Goal: Task Accomplishment & Management: Complete application form

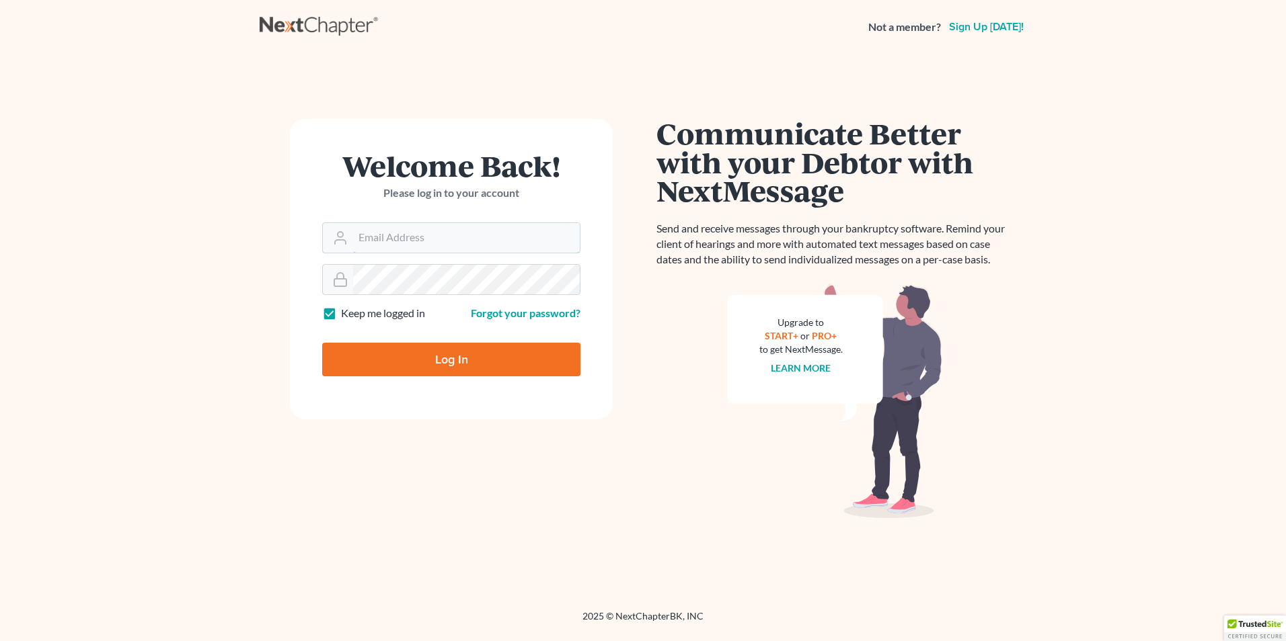
type input "[EMAIL_ADDRESS][DOMAIN_NAME]"
click at [455, 354] on input "Log In" at bounding box center [451, 360] width 258 height 34
type input "Thinking..."
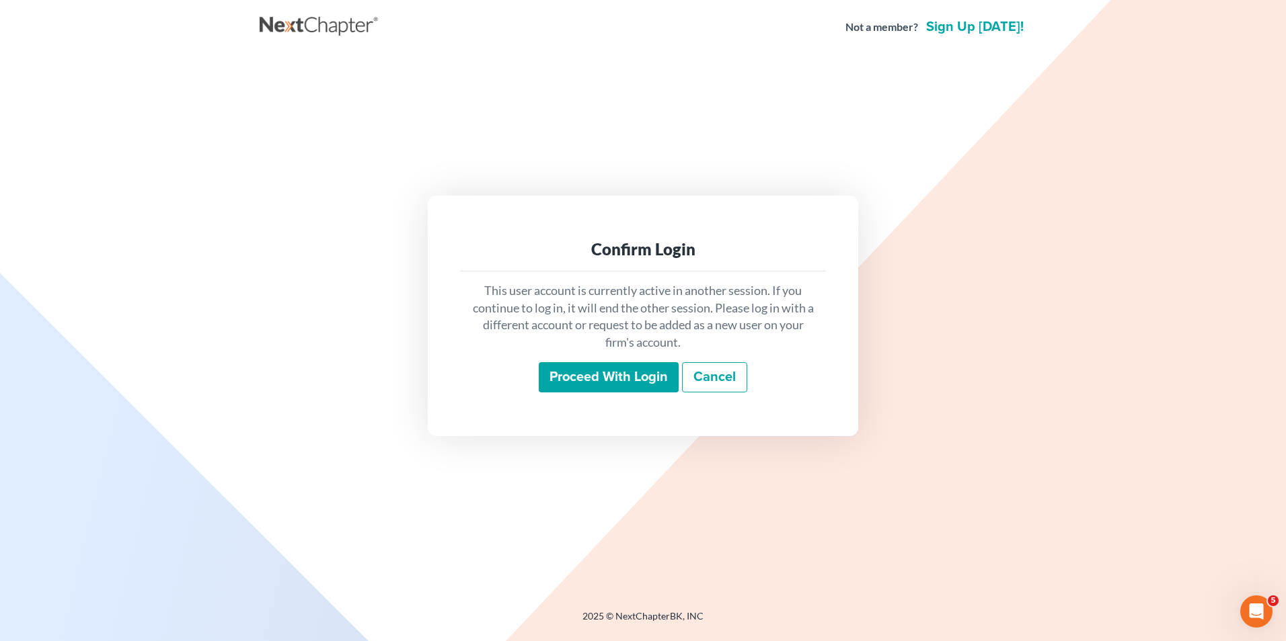
click at [635, 379] on input "Proceed with login" at bounding box center [609, 377] width 140 height 31
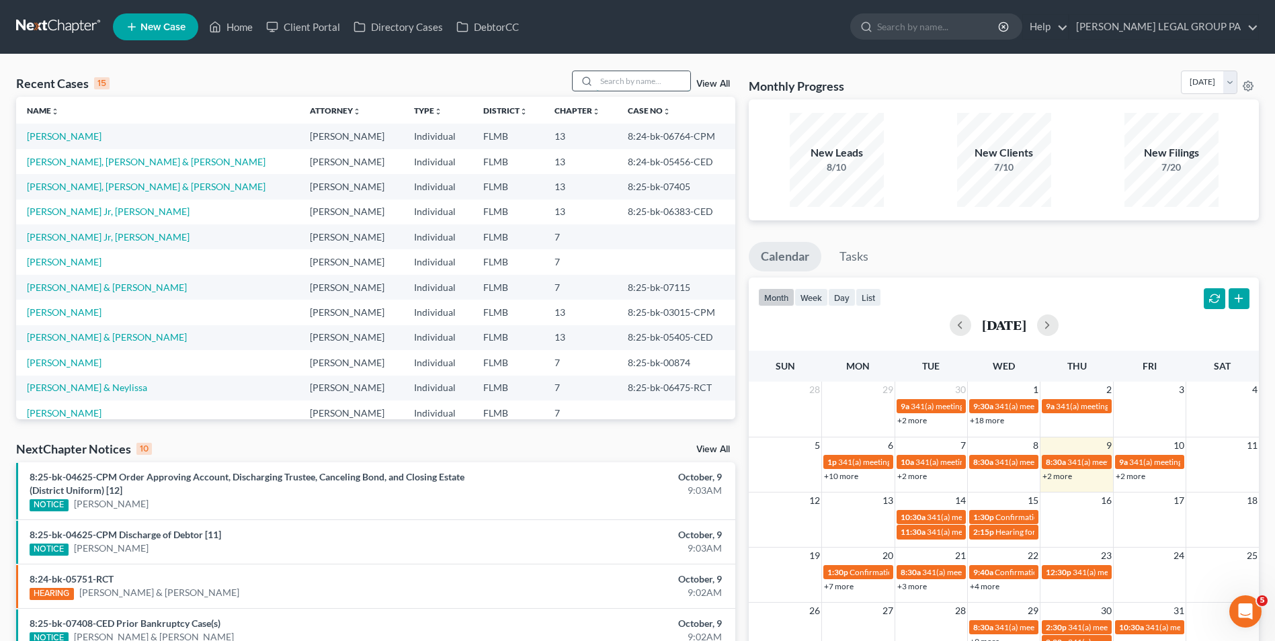
click at [620, 79] on input "search" at bounding box center [643, 80] width 94 height 19
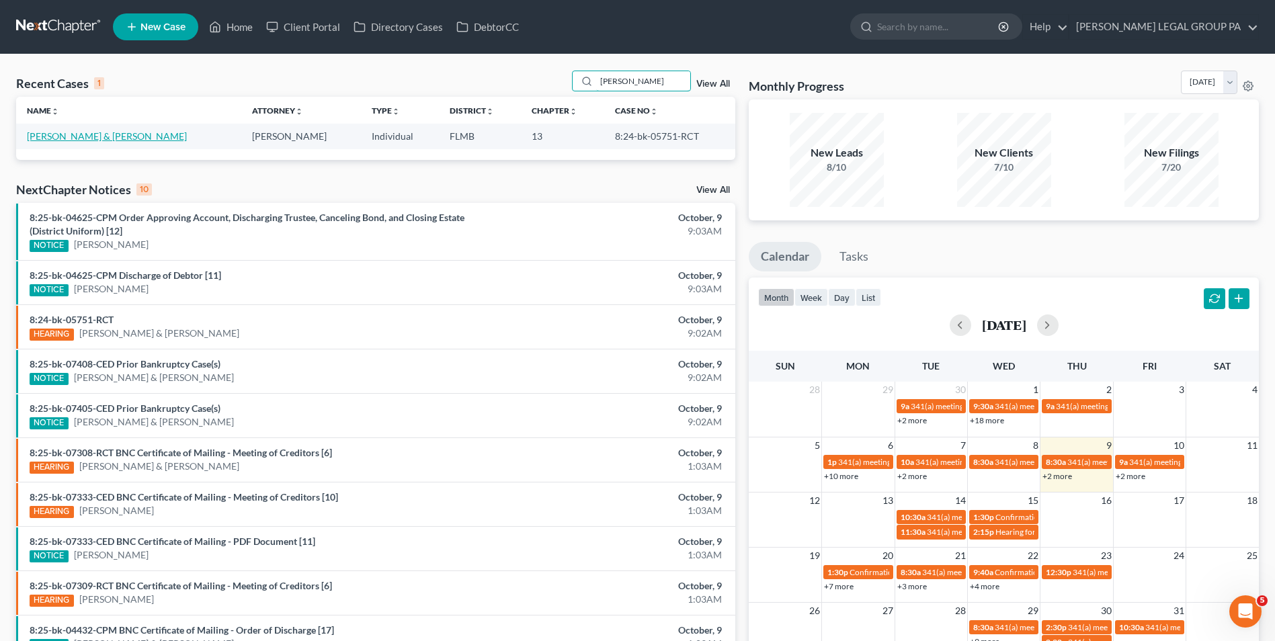
type input "boggs"
click at [68, 136] on link "[PERSON_NAME] & [PERSON_NAME]" at bounding box center [107, 135] width 160 height 11
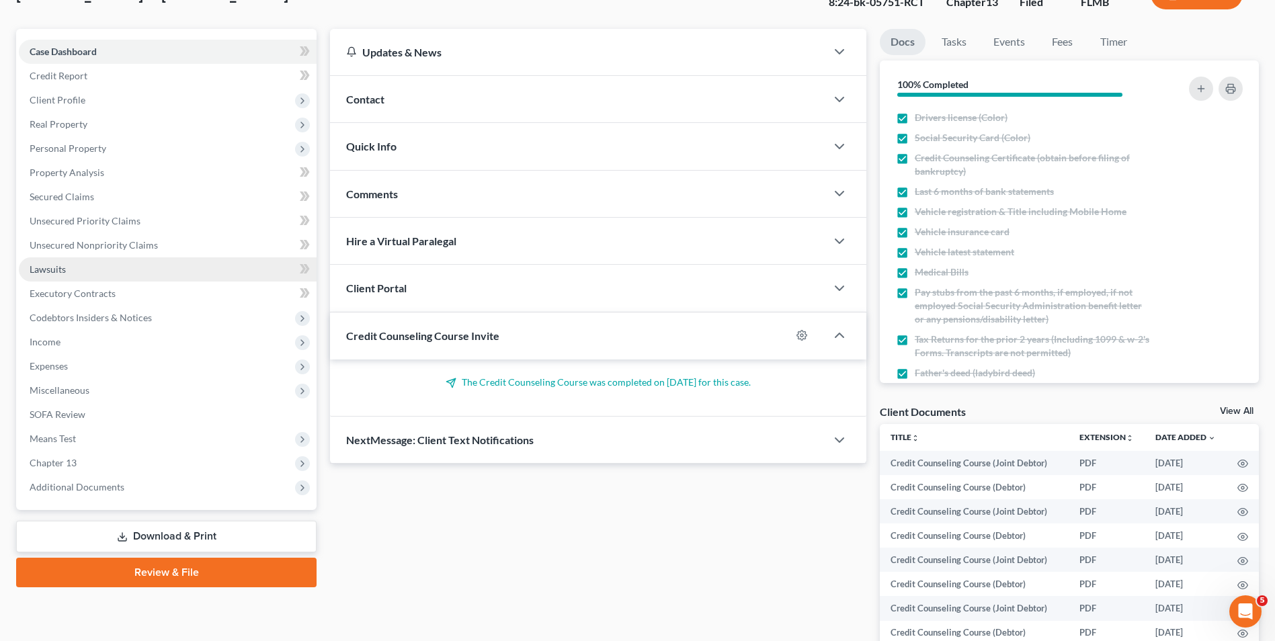
scroll to position [225, 0]
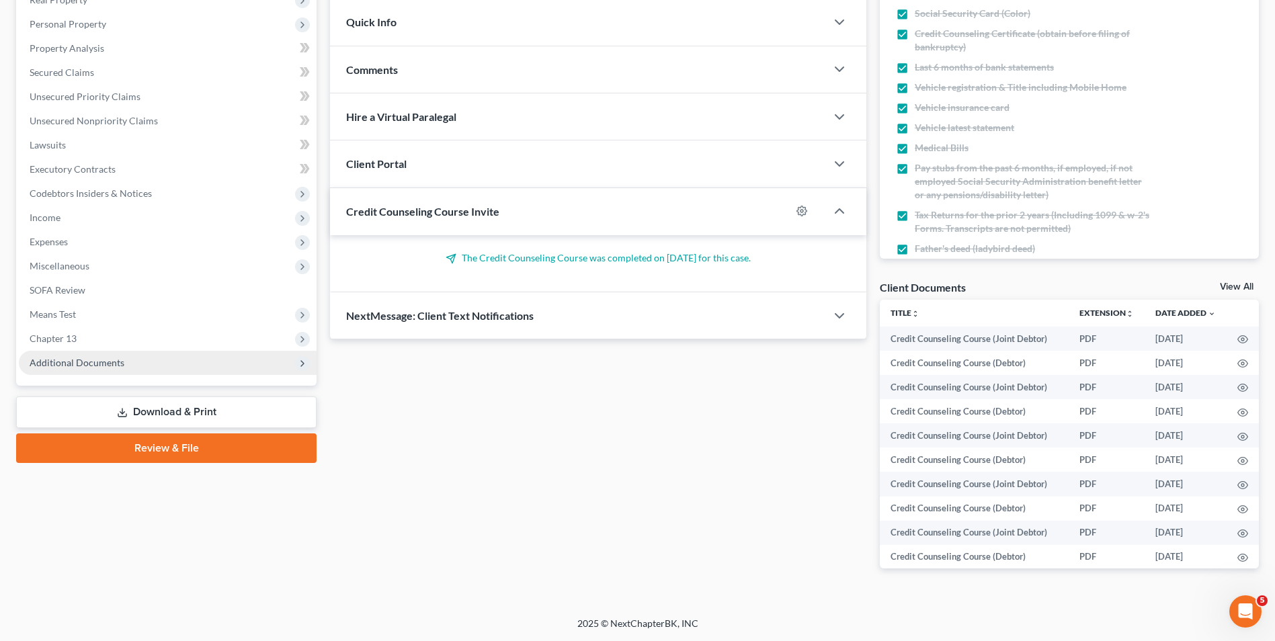
click at [198, 360] on span "Additional Documents" at bounding box center [168, 363] width 298 height 24
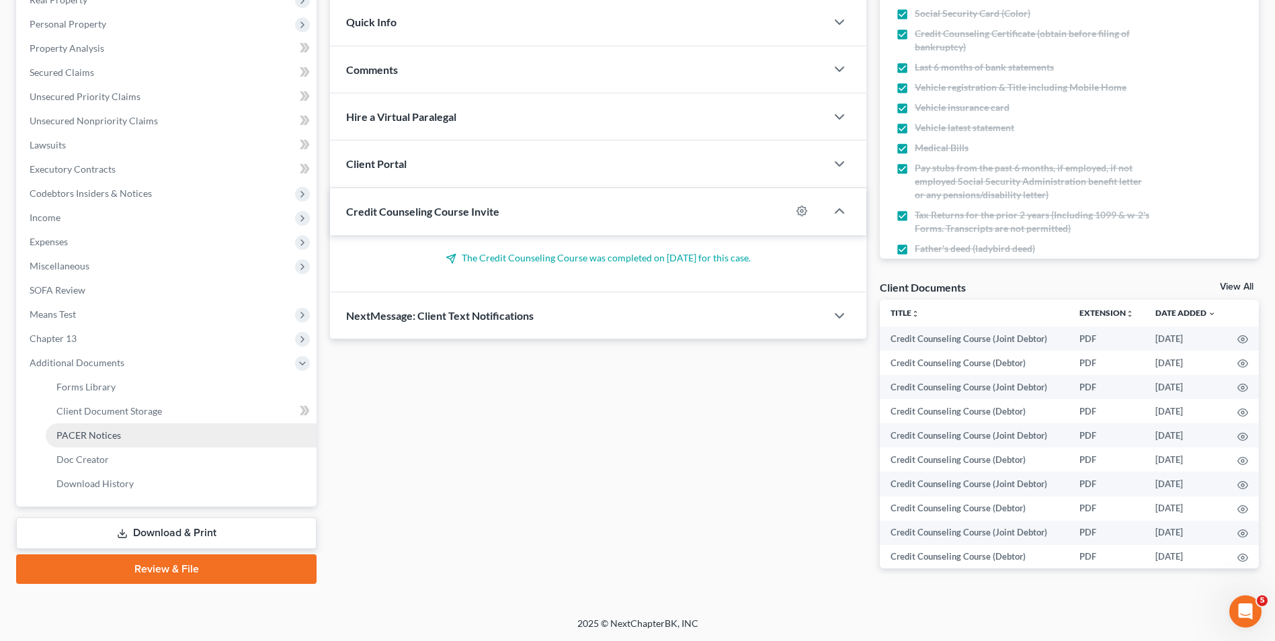
click at [174, 434] on link "PACER Notices" at bounding box center [181, 436] width 271 height 24
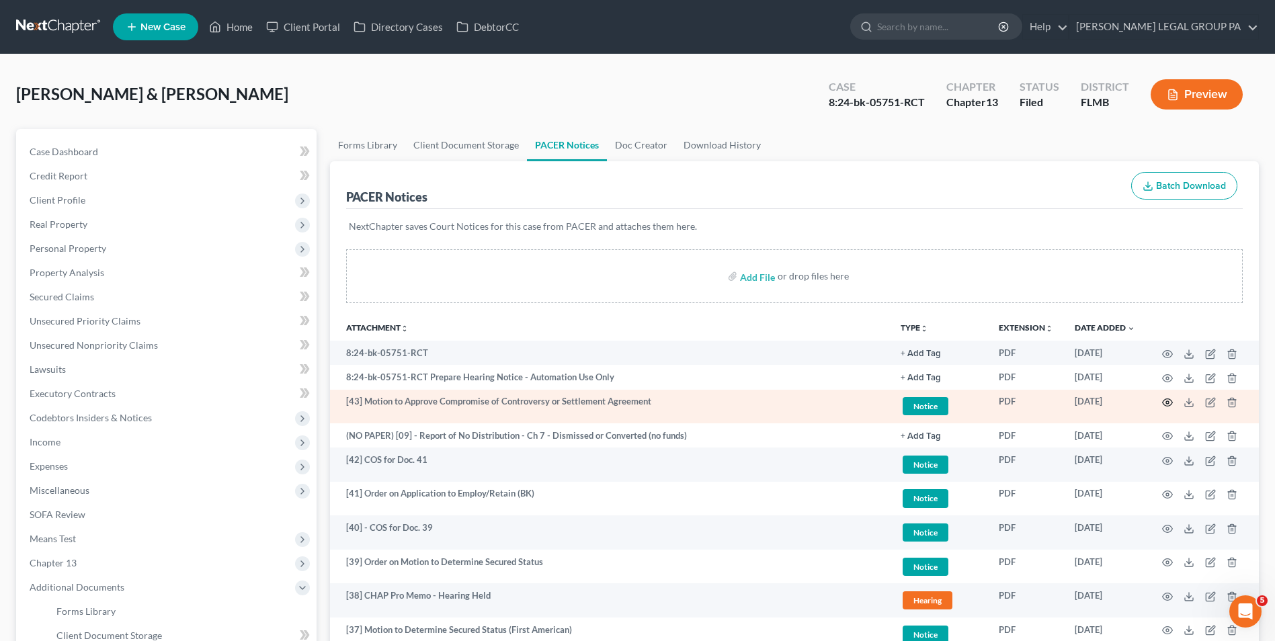
click at [1171, 401] on icon "button" at bounding box center [1167, 402] width 11 height 11
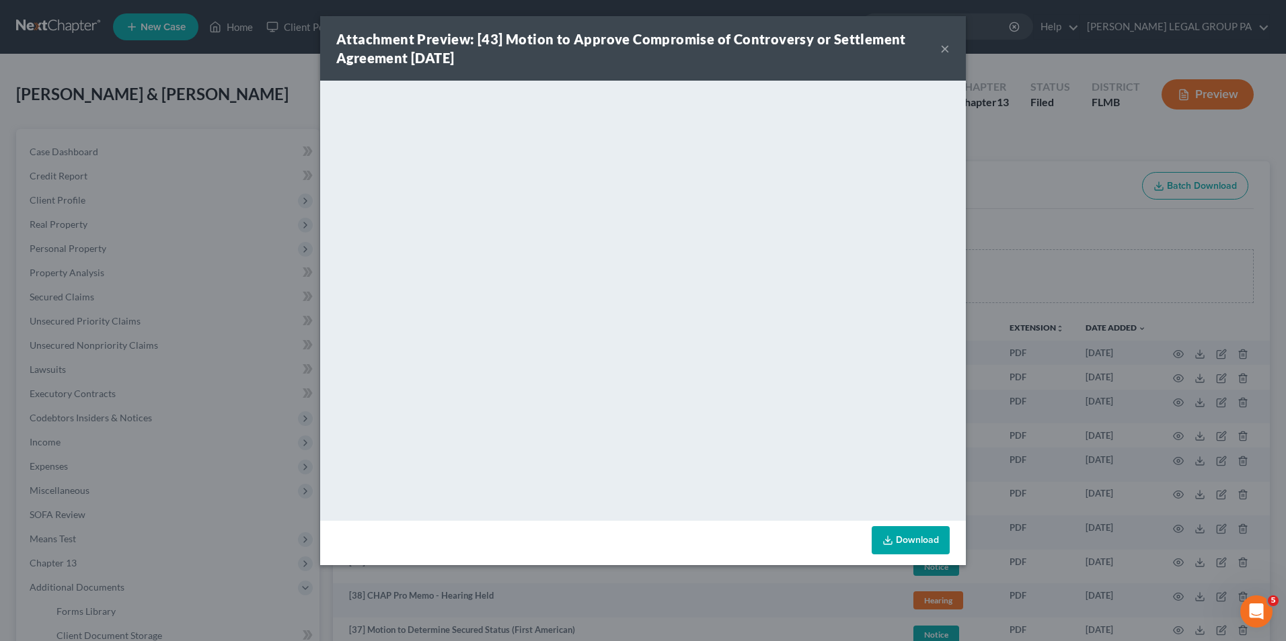
click at [943, 51] on button "×" at bounding box center [944, 48] width 9 height 16
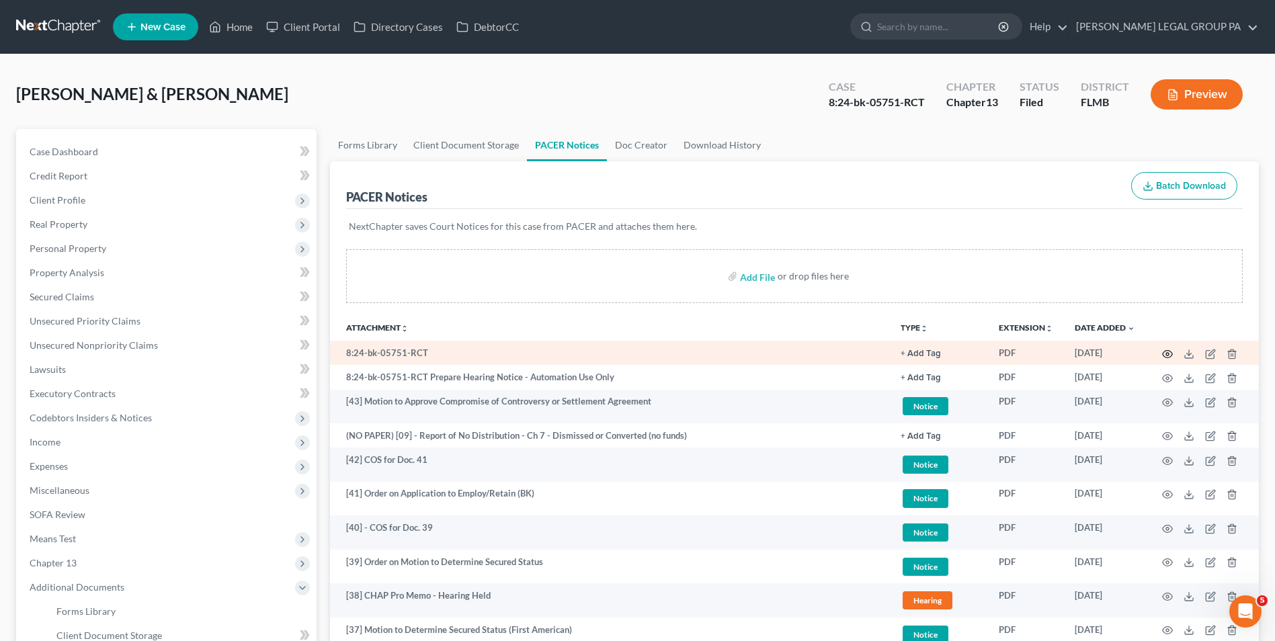
click at [1166, 354] on icon "button" at bounding box center [1167, 354] width 11 height 11
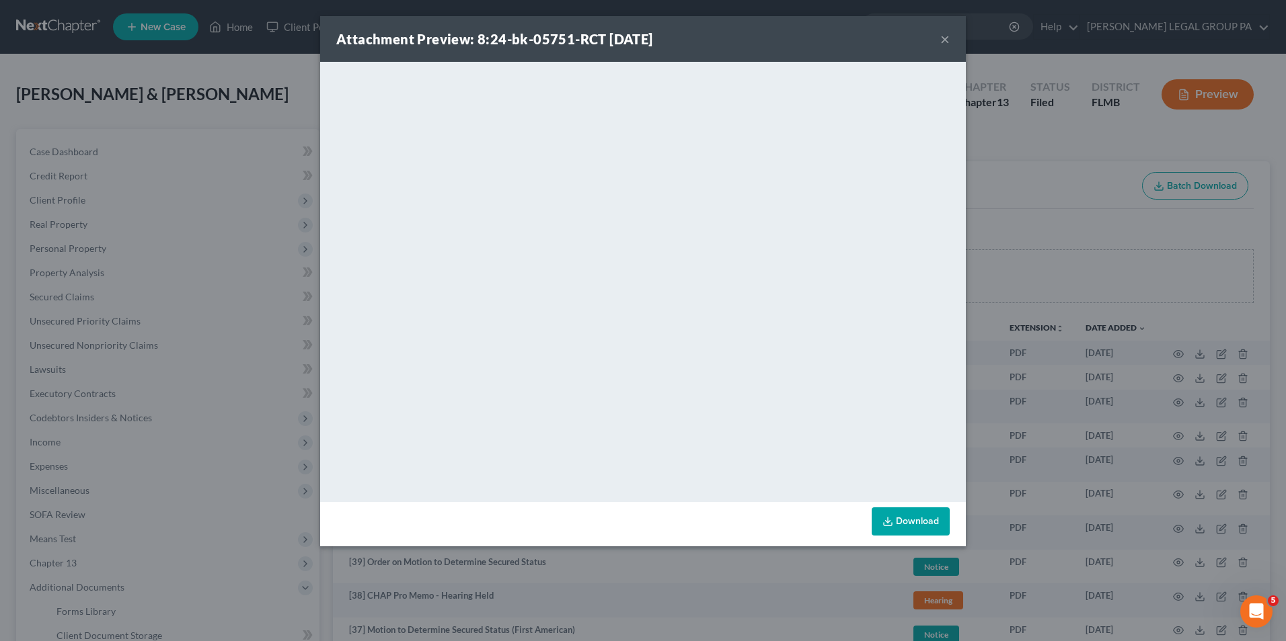
click at [948, 40] on button "×" at bounding box center [944, 39] width 9 height 16
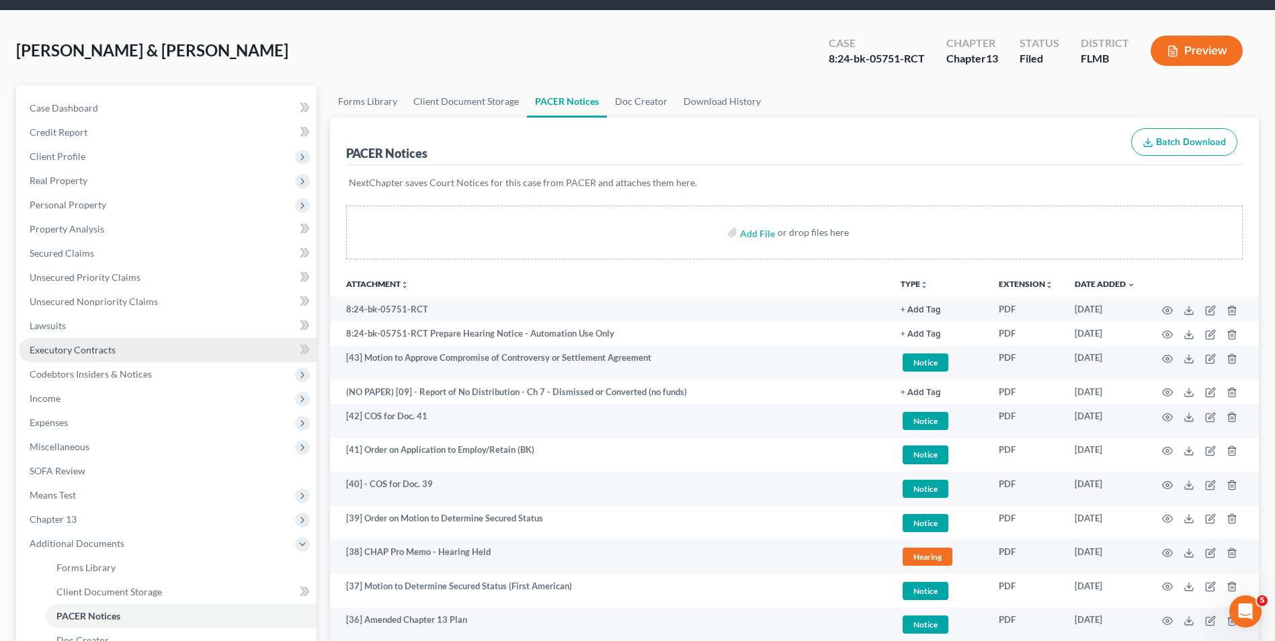
scroll to position [67, 0]
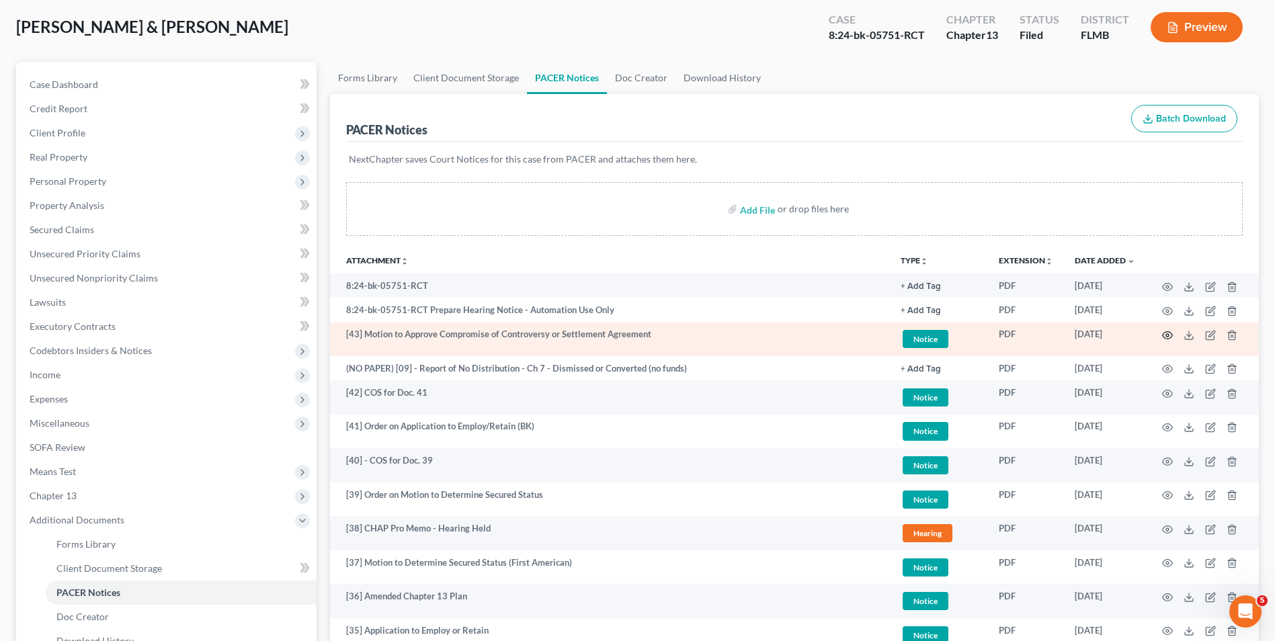
click at [1168, 332] on icon "button" at bounding box center [1168, 335] width 10 height 7
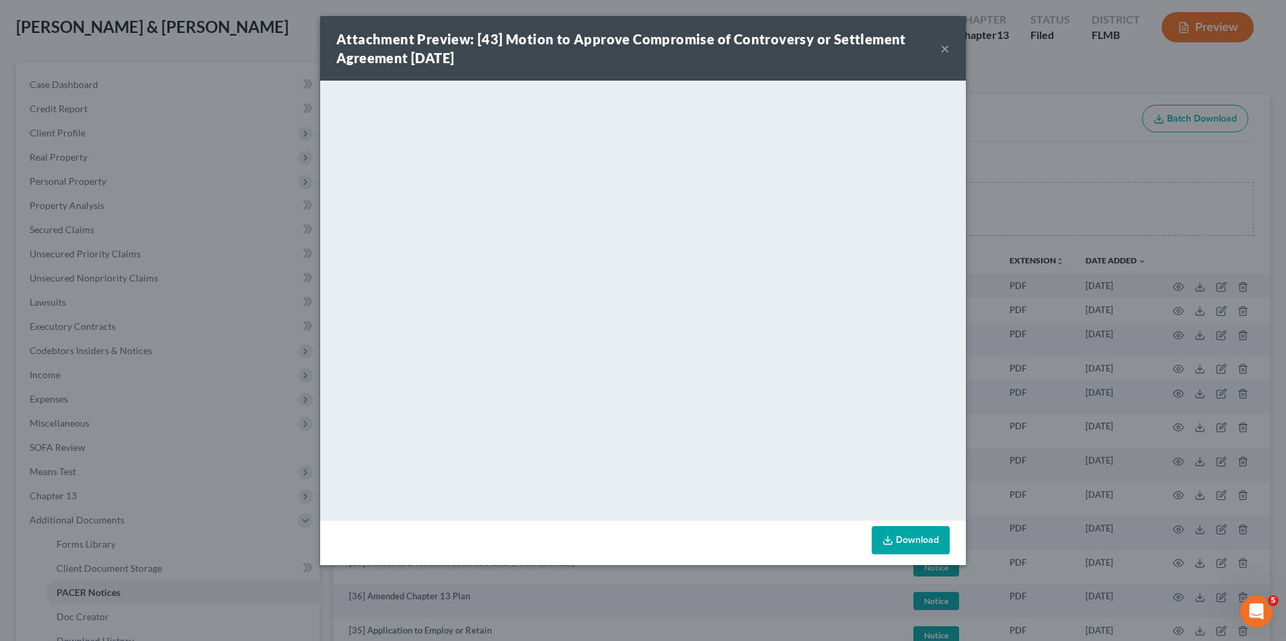
click at [941, 47] on button "×" at bounding box center [944, 48] width 9 height 16
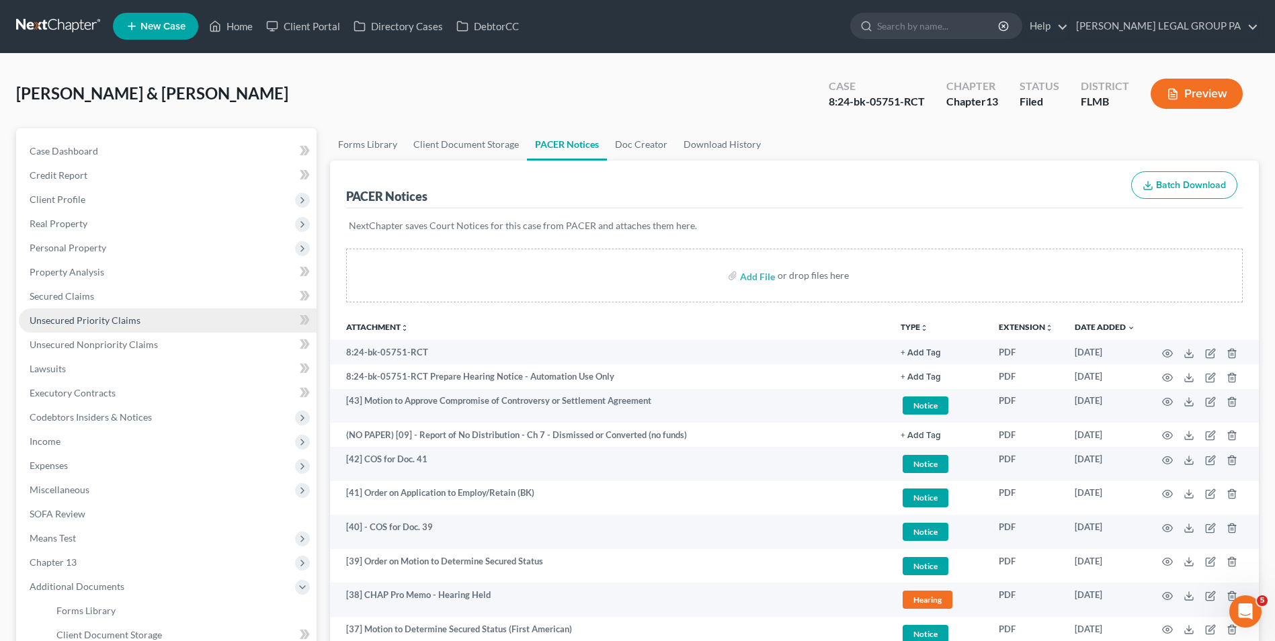
scroll to position [0, 0]
click at [63, 28] on link at bounding box center [59, 27] width 86 height 24
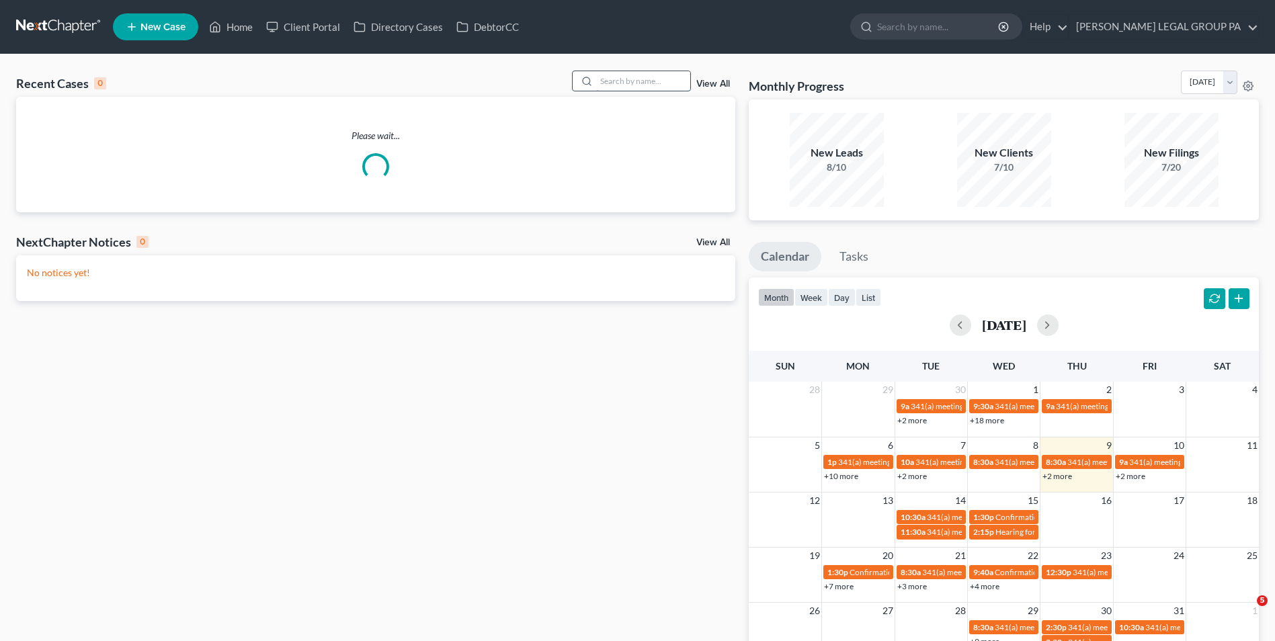
click at [635, 86] on input "search" at bounding box center [643, 80] width 94 height 19
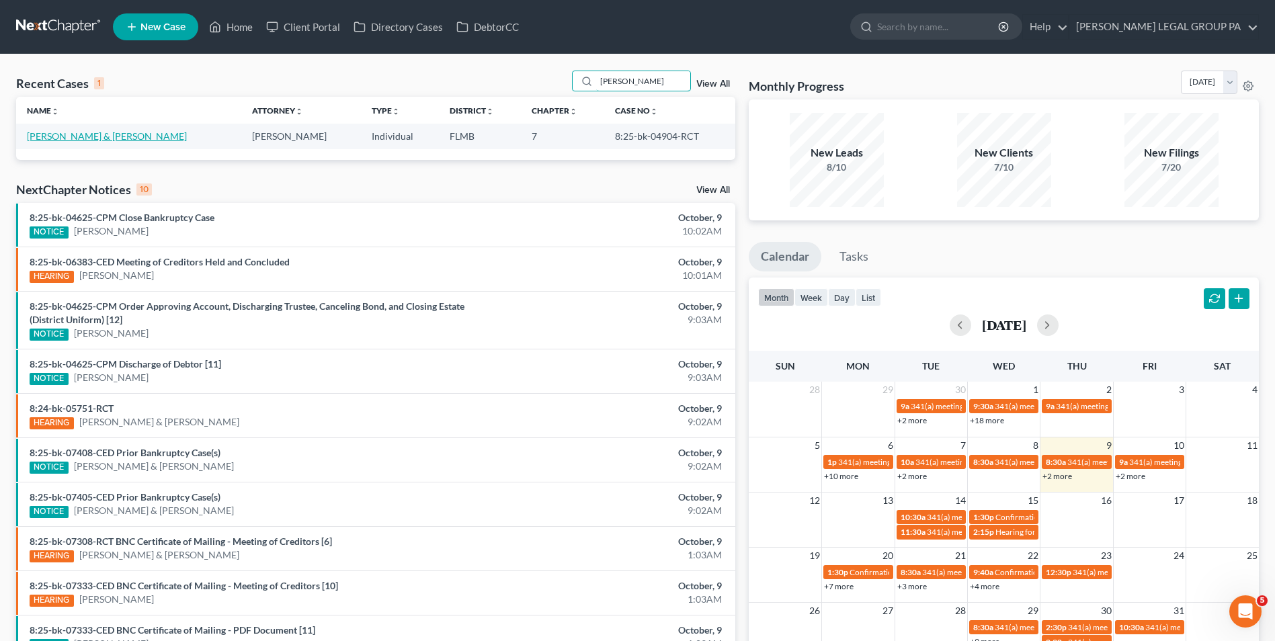
type input "yankey"
click at [104, 134] on link "[PERSON_NAME] & [PERSON_NAME]" at bounding box center [107, 135] width 160 height 11
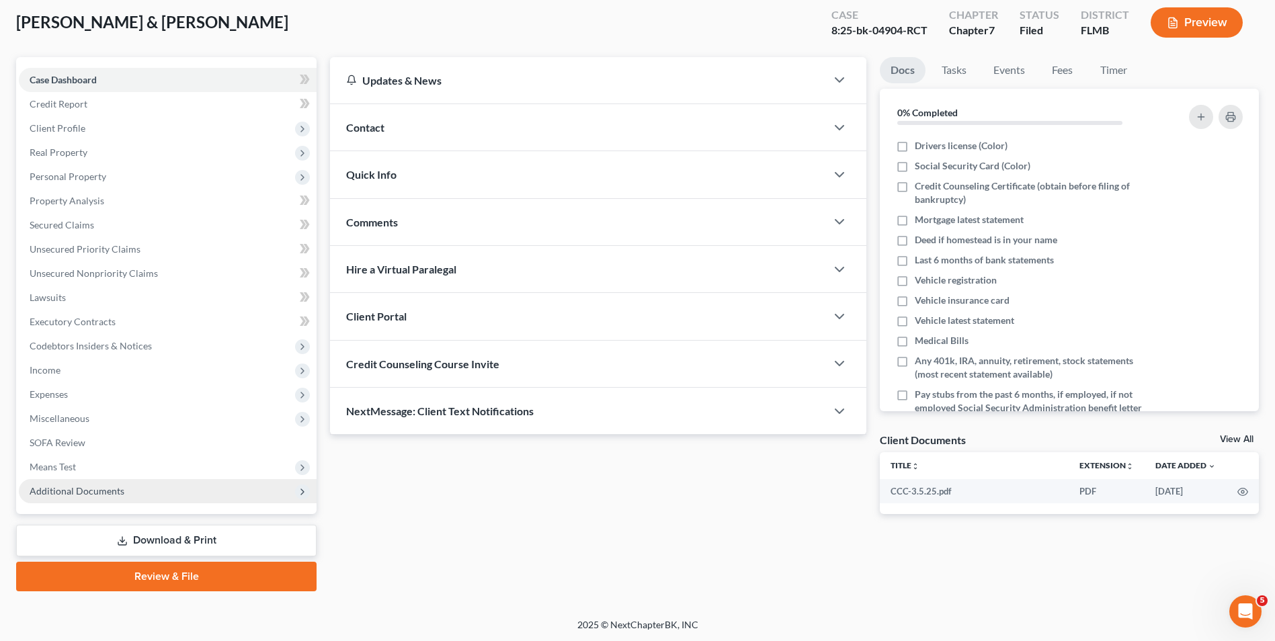
scroll to position [73, 0]
click at [175, 488] on span "Additional Documents" at bounding box center [168, 490] width 298 height 24
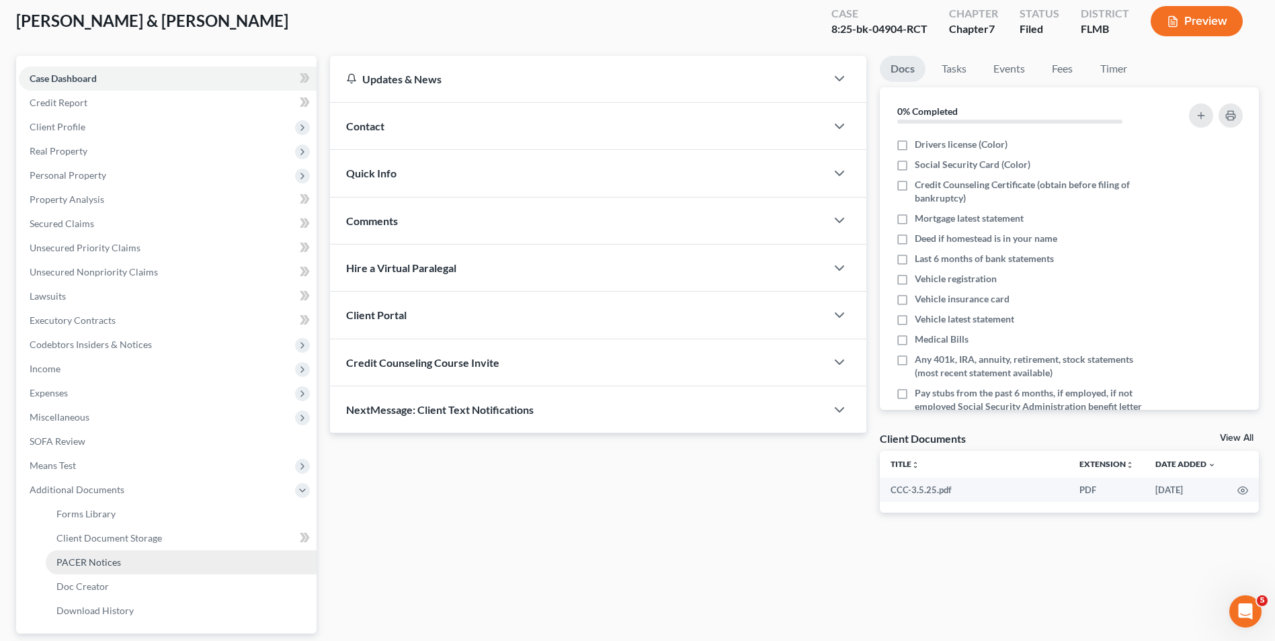
click at [185, 569] on link "PACER Notices" at bounding box center [181, 563] width 271 height 24
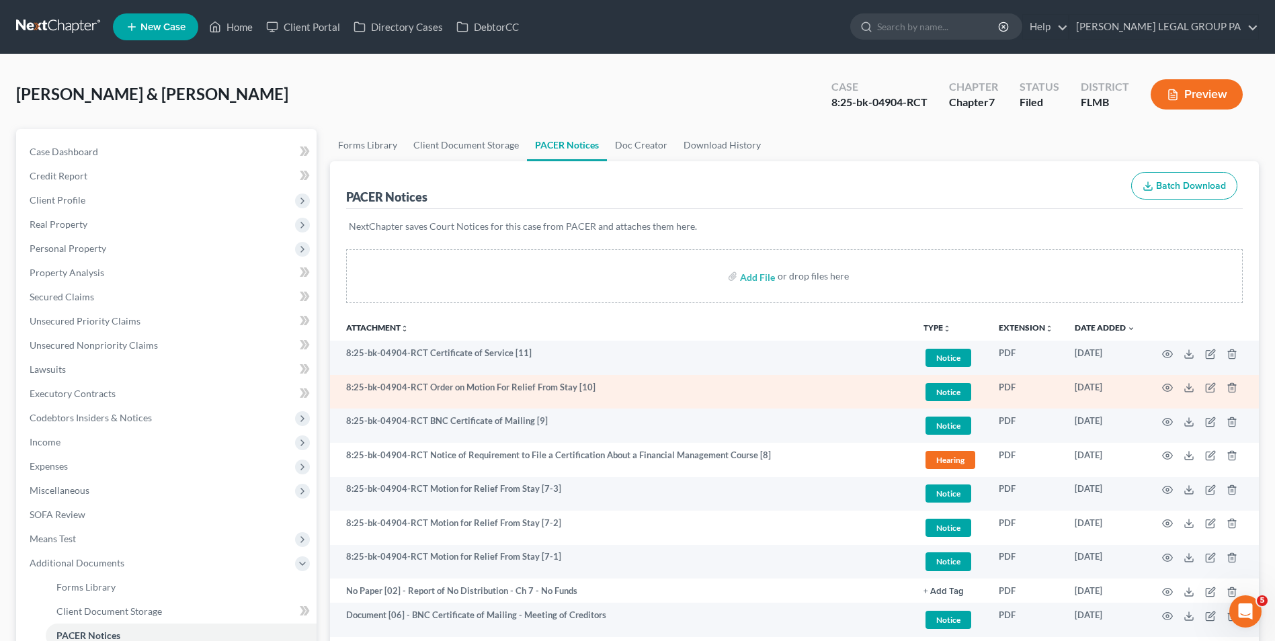
click at [1158, 387] on td at bounding box center [1202, 392] width 113 height 34
click at [1162, 387] on icon "button" at bounding box center [1167, 388] width 11 height 11
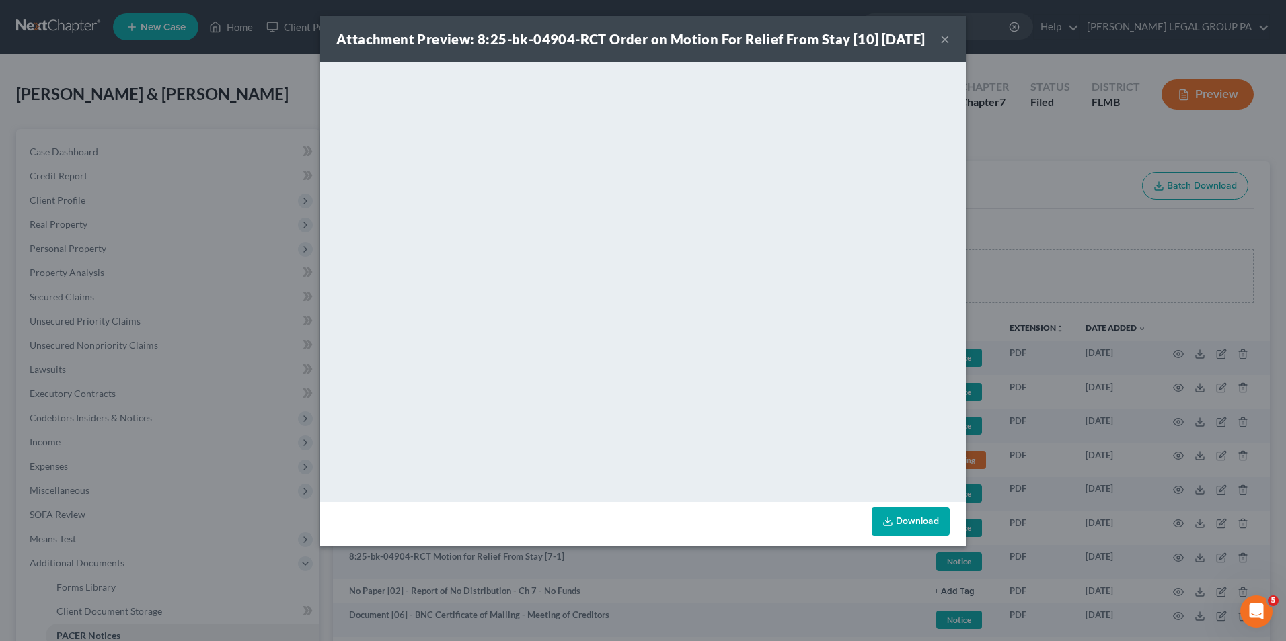
click at [941, 47] on button "×" at bounding box center [944, 39] width 9 height 16
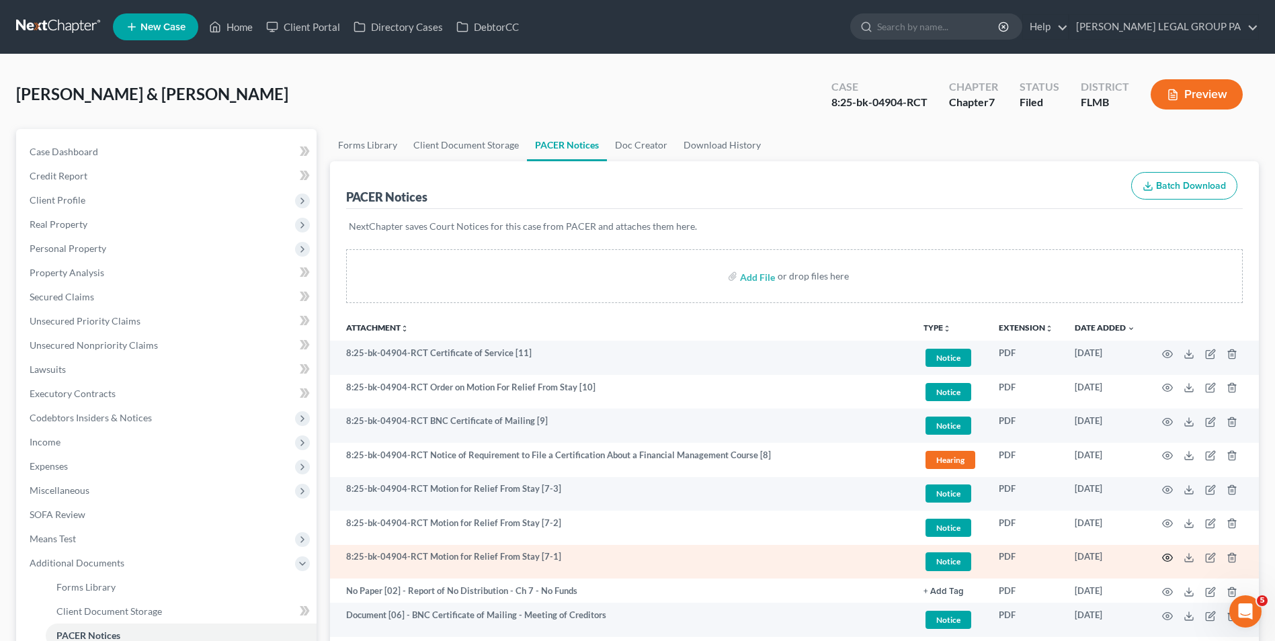
click at [1170, 557] on icon "button" at bounding box center [1167, 558] width 11 height 11
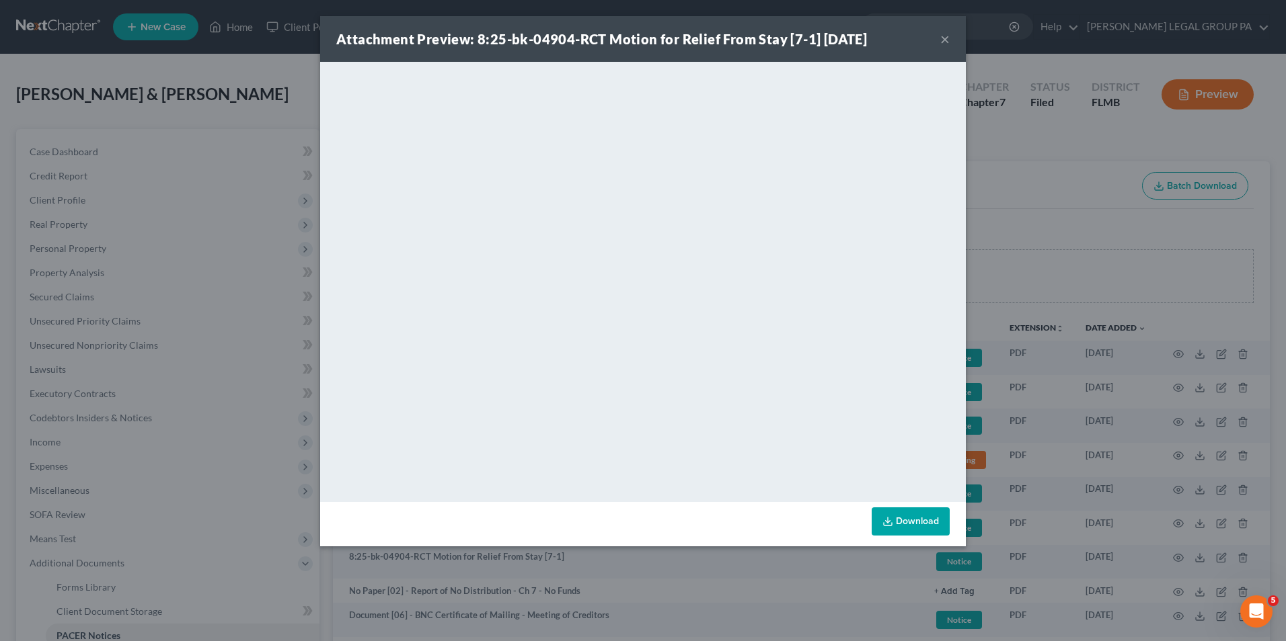
click at [945, 38] on button "×" at bounding box center [944, 39] width 9 height 16
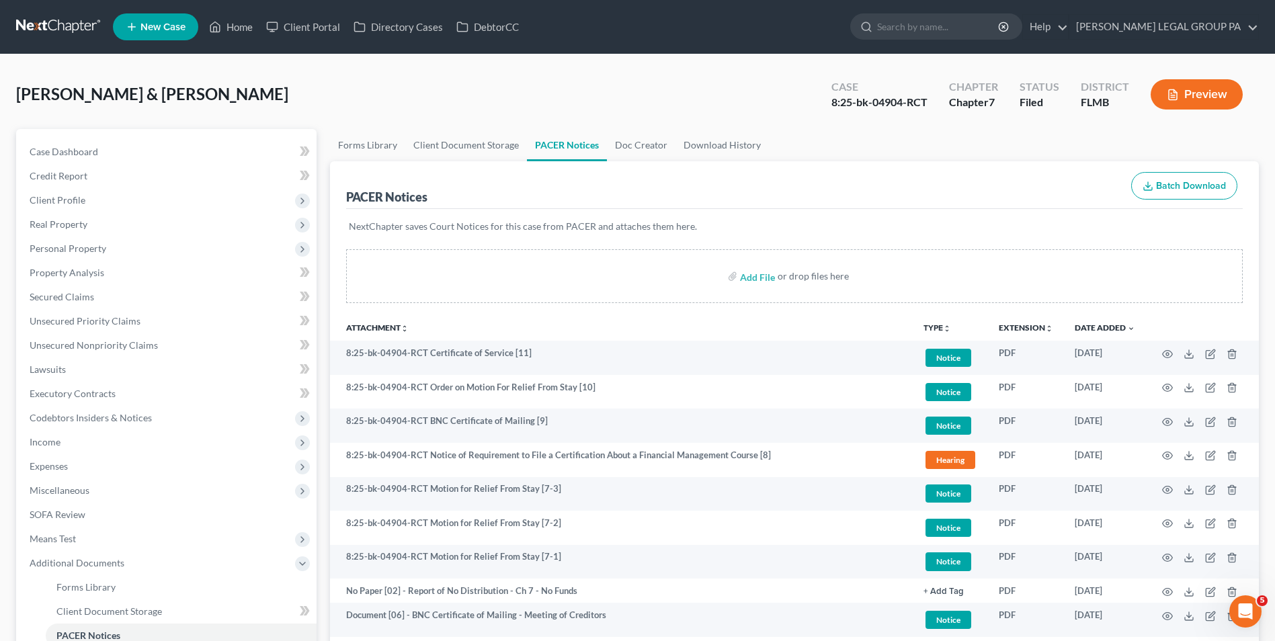
click at [75, 20] on link at bounding box center [59, 27] width 86 height 24
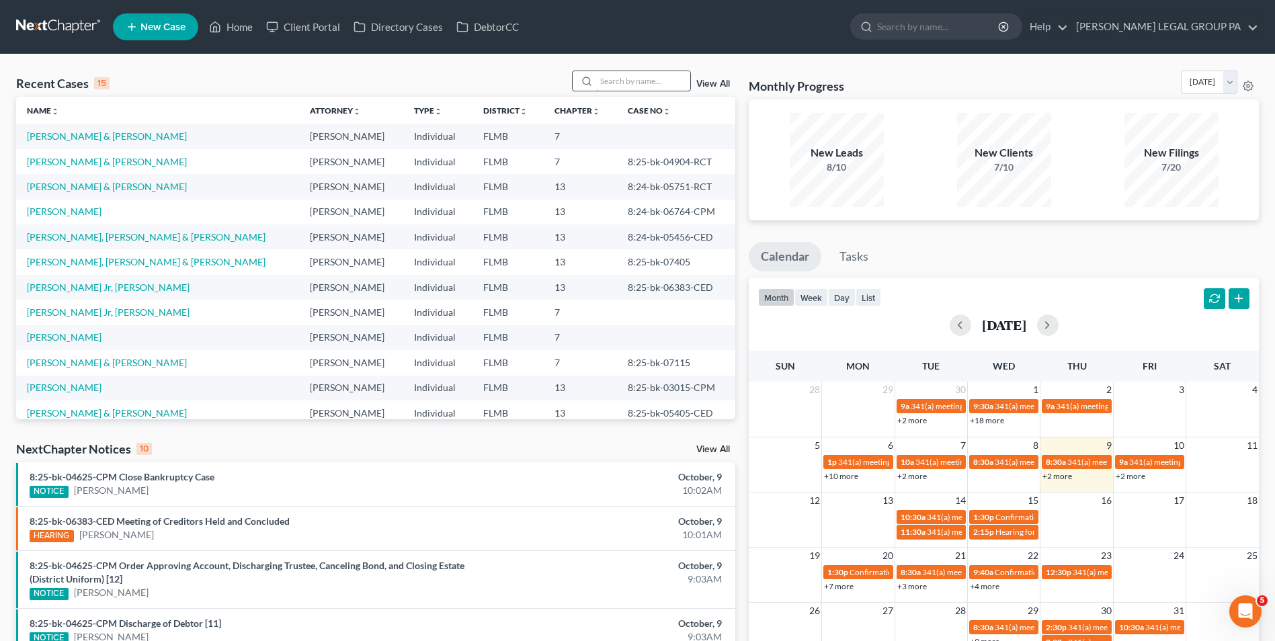
click at [654, 85] on input "search" at bounding box center [643, 80] width 94 height 19
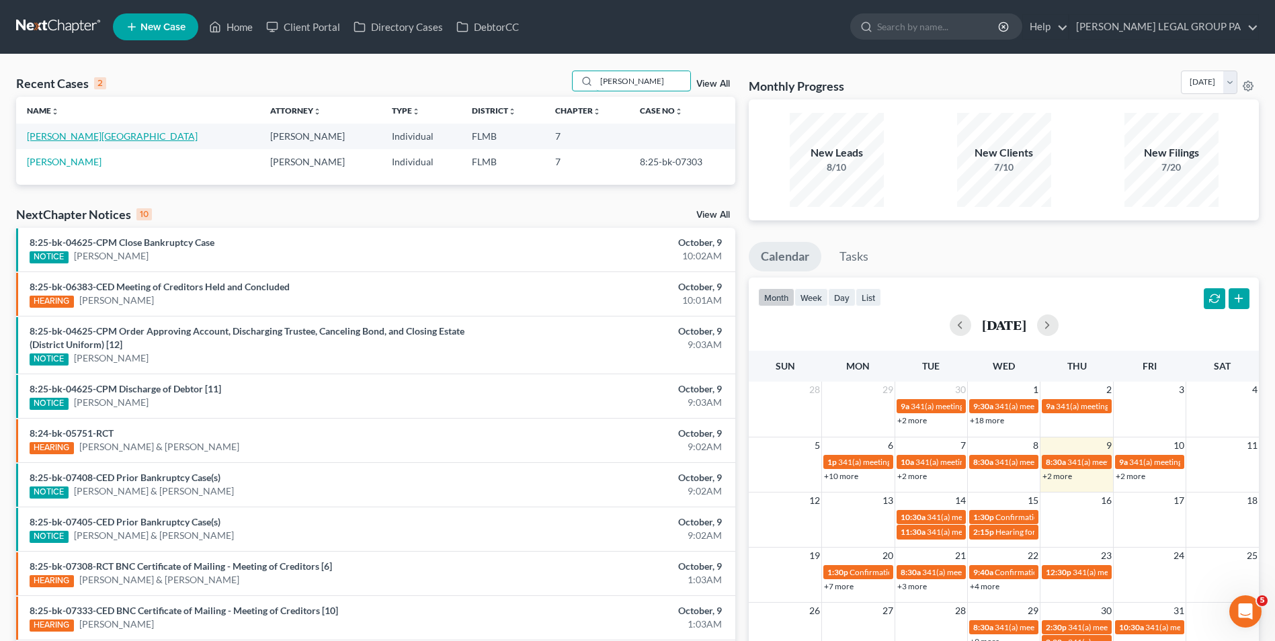
type input "[PERSON_NAME]"
click at [77, 139] on link "[PERSON_NAME][GEOGRAPHIC_DATA]" at bounding box center [112, 135] width 171 height 11
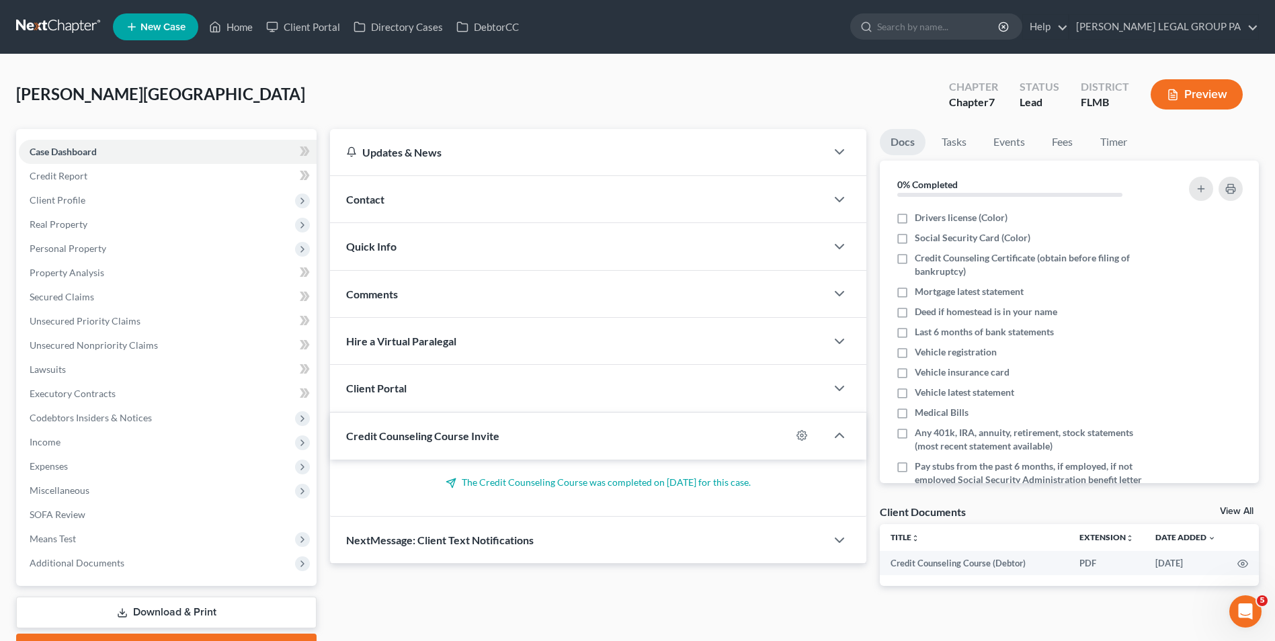
click at [163, 611] on link "Download & Print" at bounding box center [166, 613] width 301 height 32
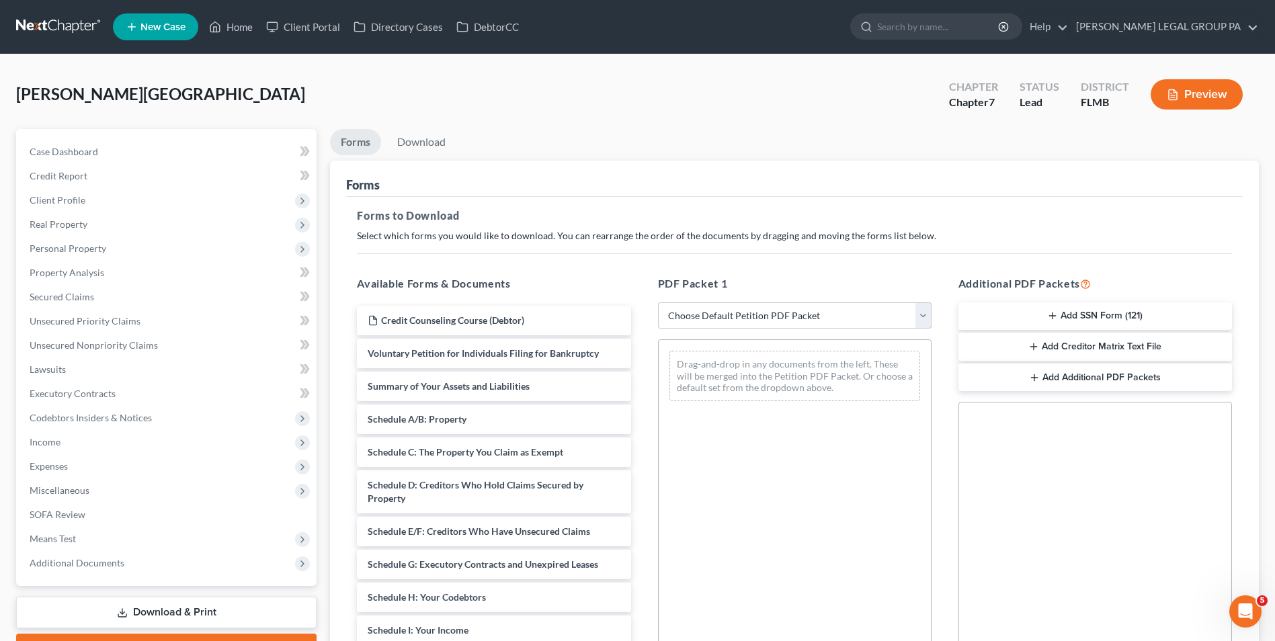
click at [1100, 314] on button "Add SSN Form (121)" at bounding box center [1096, 317] width 274 height 28
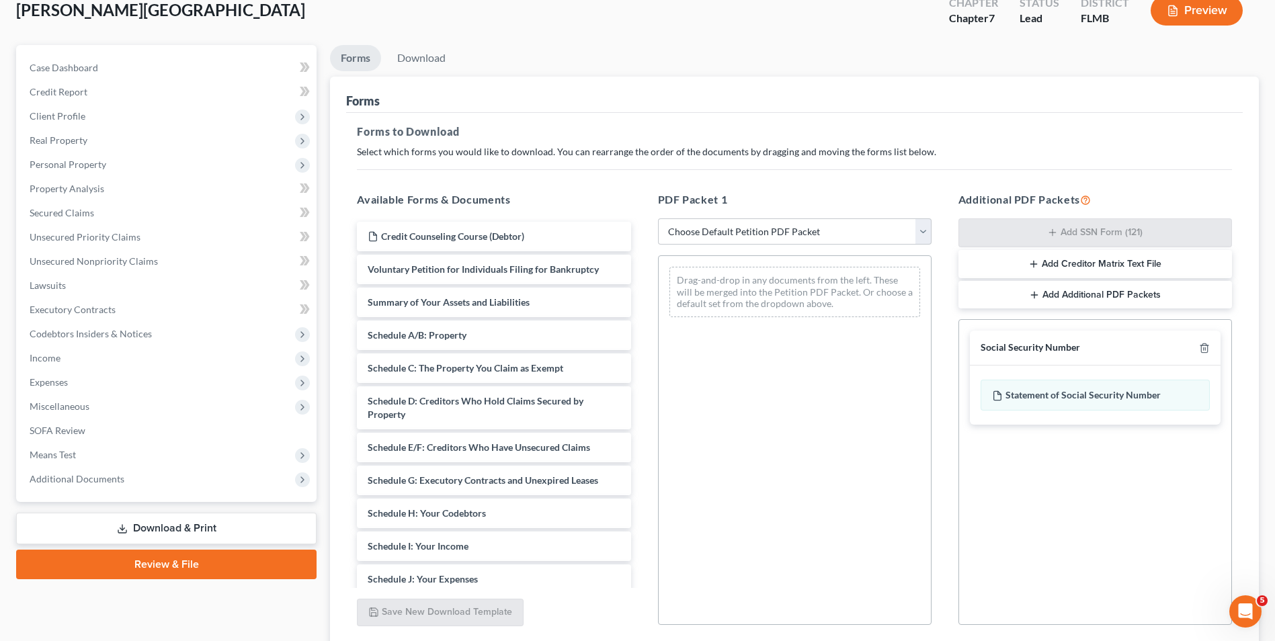
scroll to position [189, 0]
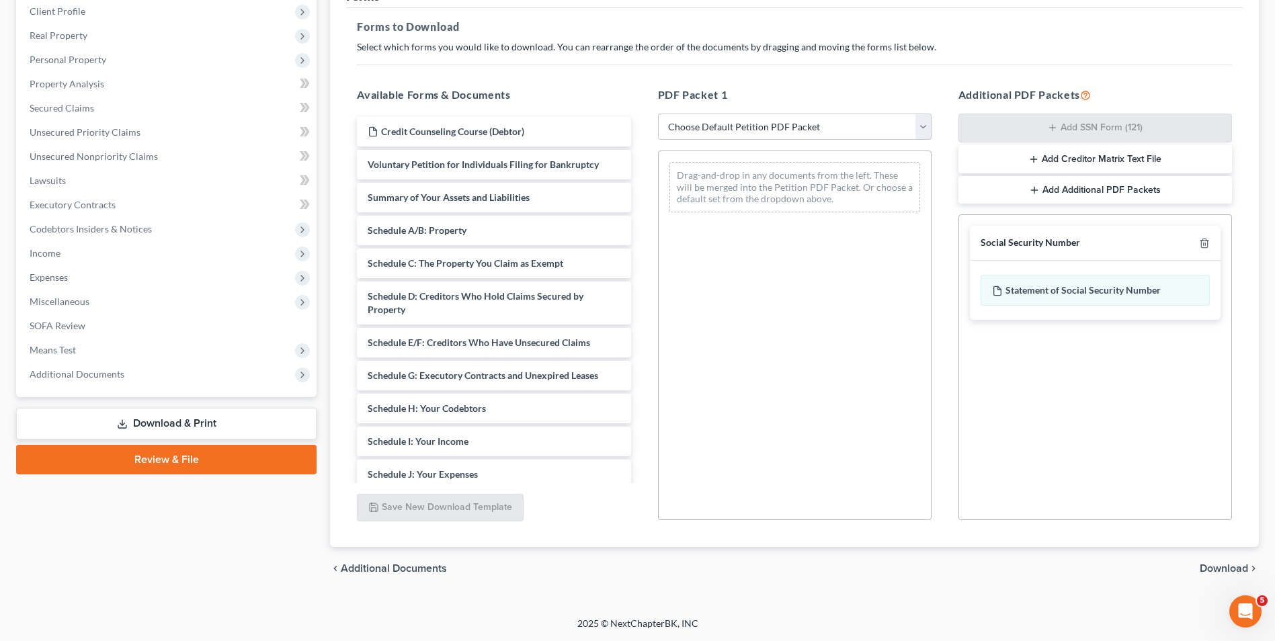
click at [1234, 566] on span "Download" at bounding box center [1224, 568] width 48 height 11
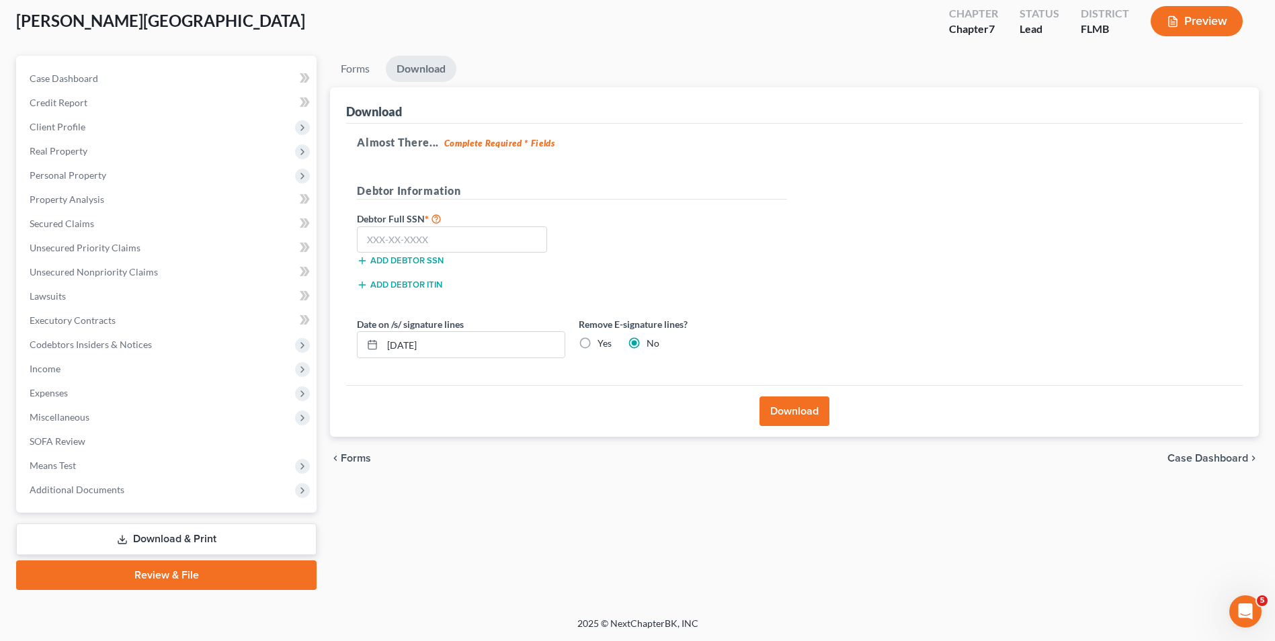
scroll to position [73, 0]
click at [499, 243] on input "text" at bounding box center [452, 240] width 190 height 27
type input "406-51-1627"
click at [821, 417] on button "Download" at bounding box center [795, 412] width 70 height 30
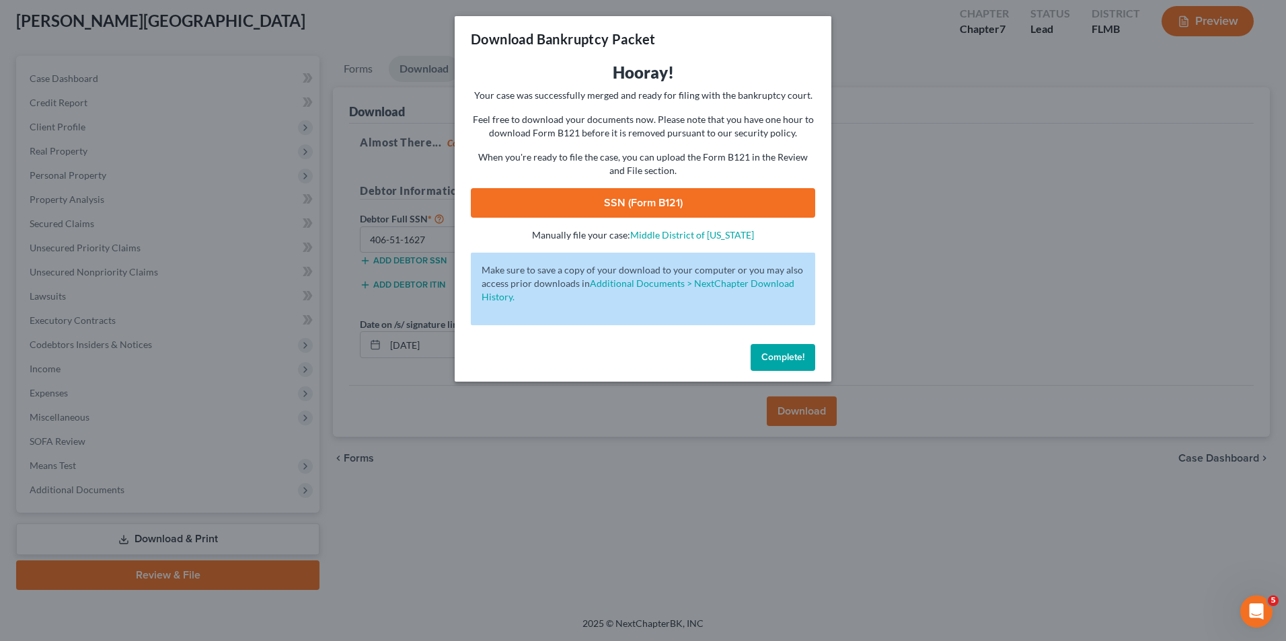
click at [655, 210] on link "SSN (Form B121)" at bounding box center [643, 203] width 344 height 30
click at [783, 355] on span "Complete!" at bounding box center [782, 357] width 43 height 11
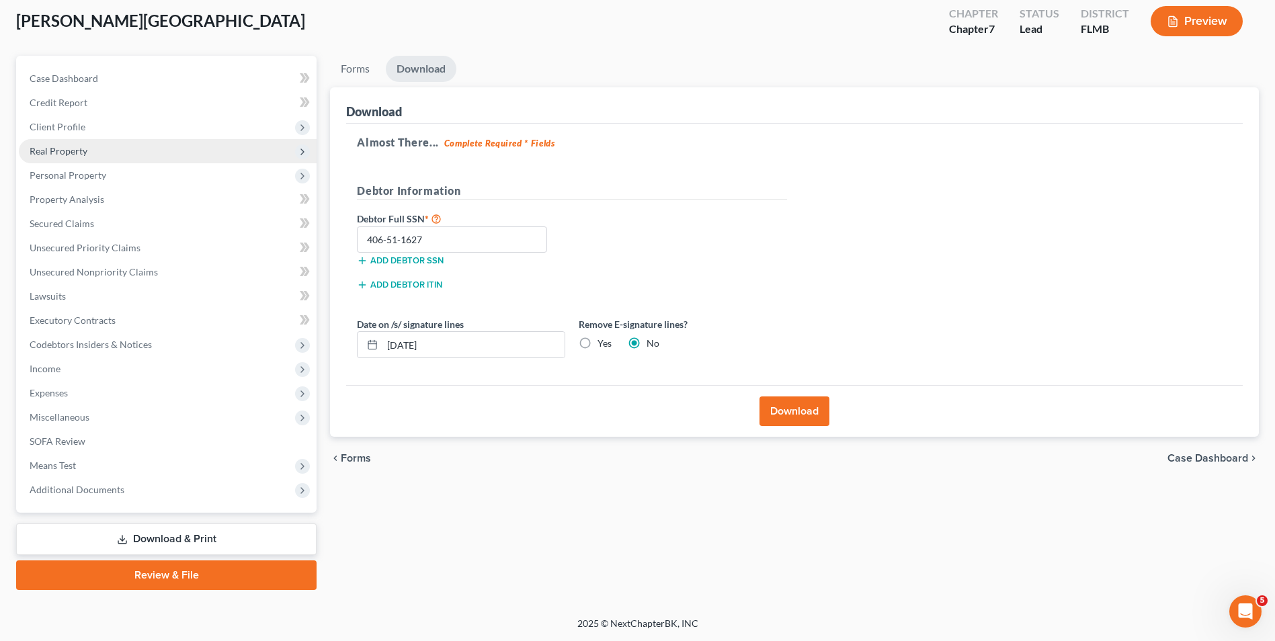
click at [93, 143] on span "Real Property" at bounding box center [168, 151] width 298 height 24
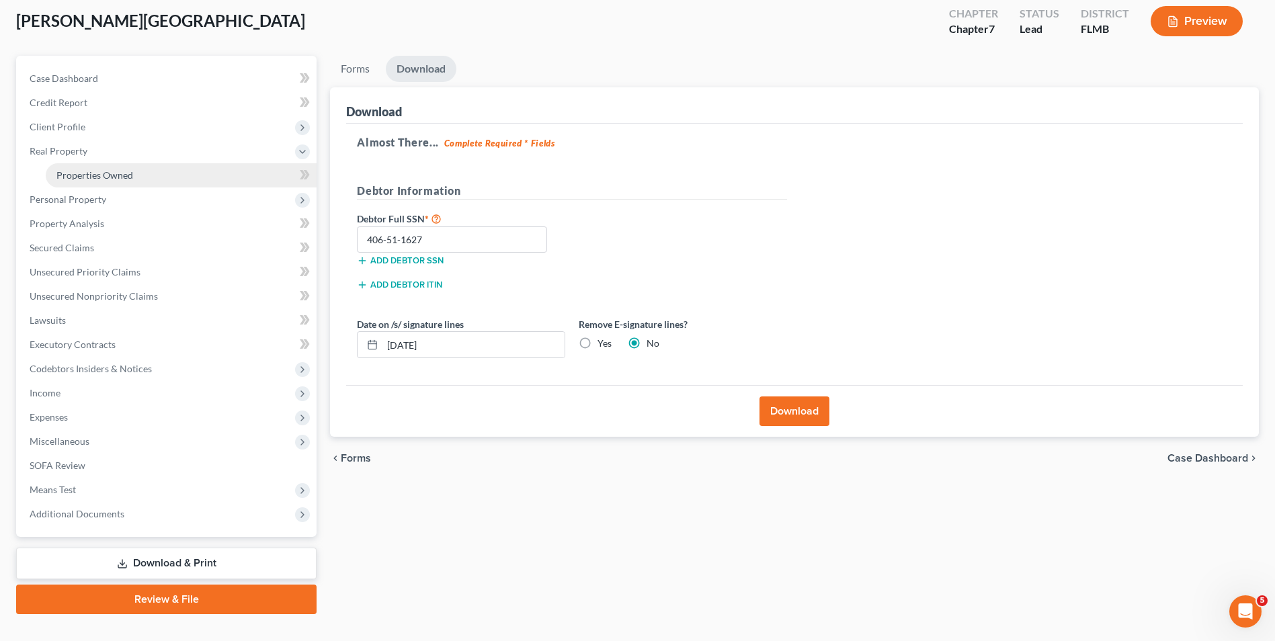
click at [104, 169] on span "Properties Owned" at bounding box center [94, 174] width 77 height 11
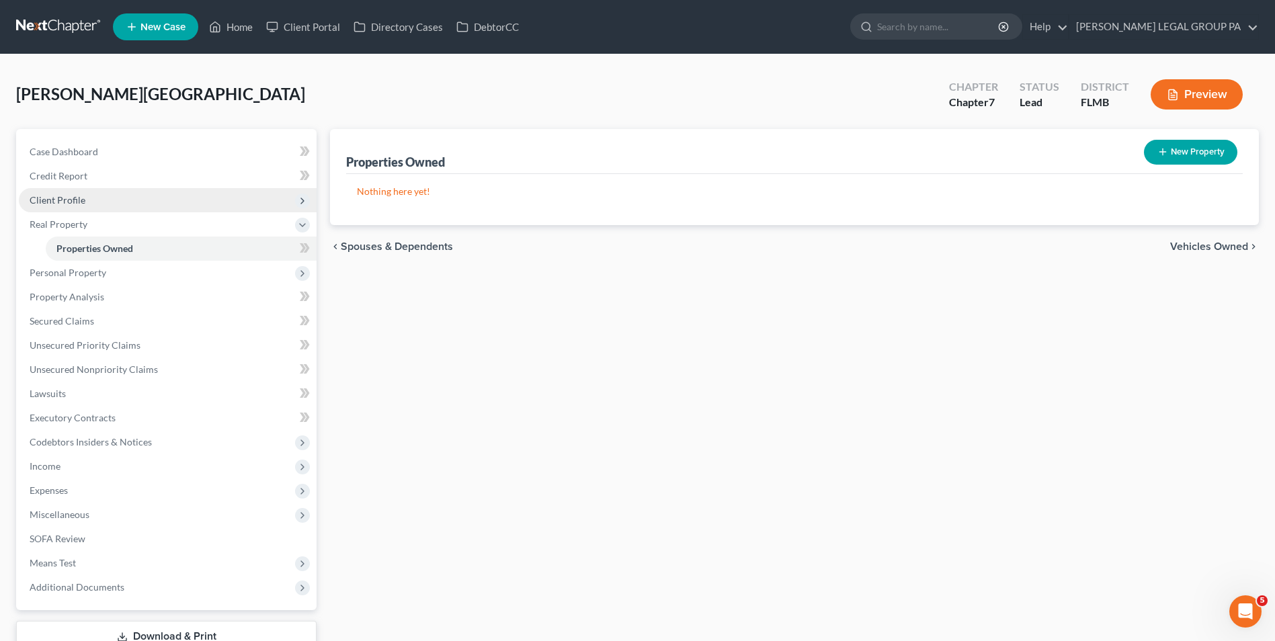
click at [84, 200] on span "Client Profile" at bounding box center [168, 200] width 298 height 24
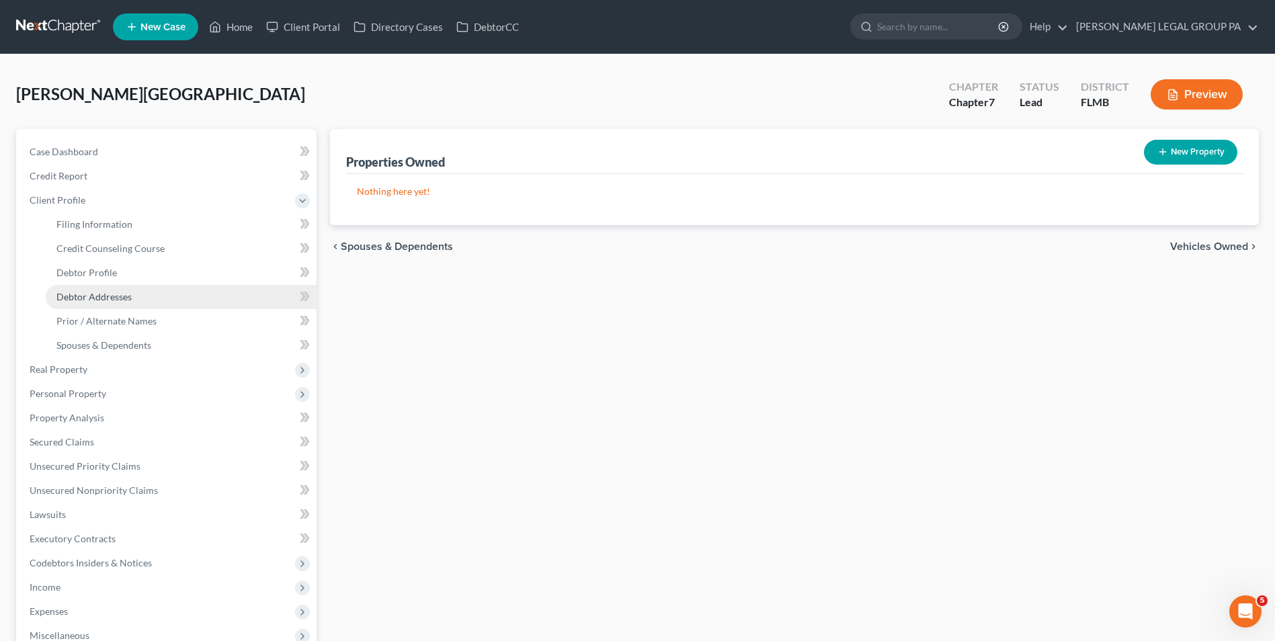
click at [103, 292] on span "Debtor Addresses" at bounding box center [93, 296] width 75 height 11
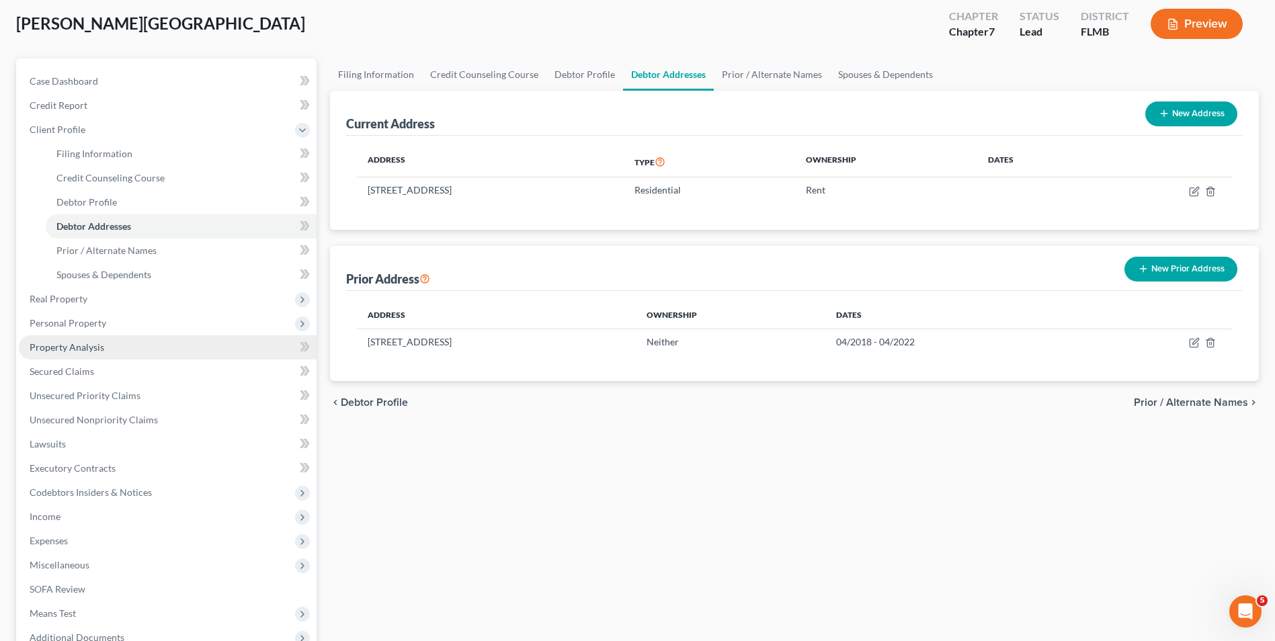
scroll to position [219, 0]
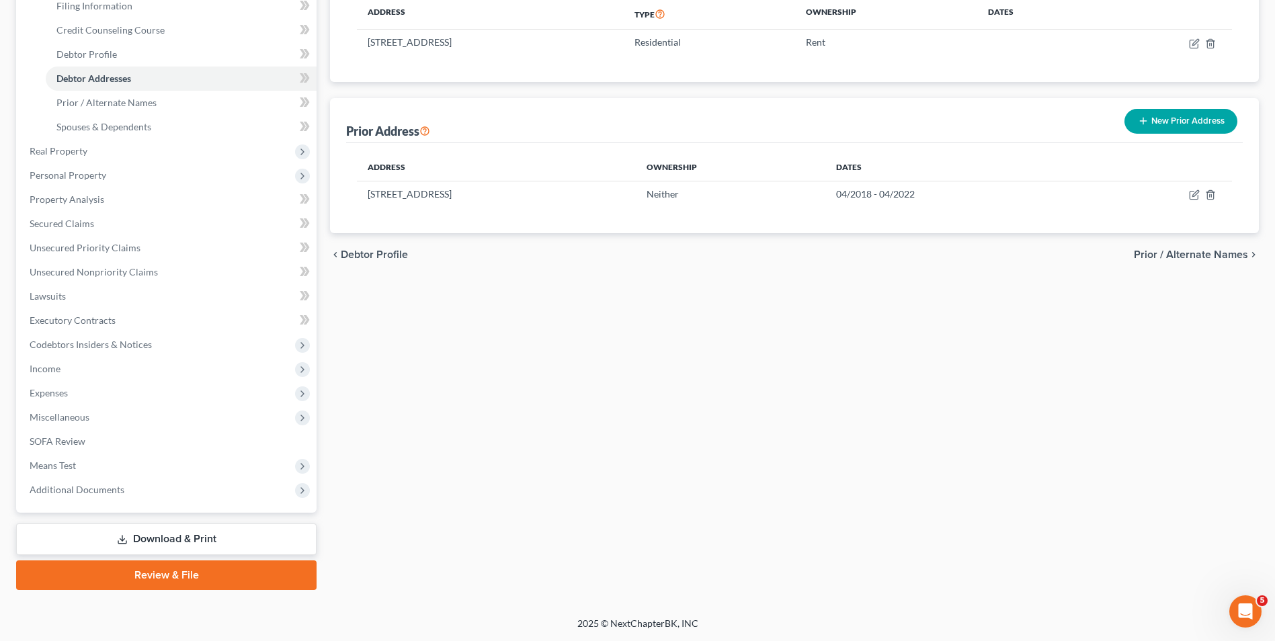
click at [163, 578] on link "Review & File" at bounding box center [166, 576] width 301 height 30
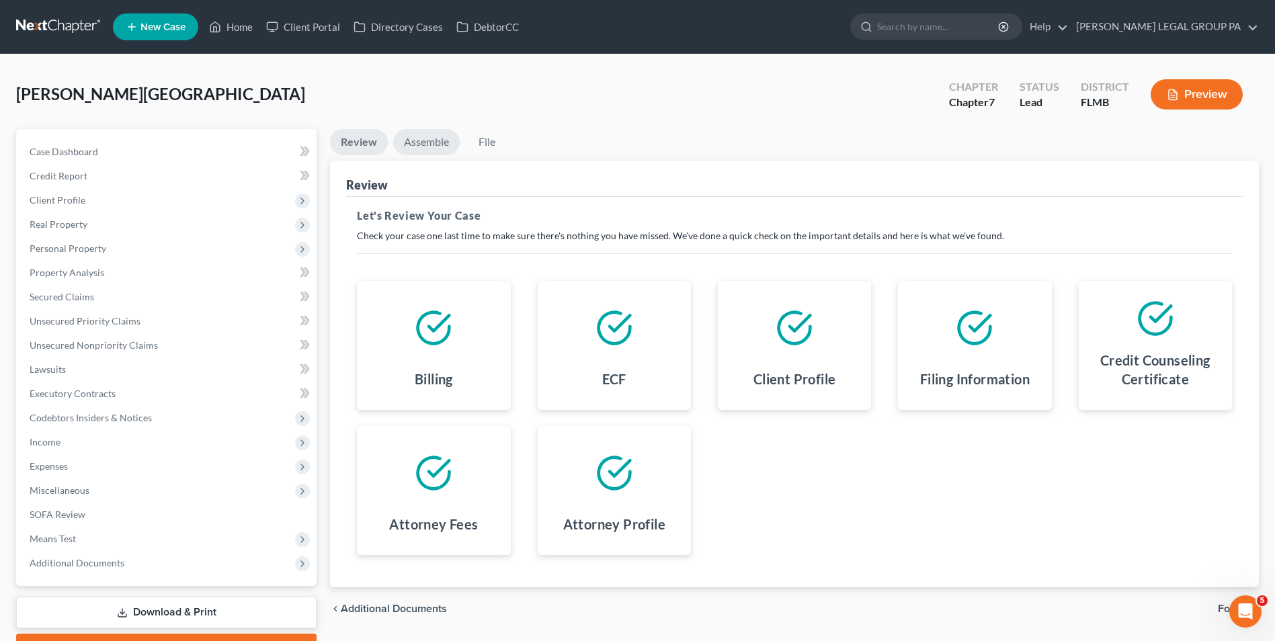
click at [428, 143] on link "Assemble" at bounding box center [426, 142] width 67 height 26
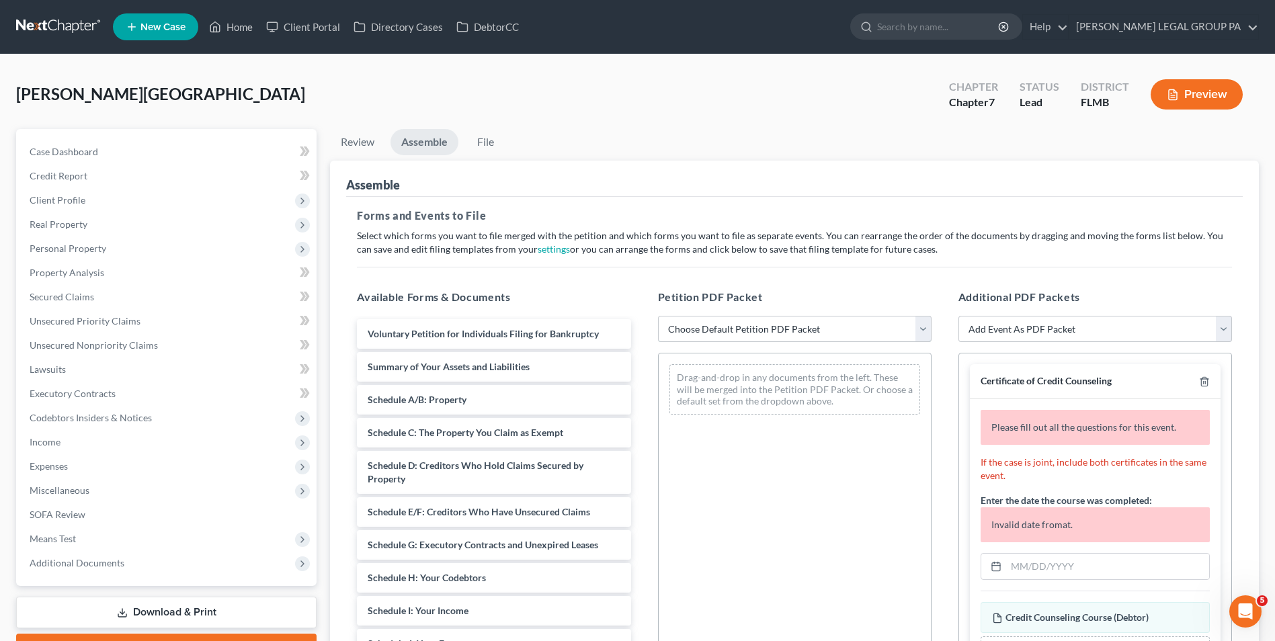
click at [697, 323] on select "Choose Default Petition PDF Packet Complete Bankruptcy Petition (all forms and …" at bounding box center [795, 329] width 274 height 27
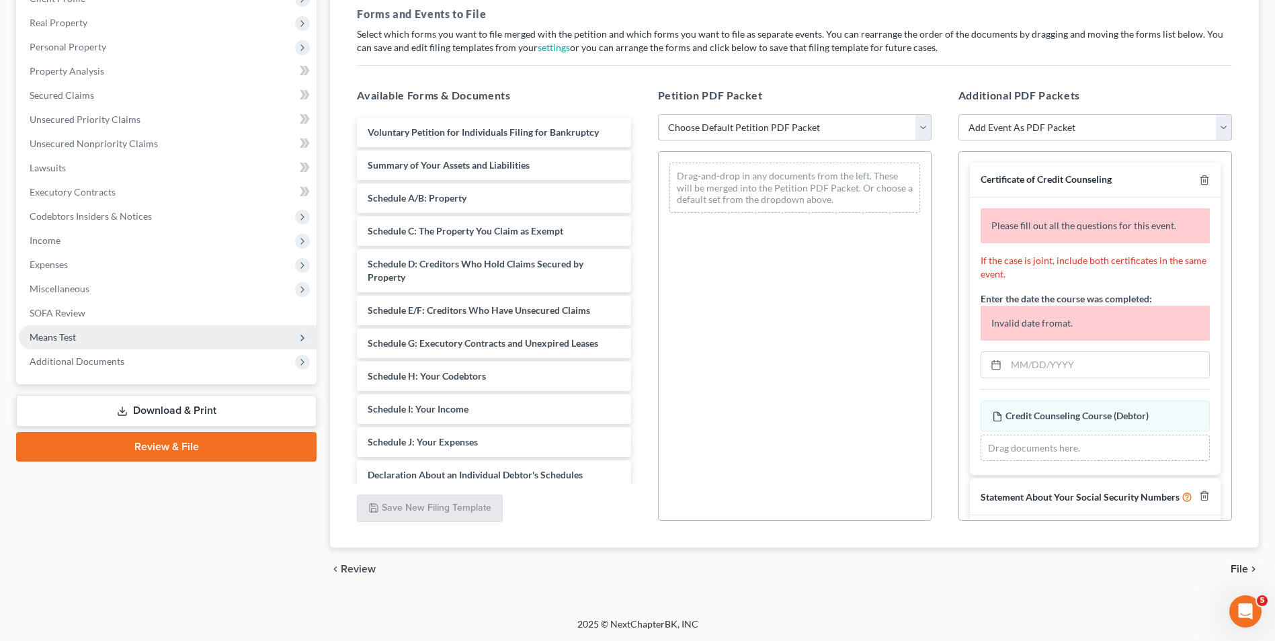
scroll to position [202, 0]
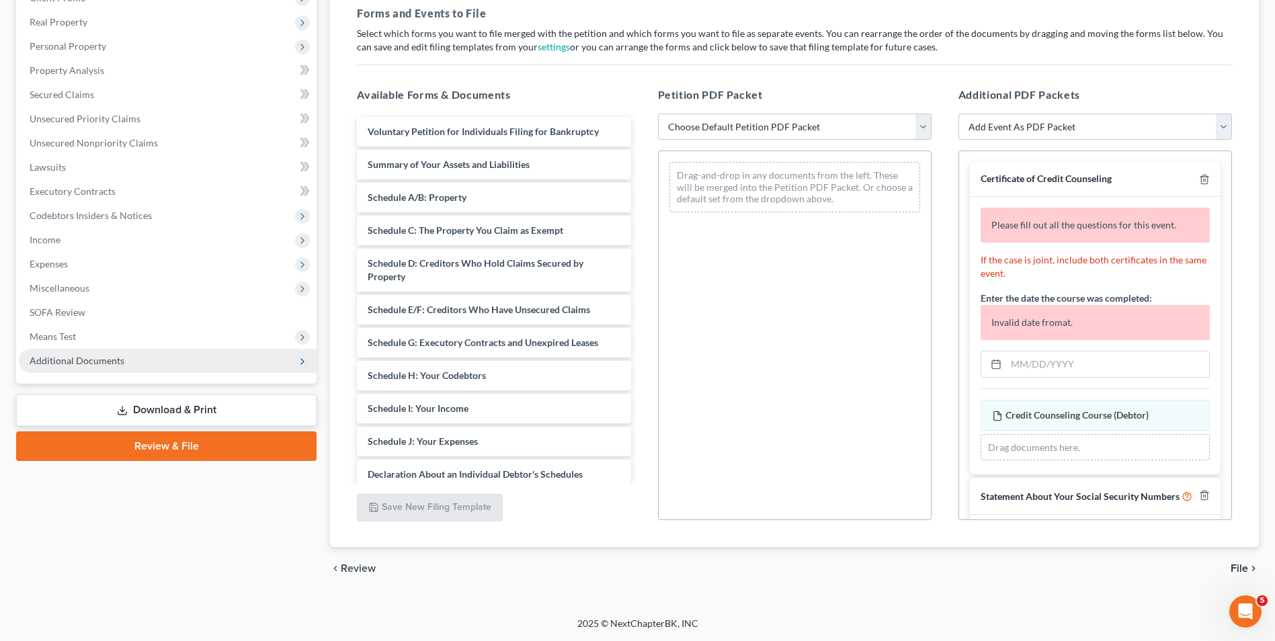
click at [95, 362] on span "Additional Documents" at bounding box center [77, 360] width 95 height 11
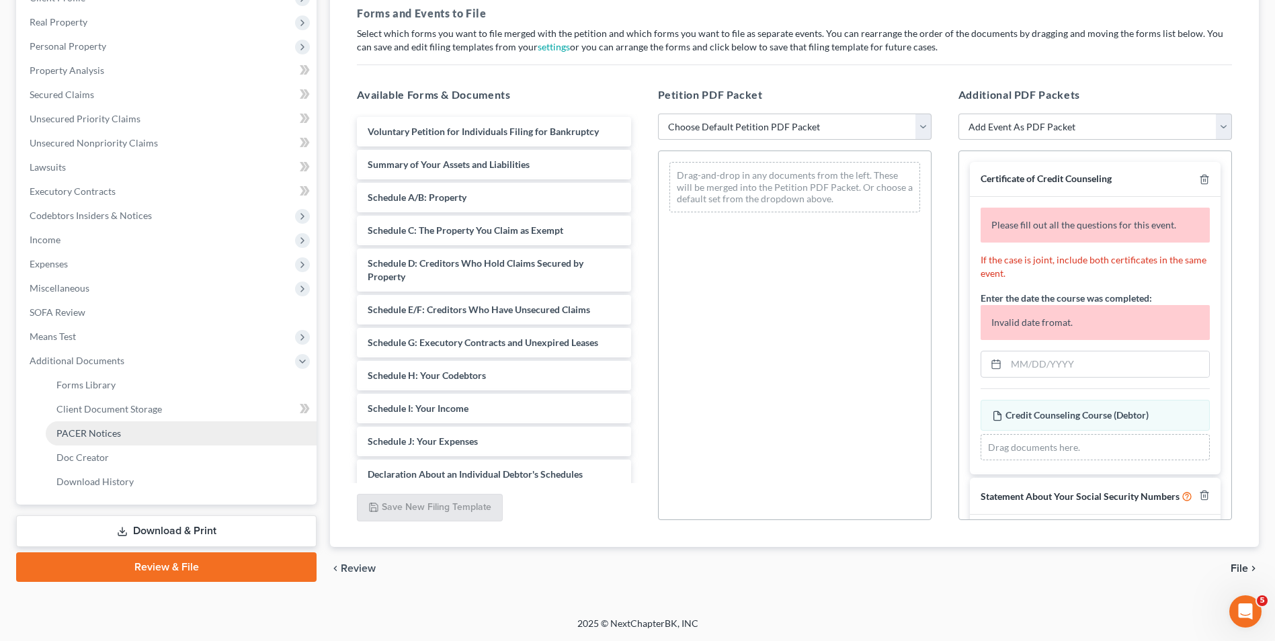
click at [122, 444] on link "PACER Notices" at bounding box center [181, 434] width 271 height 24
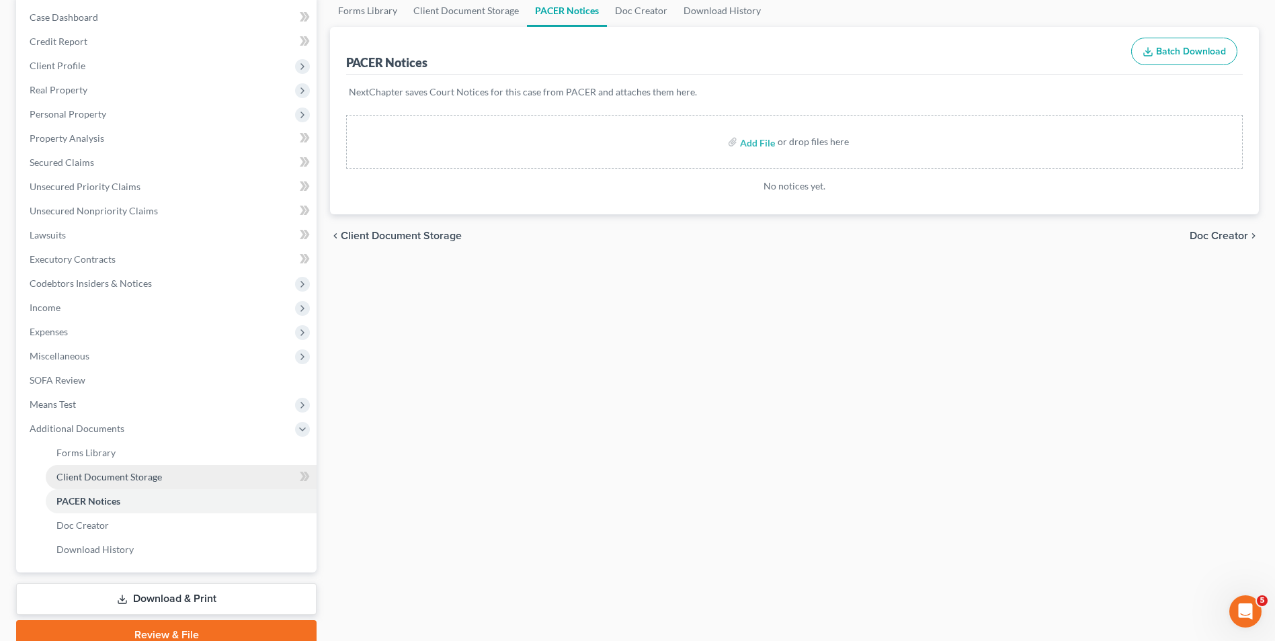
click at [116, 467] on link "Client Document Storage" at bounding box center [181, 477] width 271 height 24
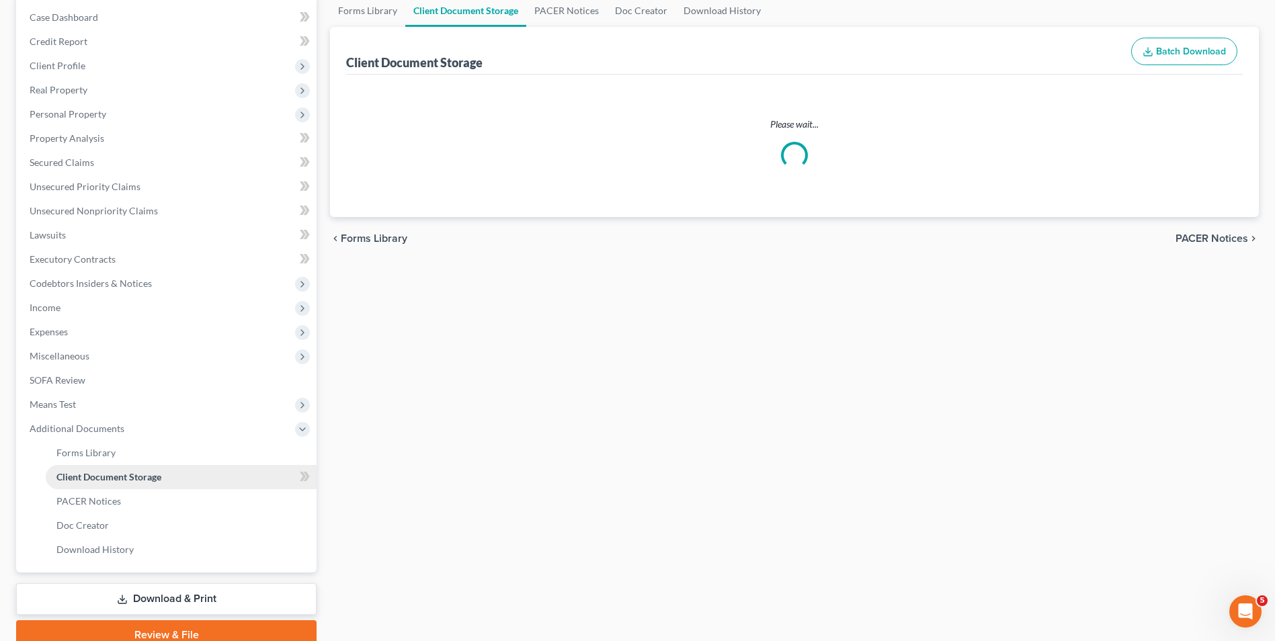
scroll to position [52, 0]
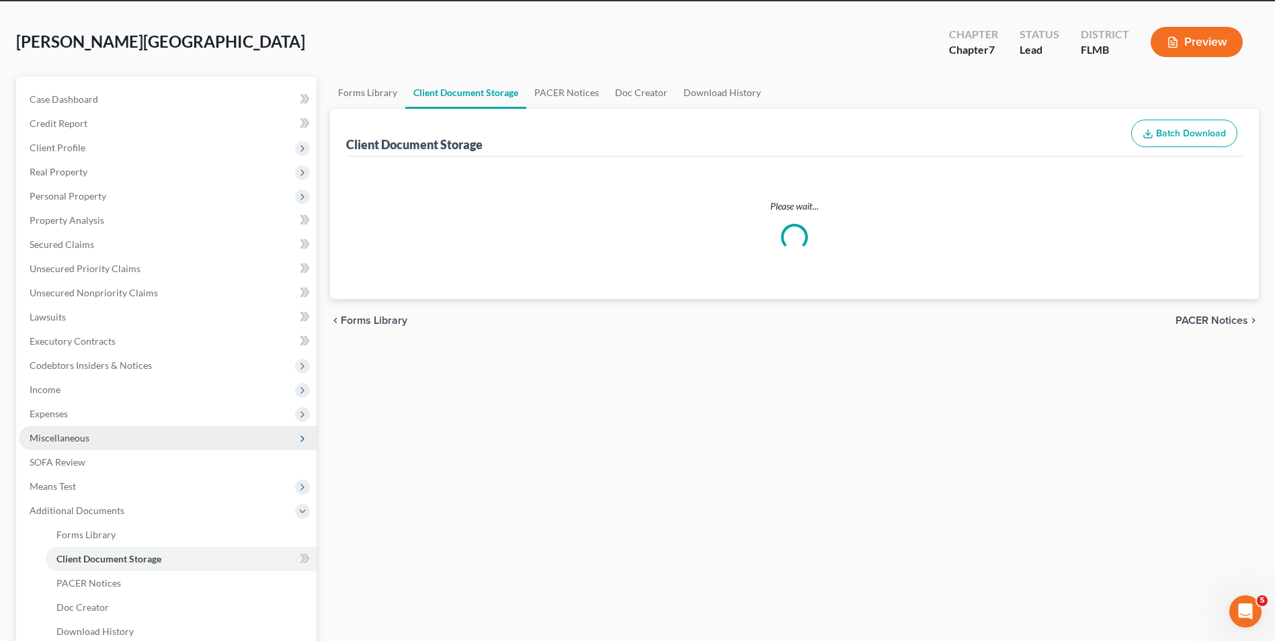
select select "9"
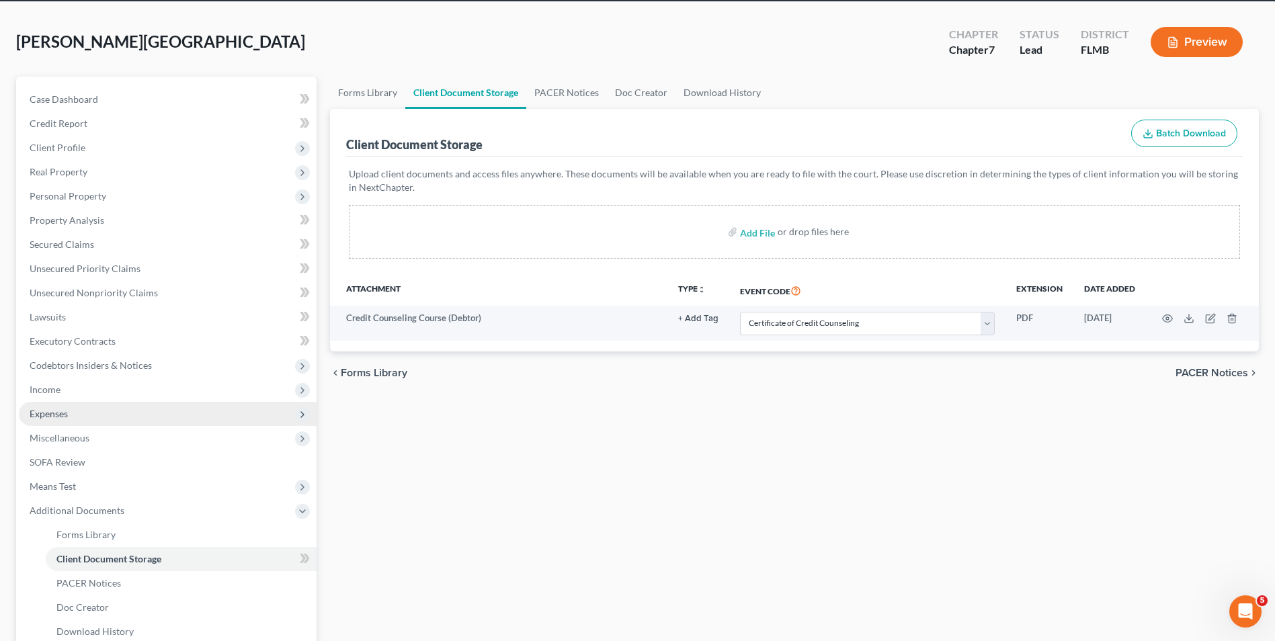
scroll to position [0, 0]
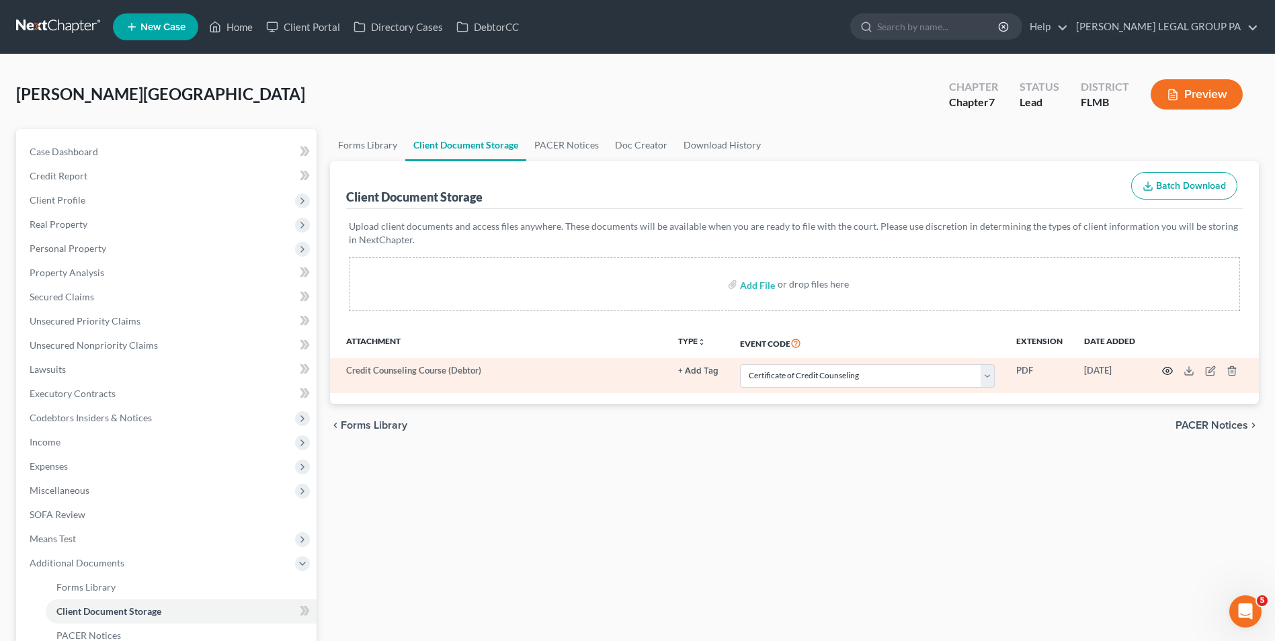
click at [1165, 370] on icon "button" at bounding box center [1167, 371] width 11 height 11
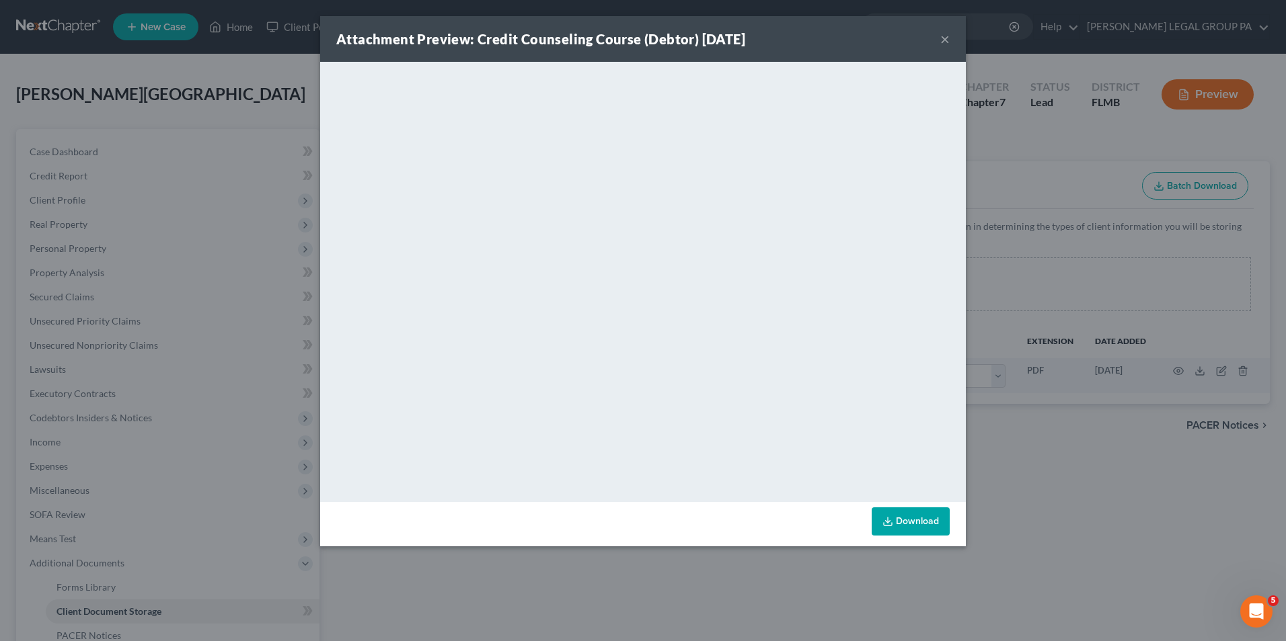
click at [944, 40] on button "×" at bounding box center [944, 39] width 9 height 16
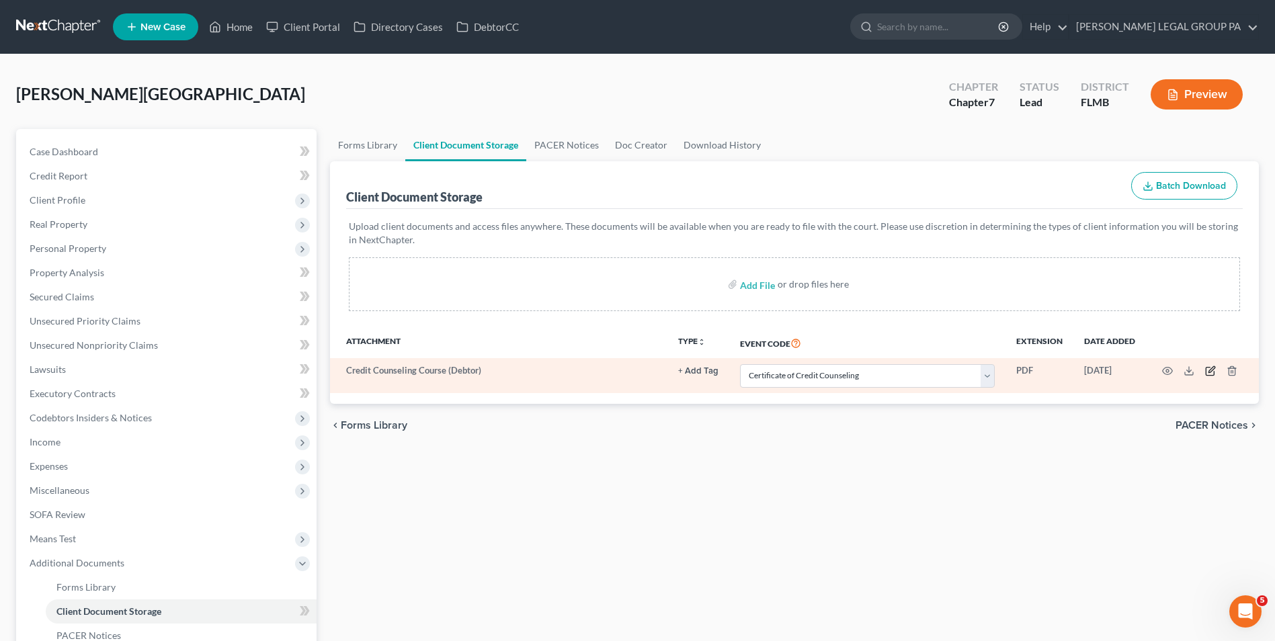
click at [1209, 375] on icon "button" at bounding box center [1211, 371] width 11 height 11
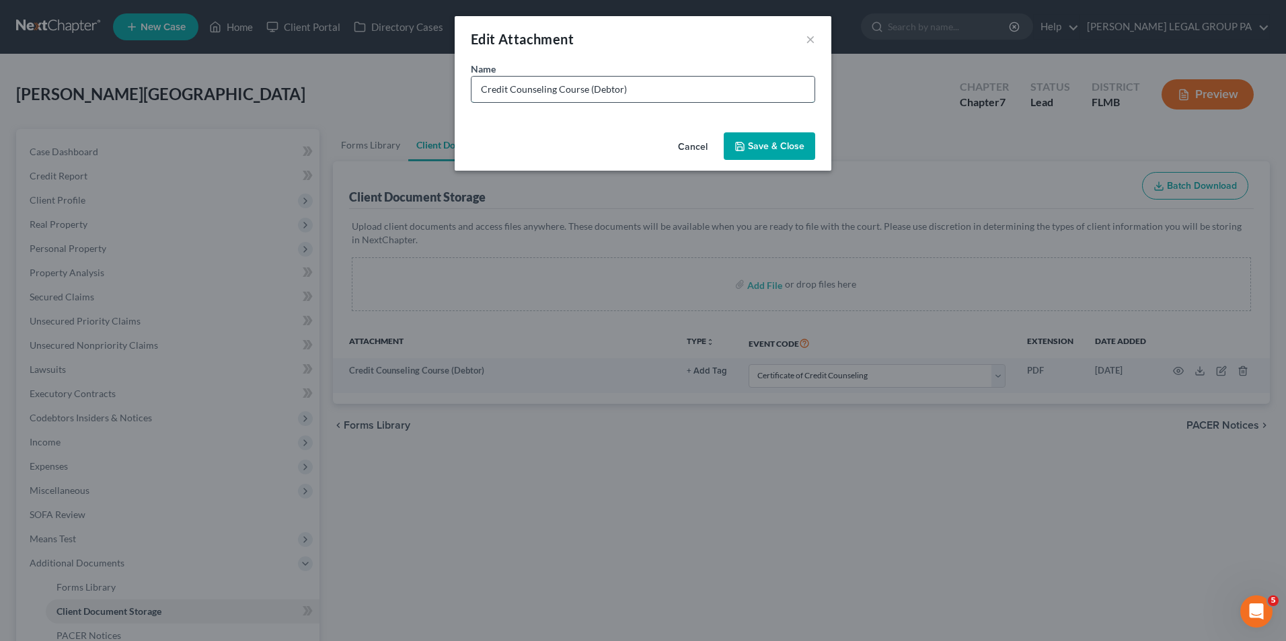
click at [625, 89] on input "Credit Counseling Course (Debtor)" at bounding box center [642, 90] width 343 height 26
click at [624, 88] on input "Credit Counseling Course (Debtor)07/15/2025" at bounding box center [642, 90] width 343 height 26
type input "Credit Counseling Course (Debtor) 07/15/2025"
click at [754, 149] on span "Save & Close" at bounding box center [776, 146] width 56 height 11
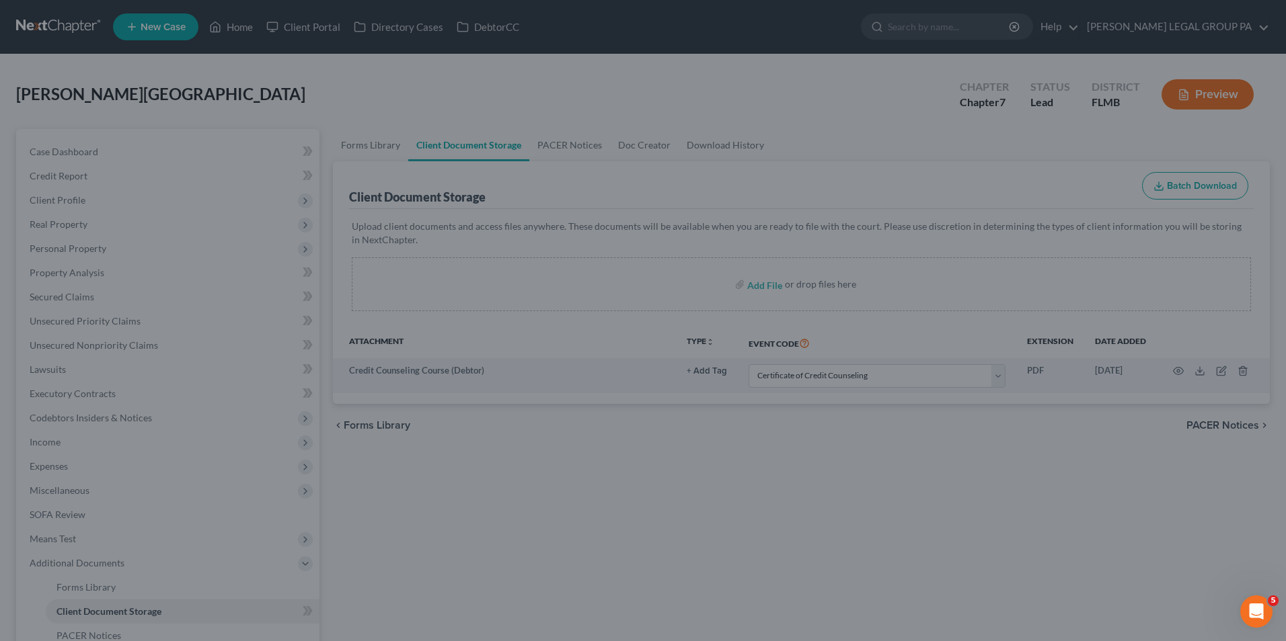
select select "9"
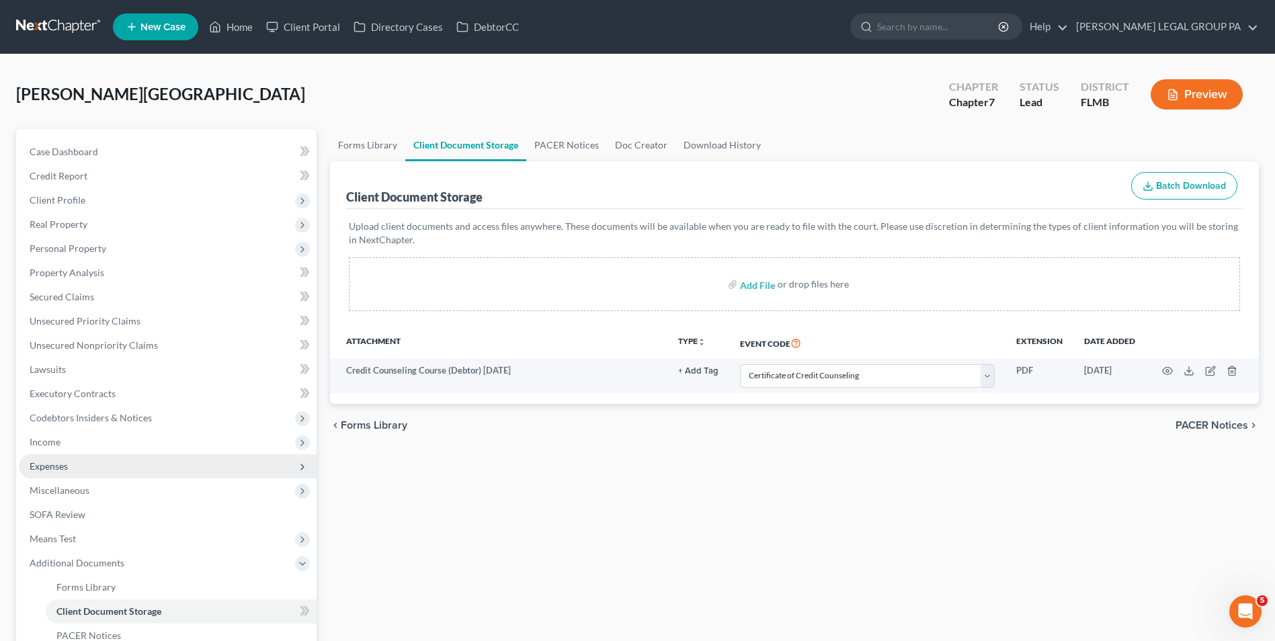
scroll to position [194, 0]
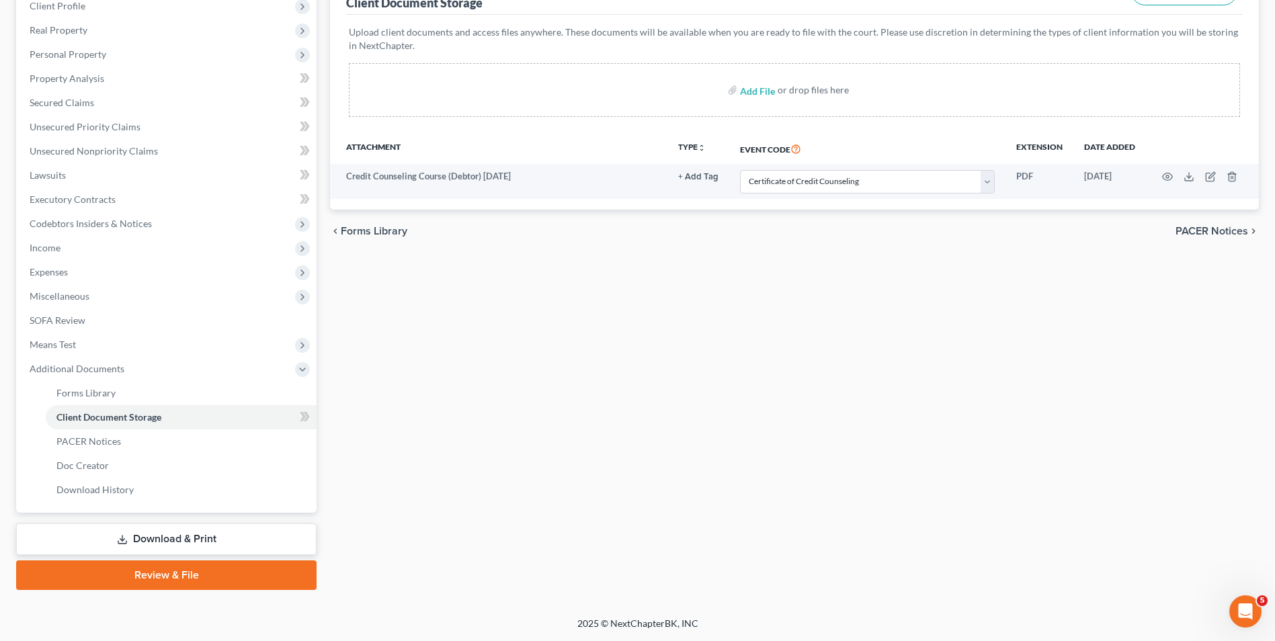
click at [194, 581] on link "Review & File" at bounding box center [166, 576] width 301 height 30
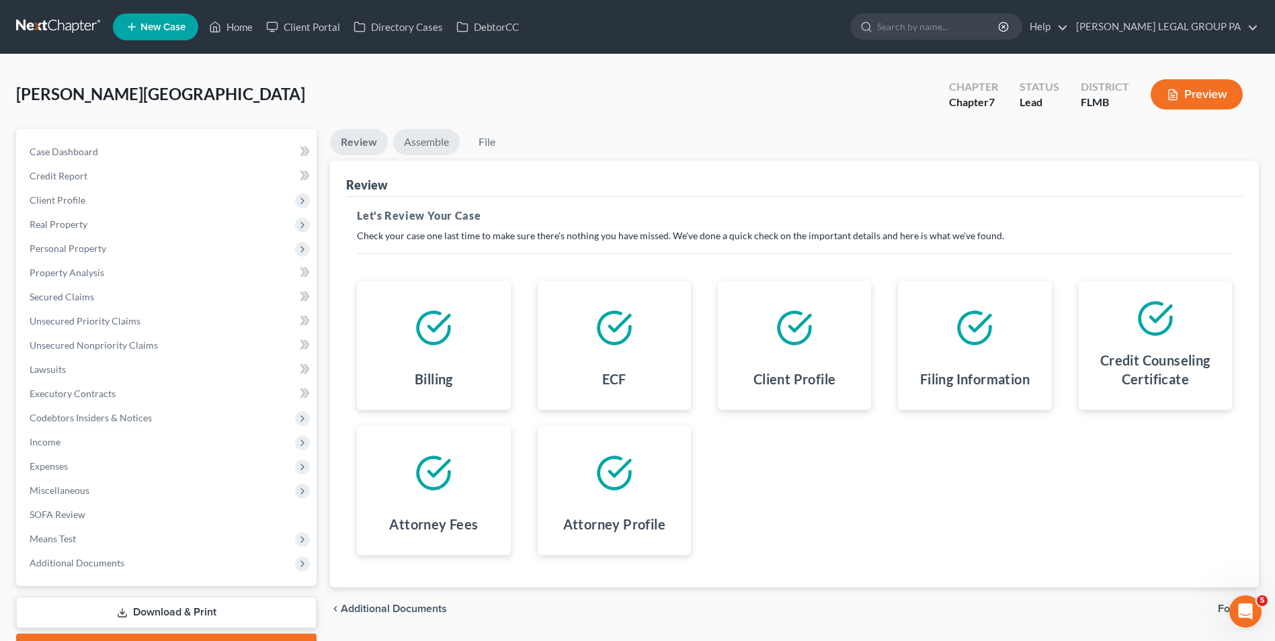
click at [428, 135] on link "Assemble" at bounding box center [426, 142] width 67 height 26
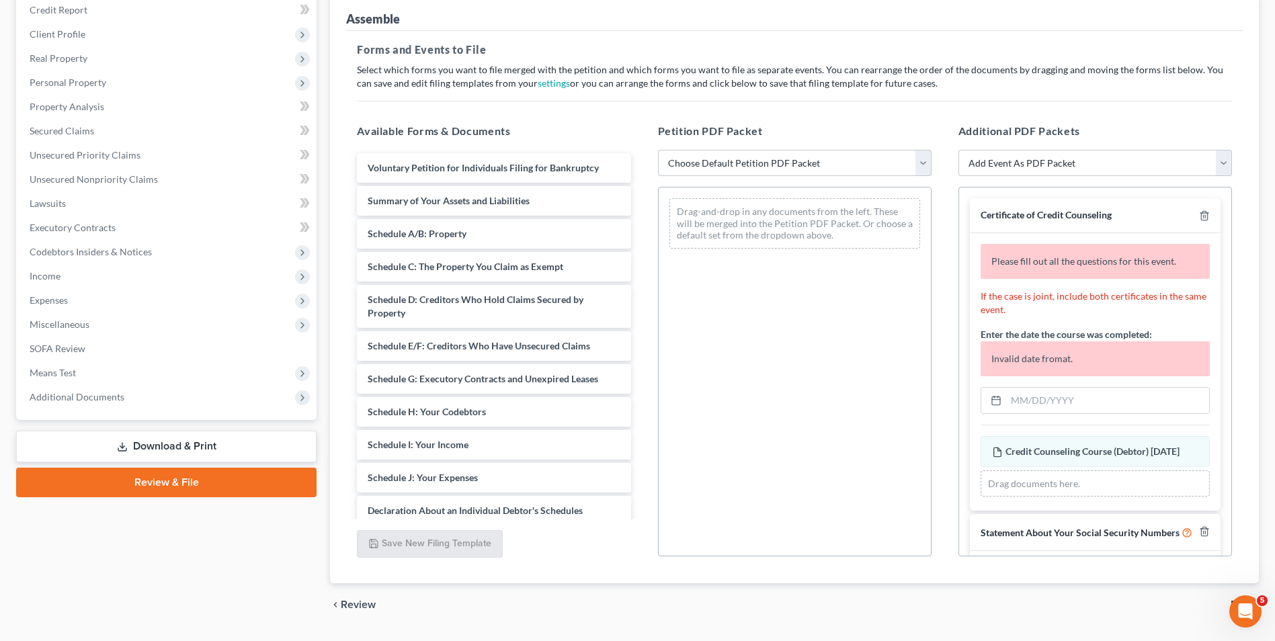
scroll to position [202, 0]
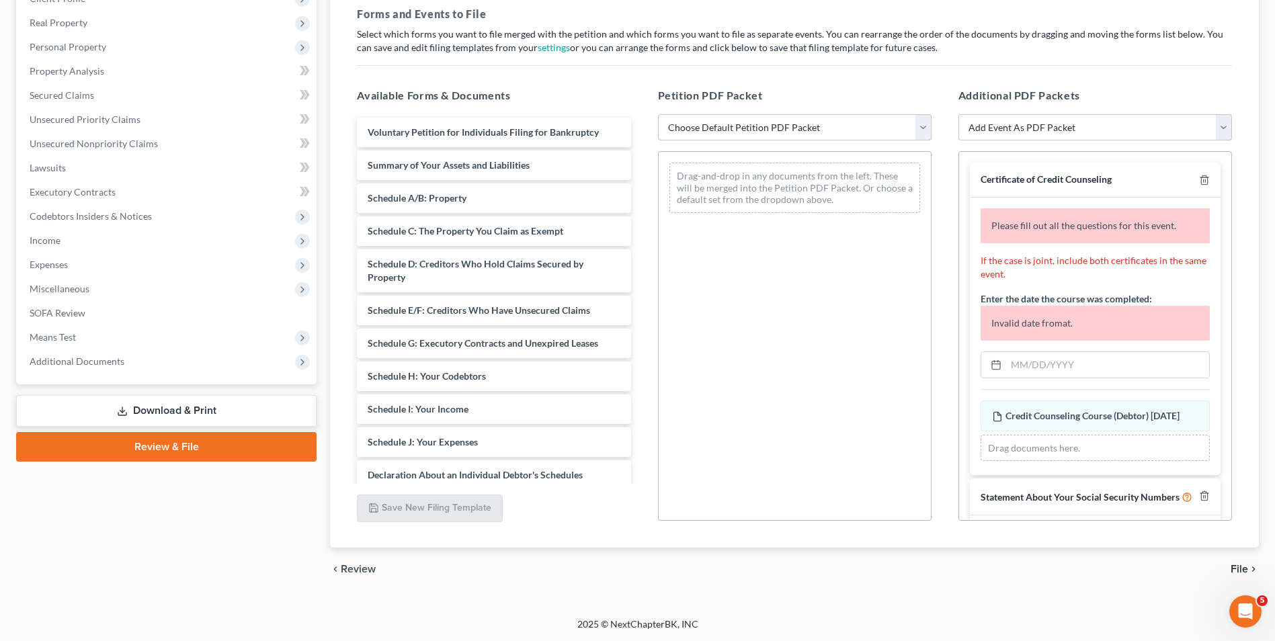
click at [766, 128] on select "Choose Default Petition PDF Packet Complete Bankruptcy Petition (all forms and …" at bounding box center [795, 127] width 274 height 27
select select "0"
click at [658, 114] on select "Choose Default Petition PDF Packet Complete Bankruptcy Petition (all forms and …" at bounding box center [795, 127] width 274 height 27
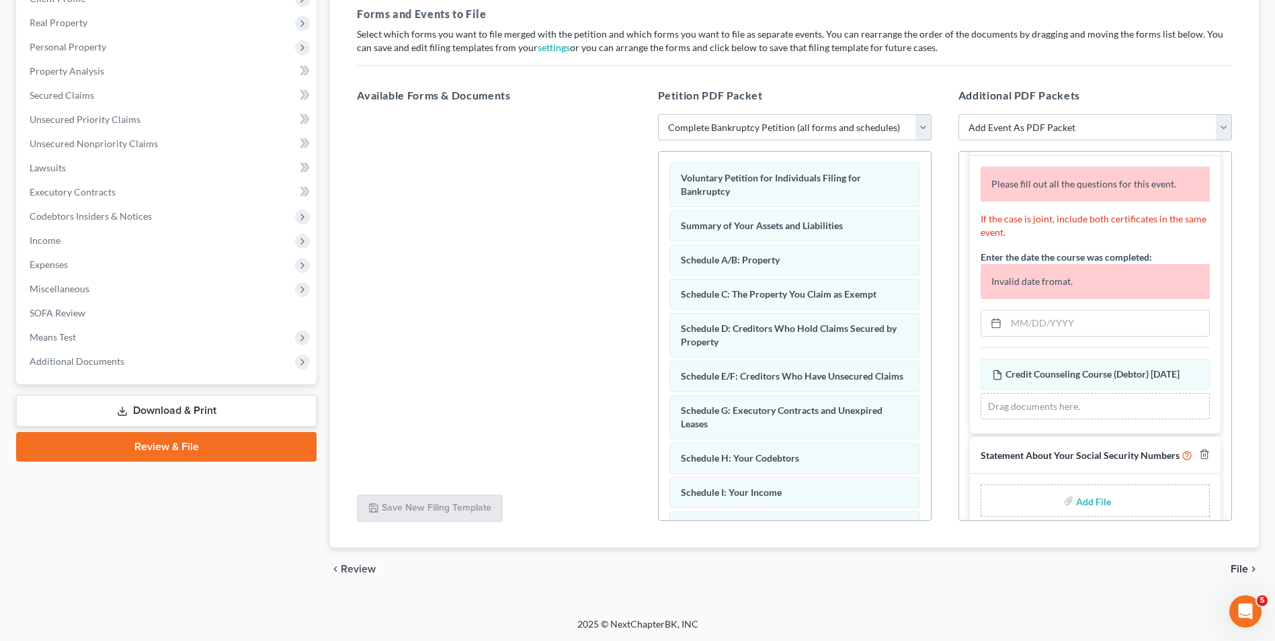
scroll to position [85, 0]
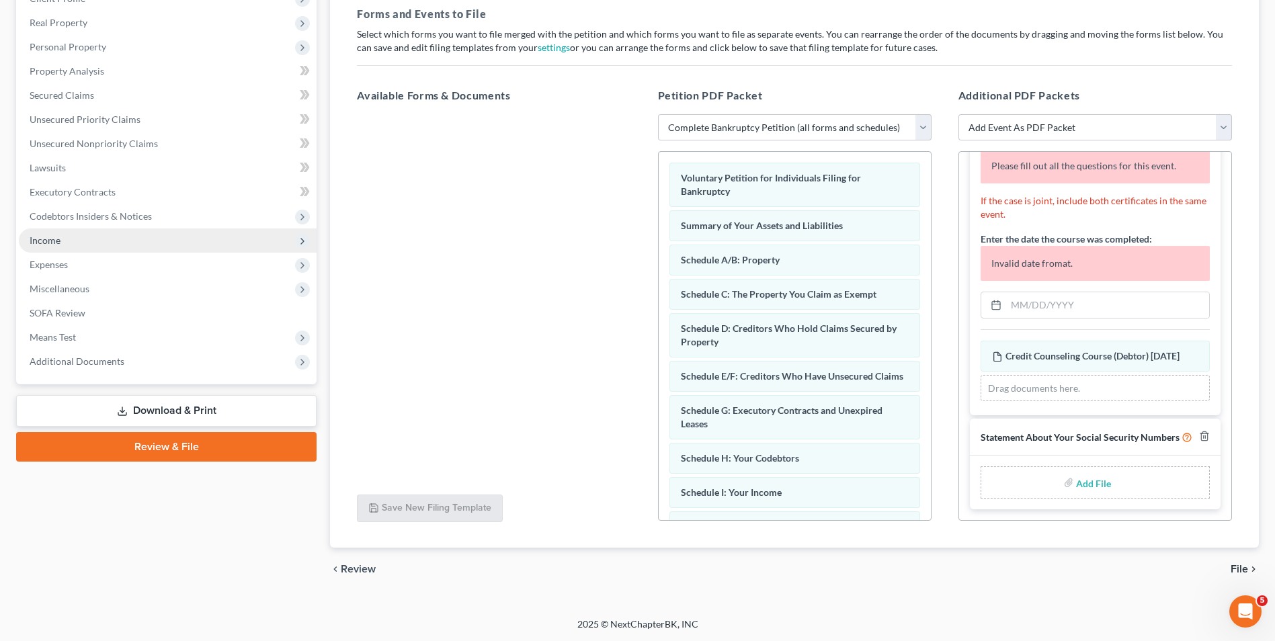
click at [76, 235] on span "Income" at bounding box center [168, 241] width 298 height 24
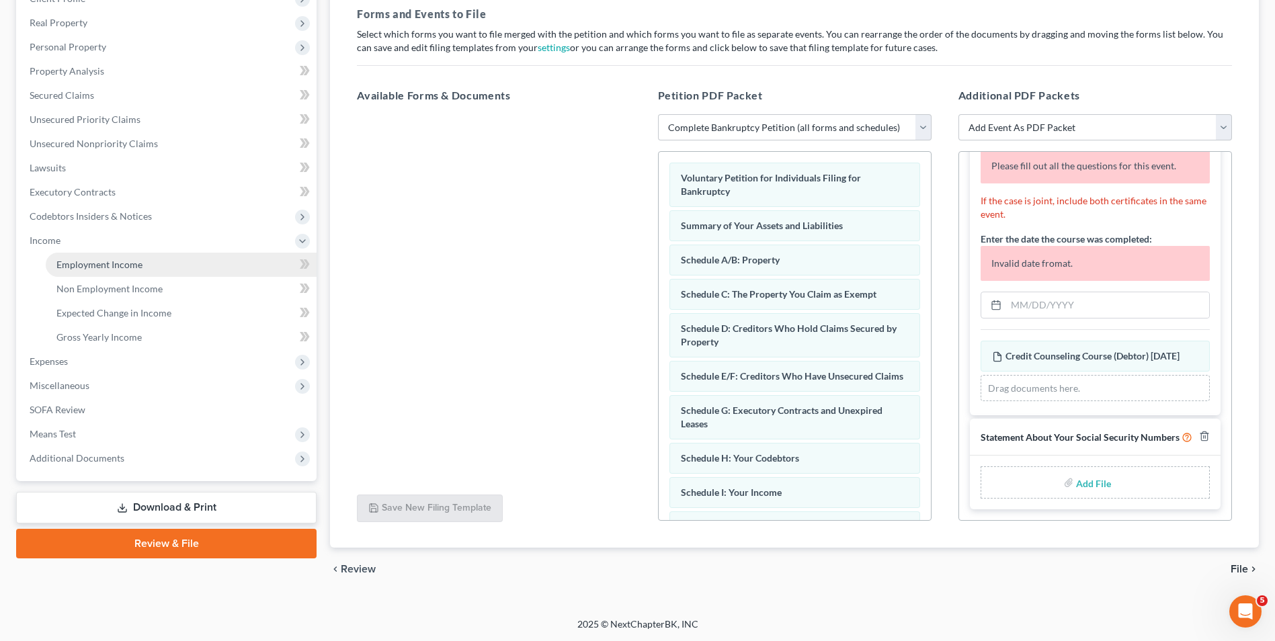
click at [94, 266] on span "Employment Income" at bounding box center [99, 264] width 86 height 11
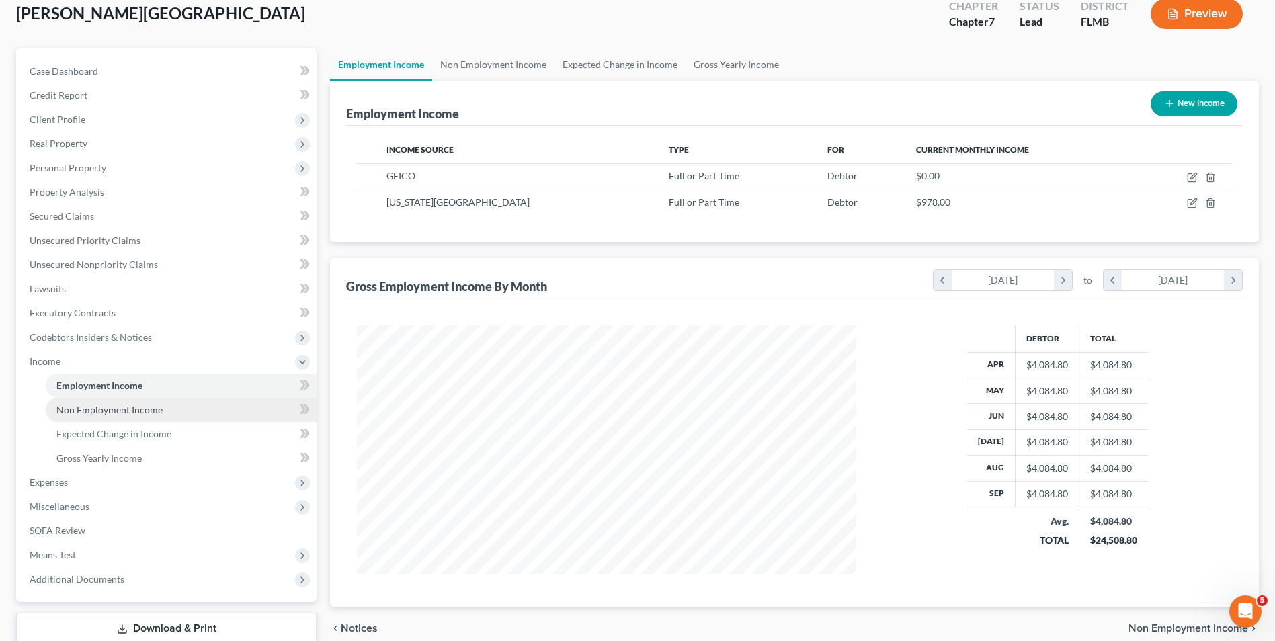
scroll to position [170, 0]
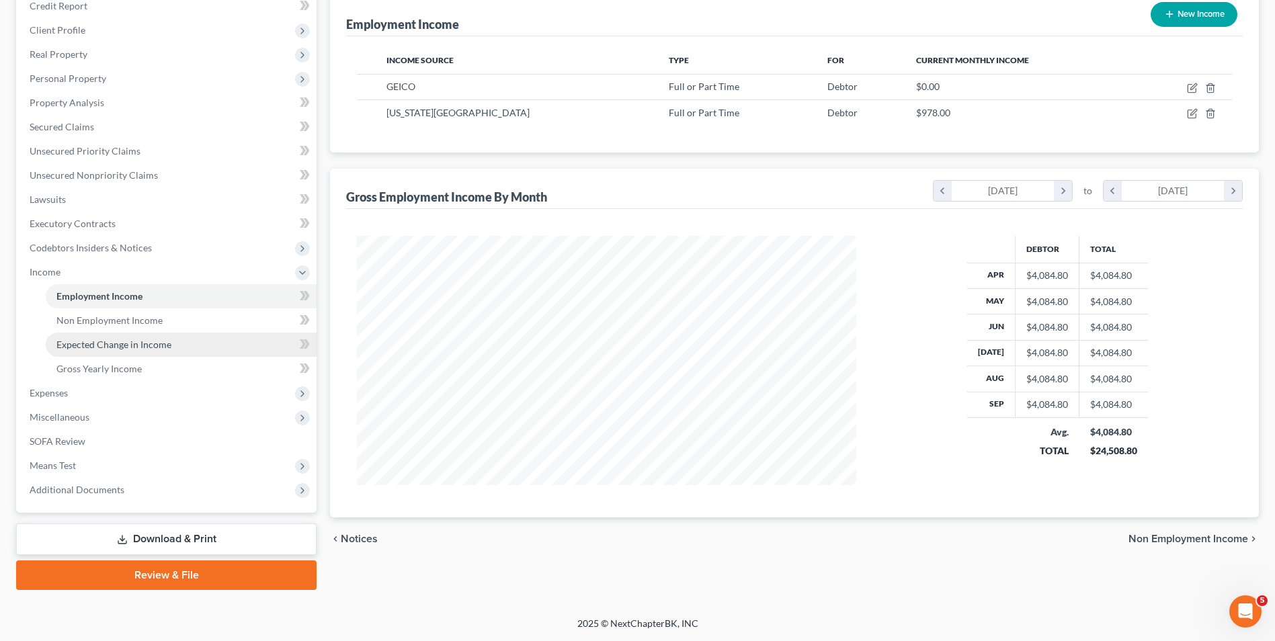
click at [130, 354] on link "Expected Change in Income" at bounding box center [181, 345] width 271 height 24
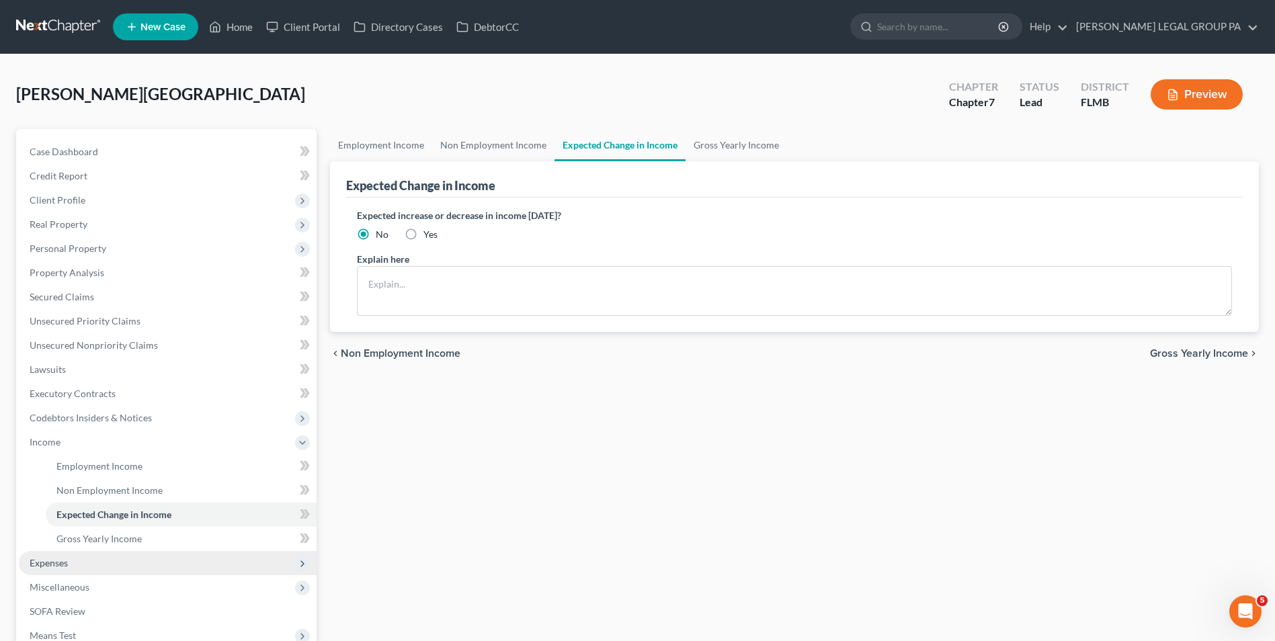
click at [73, 569] on span "Expenses" at bounding box center [168, 563] width 298 height 24
click at [85, 569] on link "Medical" at bounding box center [181, 563] width 271 height 24
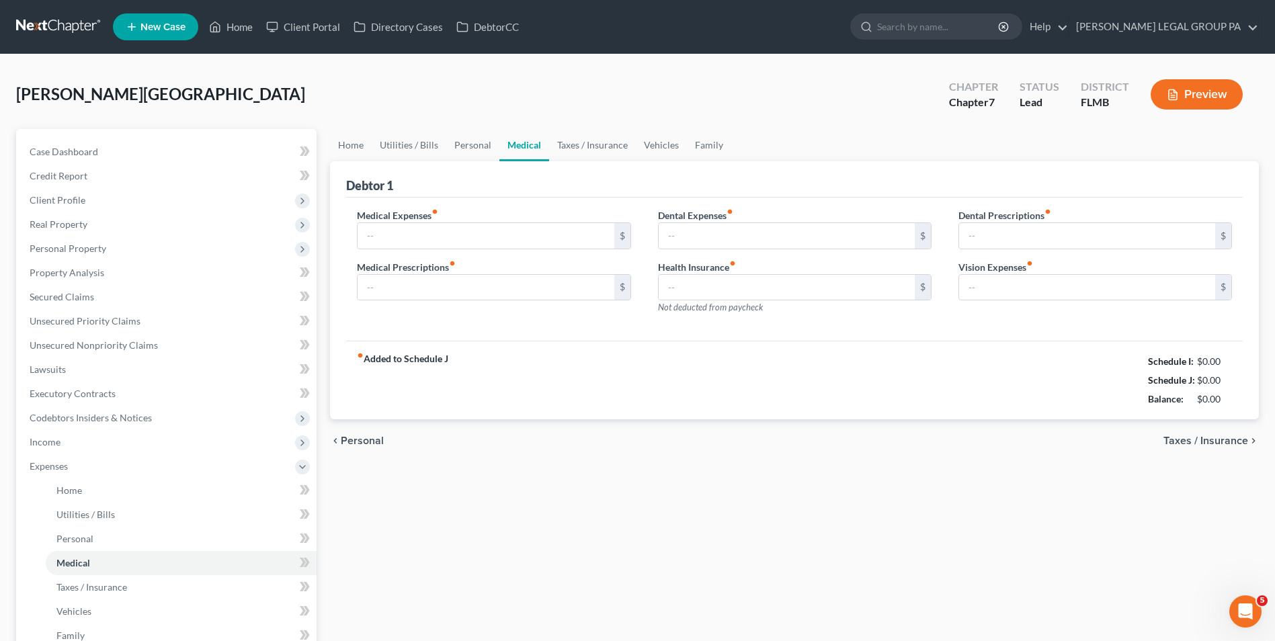
type input "60.00"
type input "30.00"
type input "0.00"
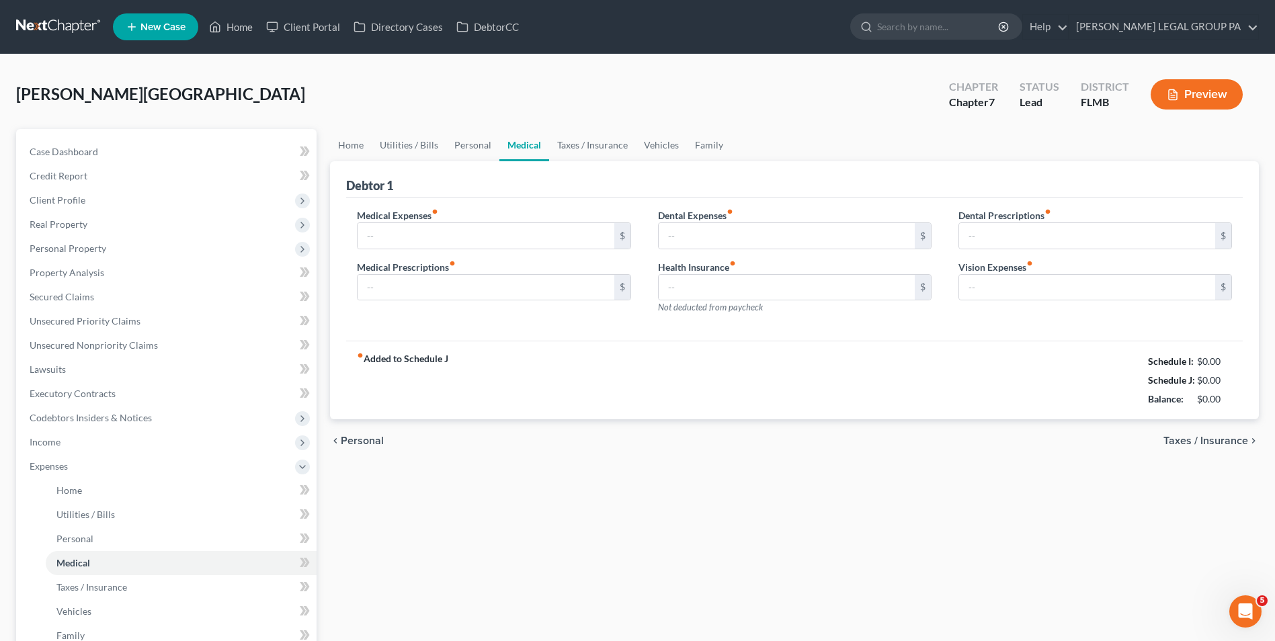
type input "0.00"
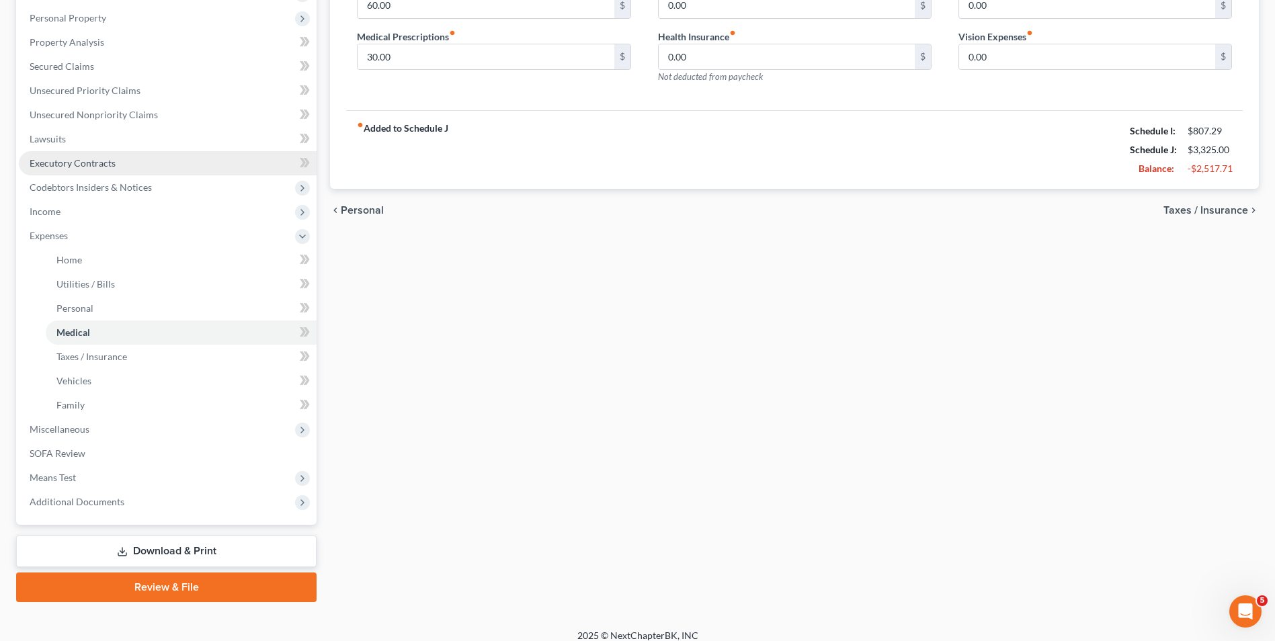
scroll to position [243, 0]
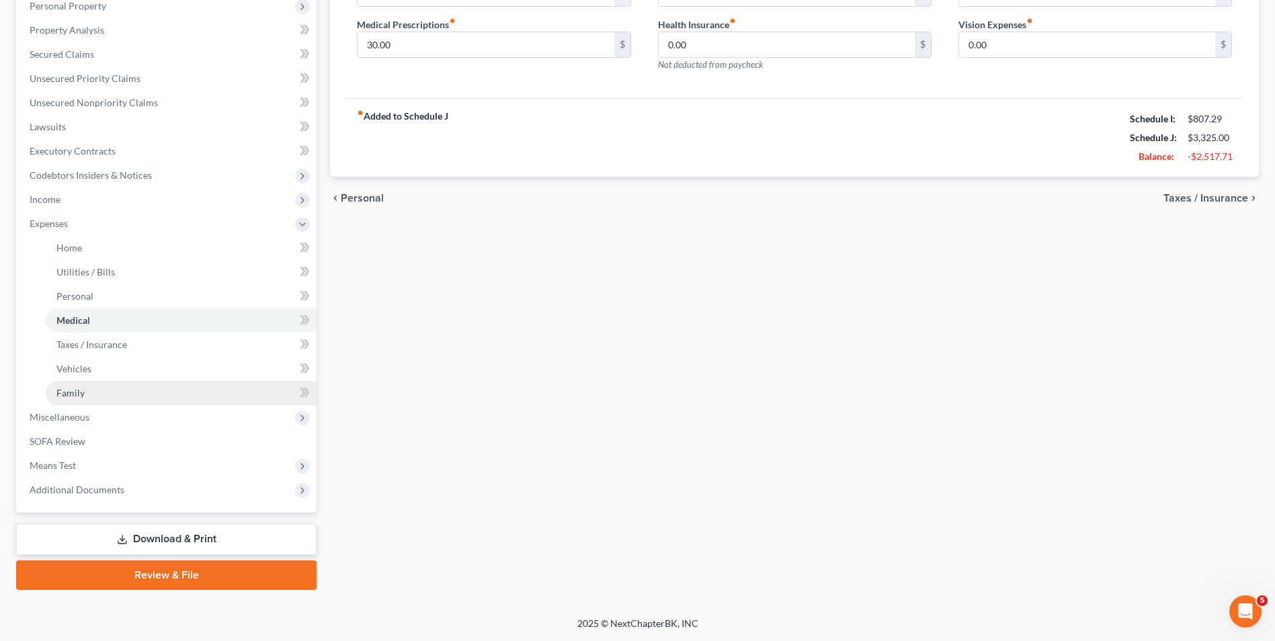
click at [101, 395] on link "Family" at bounding box center [181, 393] width 271 height 24
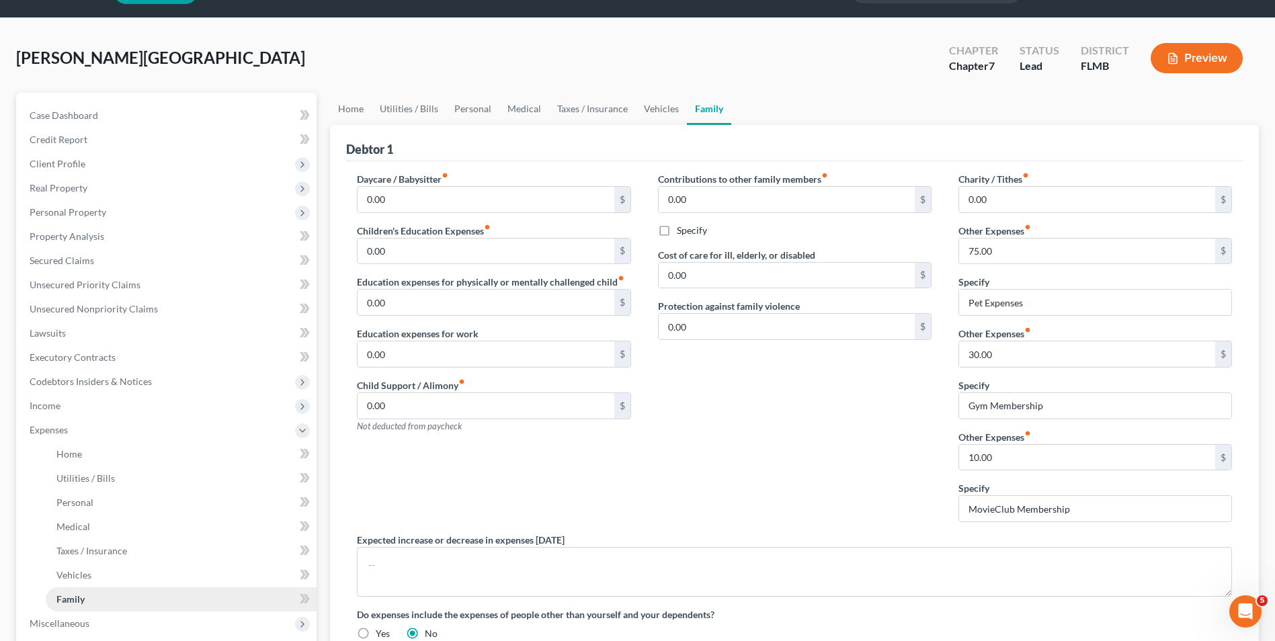
scroll to position [67, 0]
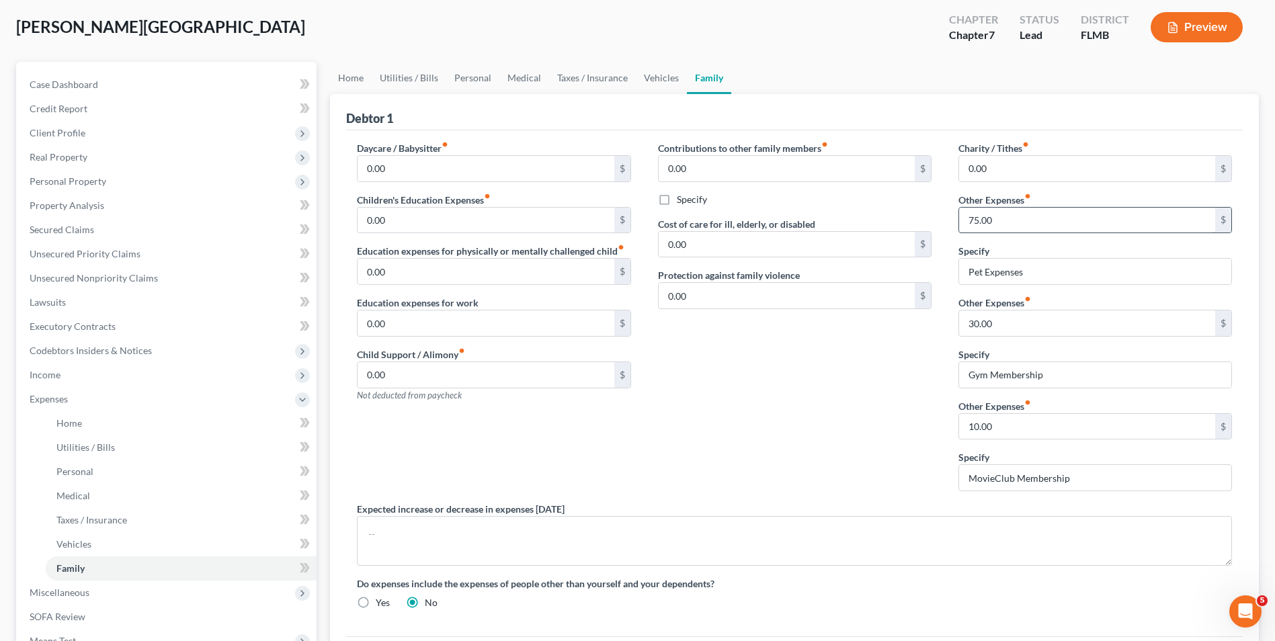
click at [980, 216] on input "75.00" at bounding box center [1087, 221] width 256 height 26
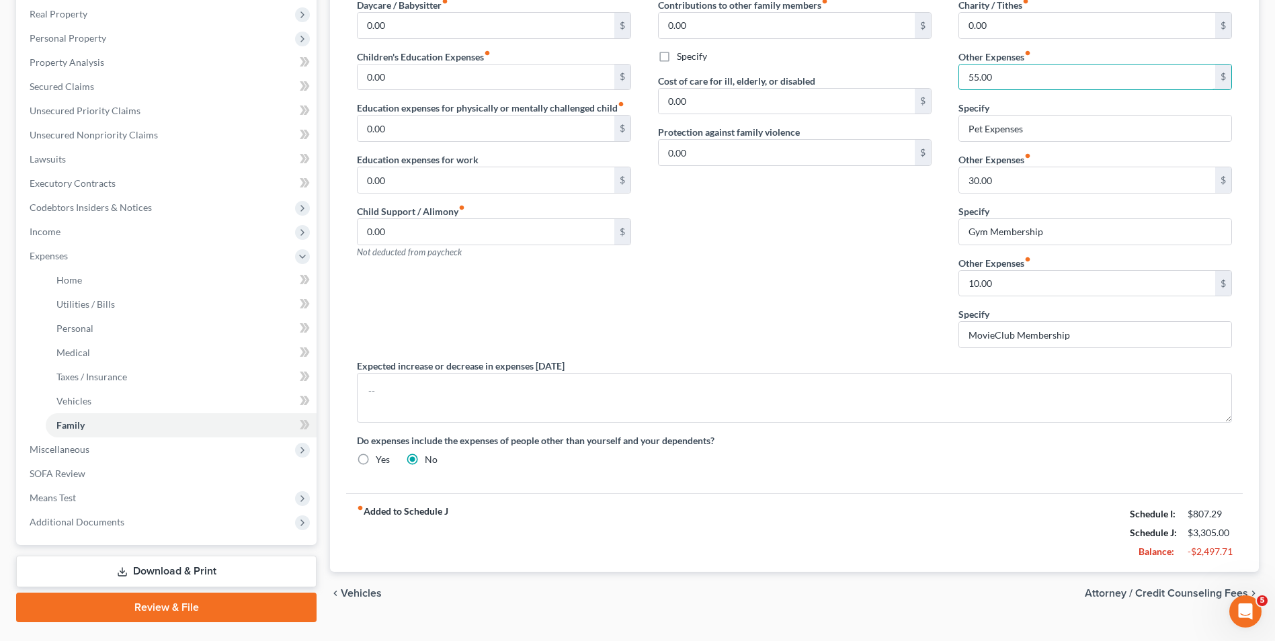
scroll to position [243, 0]
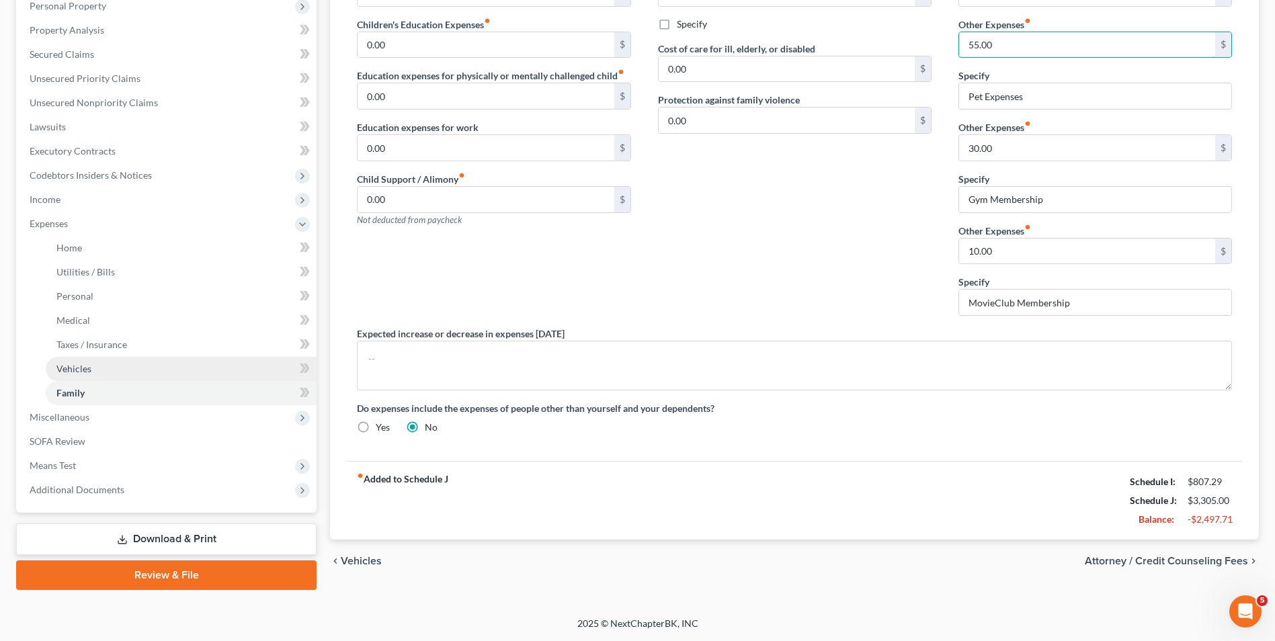
type input "55.00"
click at [107, 371] on link "Vehicles" at bounding box center [181, 369] width 271 height 24
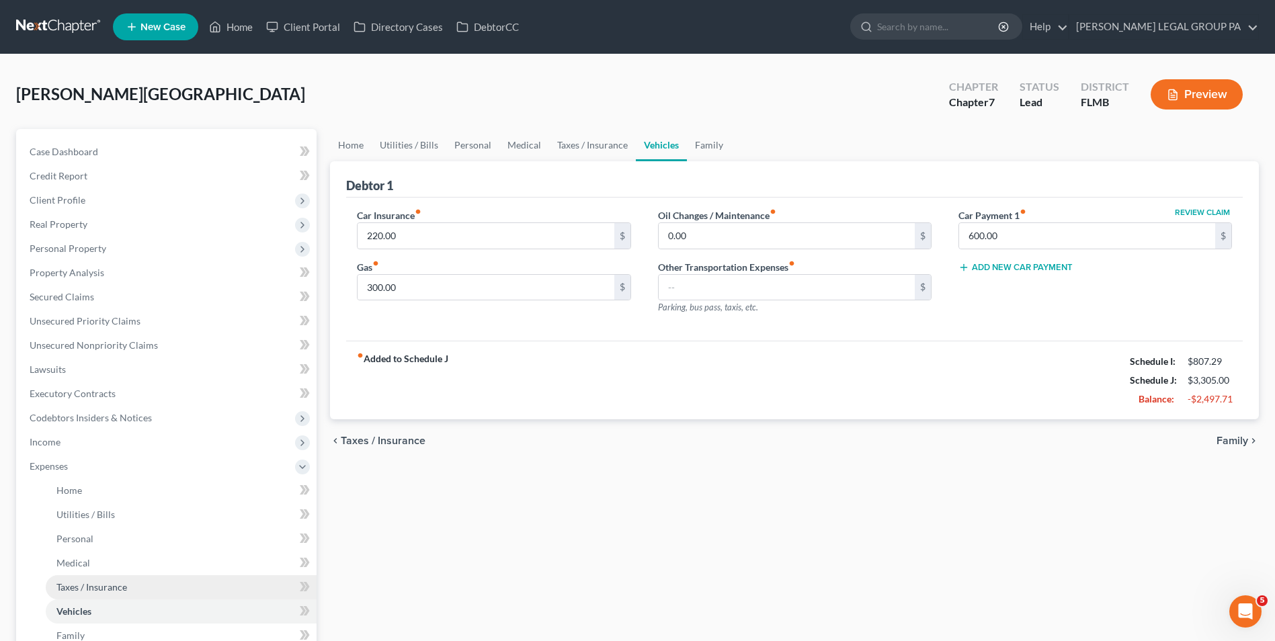
click at [142, 592] on link "Taxes / Insurance" at bounding box center [181, 588] width 271 height 24
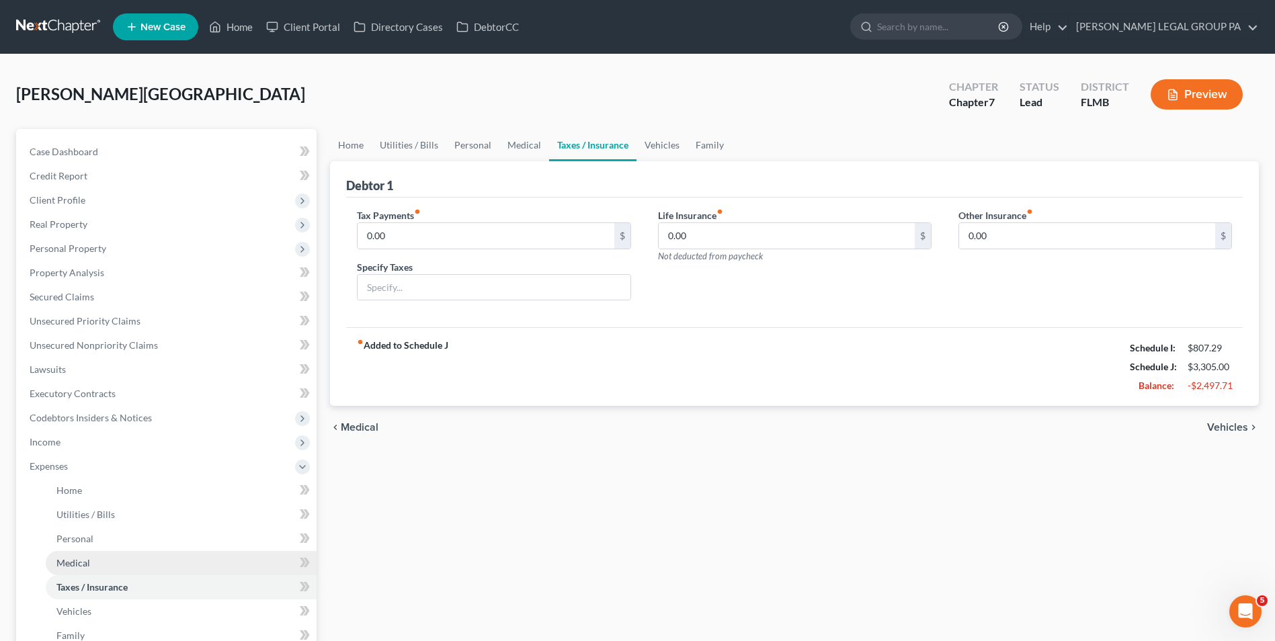
click at [120, 564] on link "Medical" at bounding box center [181, 563] width 271 height 24
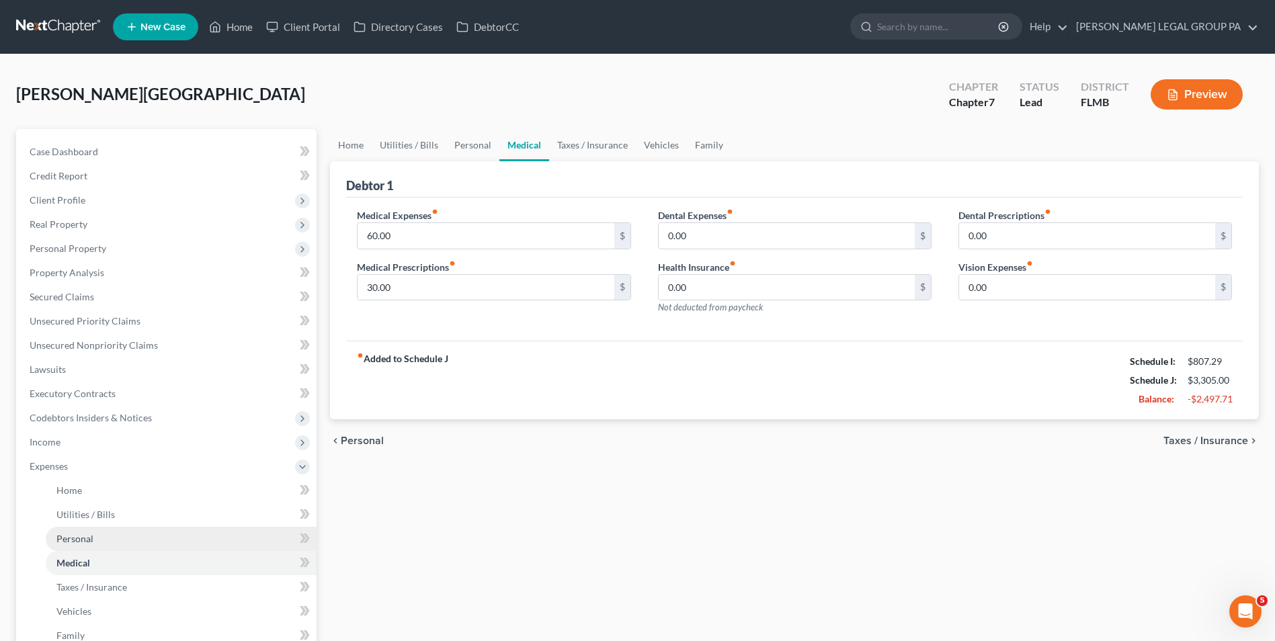
click at [120, 539] on link "Personal" at bounding box center [181, 539] width 271 height 24
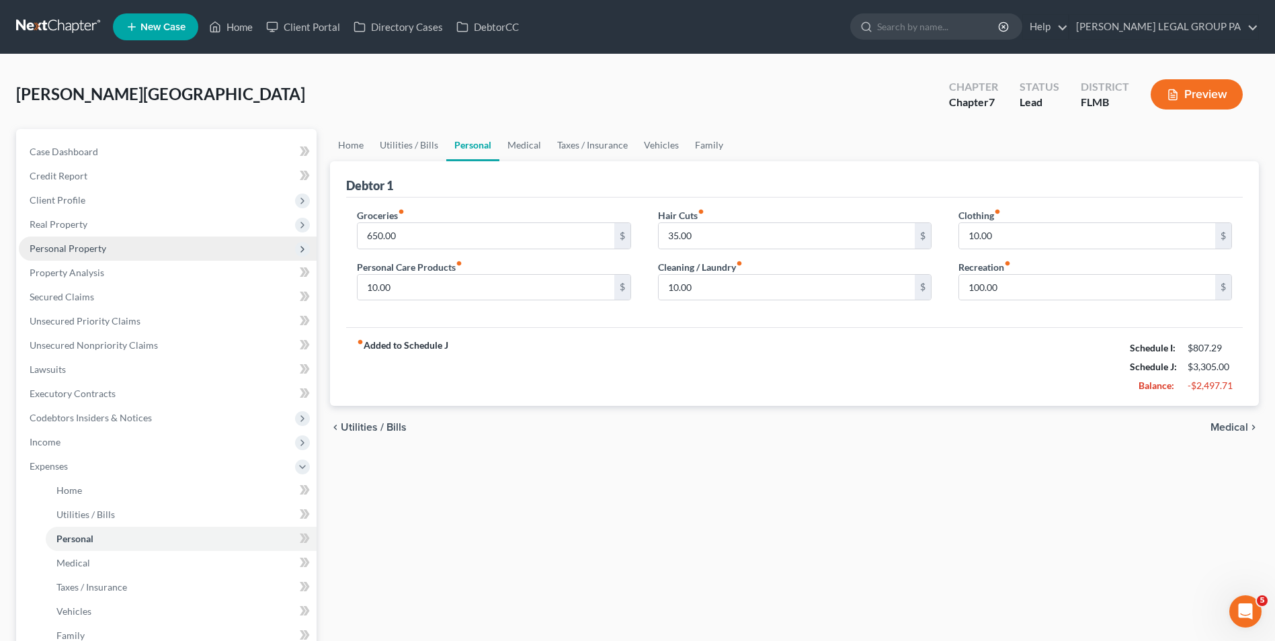
click at [88, 255] on span "Personal Property" at bounding box center [168, 249] width 298 height 24
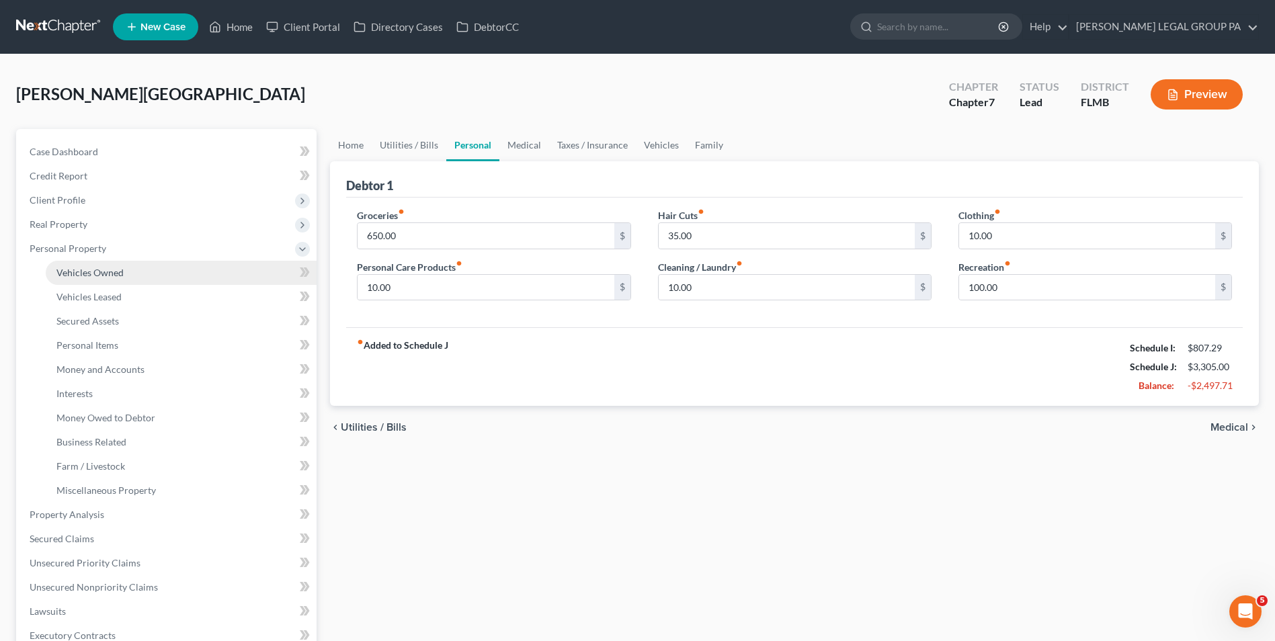
click at [120, 265] on link "Vehicles Owned" at bounding box center [181, 273] width 271 height 24
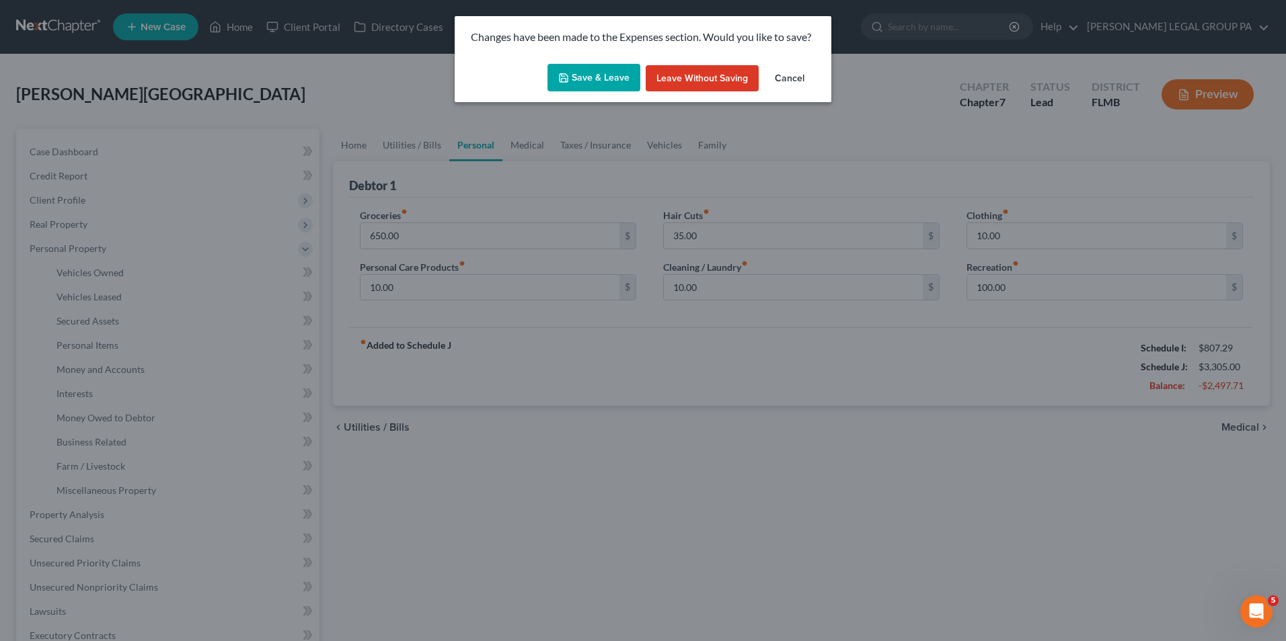
click at [580, 69] on button "Save & Leave" at bounding box center [593, 78] width 93 height 28
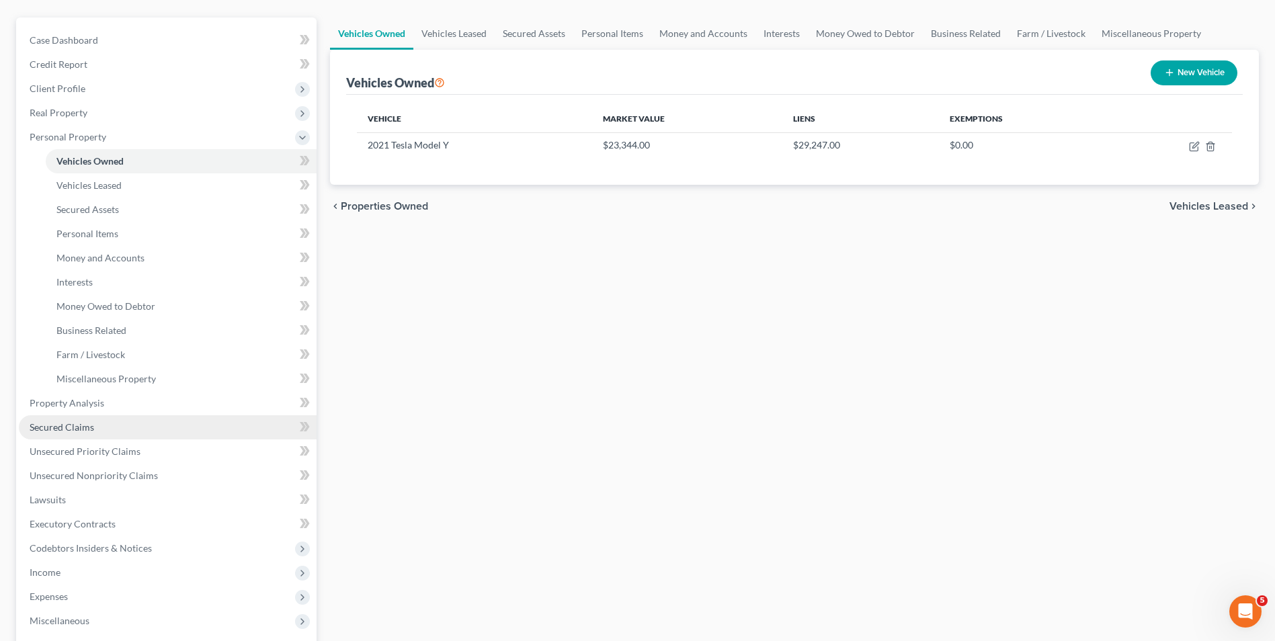
scroll to position [315, 0]
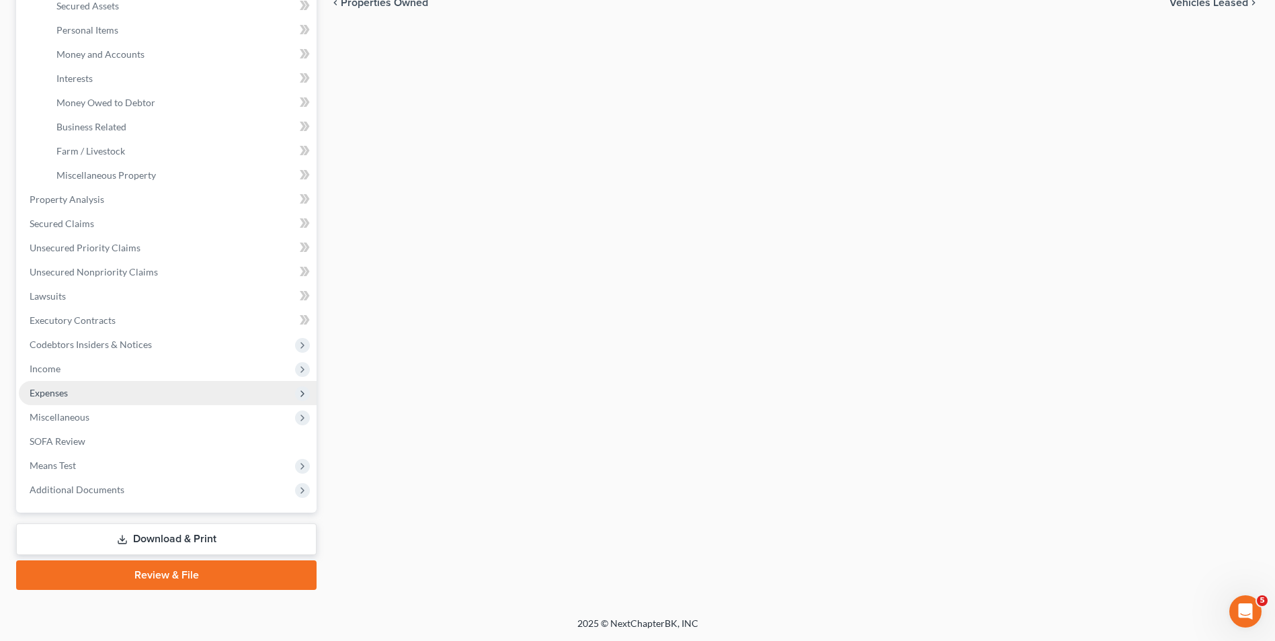
click at [82, 396] on span "Expenses" at bounding box center [168, 393] width 298 height 24
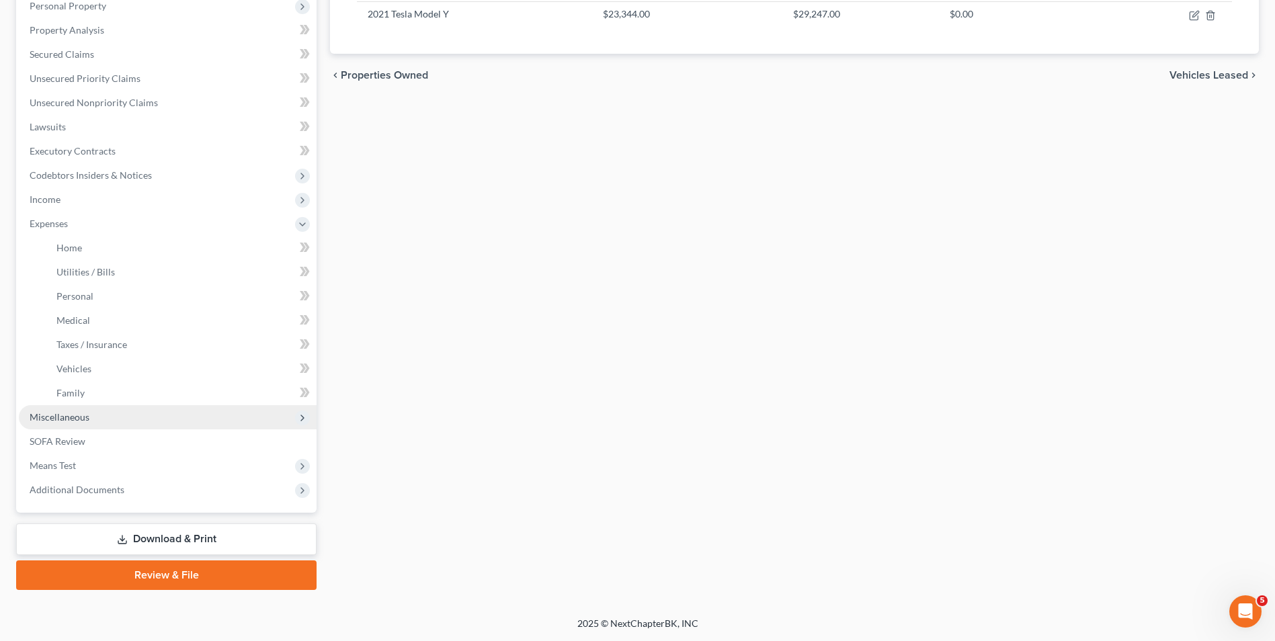
scroll to position [243, 0]
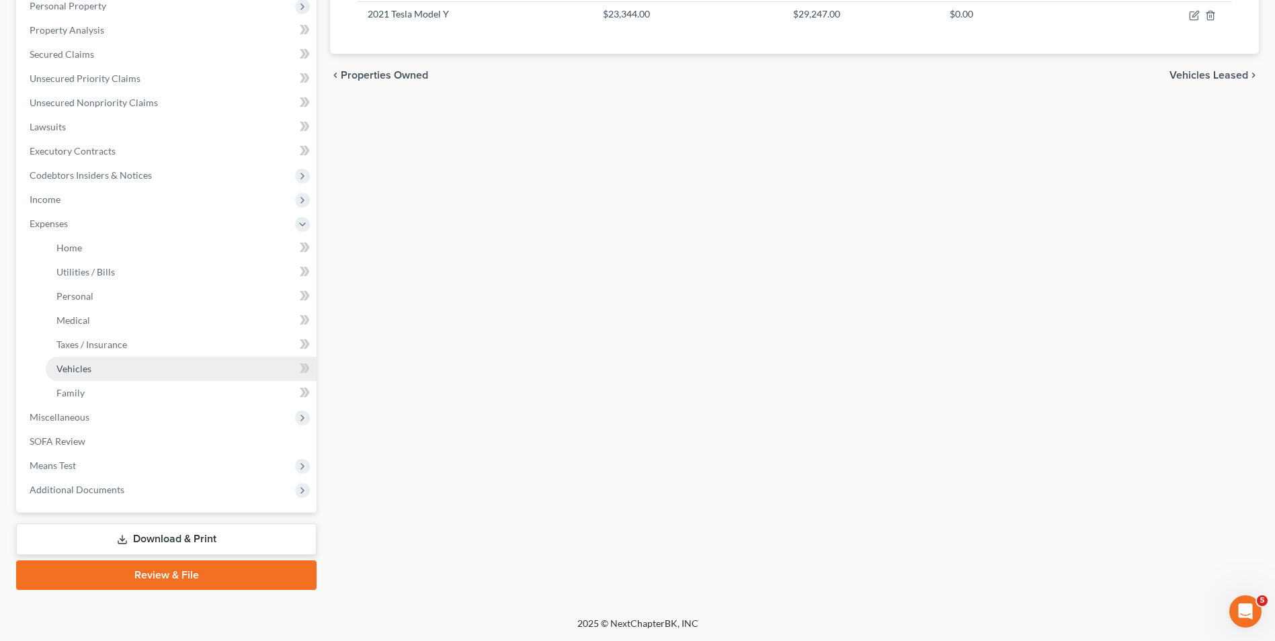
click at [87, 369] on span "Vehicles" at bounding box center [73, 368] width 35 height 11
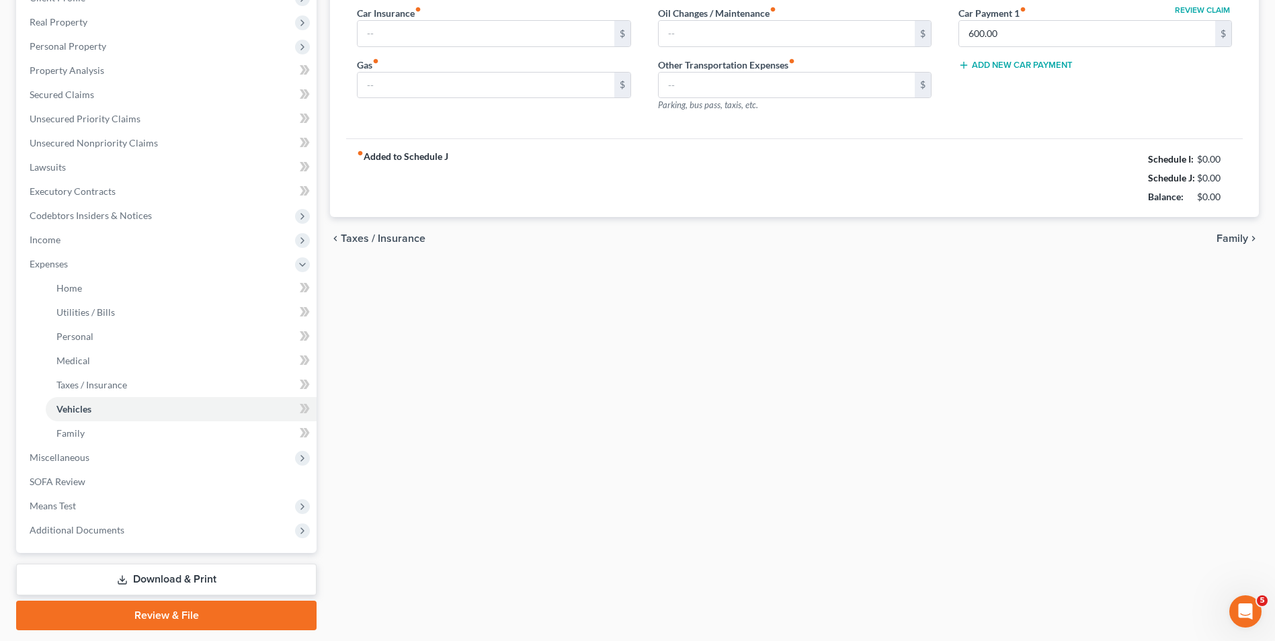
type input "220.00"
type input "300.00"
type input "0.00"
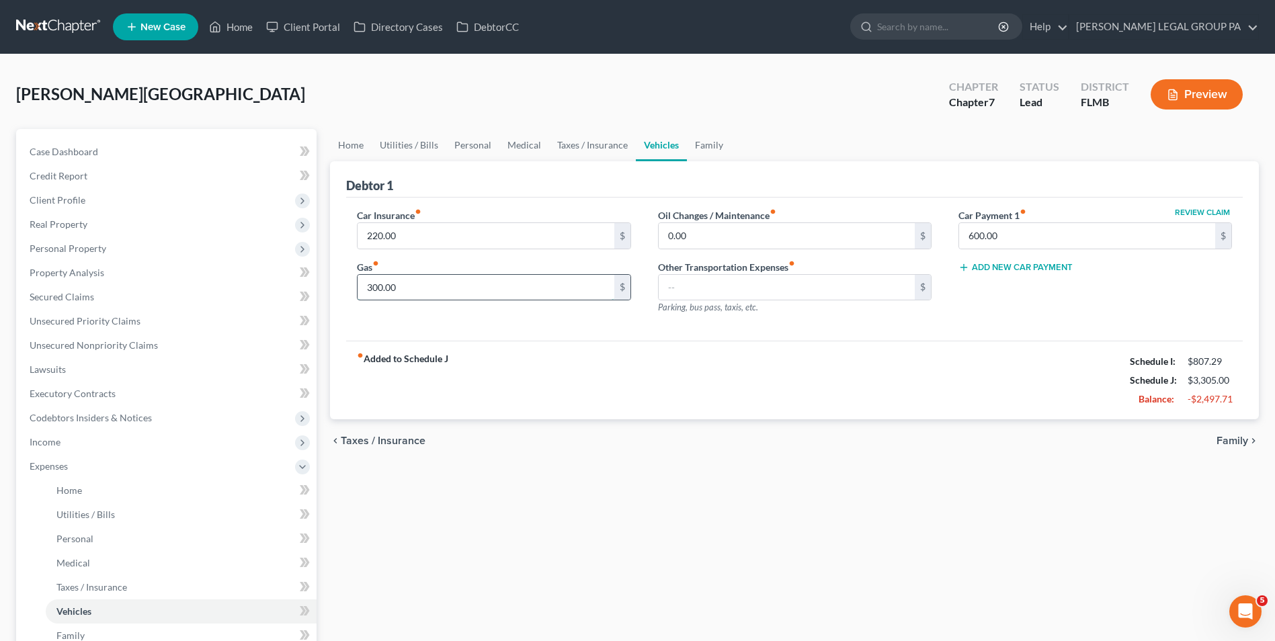
click at [425, 286] on input "300.00" at bounding box center [486, 288] width 256 height 26
click at [395, 327] on div "Car Insurance fiber_manual_record 220.00 $ Gas fiber_manual_record $ Oil Change…" at bounding box center [794, 270] width 897 height 144
click at [407, 291] on input "text" at bounding box center [486, 288] width 256 height 26
type input "0.00"
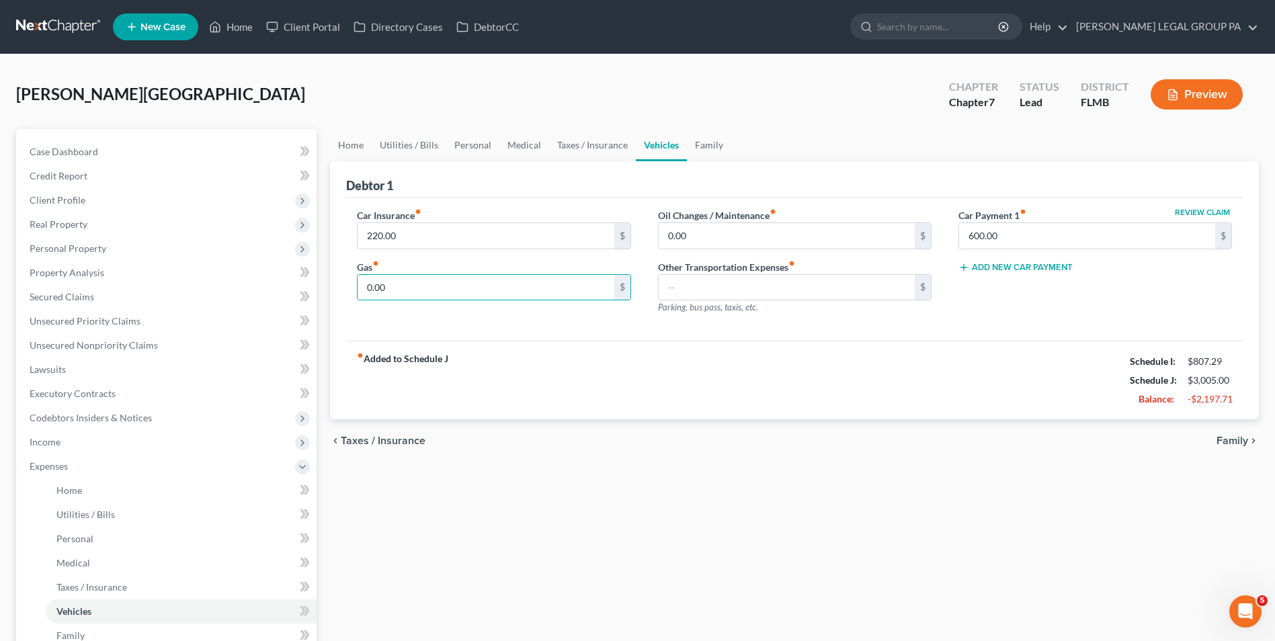
click at [434, 333] on div "Car Insurance fiber_manual_record 220.00 $ Gas fiber_manual_record 0.00 $ Oil C…" at bounding box center [794, 270] width 897 height 144
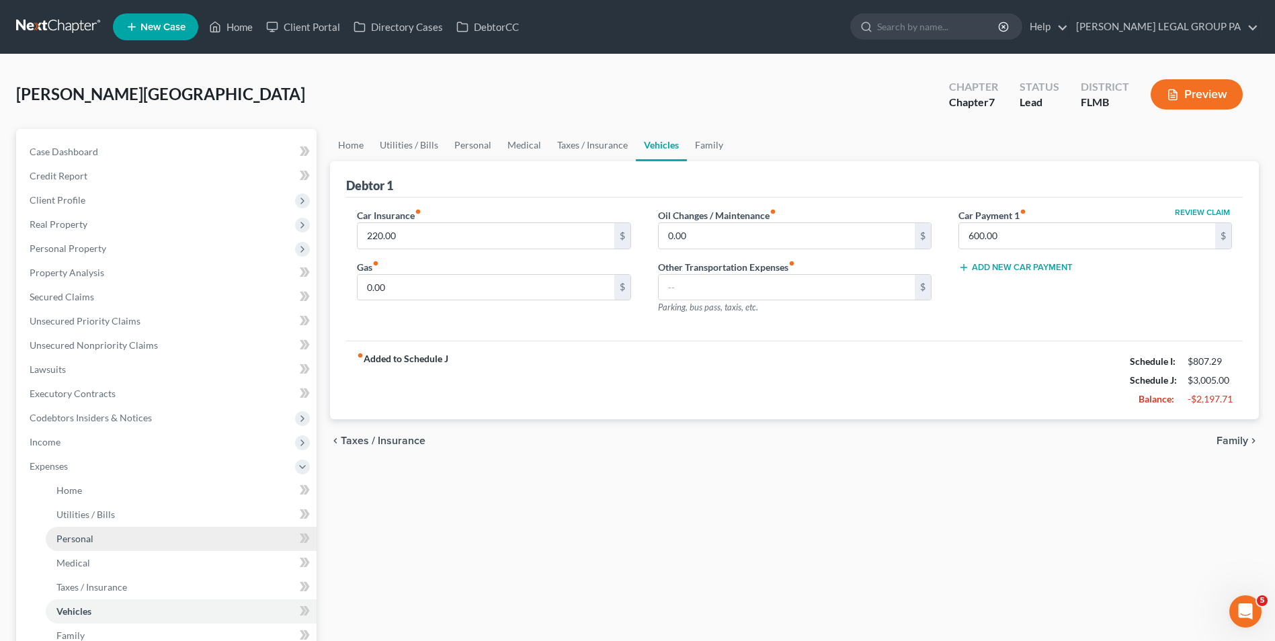
click at [112, 533] on link "Personal" at bounding box center [181, 539] width 271 height 24
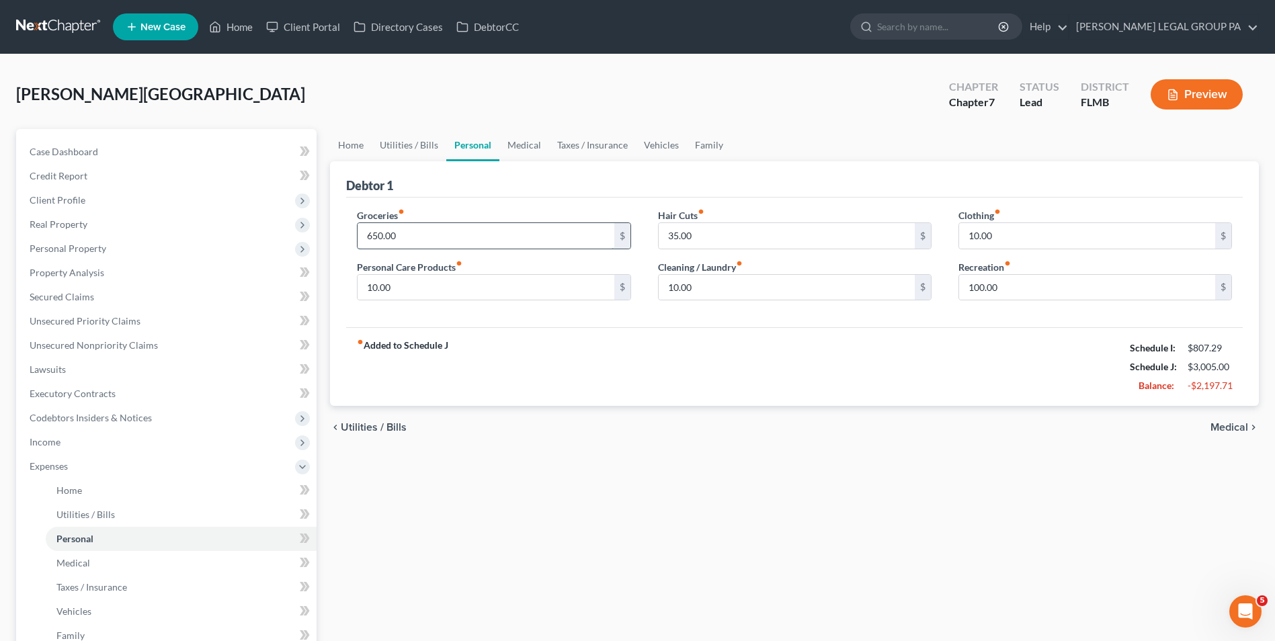
click at [389, 233] on input "650.00" at bounding box center [486, 236] width 256 height 26
type input "850.00"
click at [531, 413] on div "chevron_left Utilities / Bills Medical chevron_right" at bounding box center [794, 427] width 929 height 43
click at [169, 507] on link "Utilities / Bills" at bounding box center [181, 515] width 271 height 24
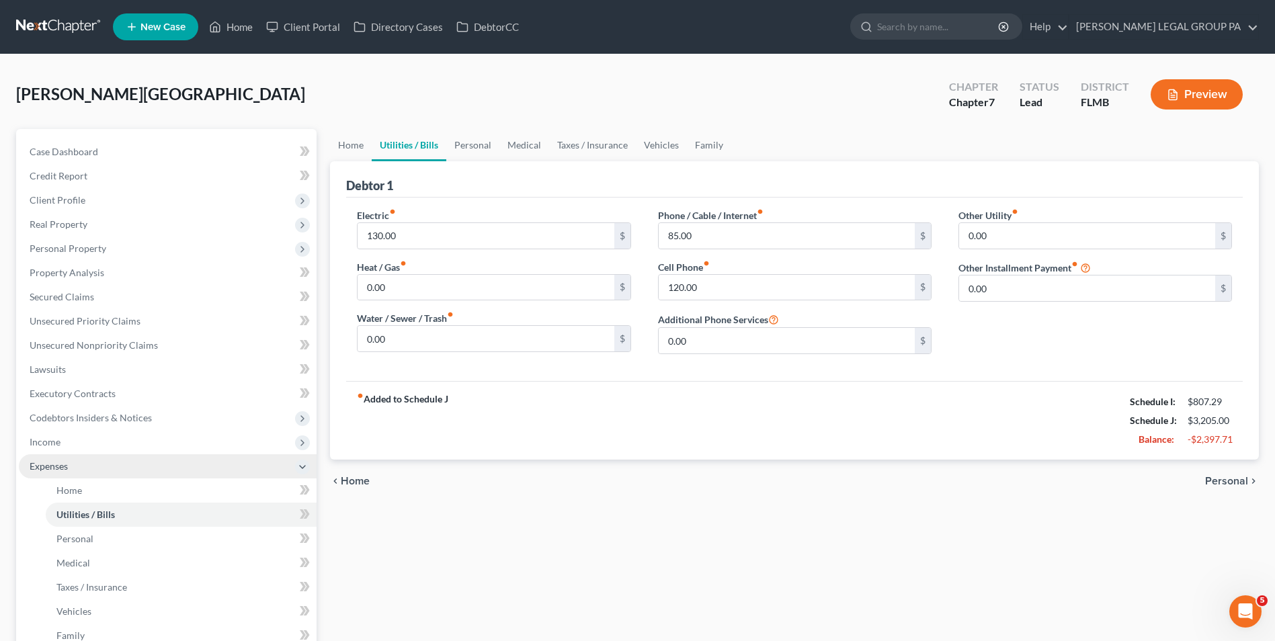
click at [168, 475] on span "Expenses" at bounding box center [168, 467] width 298 height 24
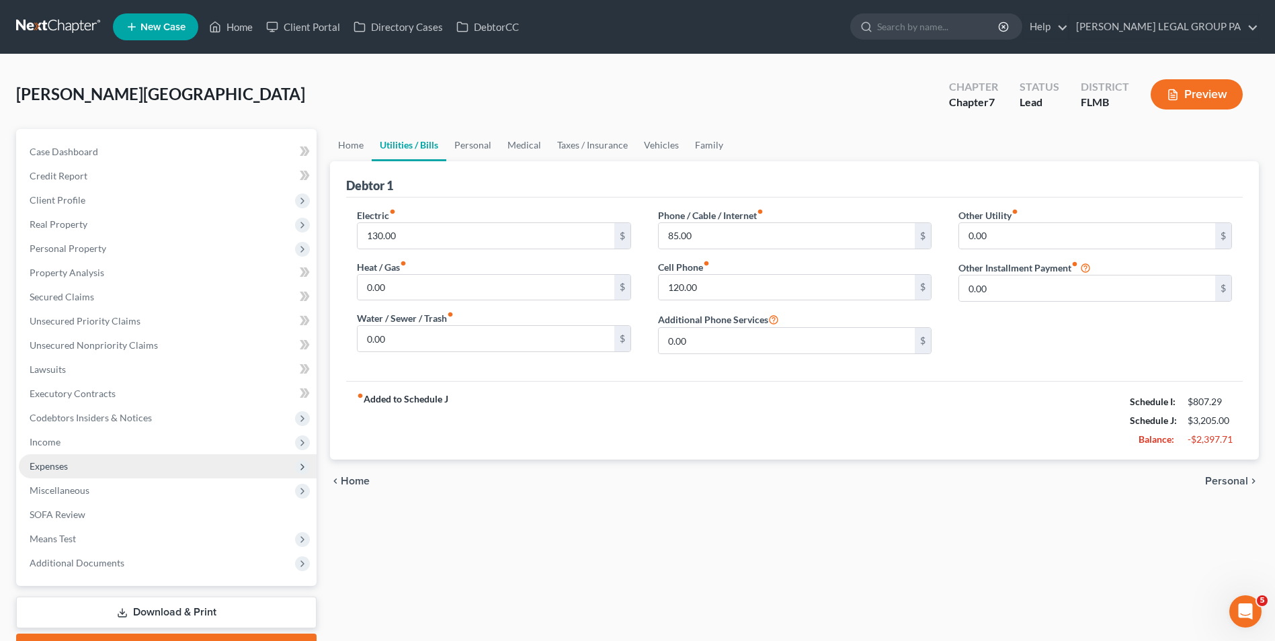
scroll to position [73, 0]
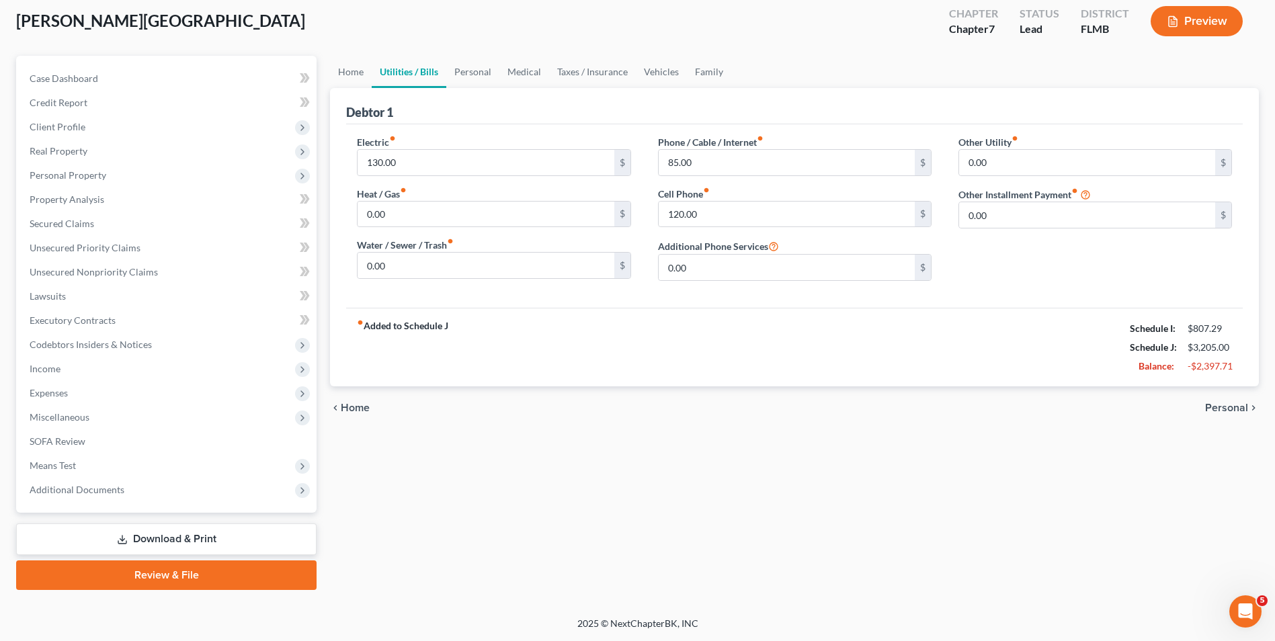
click at [175, 570] on link "Review & File" at bounding box center [166, 576] width 301 height 30
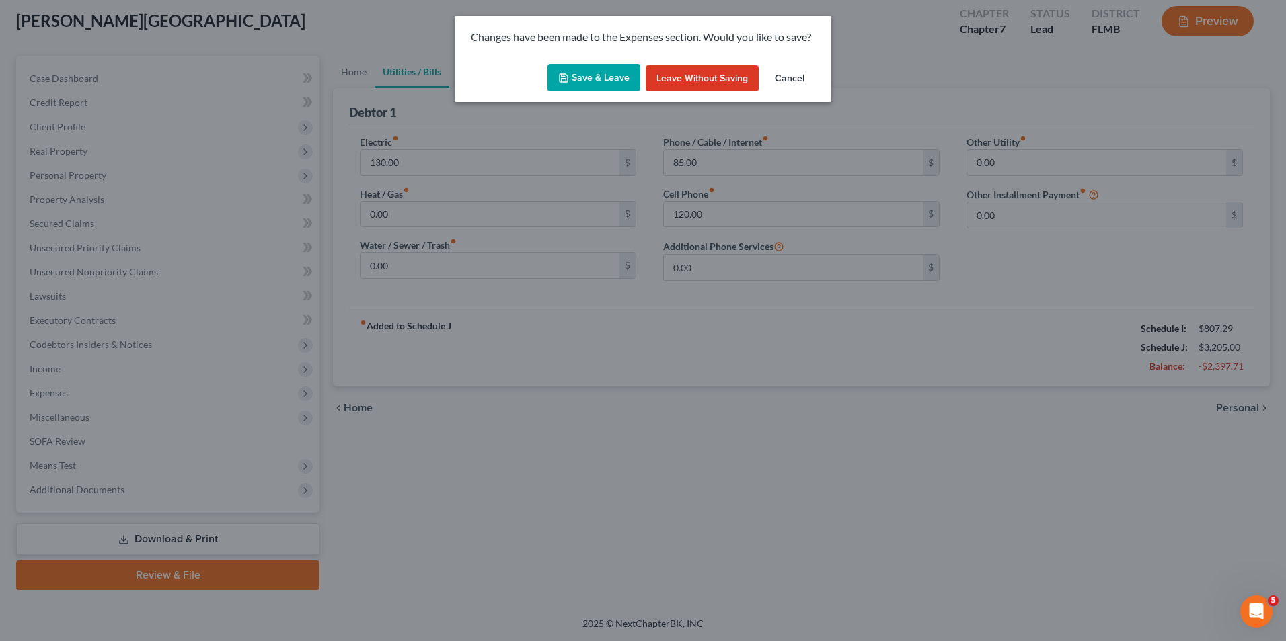
click at [584, 83] on button "Save & Leave" at bounding box center [593, 78] width 93 height 28
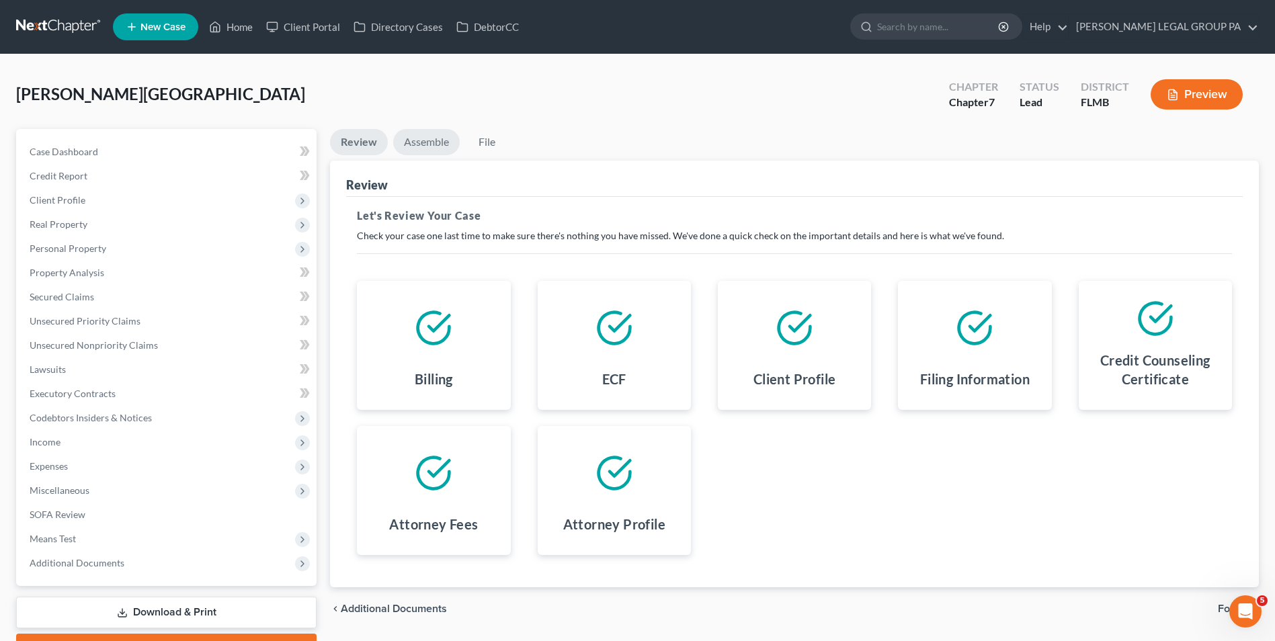
click at [437, 133] on link "Assemble" at bounding box center [426, 142] width 67 height 26
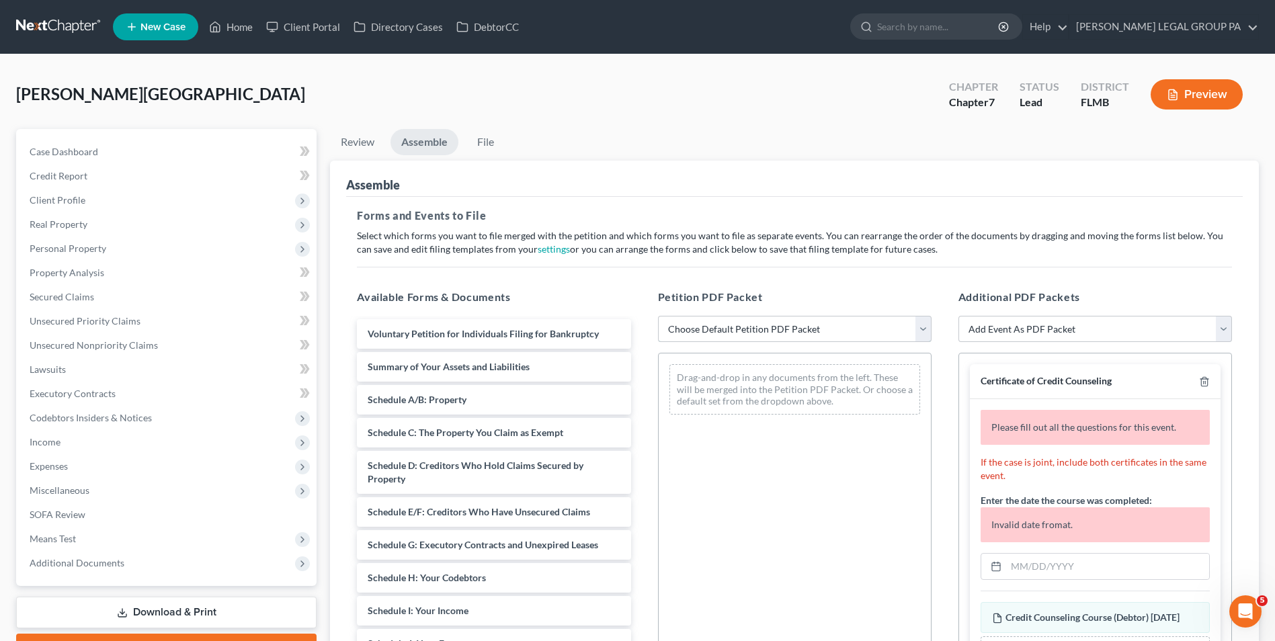
click at [709, 338] on select "Choose Default Petition PDF Packet Complete Bankruptcy Petition (all forms and …" at bounding box center [795, 329] width 274 height 27
select select "0"
click at [658, 316] on select "Choose Default Petition PDF Packet Complete Bankruptcy Petition (all forms and …" at bounding box center [795, 329] width 274 height 27
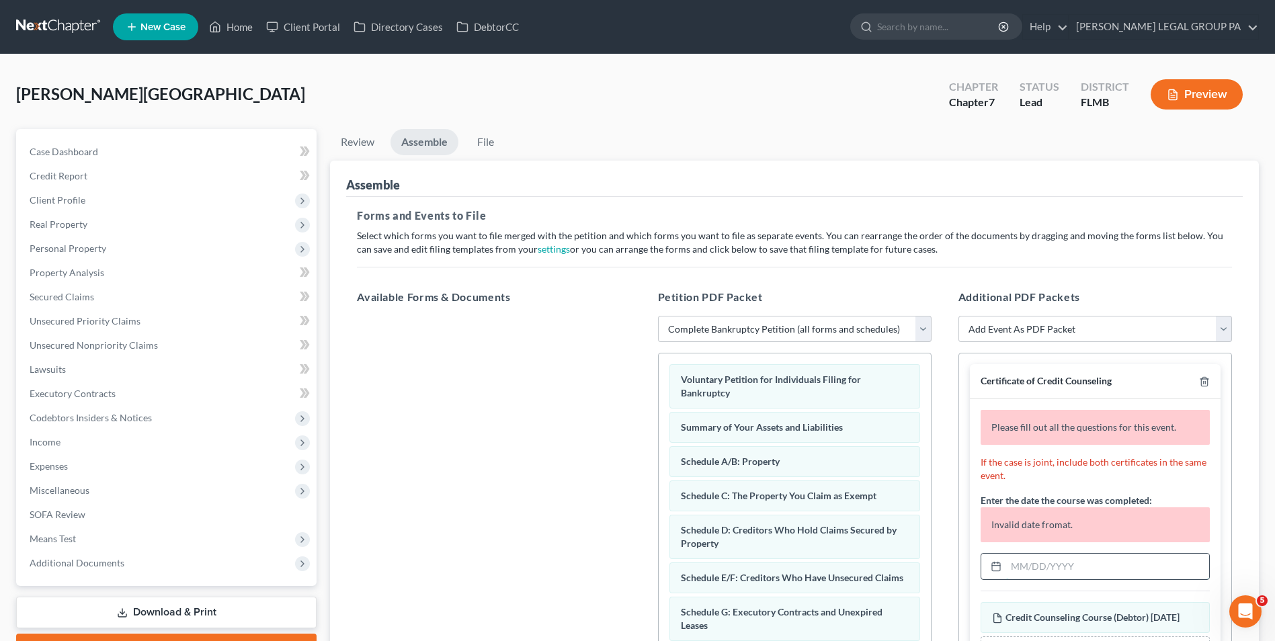
click at [1064, 572] on input "text" at bounding box center [1108, 567] width 203 height 26
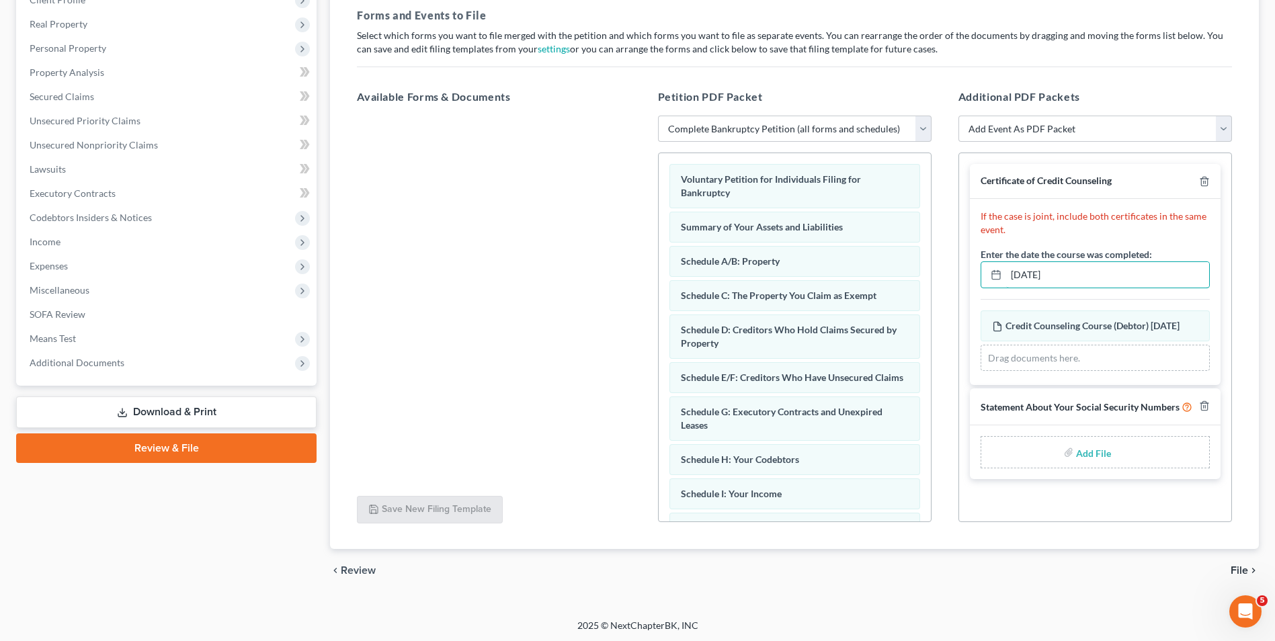
scroll to position [202, 0]
type input "07/15/2025"
click at [1076, 464] on label "Add File" at bounding box center [1095, 453] width 38 height 24
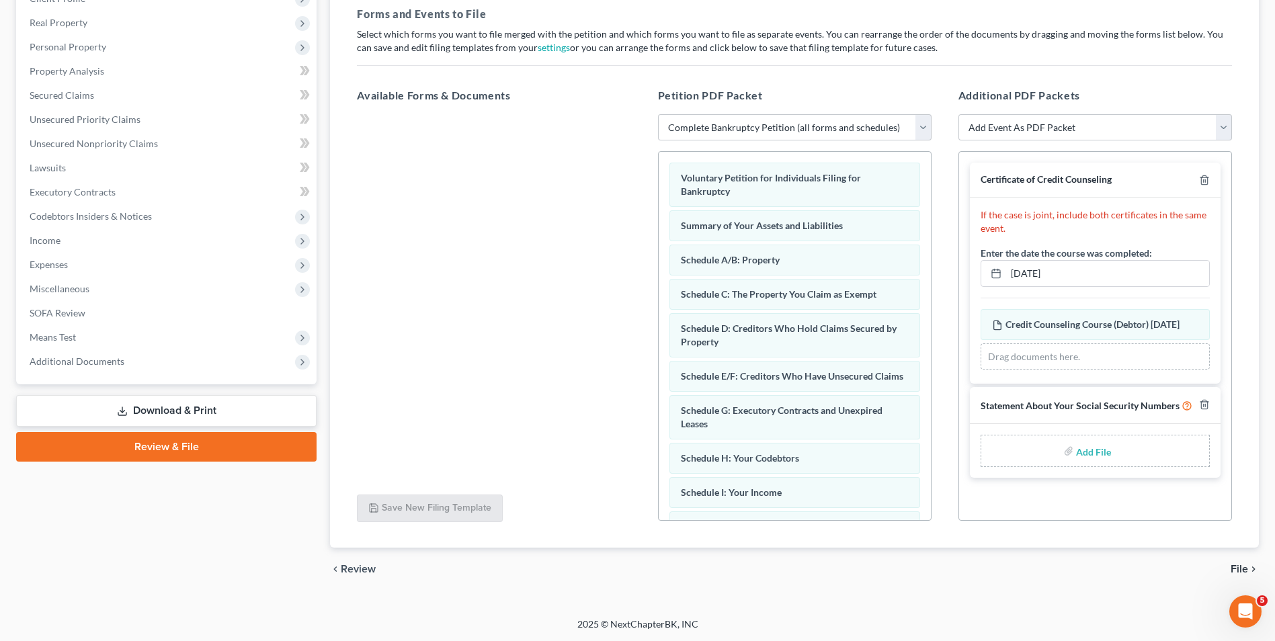
click at [1091, 463] on input "file" at bounding box center [1092, 451] width 32 height 24
click at [1101, 463] on input "file" at bounding box center [1092, 451] width 32 height 24
type input "C:\fakepath\121 - Kinney.pdf"
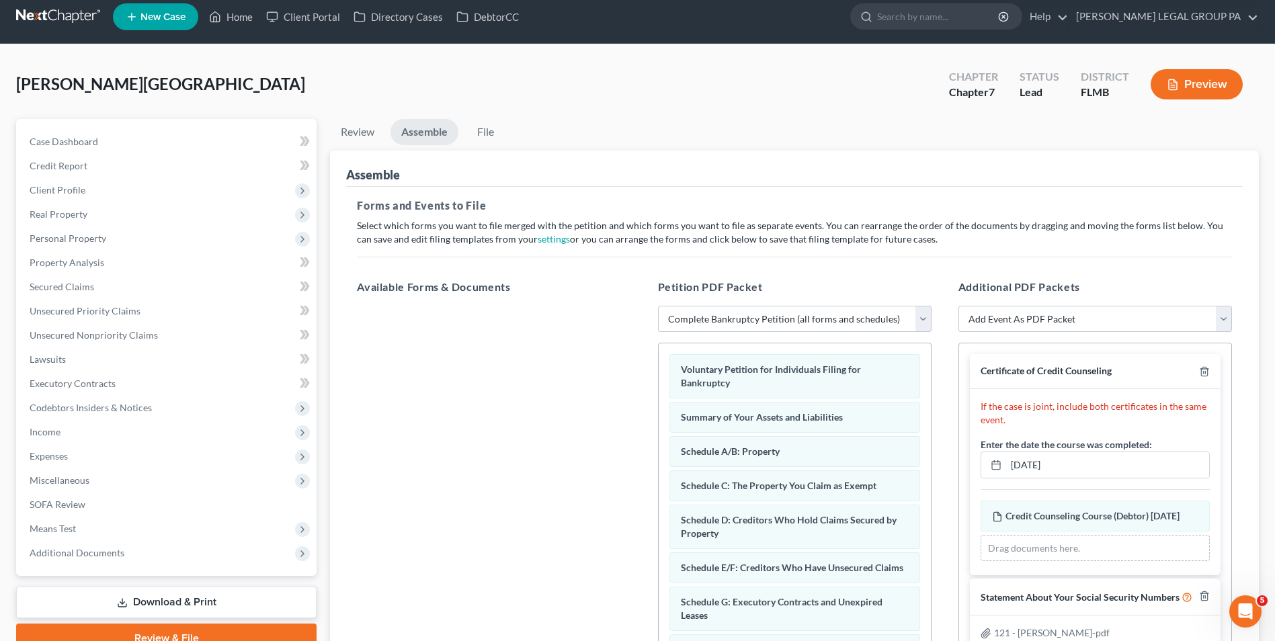
scroll to position [0, 0]
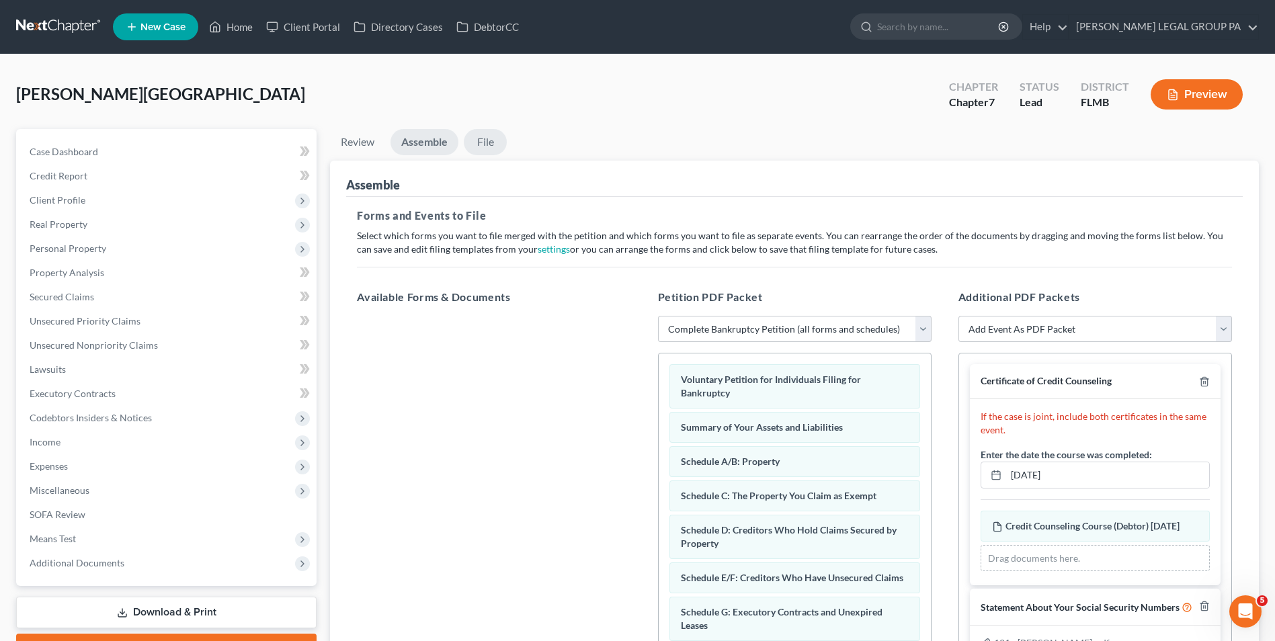
click at [494, 151] on link "File" at bounding box center [485, 142] width 43 height 26
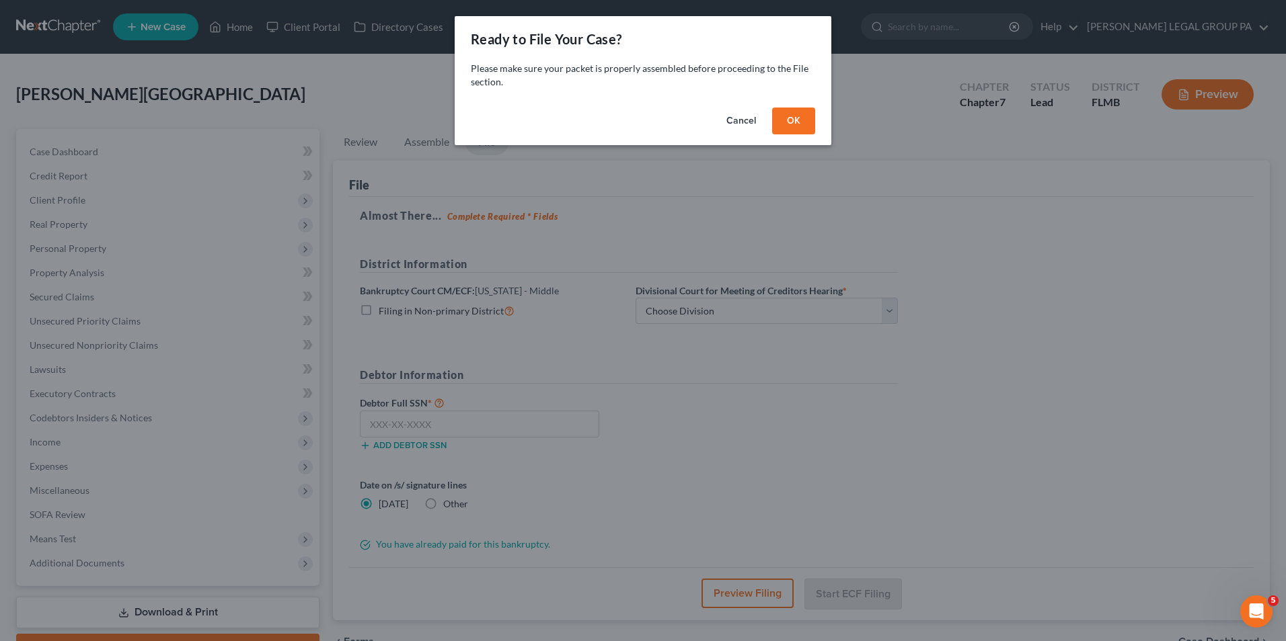
click at [799, 127] on button "OK" at bounding box center [793, 121] width 43 height 27
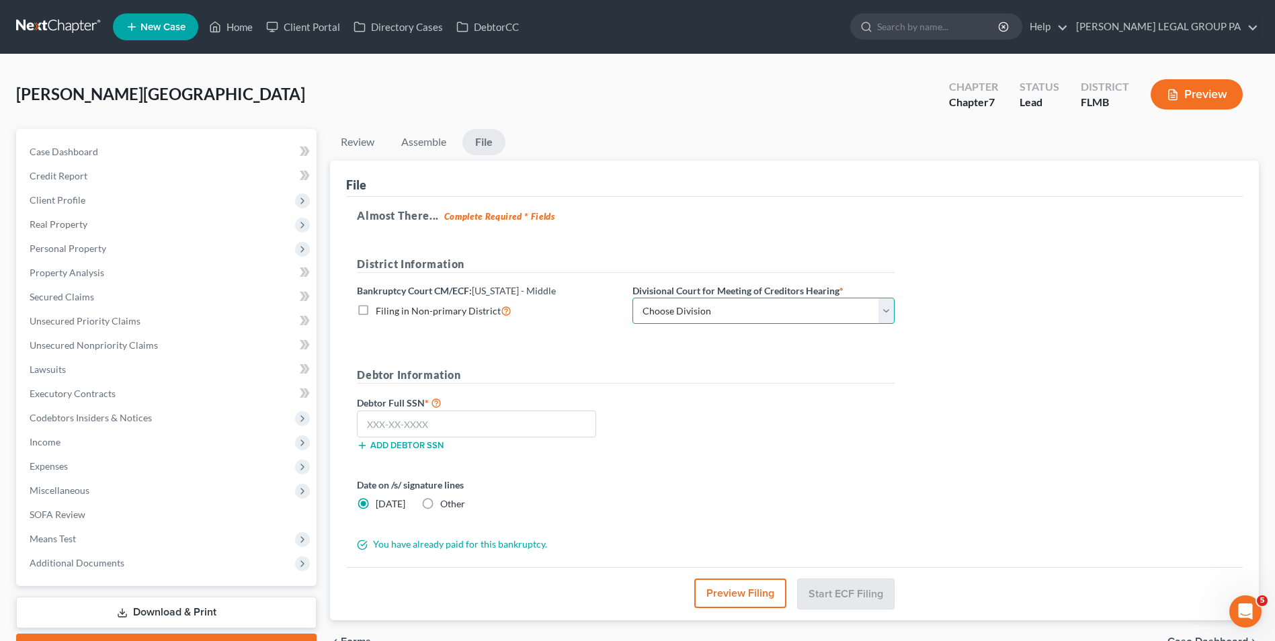
click at [726, 305] on select "Choose Division Fort Myers Jacksonville Orlando Tampa" at bounding box center [764, 311] width 262 height 27
select select "3"
click at [633, 298] on select "Choose Division Fort Myers Jacksonville Orlando Tampa" at bounding box center [764, 311] width 262 height 27
click at [575, 424] on input "text" at bounding box center [476, 424] width 239 height 27
click at [474, 427] on input "text" at bounding box center [476, 424] width 239 height 27
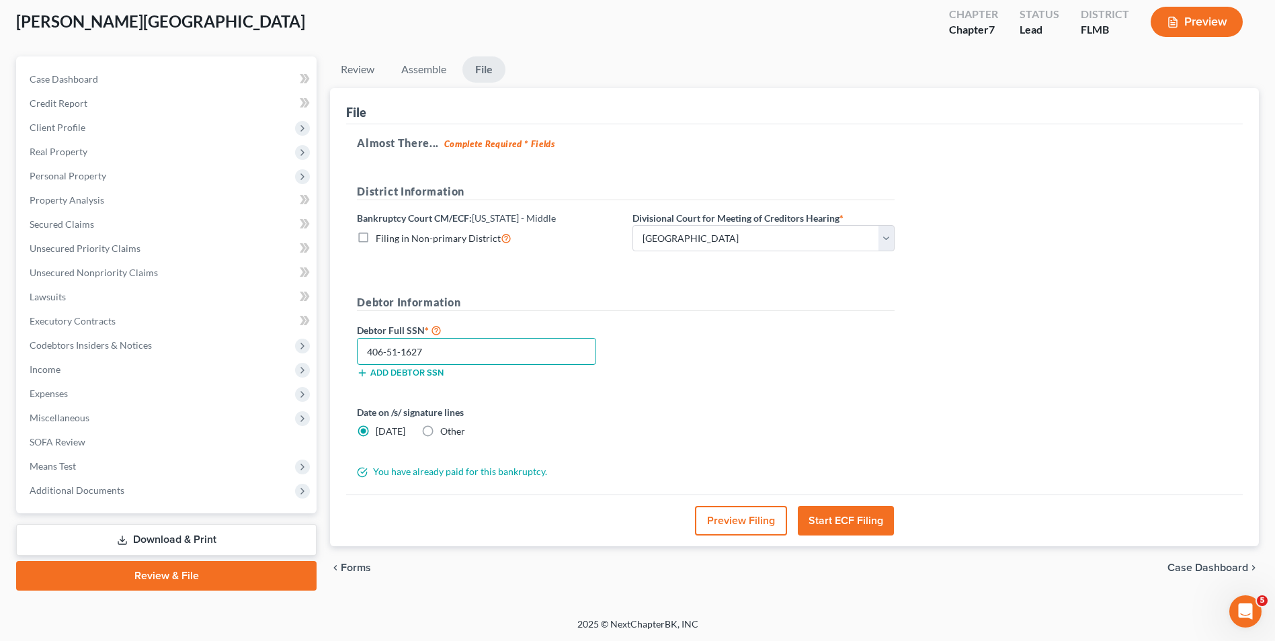
scroll to position [73, 0]
type input "406-51-1627"
click at [842, 516] on button "Start ECF Filing" at bounding box center [846, 521] width 96 height 30
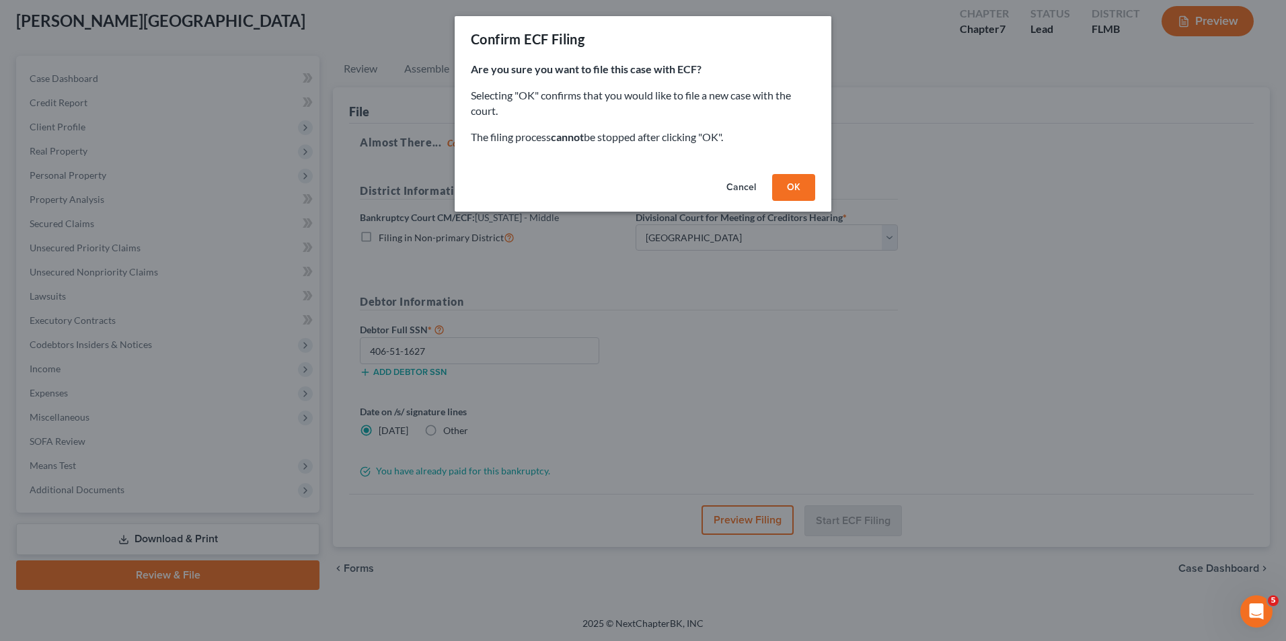
click at [794, 192] on button "OK" at bounding box center [793, 187] width 43 height 27
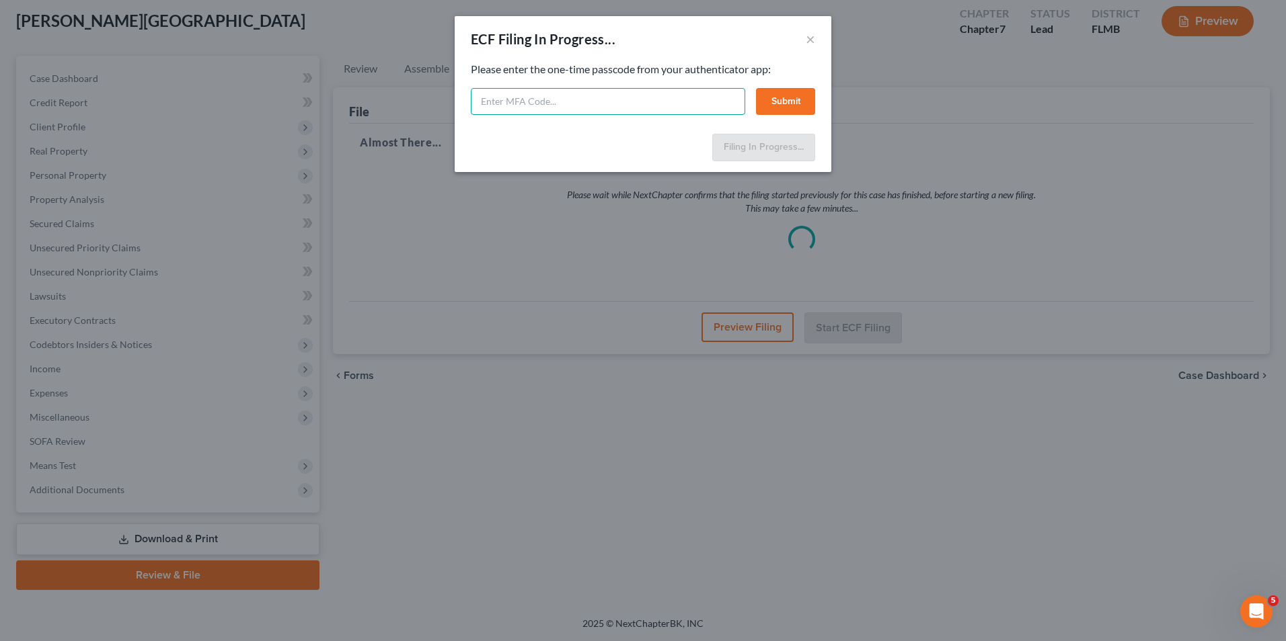
click at [664, 109] on input "text" at bounding box center [608, 101] width 274 height 27
type input "162523"
click at [812, 93] on button "Submit" at bounding box center [785, 101] width 59 height 27
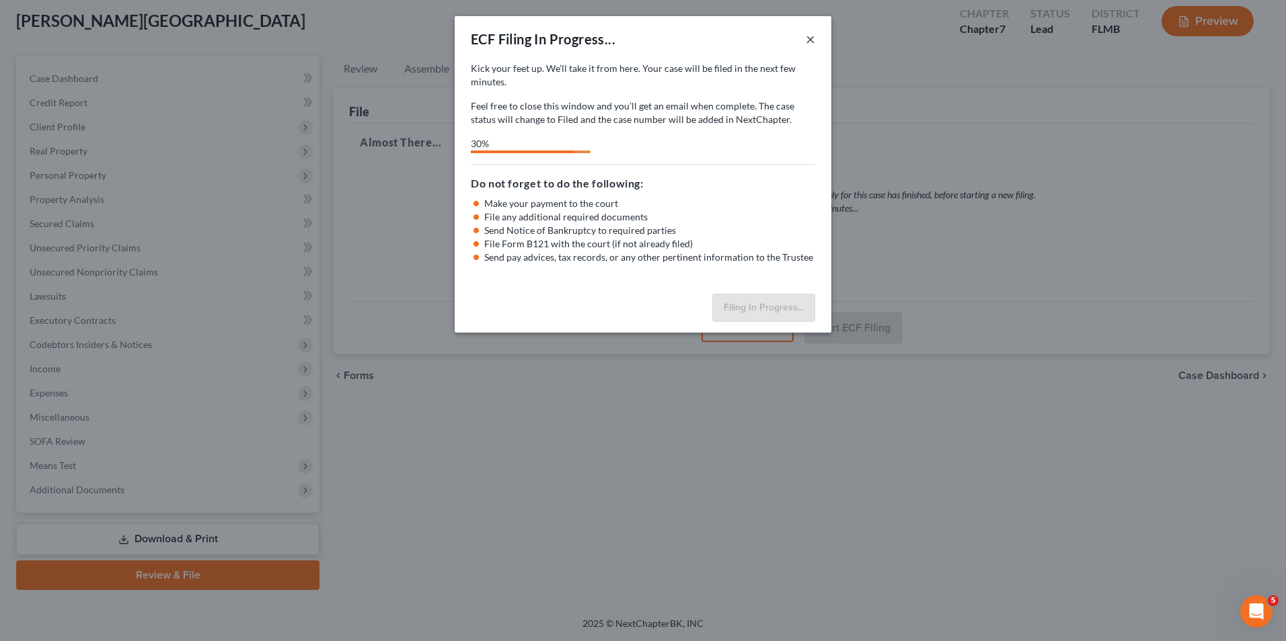
click at [811, 35] on button "×" at bounding box center [809, 39] width 9 height 16
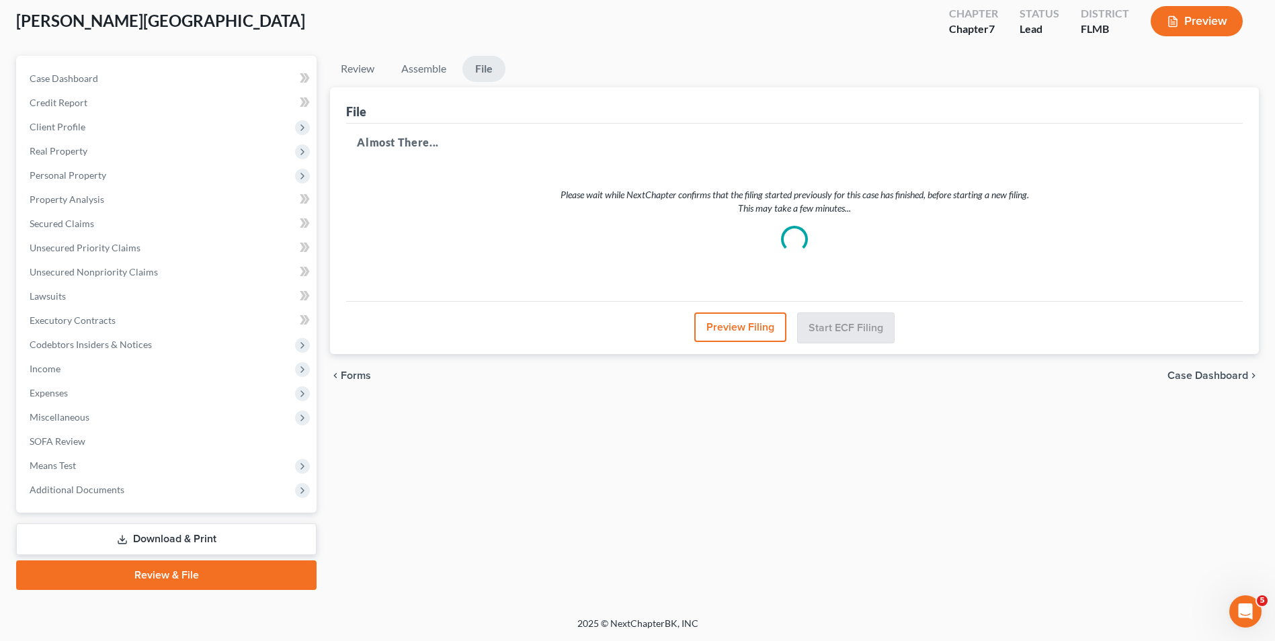
click at [735, 329] on button "Preview Filing" at bounding box center [741, 328] width 92 height 30
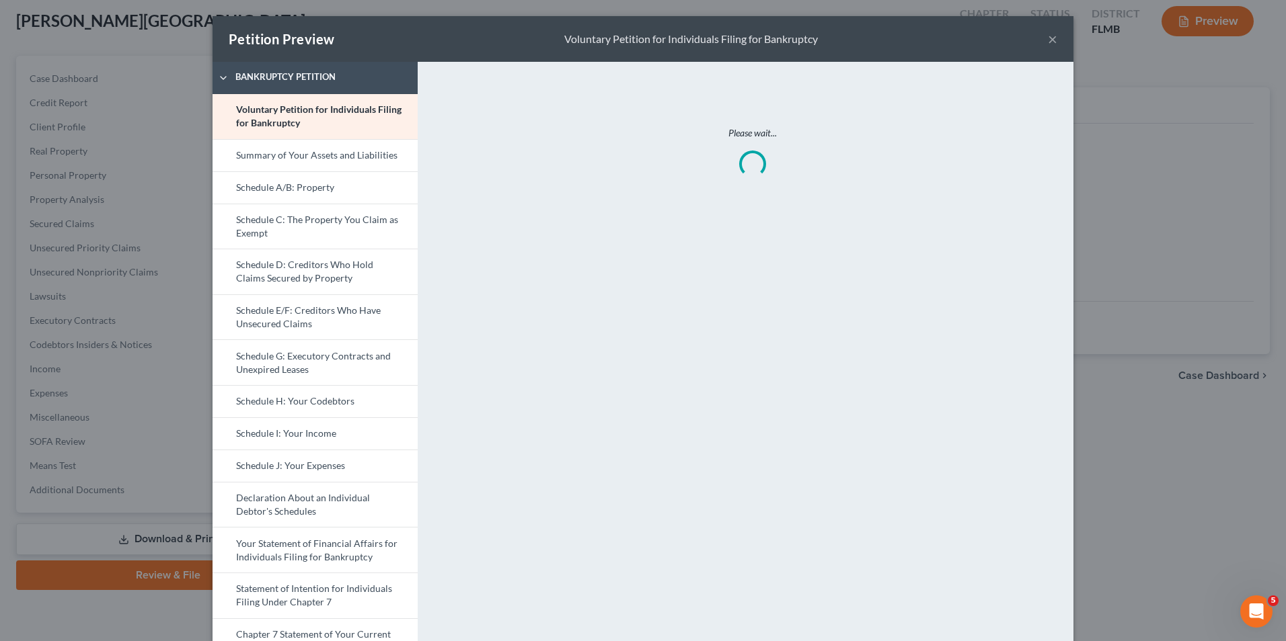
click at [1048, 44] on button "×" at bounding box center [1052, 39] width 9 height 16
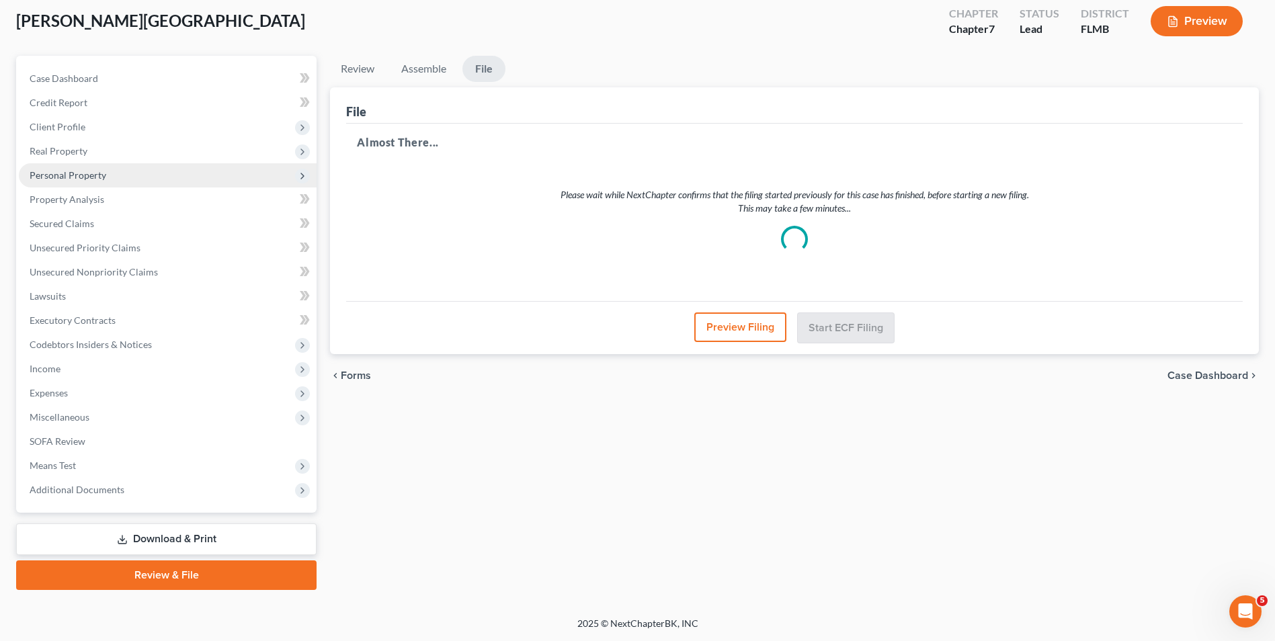
click at [67, 172] on span "Personal Property" at bounding box center [68, 174] width 77 height 11
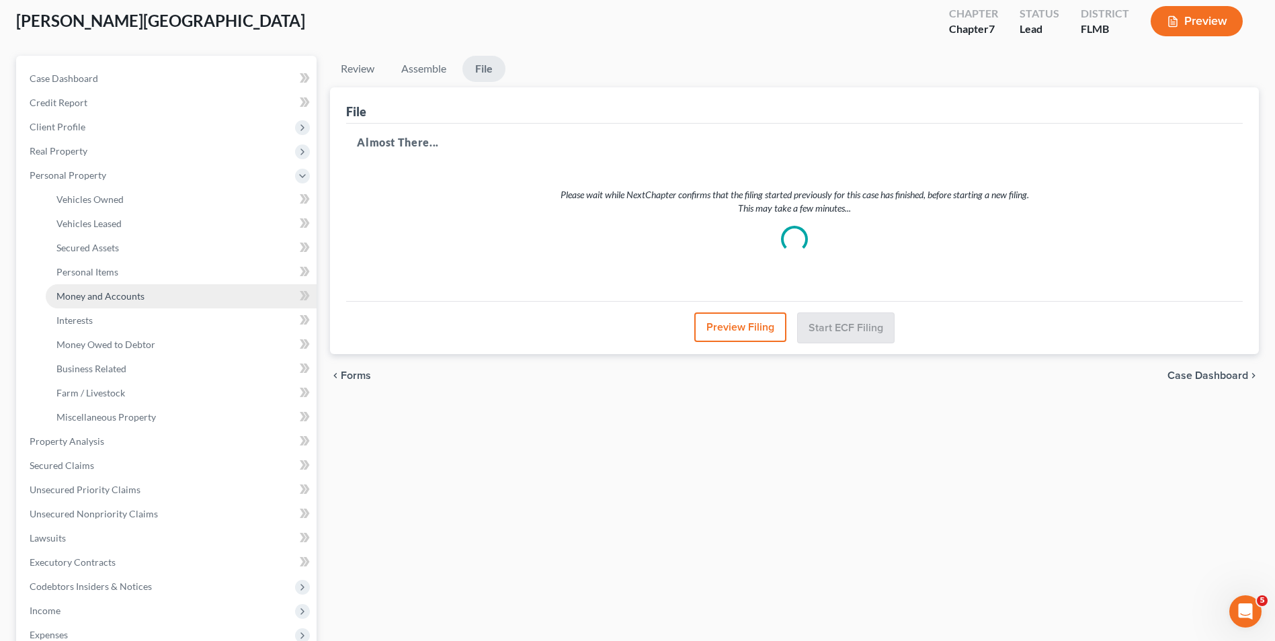
click at [121, 291] on span "Money and Accounts" at bounding box center [100, 295] width 88 height 11
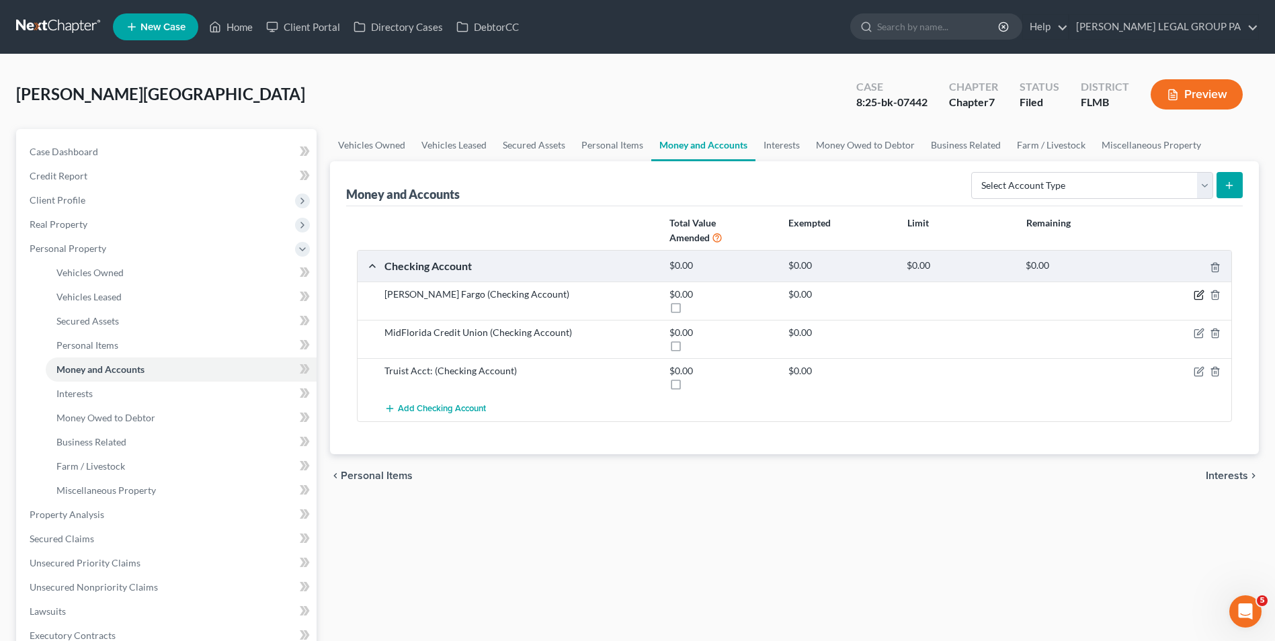
click at [1195, 299] on icon "button" at bounding box center [1199, 296] width 8 height 8
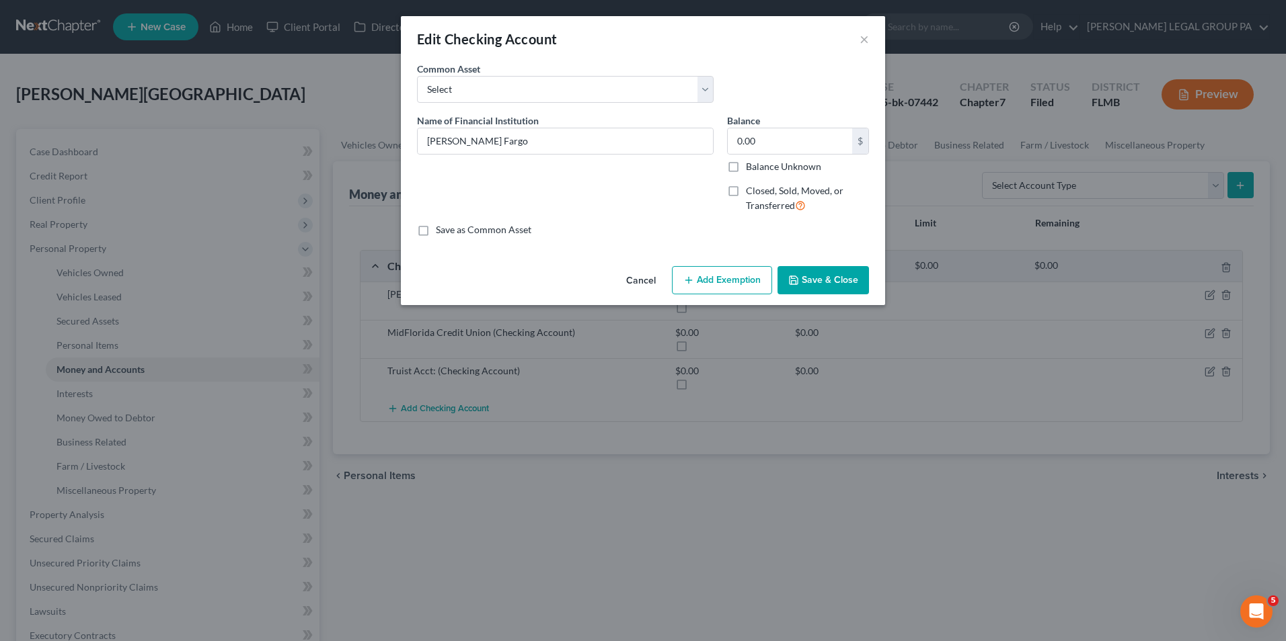
click at [623, 280] on button "Cancel" at bounding box center [640, 281] width 51 height 27
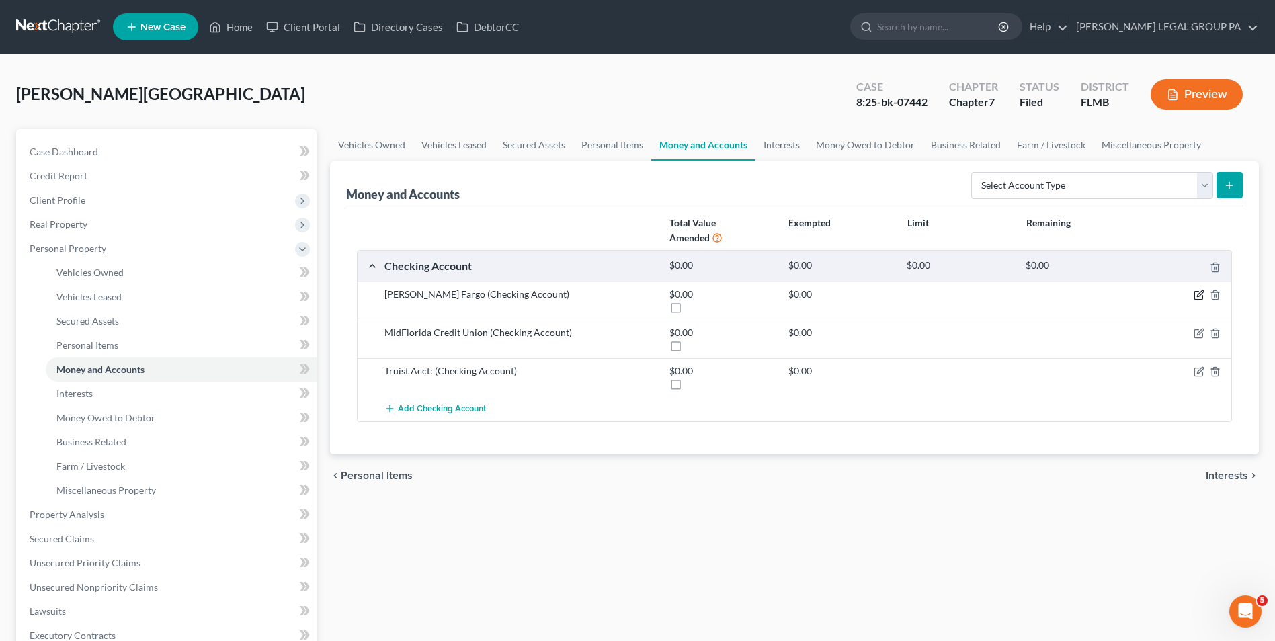
click at [1197, 297] on icon "button" at bounding box center [1200, 293] width 6 height 6
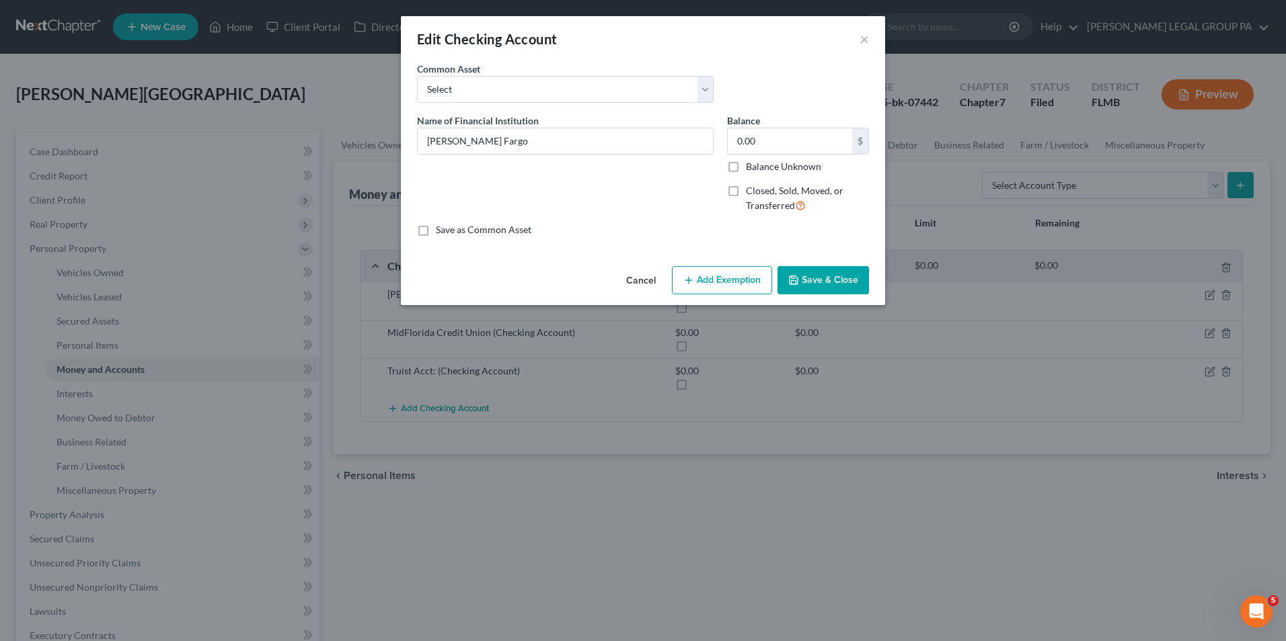
click at [666, 280] on button "Cancel" at bounding box center [640, 281] width 51 height 27
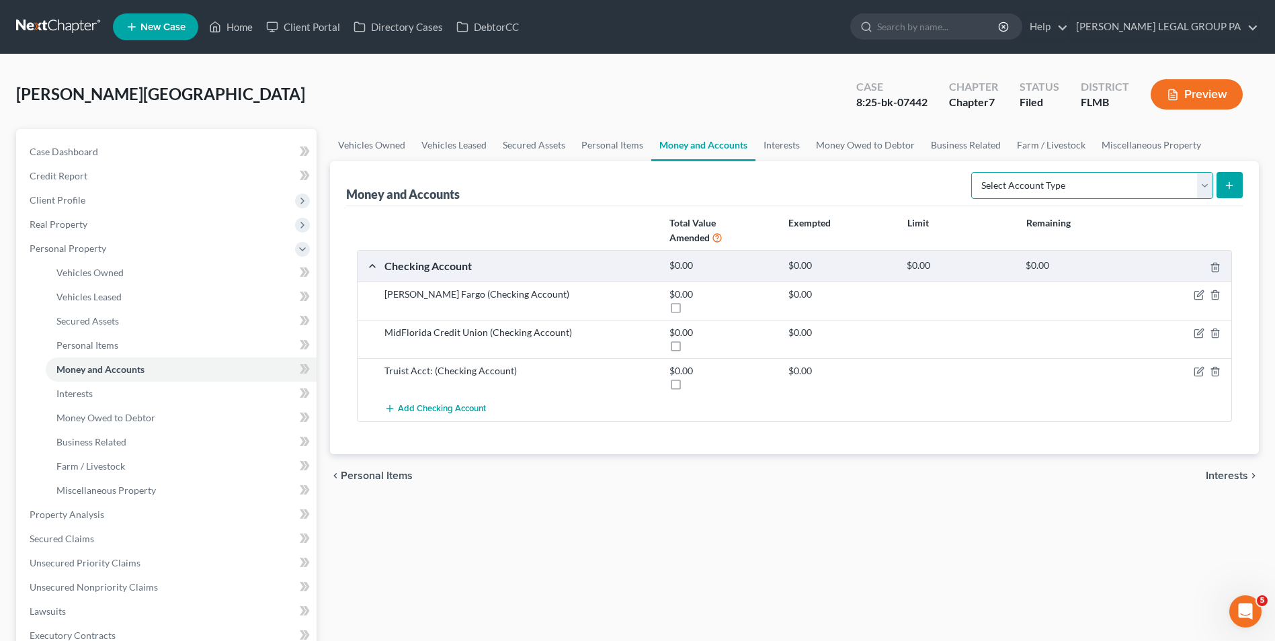
click at [1193, 179] on select "Select Account Type Brokerage Cash on Hand Certificates of Deposit Checking Acc…" at bounding box center [1093, 185] width 242 height 27
select select "savings"
click at [974, 172] on select "Select Account Type Brokerage Cash on Hand Certificates of Deposit Checking Acc…" at bounding box center [1093, 185] width 242 height 27
click at [1230, 184] on line "submit" at bounding box center [1230, 185] width 0 height 6
drag, startPoint x: 1239, startPoint y: 182, endPoint x: 1234, endPoint y: 176, distance: 7.7
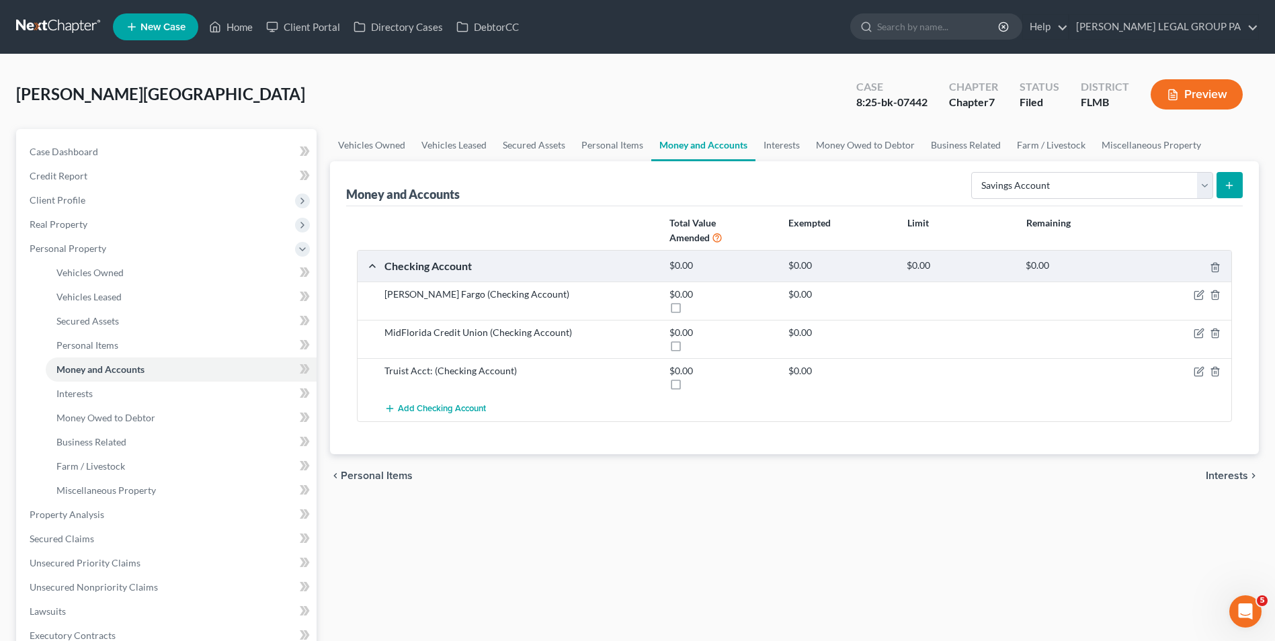
click at [1238, 181] on button "submit" at bounding box center [1230, 185] width 26 height 26
click at [1226, 188] on icon "submit" at bounding box center [1229, 185] width 11 height 11
click at [539, 195] on div "Money and Accounts Select Account Type Brokerage Cash on Hand Certificates of D…" at bounding box center [794, 183] width 897 height 45
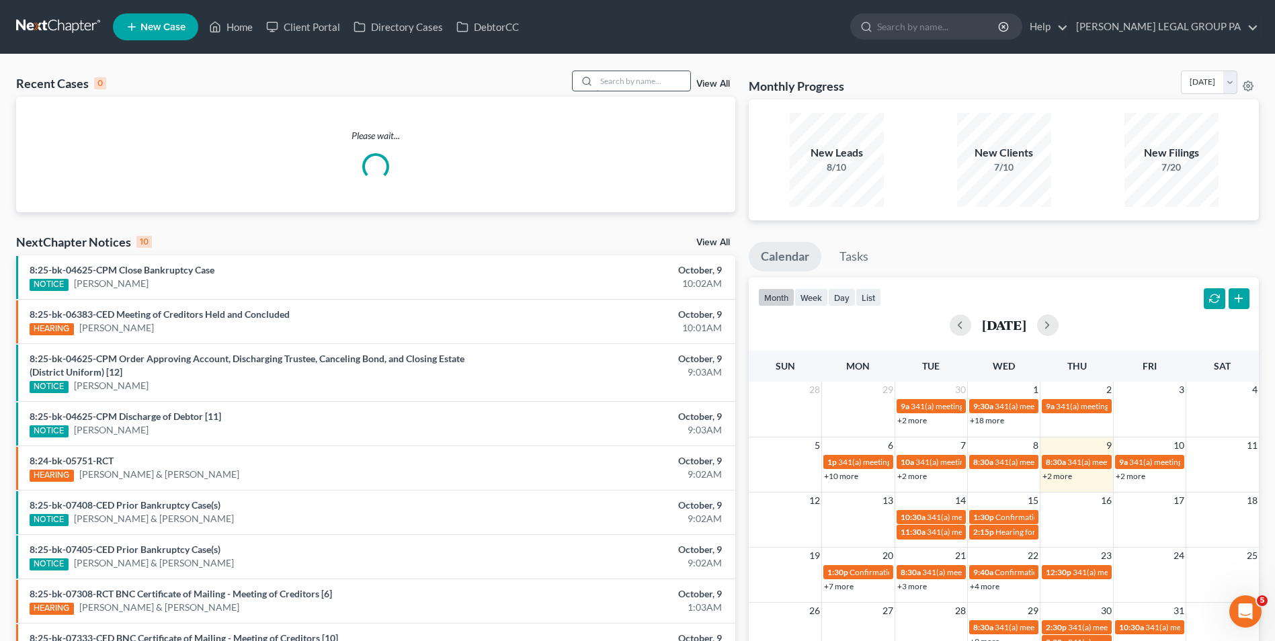
click at [666, 71] on div "Recent Cases 0 View All Please wait... NextChapter Notices 10 View All 8:25-bk-…" at bounding box center [637, 403] width 1275 height 698
click at [646, 82] on input "search" at bounding box center [643, 80] width 94 height 19
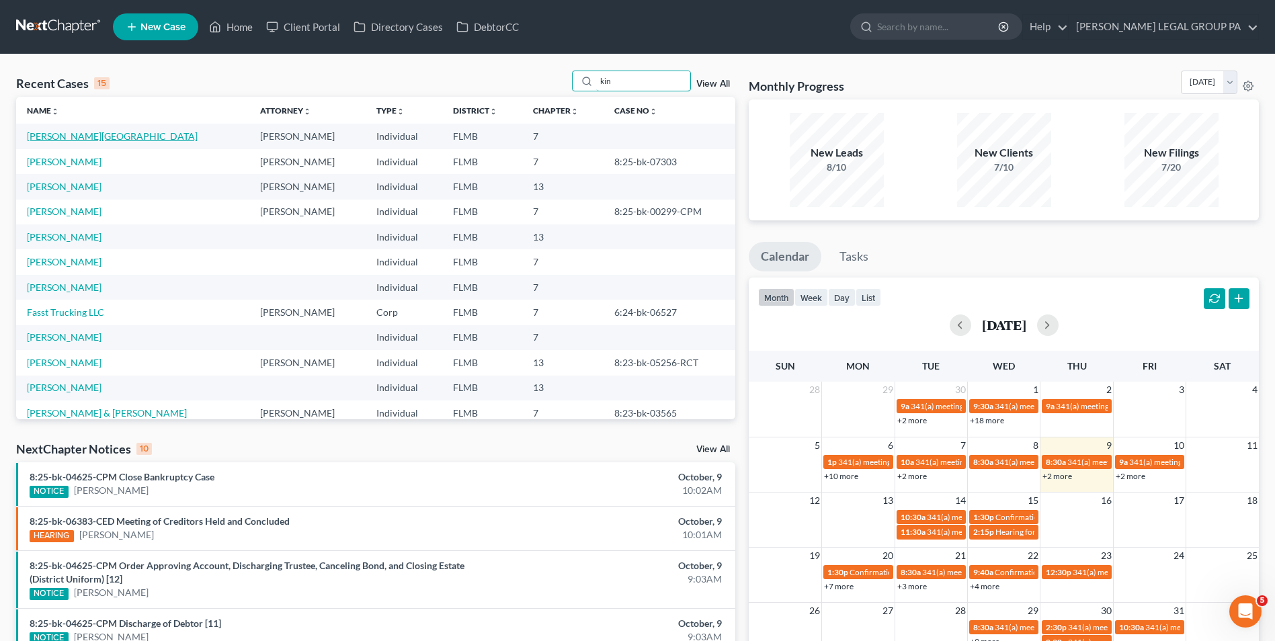
type input "kin"
click at [77, 135] on link "[PERSON_NAME][GEOGRAPHIC_DATA]" at bounding box center [112, 135] width 171 height 11
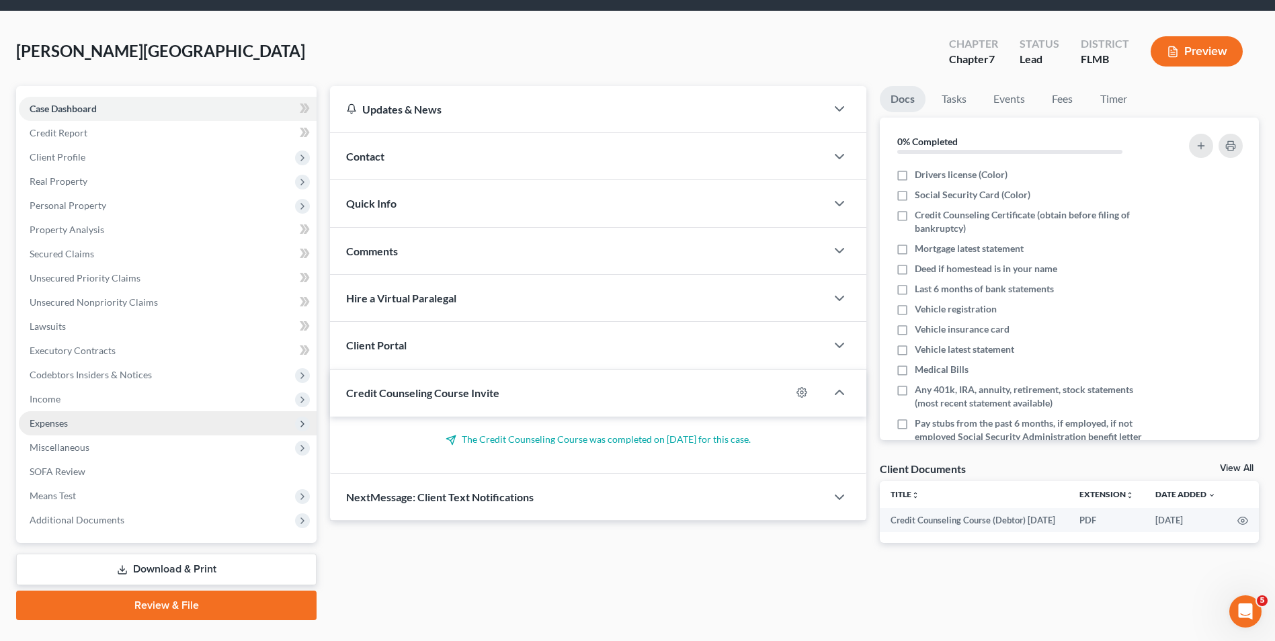
scroll to position [67, 0]
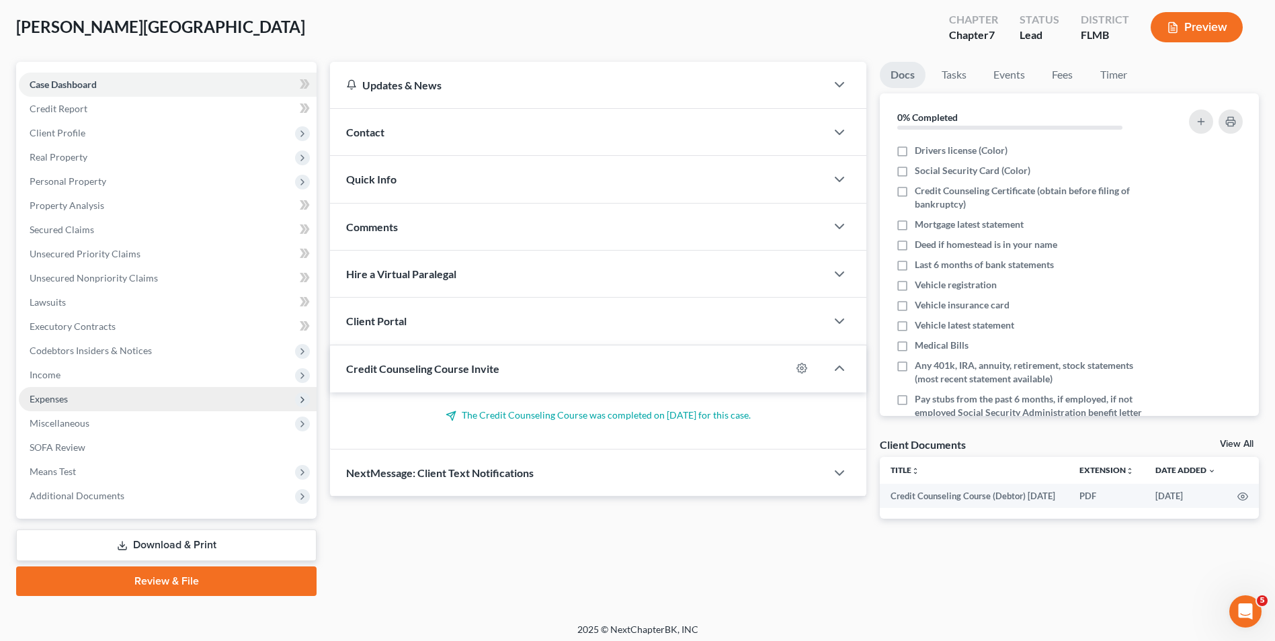
click at [101, 394] on span "Expenses" at bounding box center [168, 399] width 298 height 24
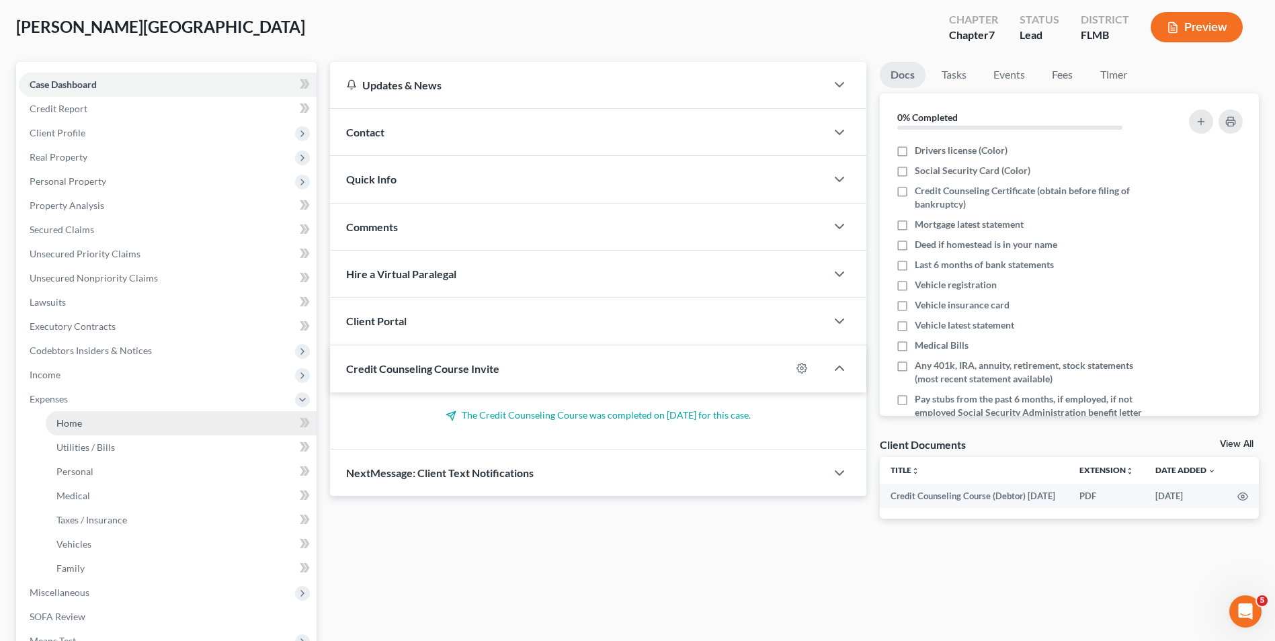
click at [104, 425] on link "Home" at bounding box center [181, 423] width 271 height 24
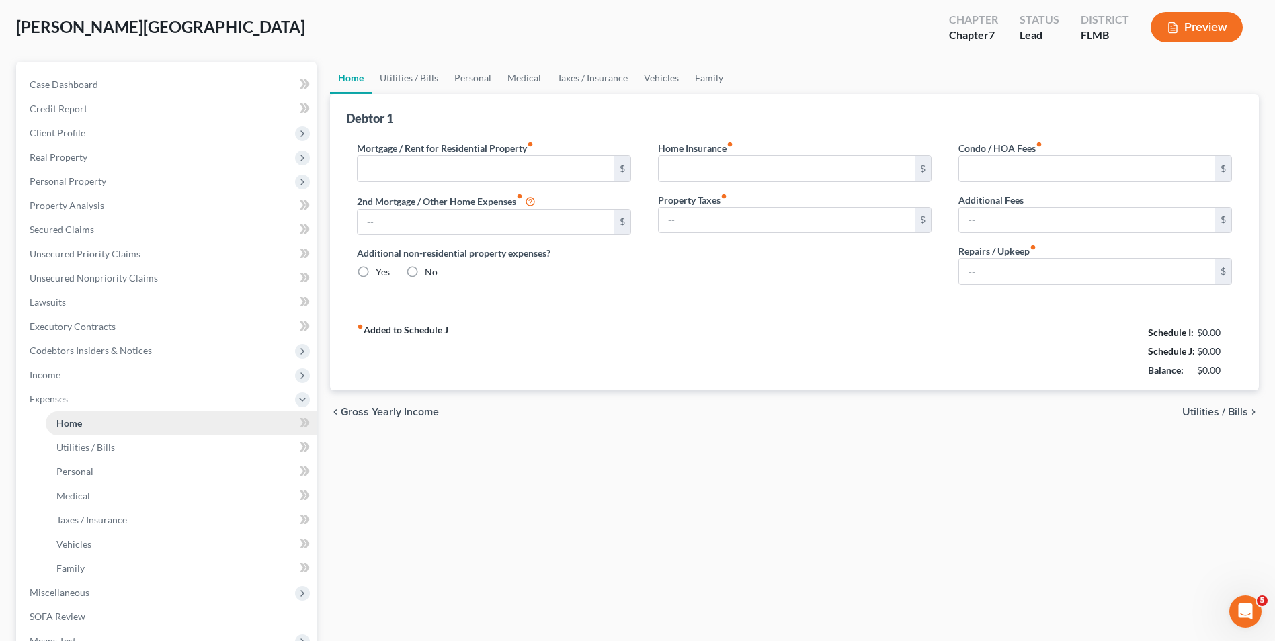
scroll to position [34, 0]
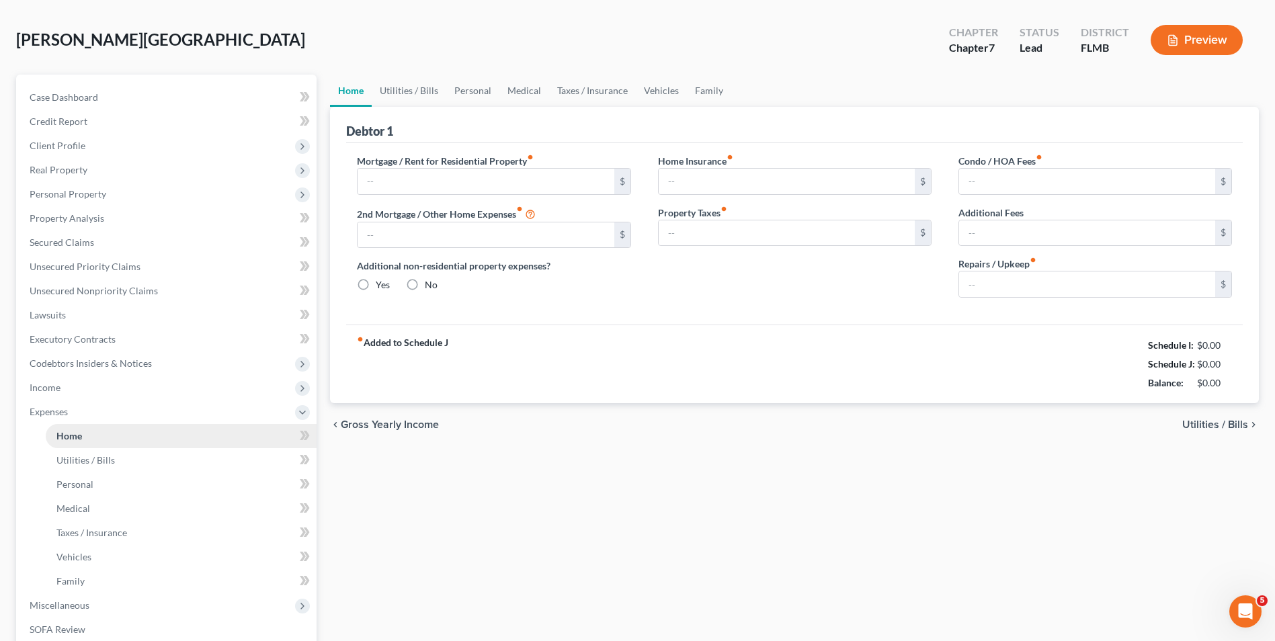
type input "850.00"
type input "0.00"
radio input "true"
type input "0.00"
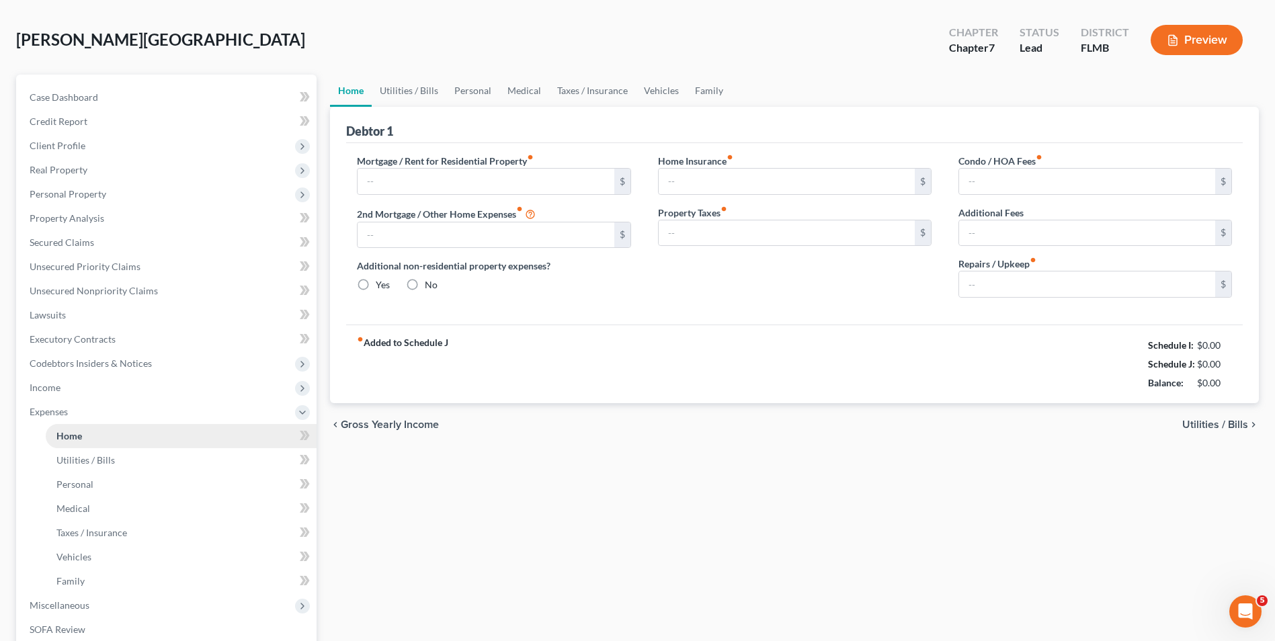
type input "0.00"
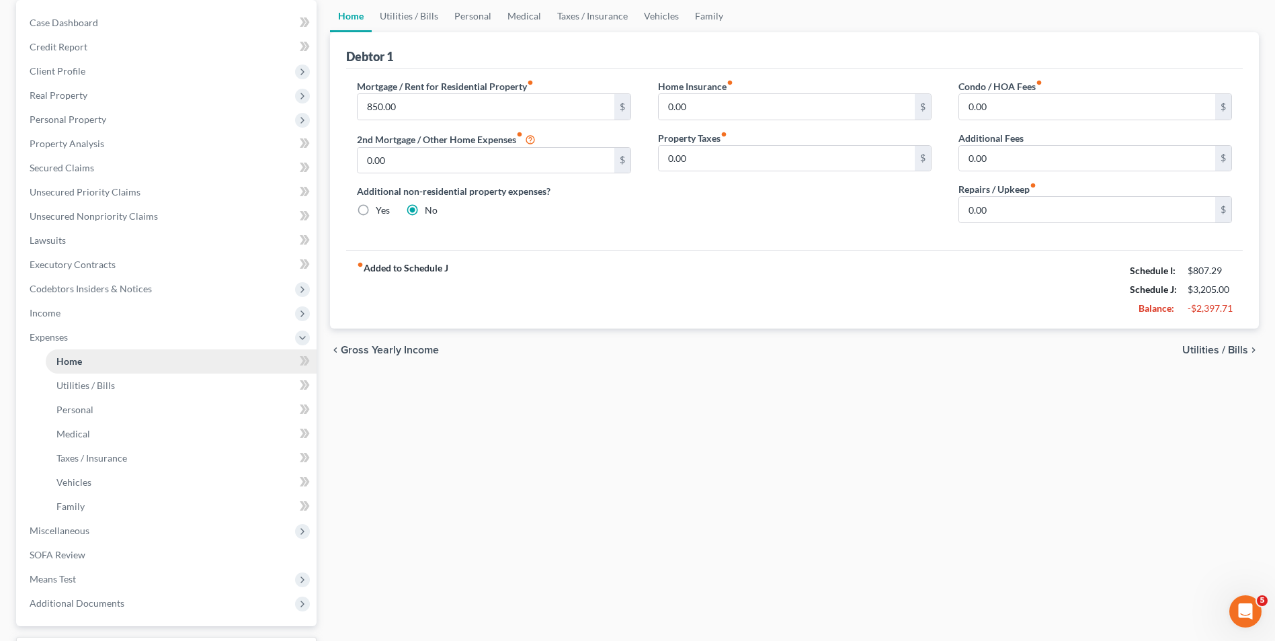
scroll to position [134, 0]
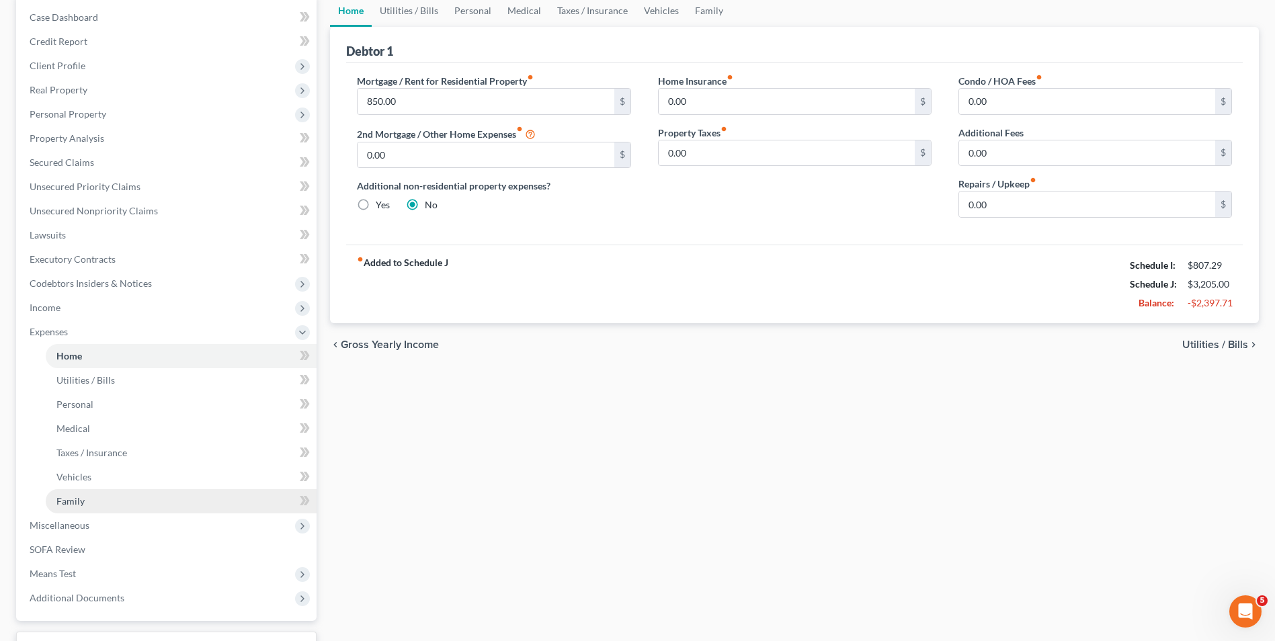
click at [111, 502] on link "Family" at bounding box center [181, 501] width 271 height 24
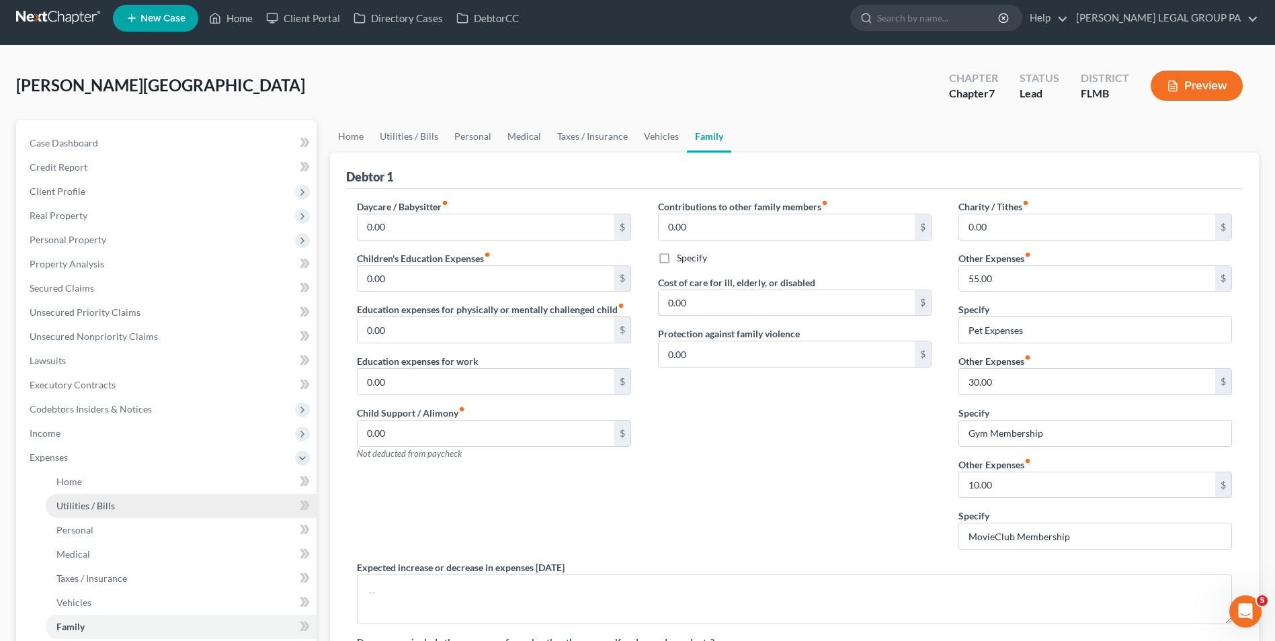
scroll to position [134, 0]
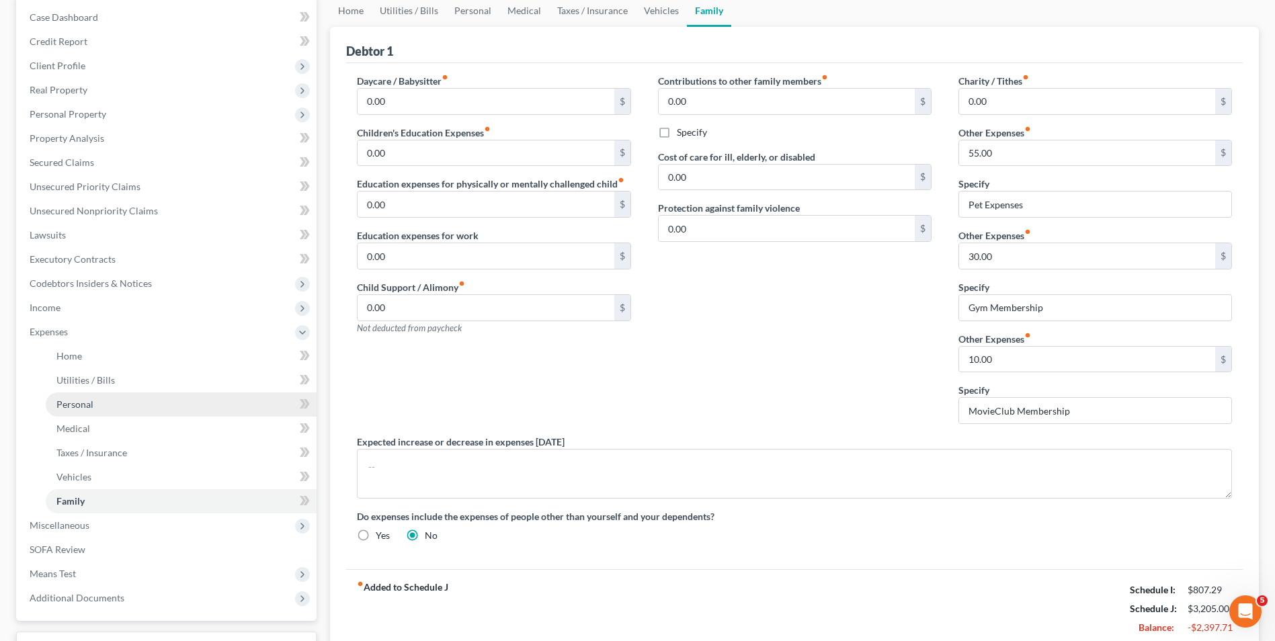
click at [110, 415] on link "Personal" at bounding box center [181, 405] width 271 height 24
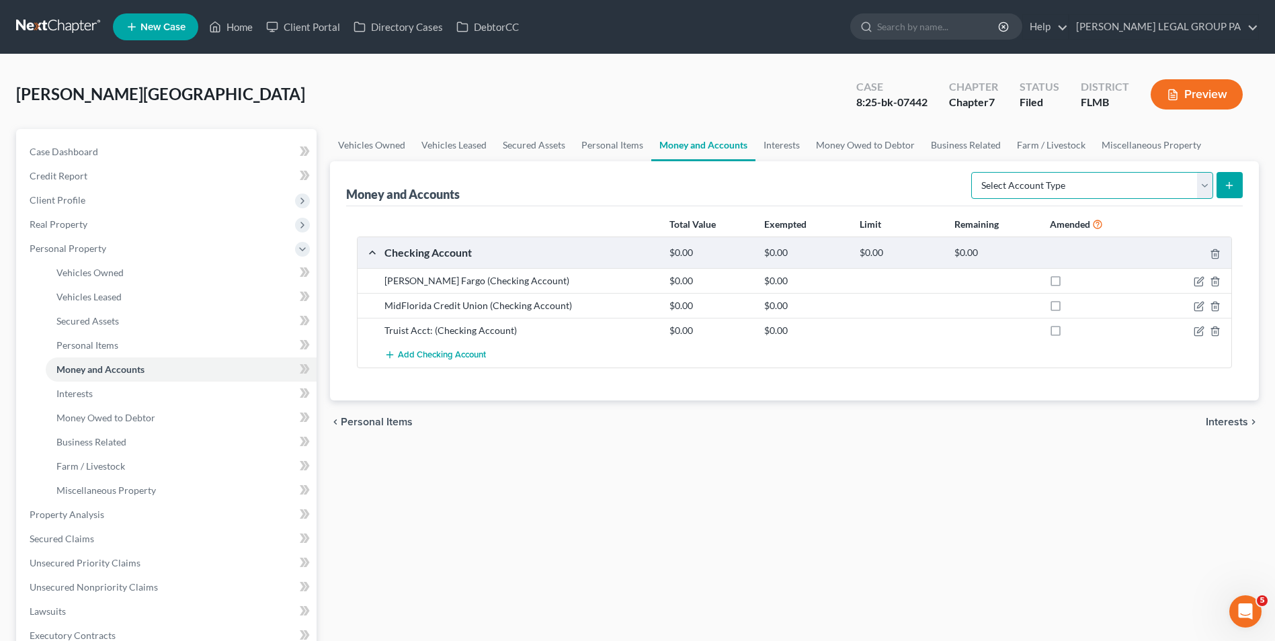
click at [1195, 186] on select "Select Account Type Brokerage Cash on Hand Certificates of Deposit Checking Acc…" at bounding box center [1093, 185] width 242 height 27
select select "savings"
click at [974, 172] on select "Select Account Type Brokerage Cash on Hand Certificates of Deposit Checking Acc…" at bounding box center [1093, 185] width 242 height 27
click at [1227, 185] on icon "submit" at bounding box center [1229, 185] width 11 height 11
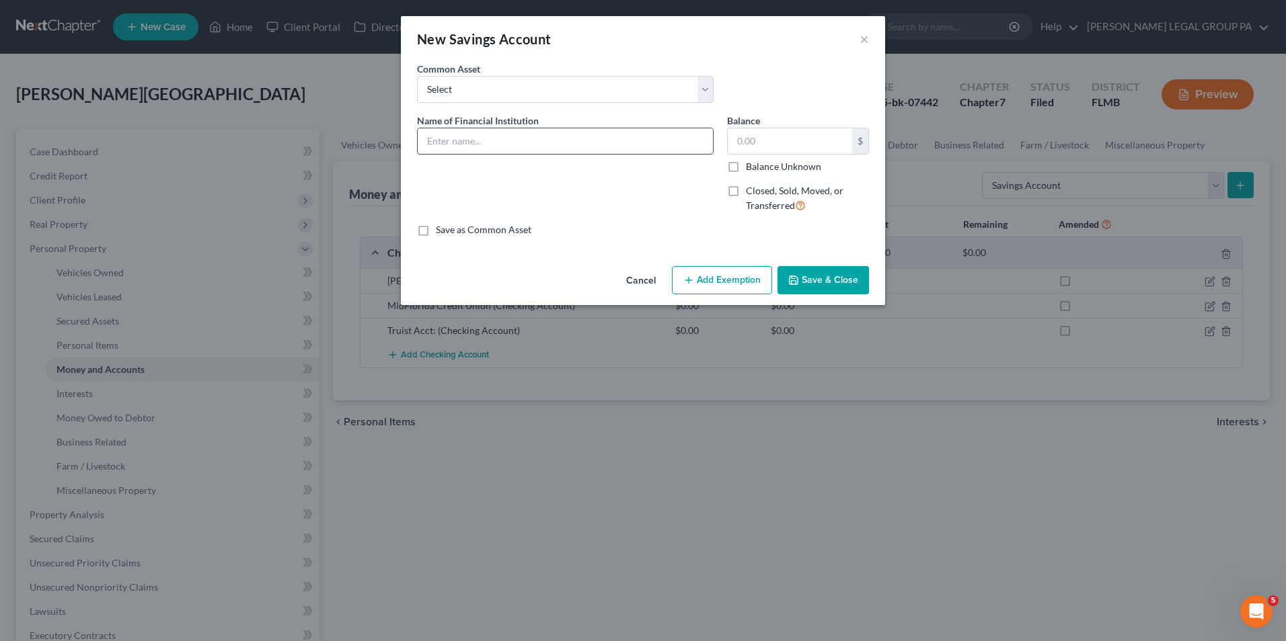
click at [560, 141] on input "text" at bounding box center [565, 141] width 295 height 26
type input "MidFlorida Credit Union: 2404"
click at [794, 278] on polyline "button" at bounding box center [792, 277] width 3 height 2
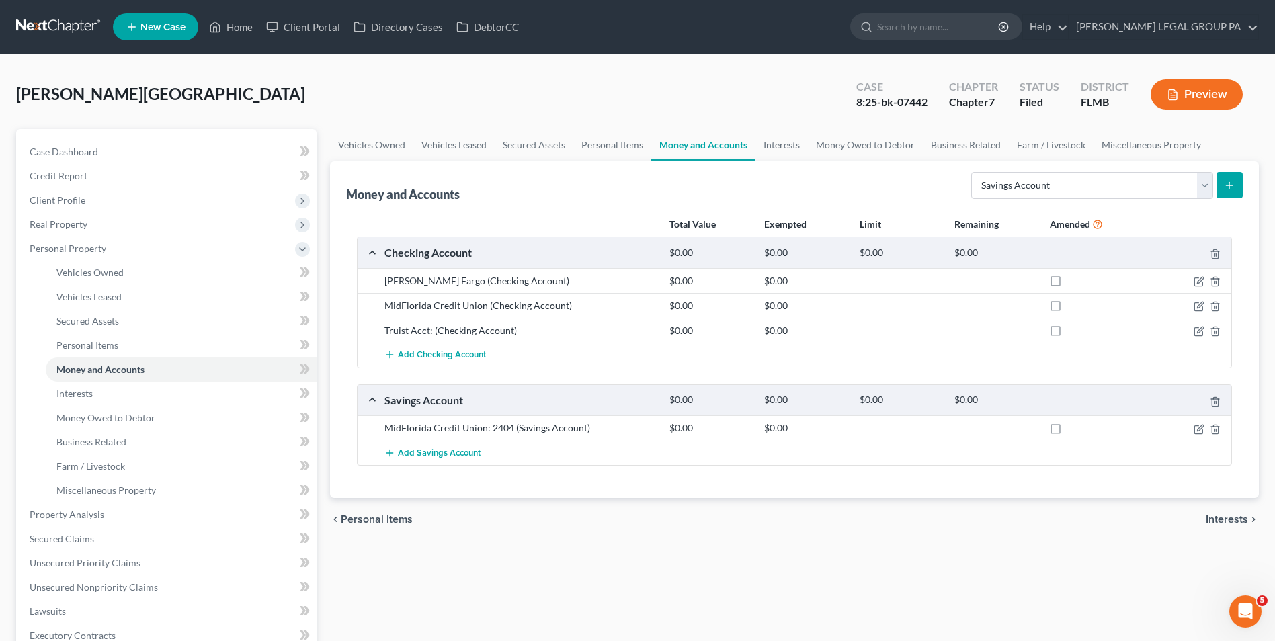
click at [1233, 175] on button "submit" at bounding box center [1230, 185] width 26 height 26
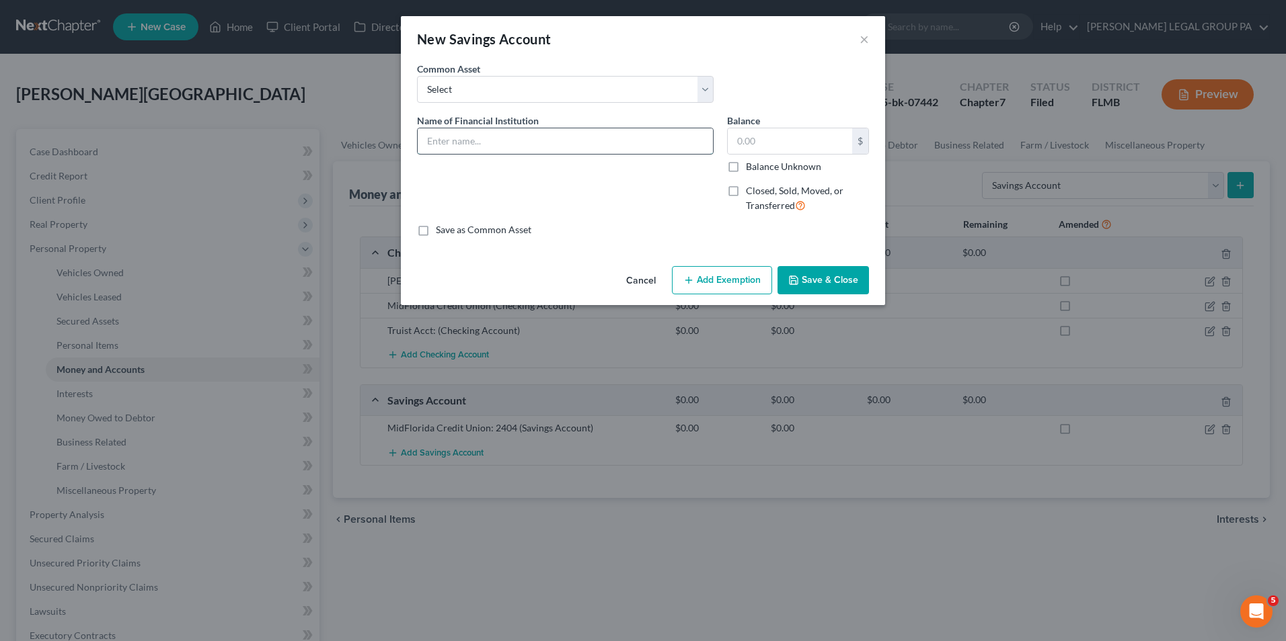
click at [604, 134] on input "text" at bounding box center [565, 141] width 295 height 26
type input "MidFlorida High Five Savings Acct: 3403"
click at [817, 274] on button "Save & Close" at bounding box center [822, 280] width 91 height 28
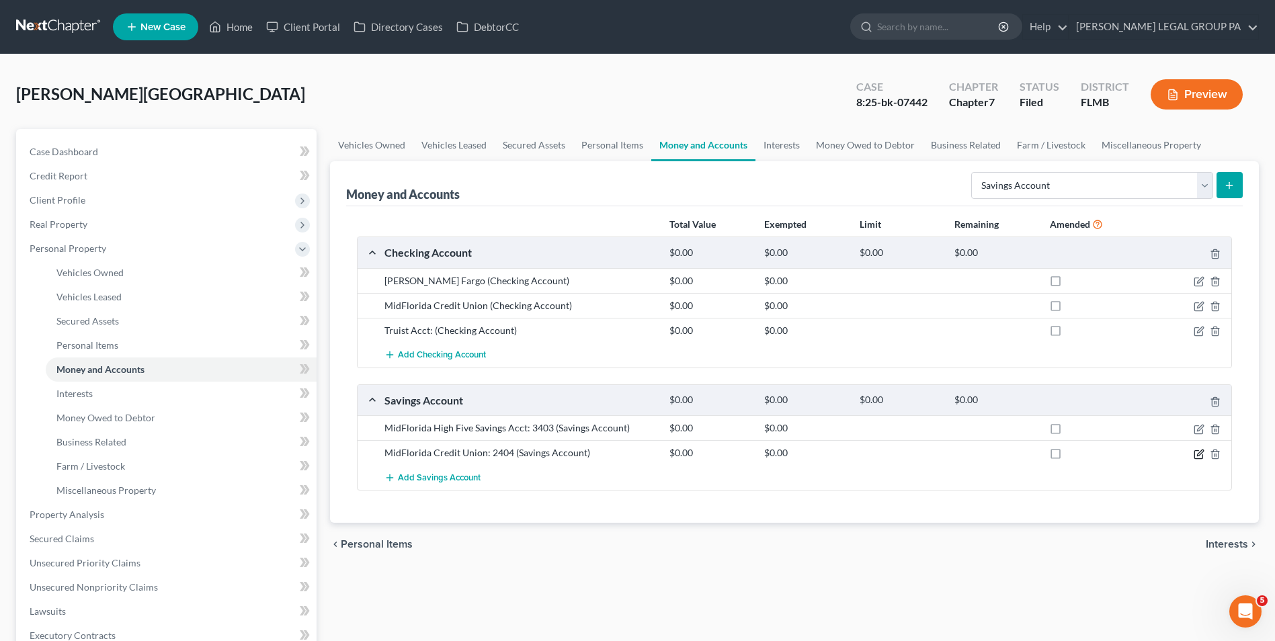
click at [1198, 454] on icon "button" at bounding box center [1200, 453] width 6 height 6
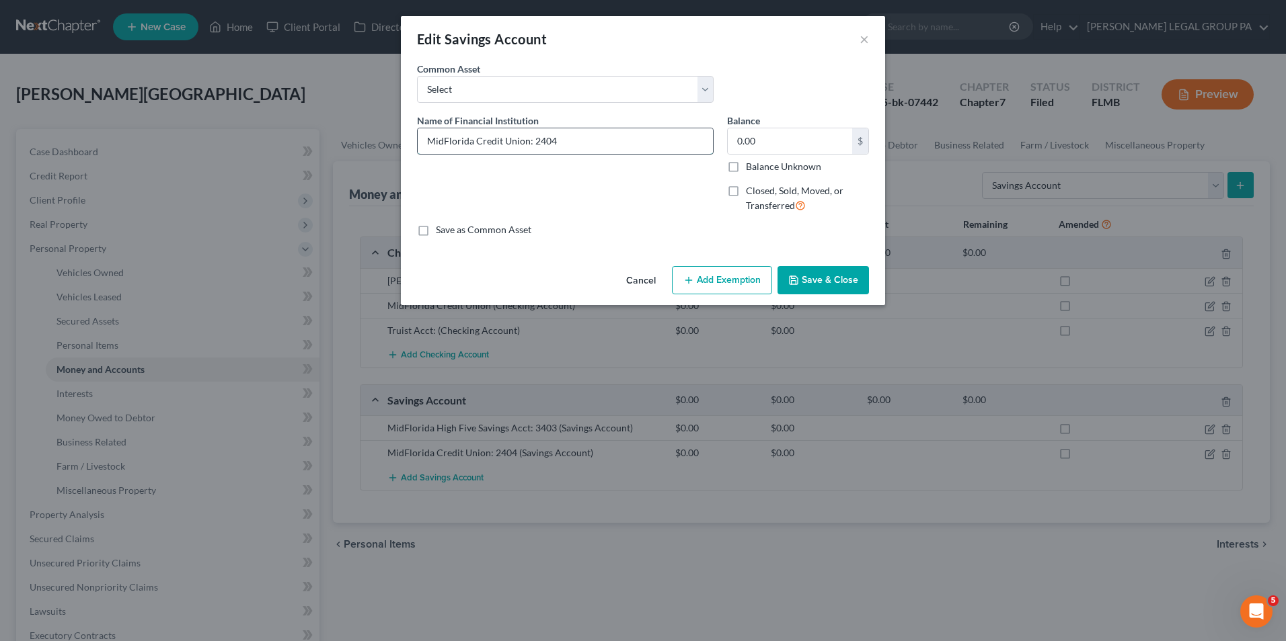
click at [528, 145] on input "MidFlorida Credit Union: 2404" at bounding box center [565, 141] width 295 height 26
type input "MidFlorida Credit Union Acct: 2404"
click at [840, 285] on button "Save & Close" at bounding box center [822, 280] width 91 height 28
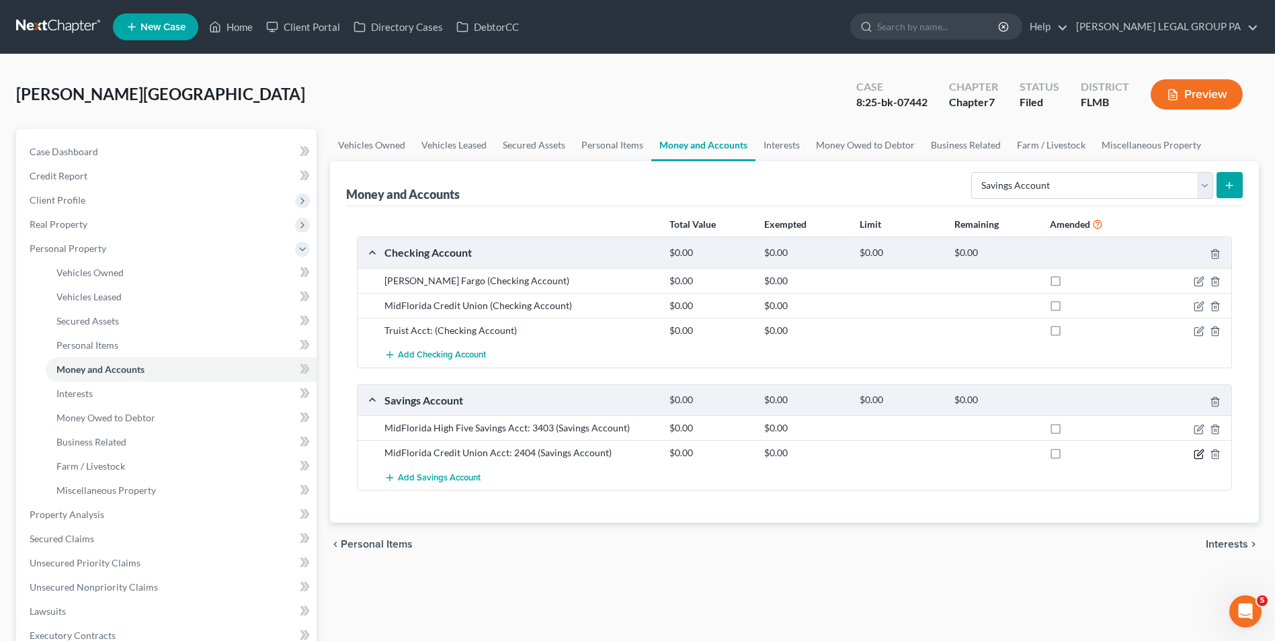
click at [1198, 454] on icon "button" at bounding box center [1200, 453] width 6 height 6
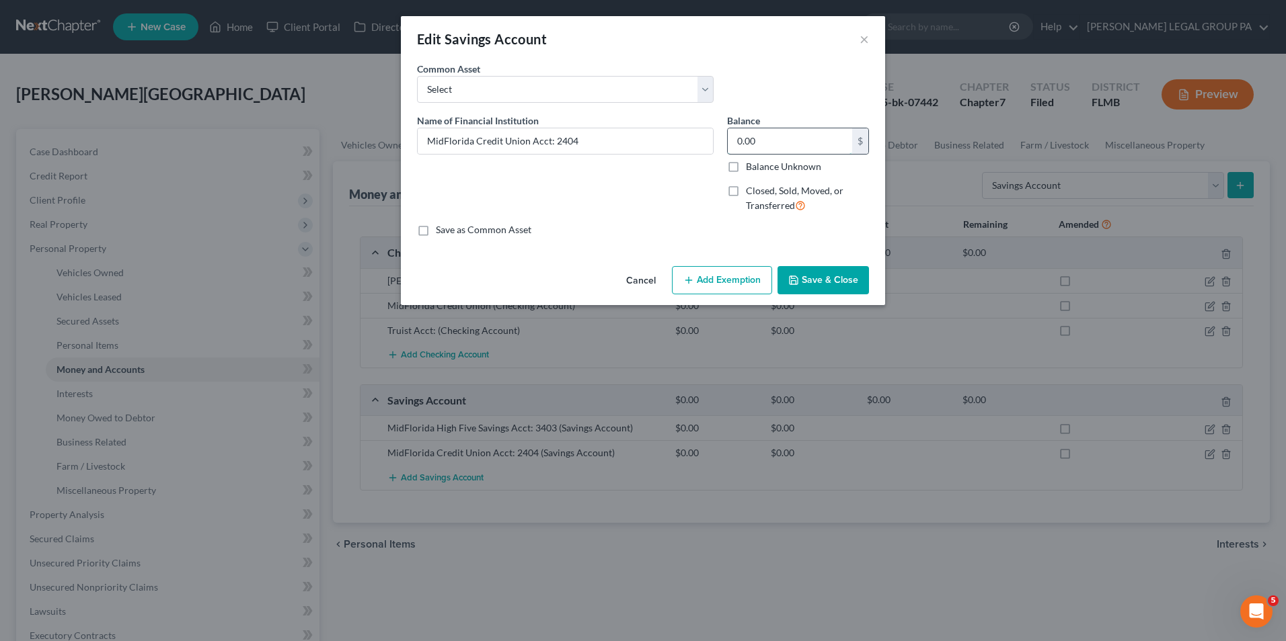
click at [781, 142] on input "0.00" at bounding box center [789, 141] width 124 height 26
click at [828, 271] on button "Save & Close" at bounding box center [822, 280] width 91 height 28
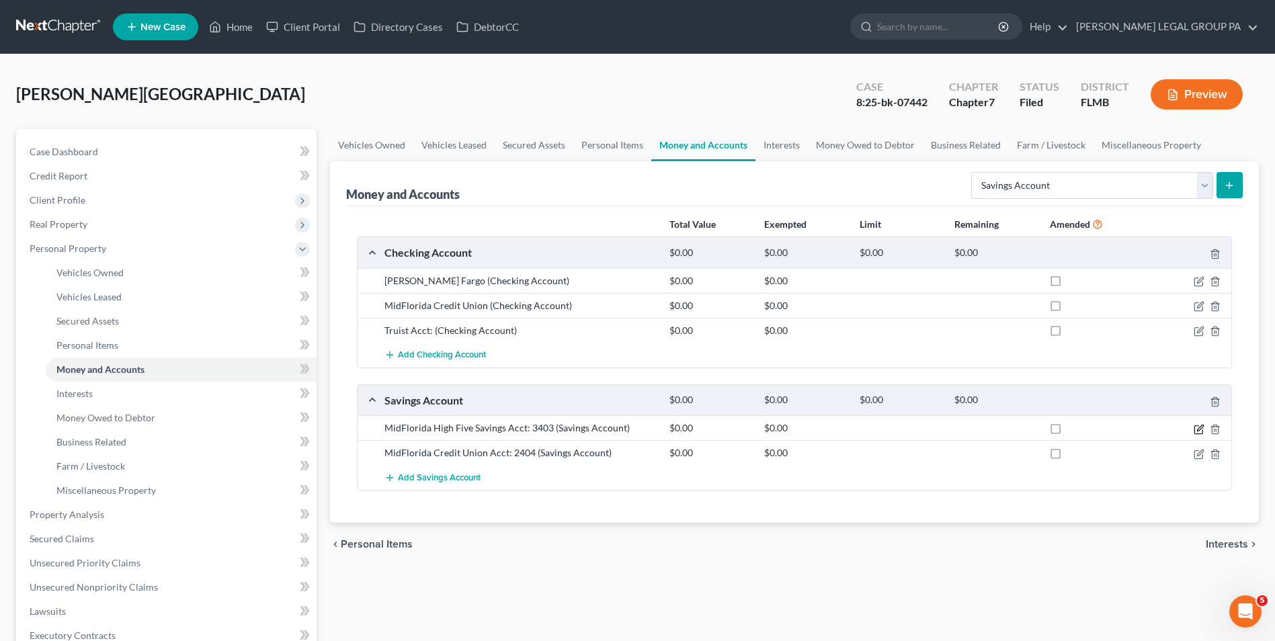
click at [1197, 431] on icon "button" at bounding box center [1200, 428] width 6 height 6
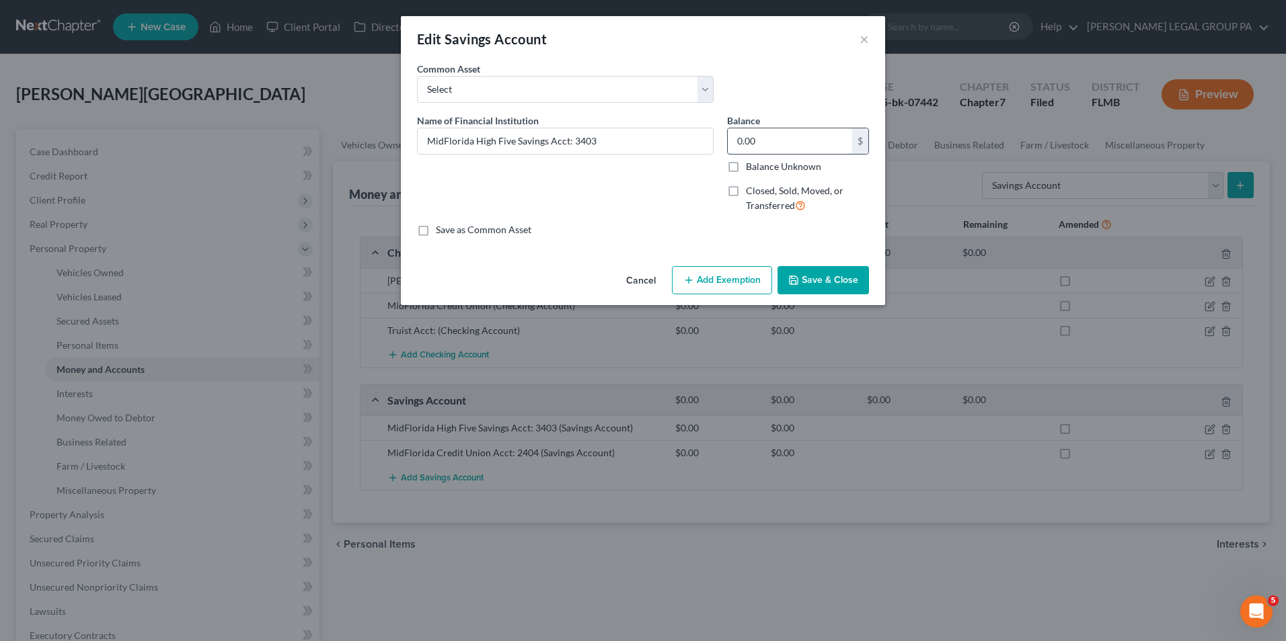
click at [803, 144] on input "0.00" at bounding box center [789, 141] width 124 height 26
type input "31.00"
click at [797, 278] on icon "button" at bounding box center [793, 280] width 8 height 8
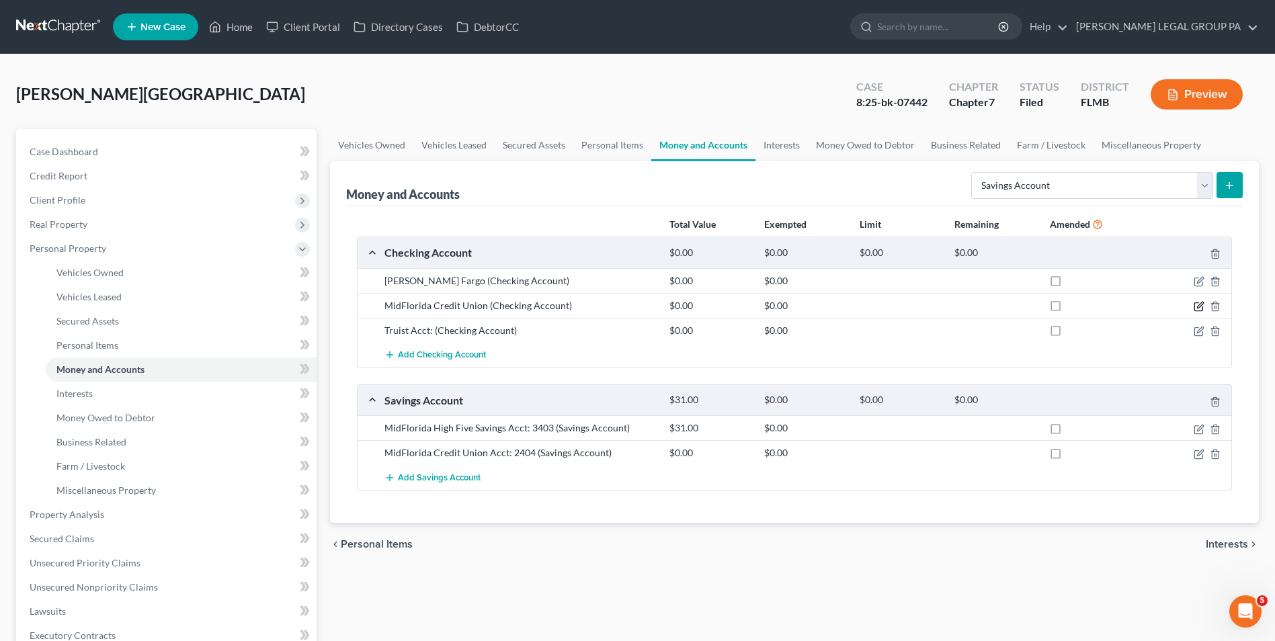
click at [1202, 307] on icon "button" at bounding box center [1199, 306] width 11 height 11
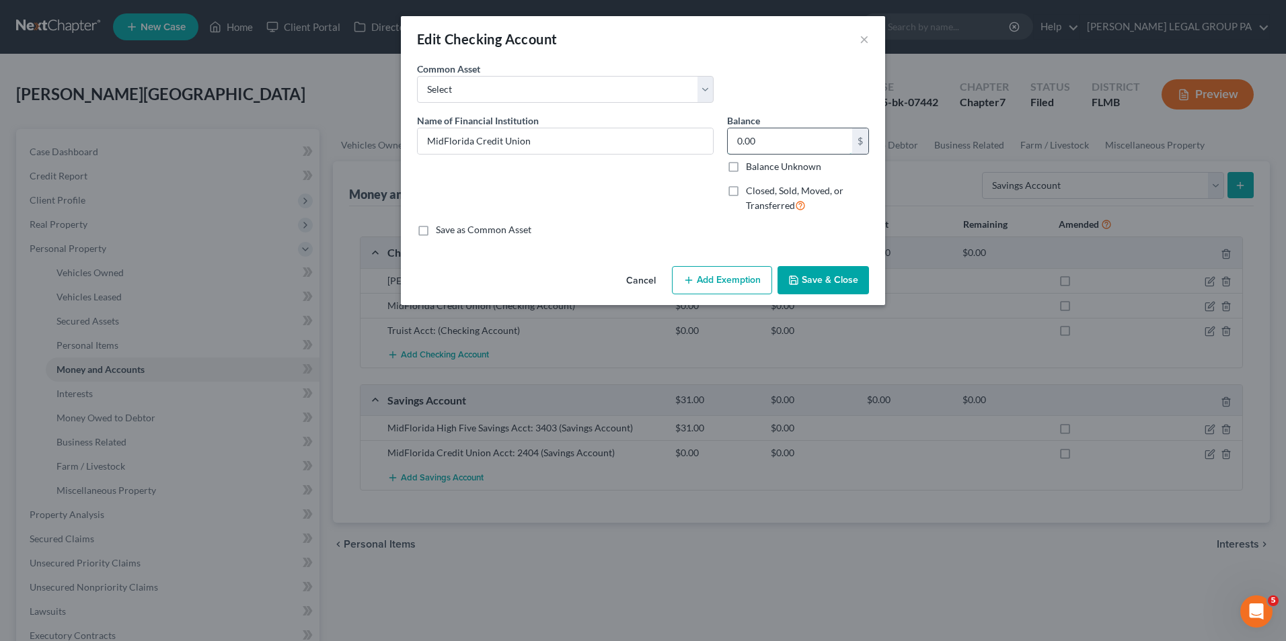
click at [760, 138] on input "0.00" at bounding box center [789, 141] width 124 height 26
type input "578.38"
click at [725, 280] on button "Add Exemption" at bounding box center [722, 280] width 100 height 28
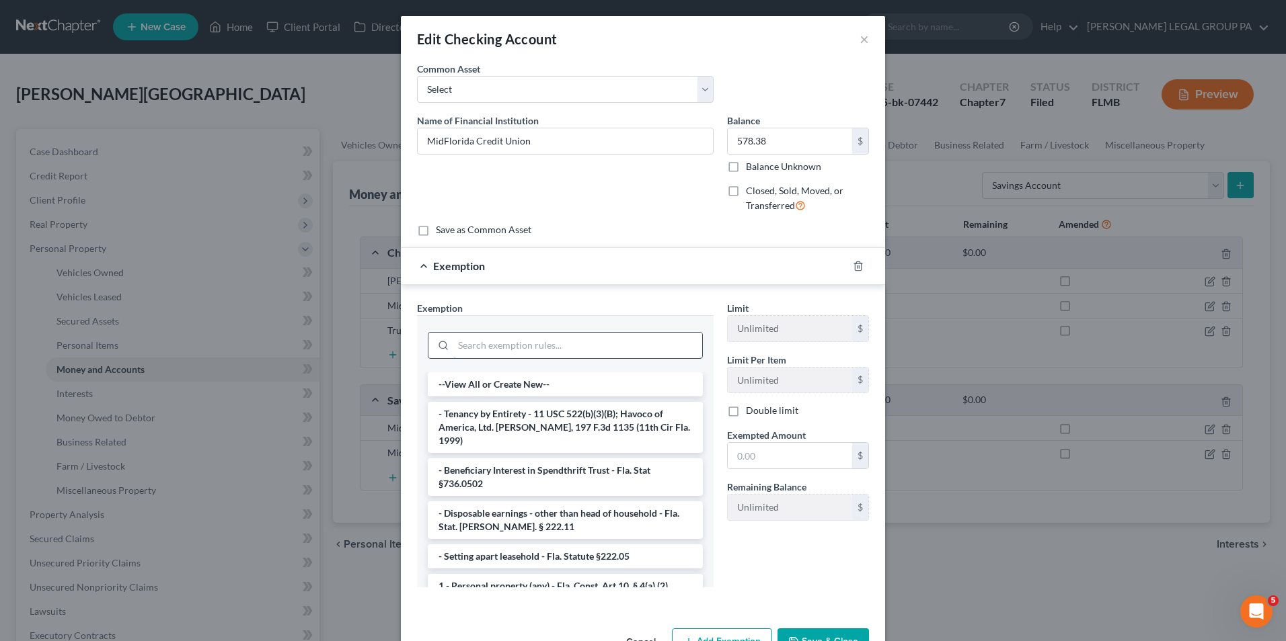
click at [637, 338] on input "search" at bounding box center [577, 346] width 249 height 26
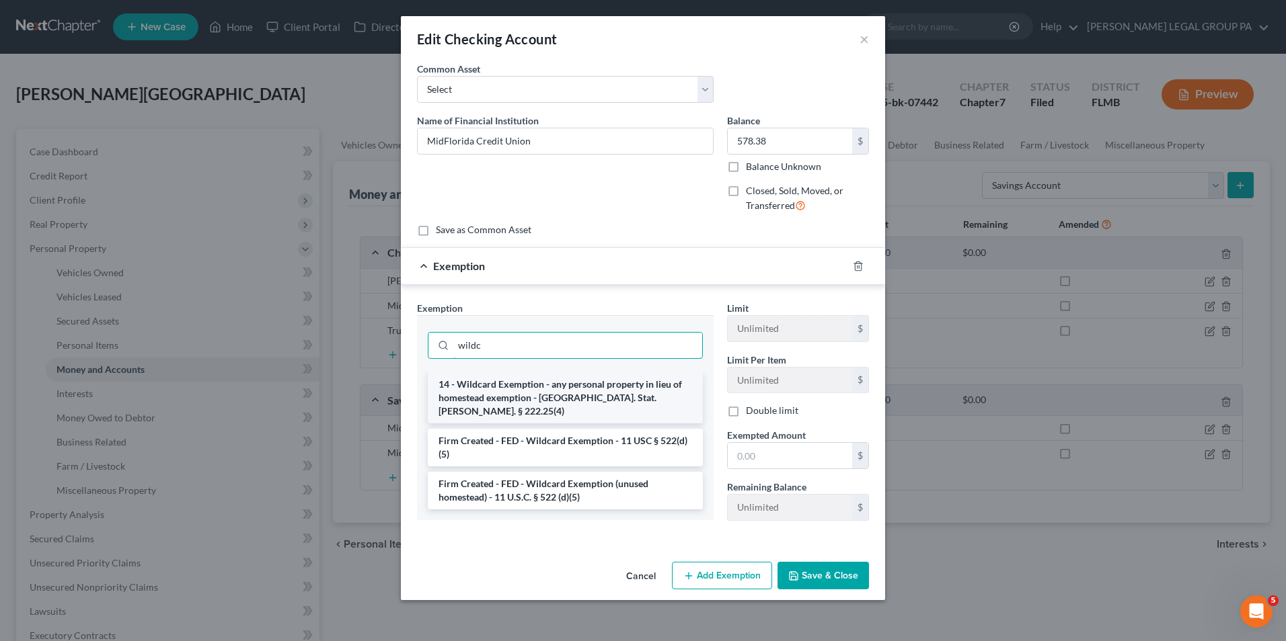
type input "wildc"
click at [582, 395] on li "14 - Wildcard Exemption - any personal property in lieu of homestead exemption …" at bounding box center [565, 397] width 275 height 51
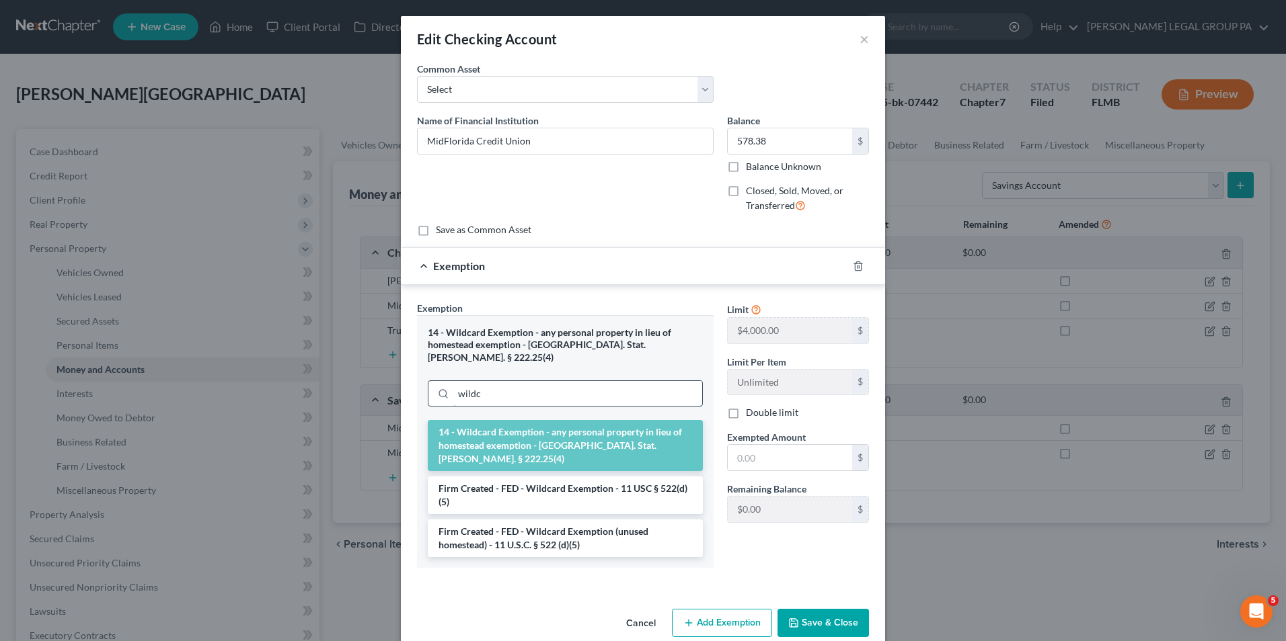
click at [573, 381] on input "wildc" at bounding box center [577, 394] width 249 height 26
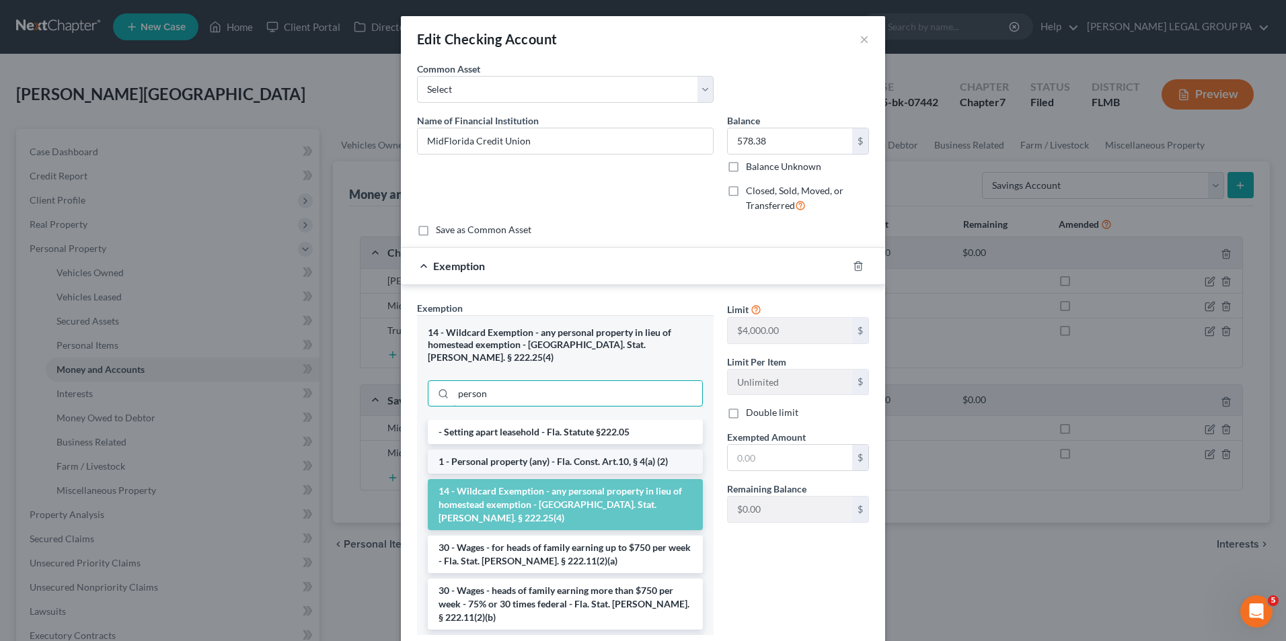
type input "person"
click at [569, 458] on li "1 - Personal property (any) - Fla. Const. Art.10, § 4(a) (2)" at bounding box center [565, 462] width 275 height 24
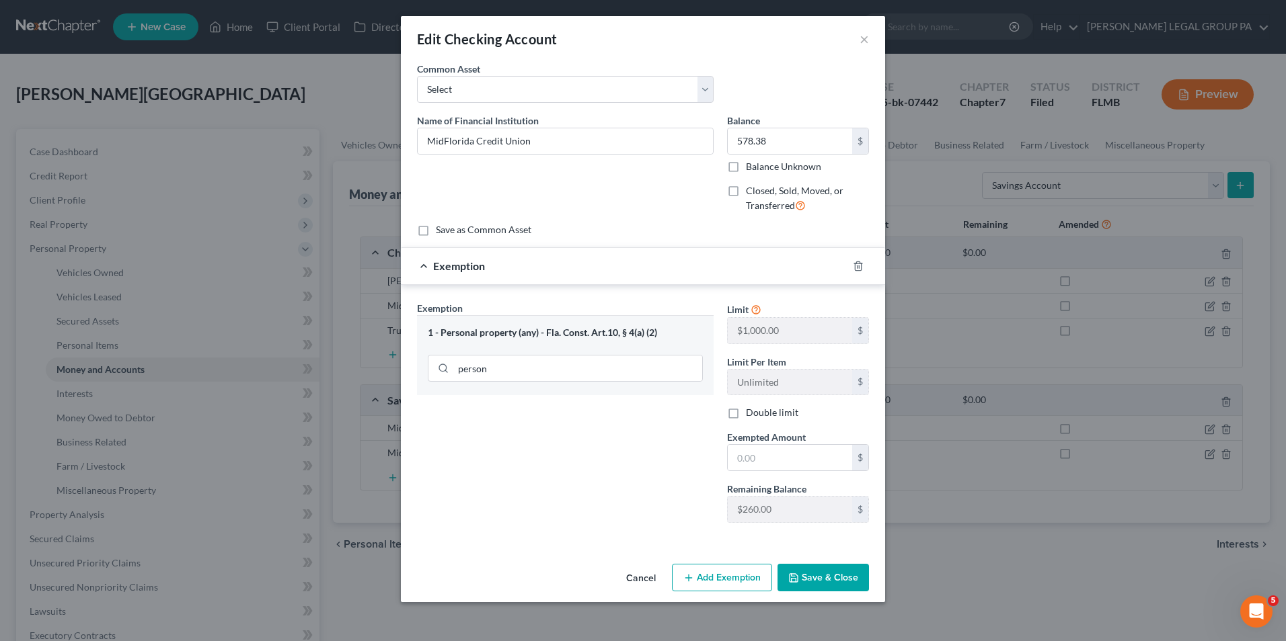
click at [838, 580] on button "Save & Close" at bounding box center [822, 578] width 91 height 28
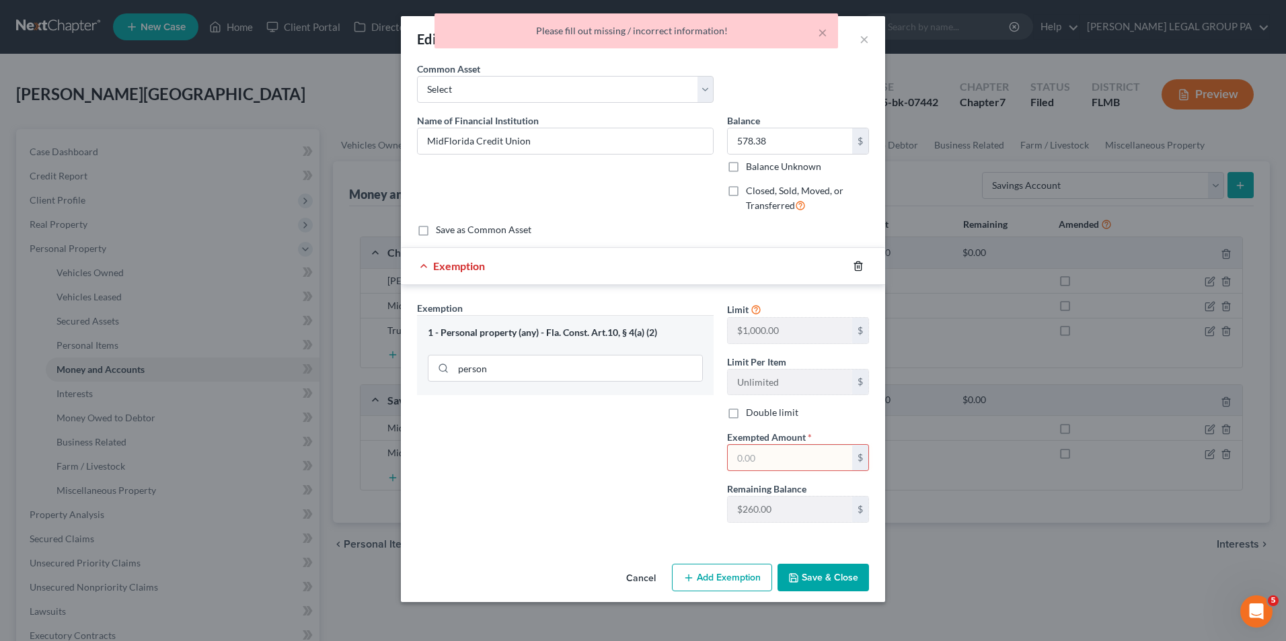
click at [858, 269] on icon "button" at bounding box center [858, 266] width 11 height 11
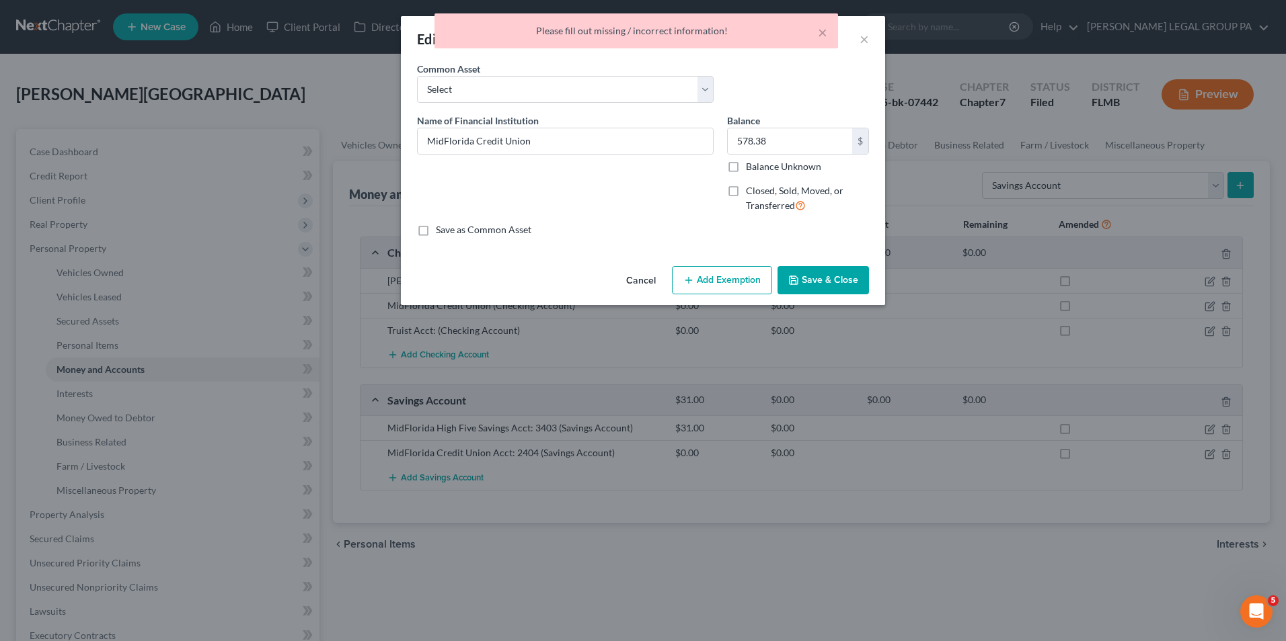
click at [834, 272] on button "Save & Close" at bounding box center [822, 280] width 91 height 28
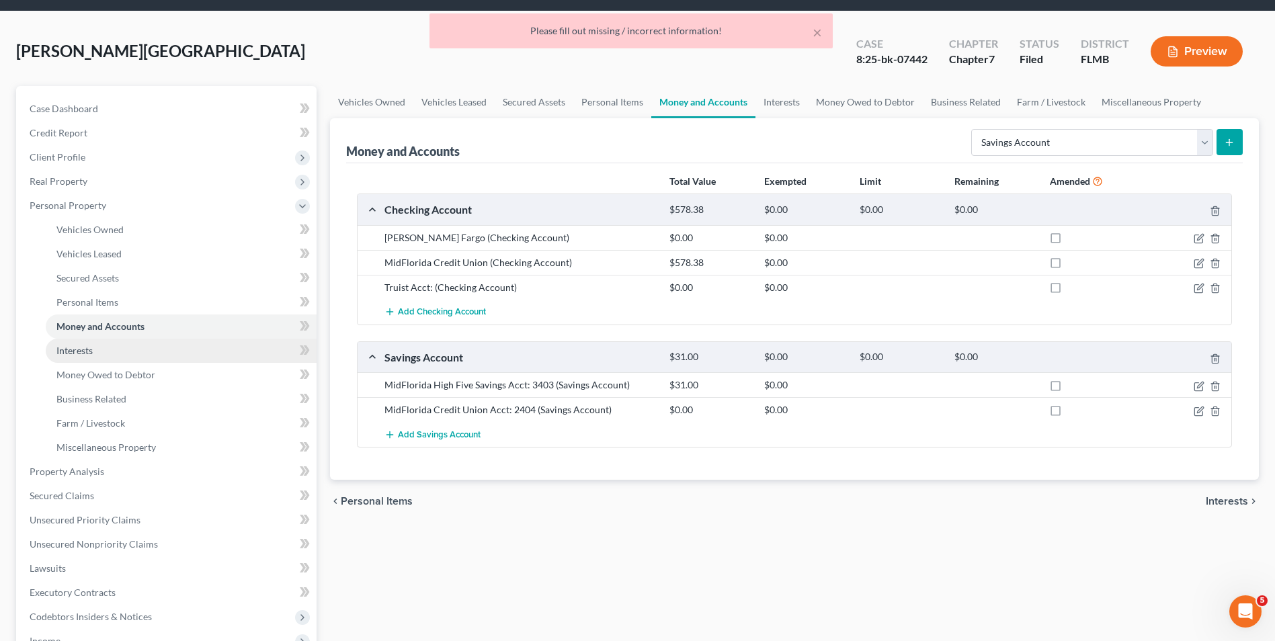
scroll to position [67, 0]
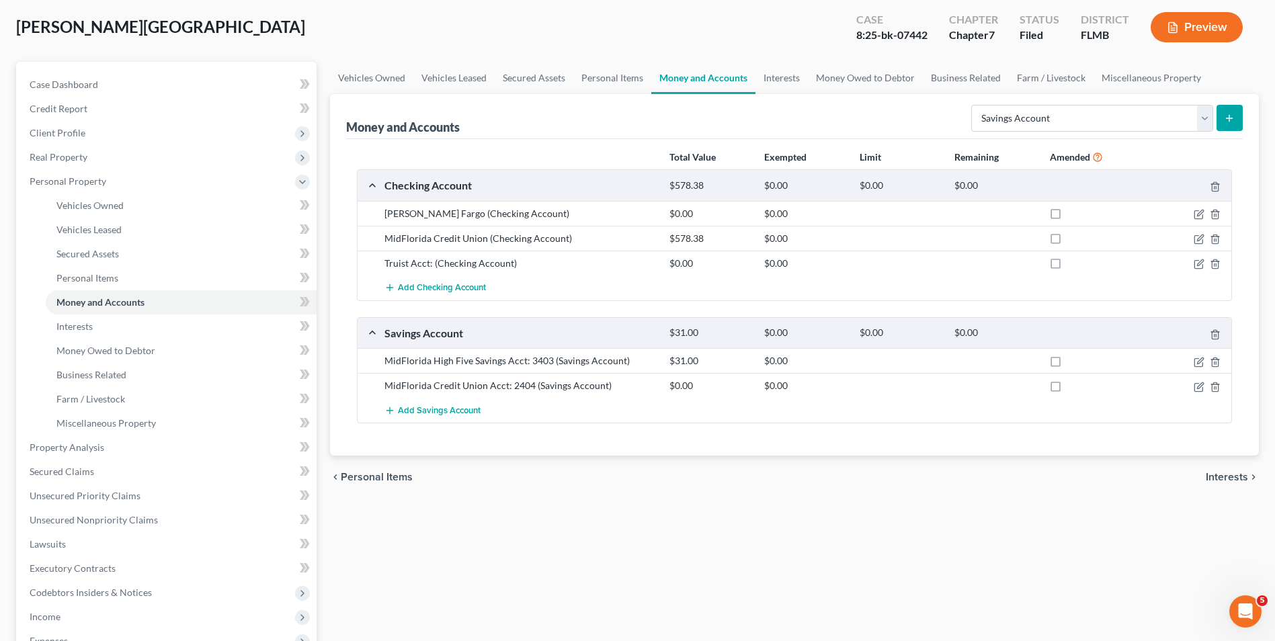
click at [1068, 364] on label at bounding box center [1068, 364] width 0 height 0
click at [1074, 363] on input "checkbox" at bounding box center [1078, 358] width 9 height 9
checkbox input "true"
click at [1068, 242] on label at bounding box center [1068, 242] width 0 height 0
click at [1074, 241] on input "checkbox" at bounding box center [1078, 236] width 9 height 9
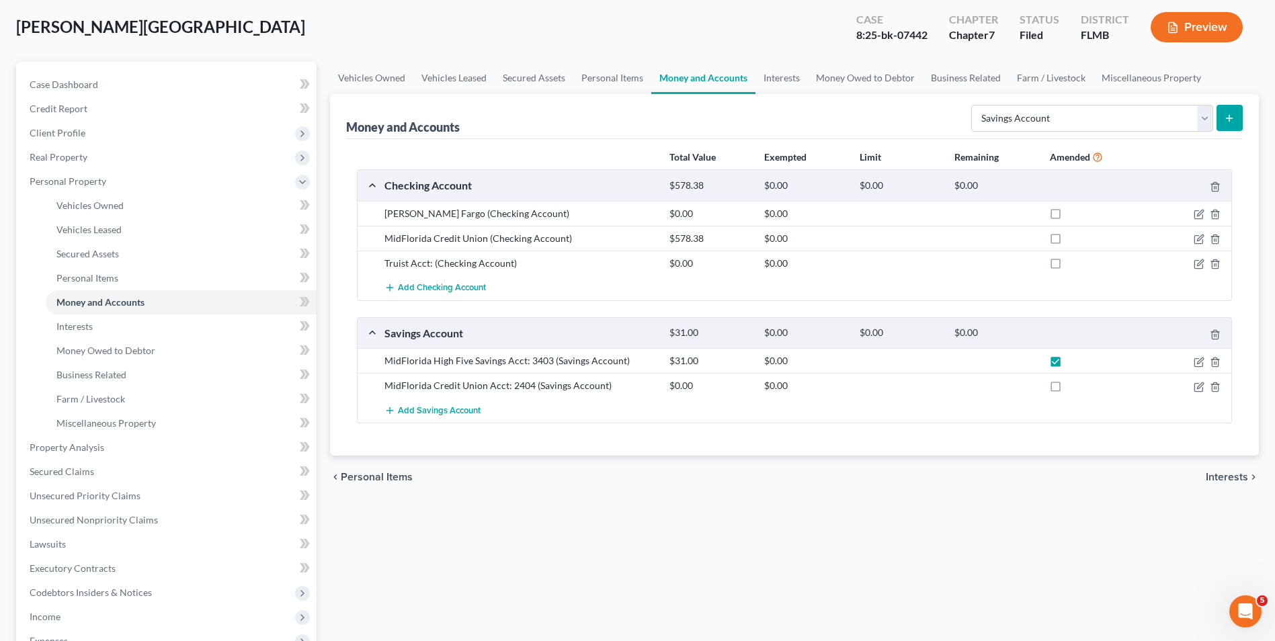
checkbox input "true"
click at [179, 329] on link "Interests" at bounding box center [181, 327] width 271 height 24
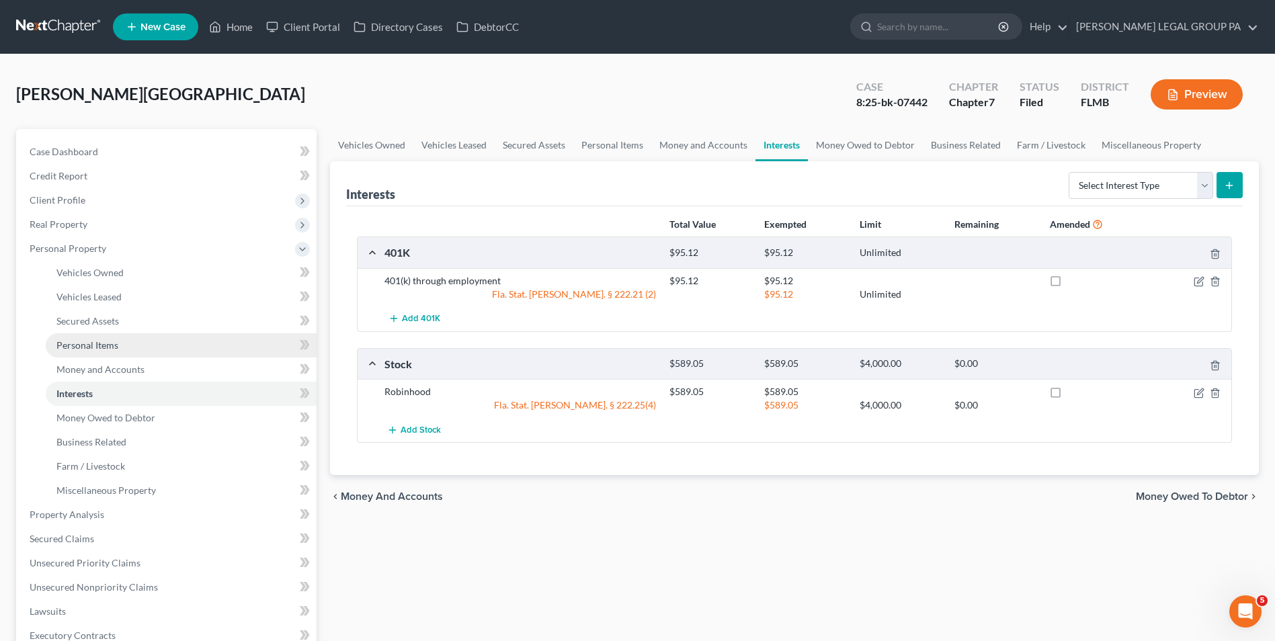
click at [162, 342] on link "Personal Items" at bounding box center [181, 345] width 271 height 24
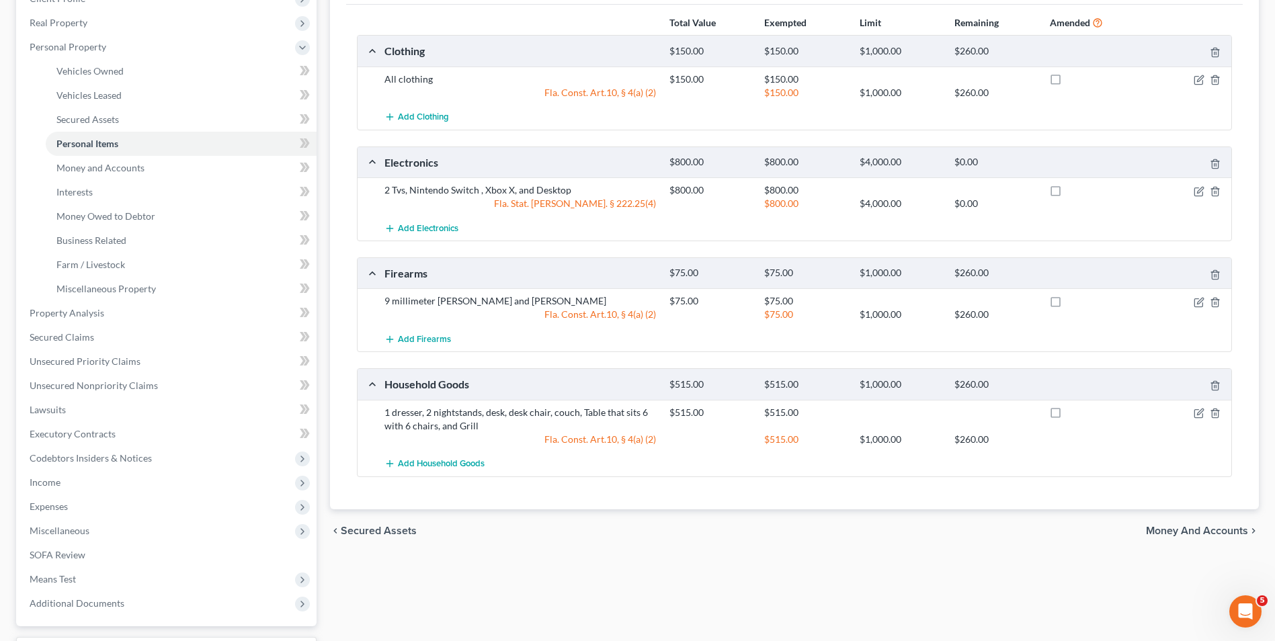
scroll to position [67, 0]
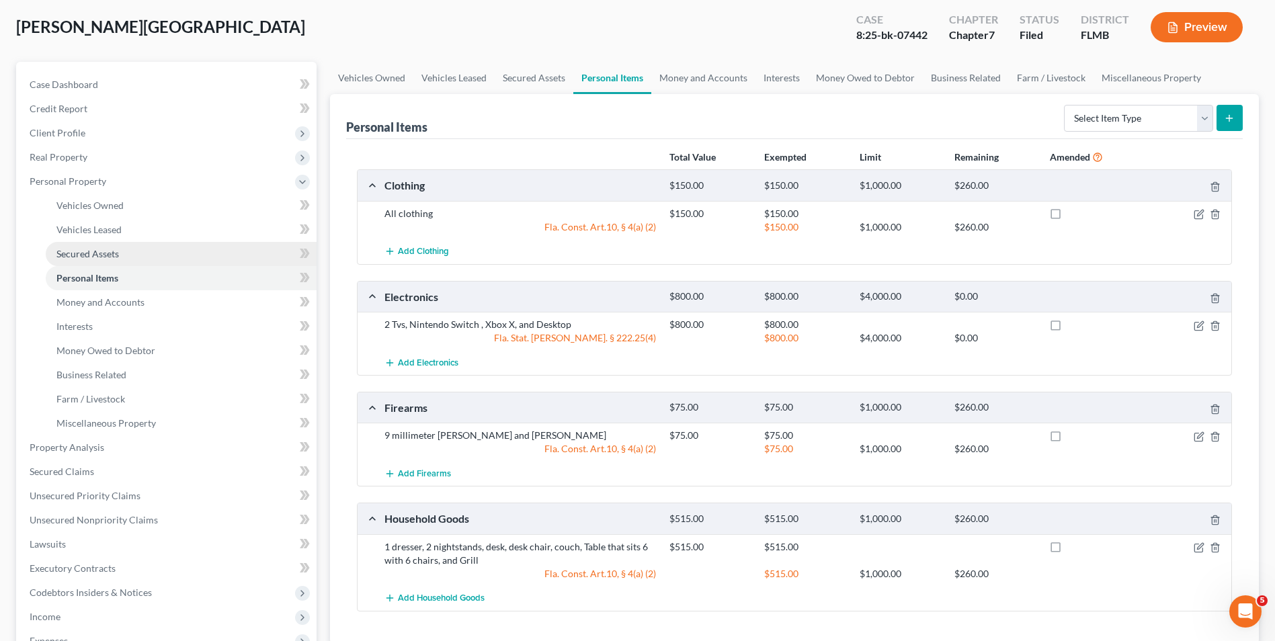
click at [164, 257] on link "Secured Assets" at bounding box center [181, 254] width 271 height 24
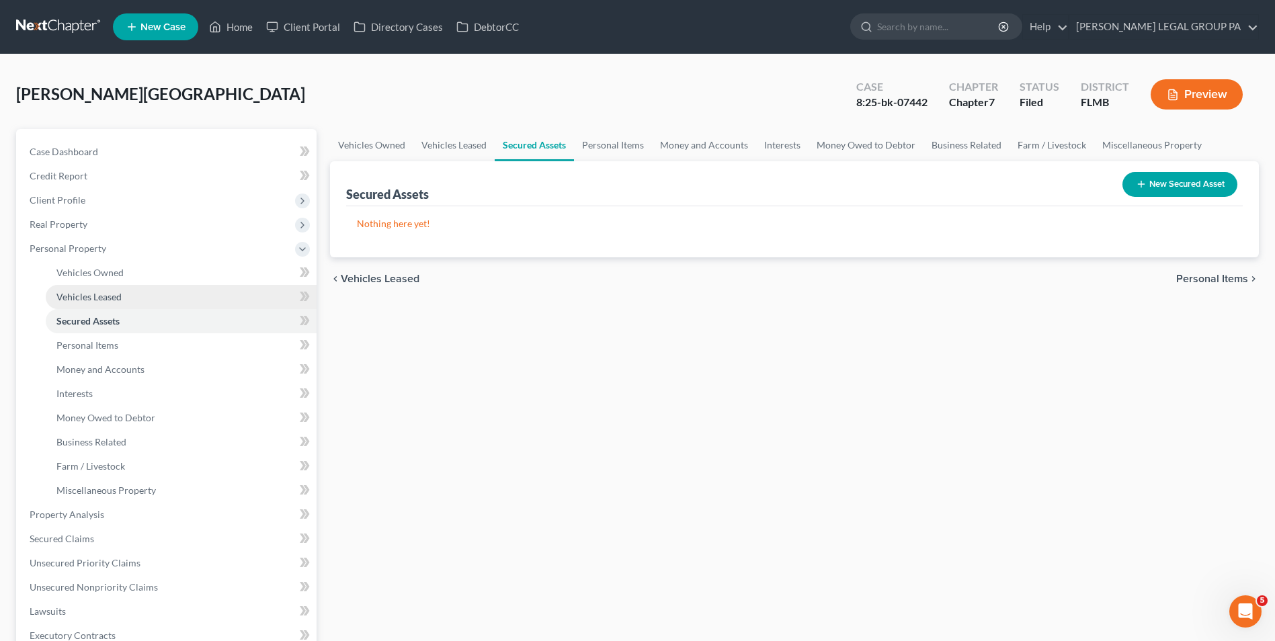
click at [163, 293] on link "Vehicles Leased" at bounding box center [181, 297] width 271 height 24
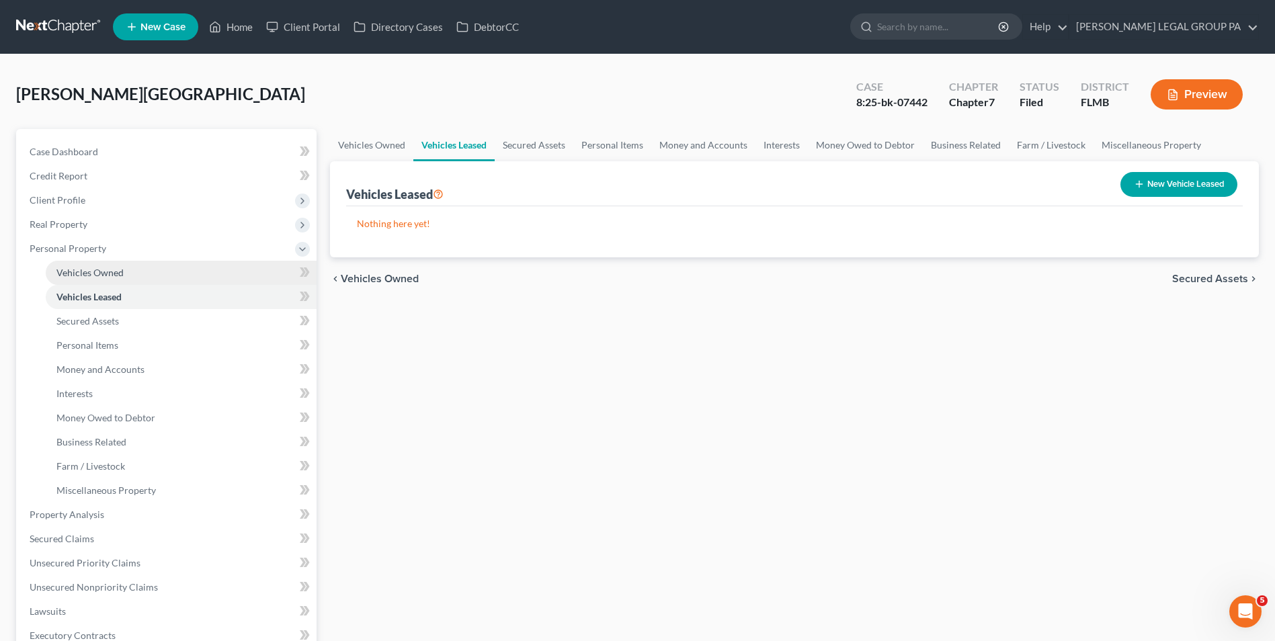
click at [165, 274] on link "Vehicles Owned" at bounding box center [181, 273] width 271 height 24
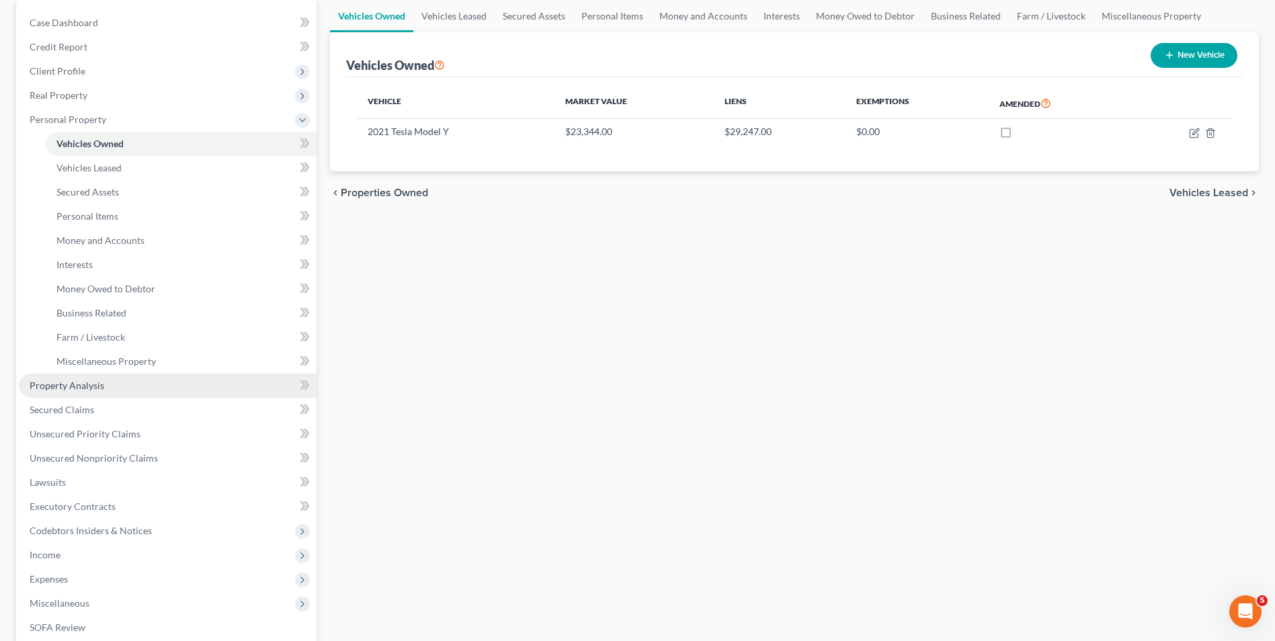
scroll to position [134, 0]
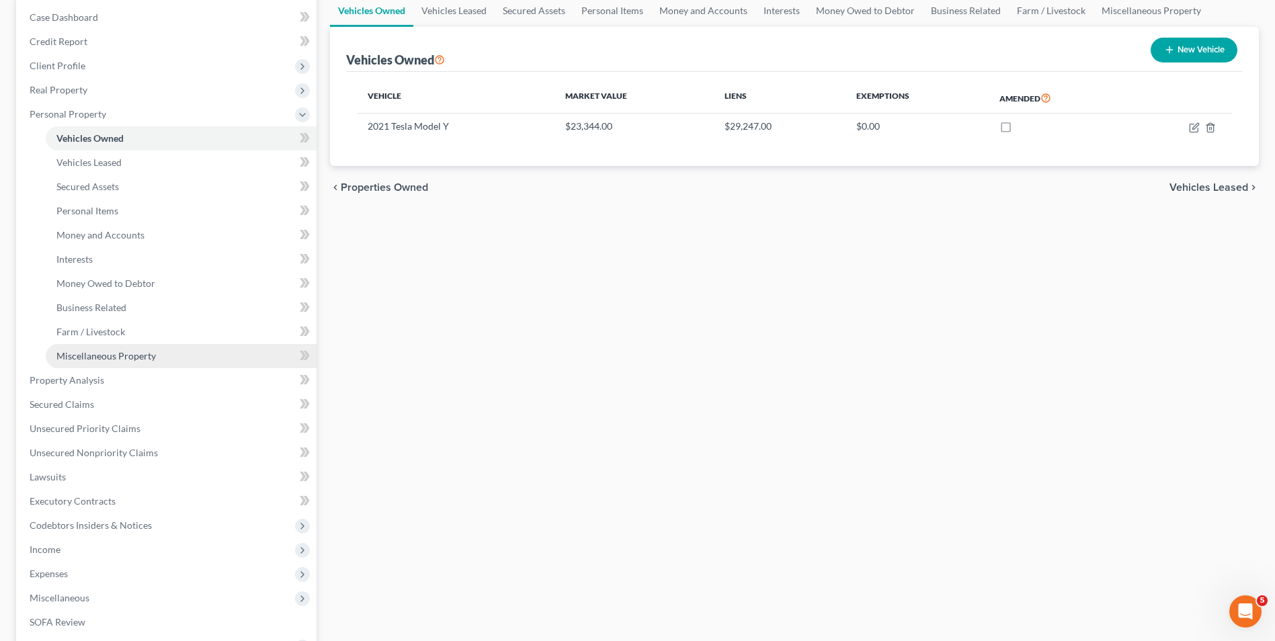
click at [139, 359] on span "Miscellaneous Property" at bounding box center [106, 355] width 100 height 11
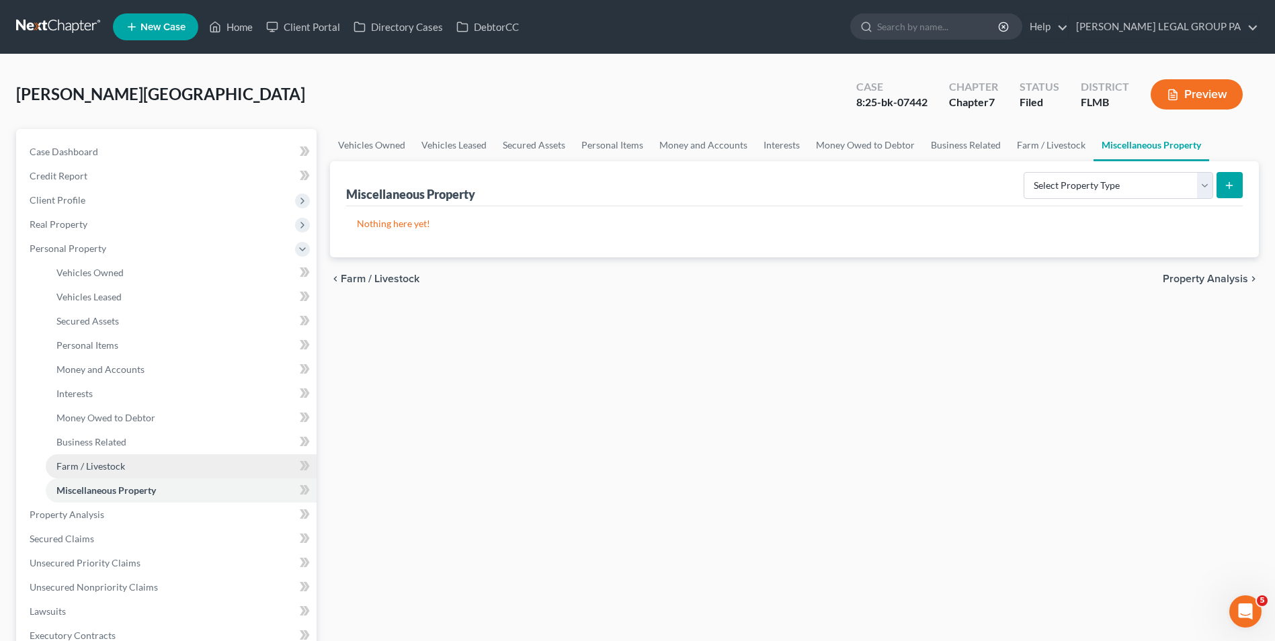
click at [123, 471] on span "Farm / Livestock" at bounding box center [90, 466] width 69 height 11
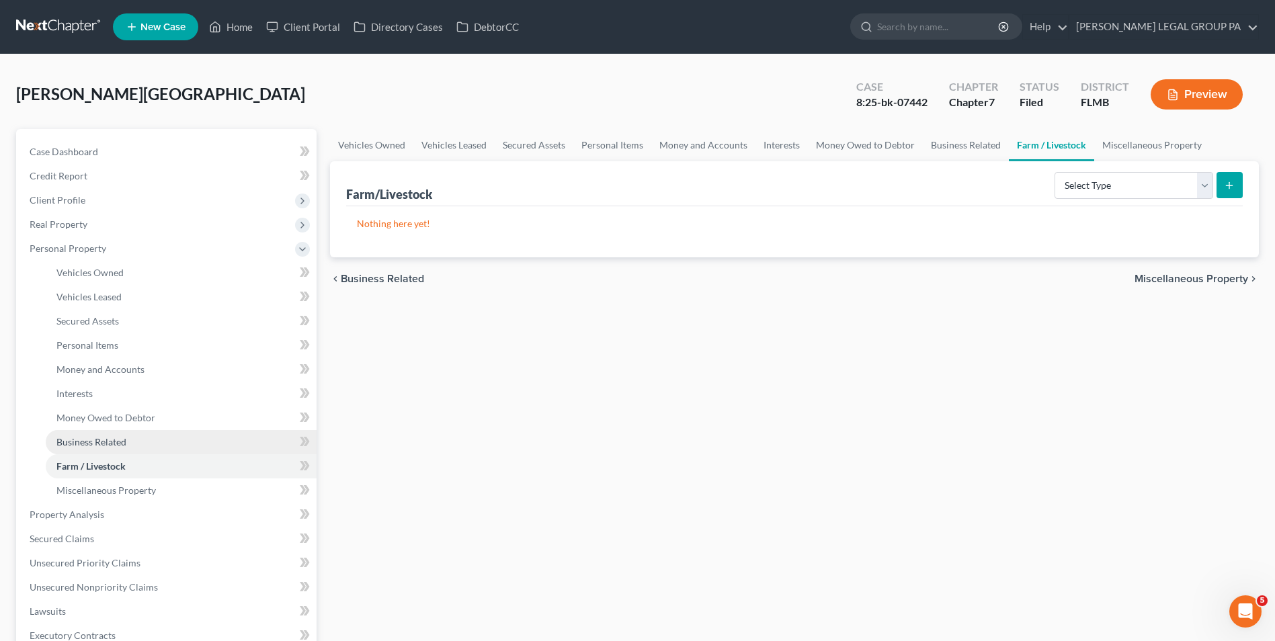
click at [123, 452] on link "Business Related" at bounding box center [181, 442] width 271 height 24
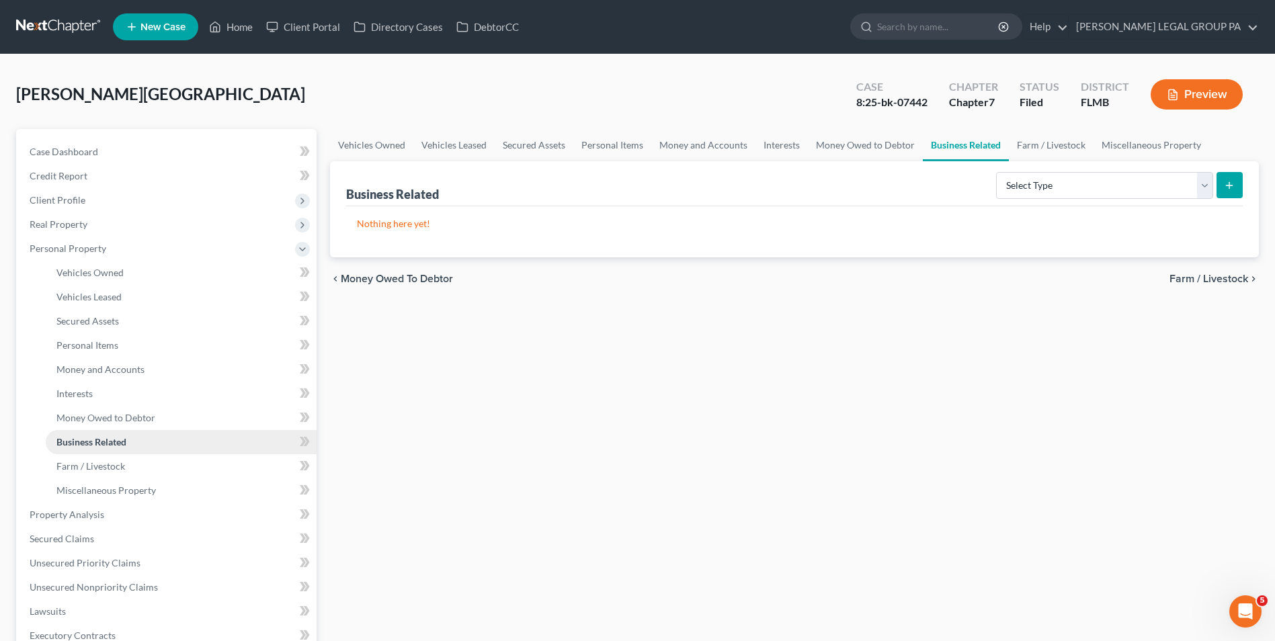
click at [128, 430] on link "Business Related" at bounding box center [181, 442] width 271 height 24
click at [128, 407] on link "Money Owed to Debtor" at bounding box center [181, 418] width 271 height 24
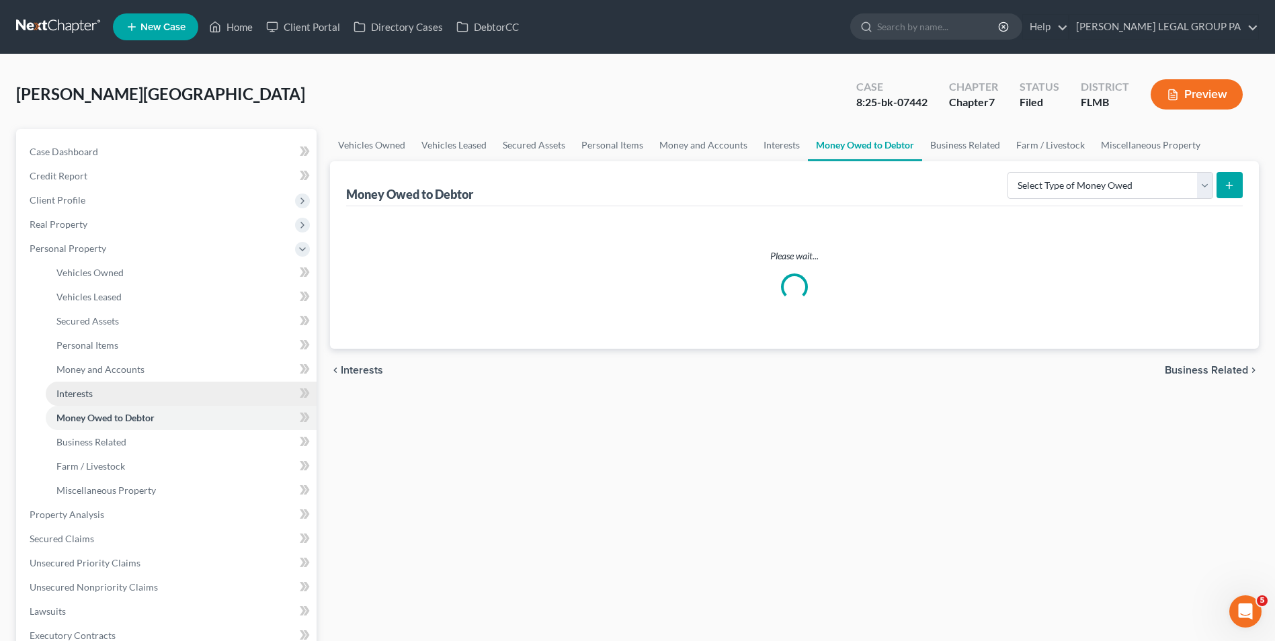
click at [128, 394] on link "Interests" at bounding box center [181, 394] width 271 height 24
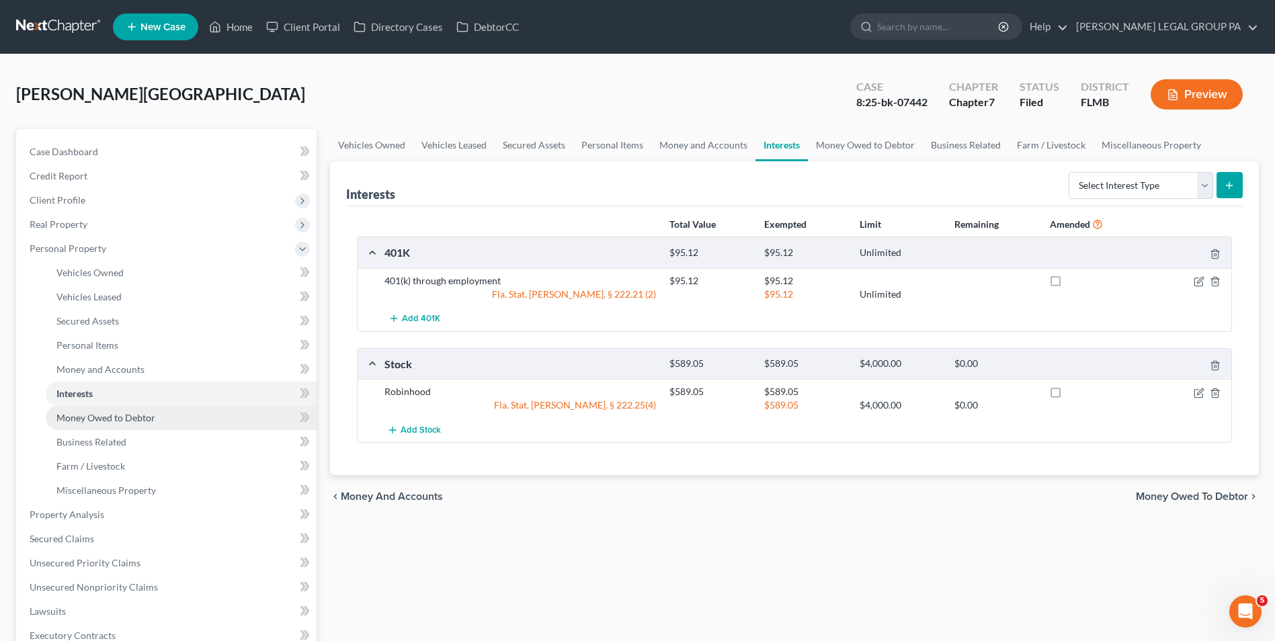
click at [136, 423] on span "Money Owed to Debtor" at bounding box center [105, 417] width 99 height 11
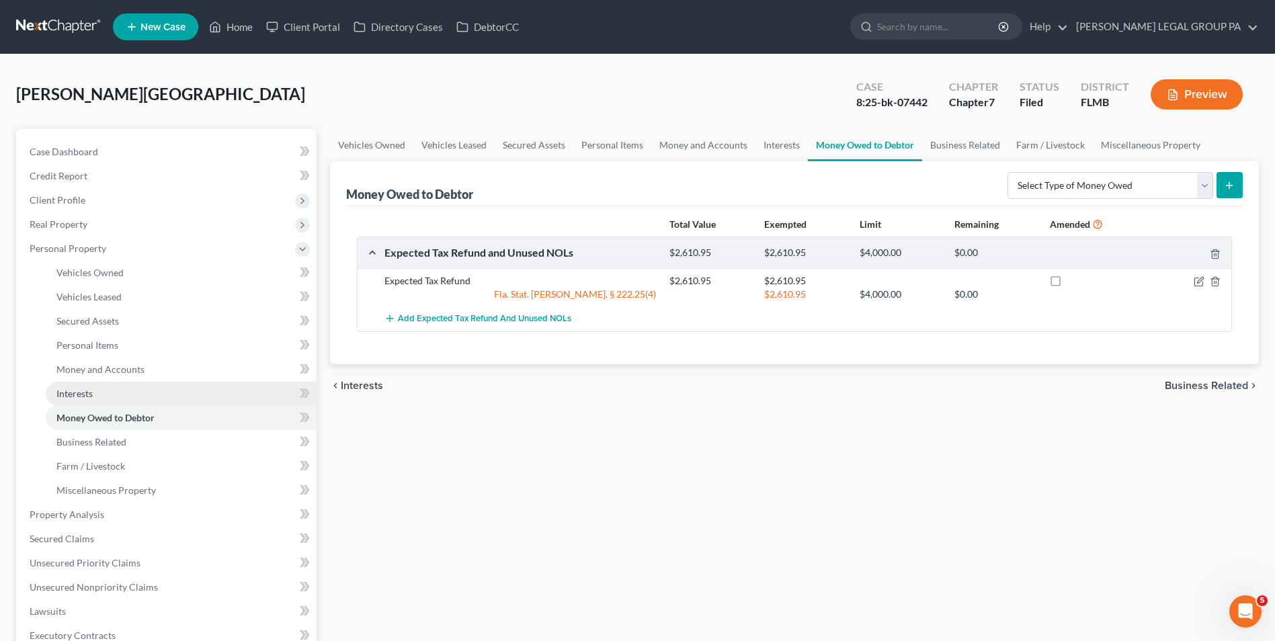
click at [126, 403] on link "Interests" at bounding box center [181, 394] width 271 height 24
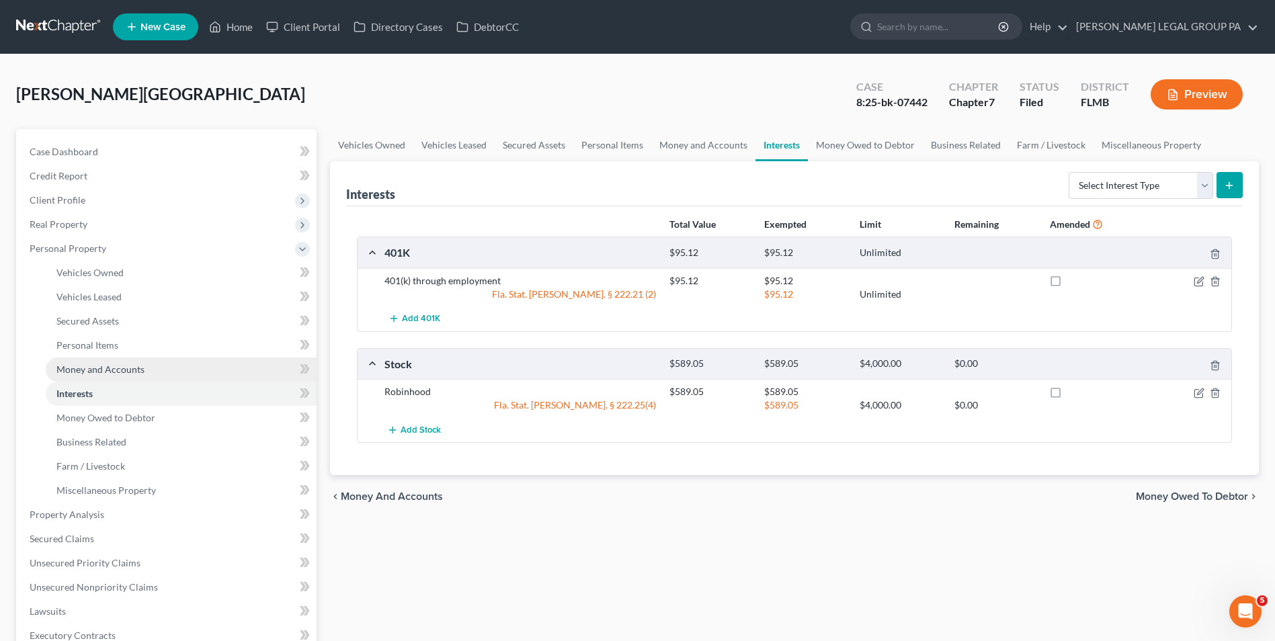
click at [119, 379] on link "Money and Accounts" at bounding box center [181, 370] width 271 height 24
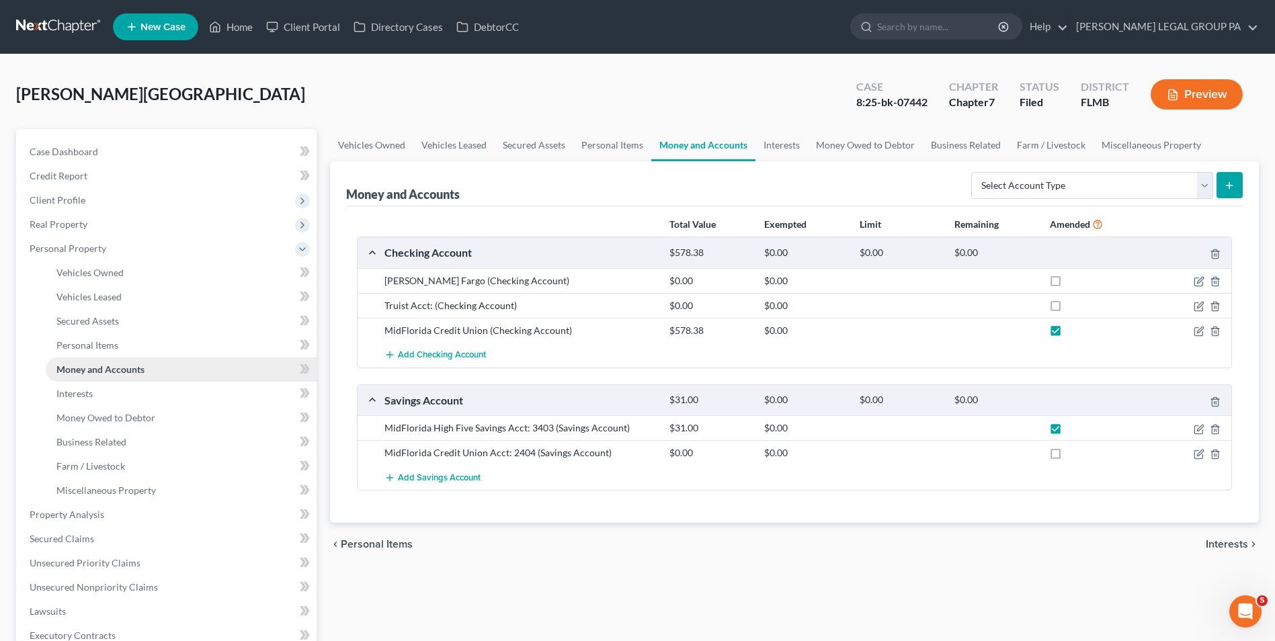
click at [118, 358] on link "Money and Accounts" at bounding box center [181, 370] width 271 height 24
click at [118, 350] on link "Personal Items" at bounding box center [181, 345] width 271 height 24
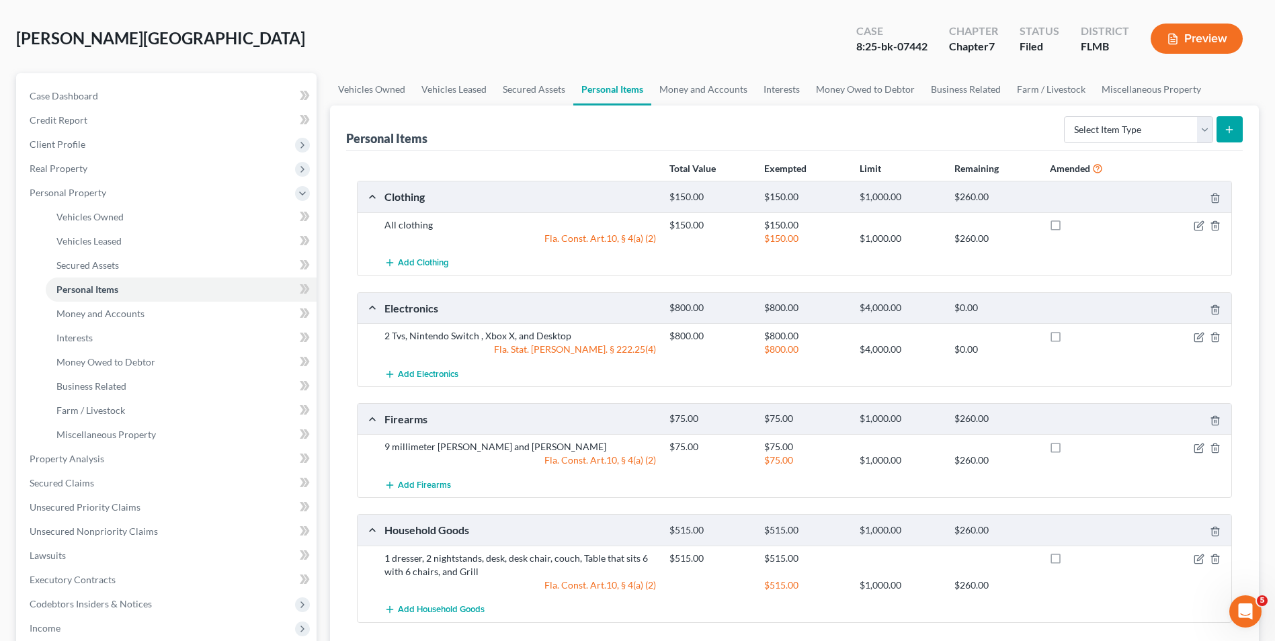
scroll to position [134, 0]
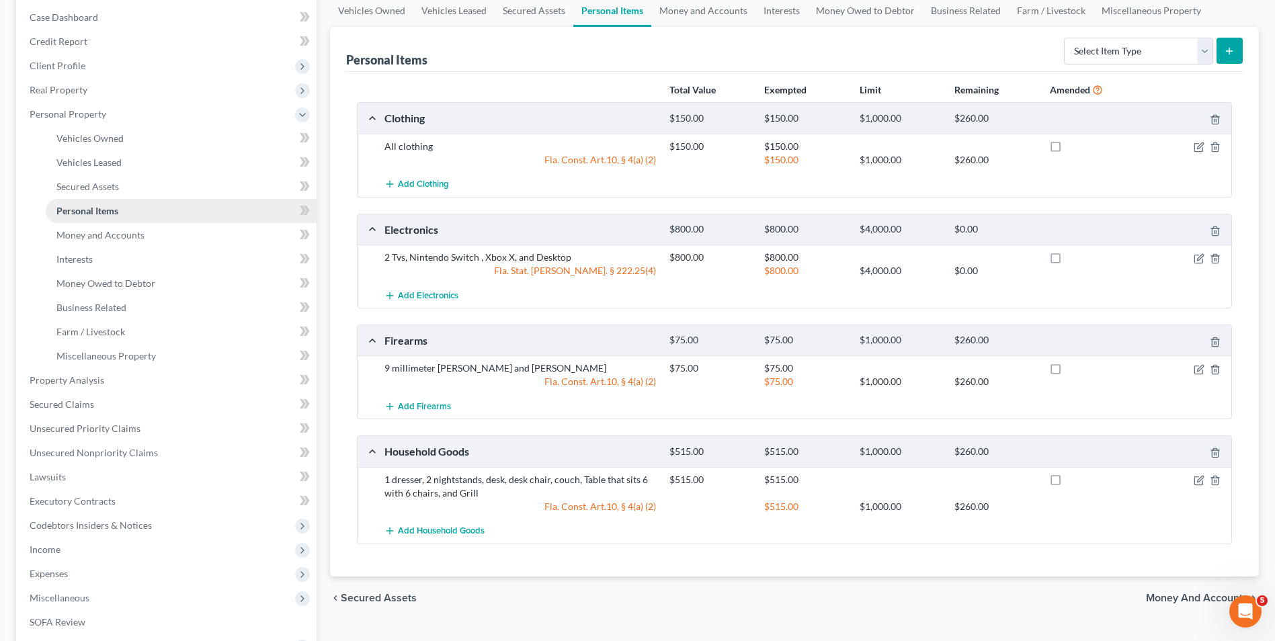
click at [159, 200] on link "Personal Items" at bounding box center [181, 211] width 271 height 24
click at [159, 191] on link "Secured Assets" at bounding box center [181, 187] width 271 height 24
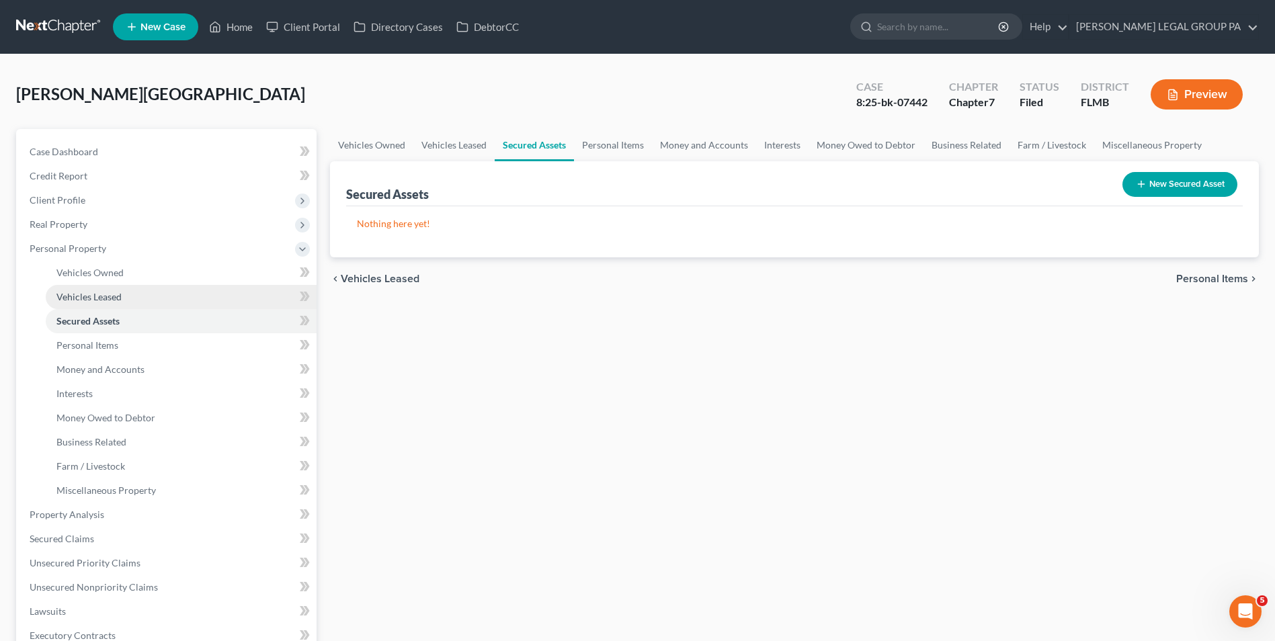
click at [144, 297] on link "Vehicles Leased" at bounding box center [181, 297] width 271 height 24
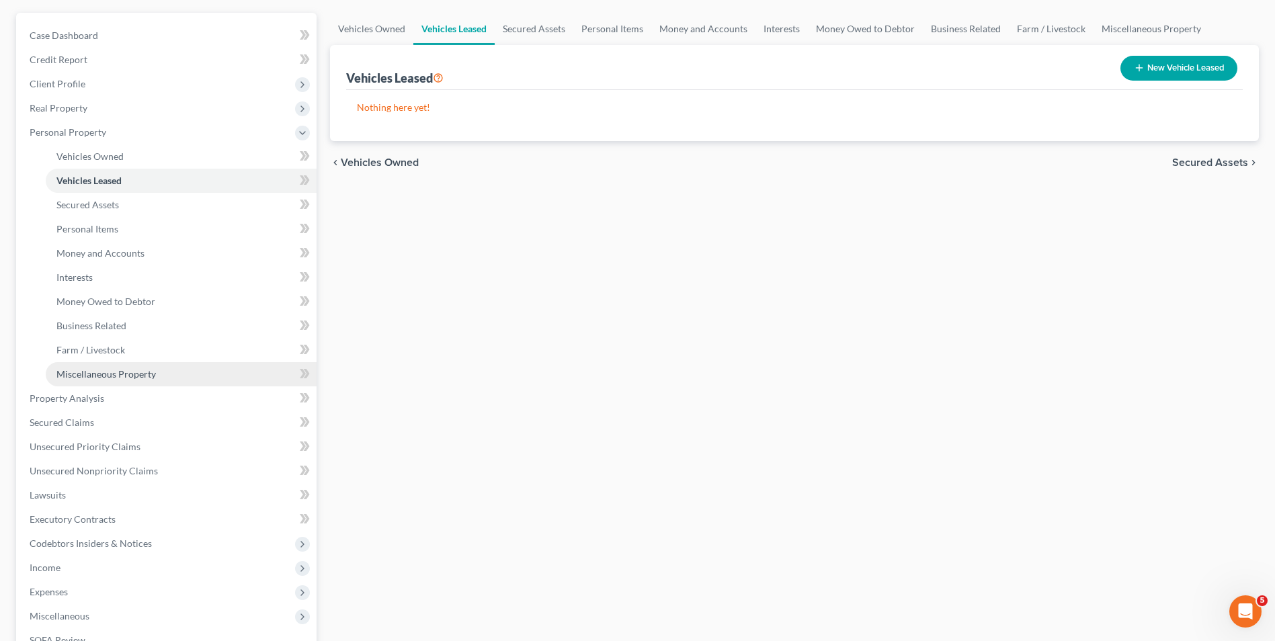
scroll to position [134, 0]
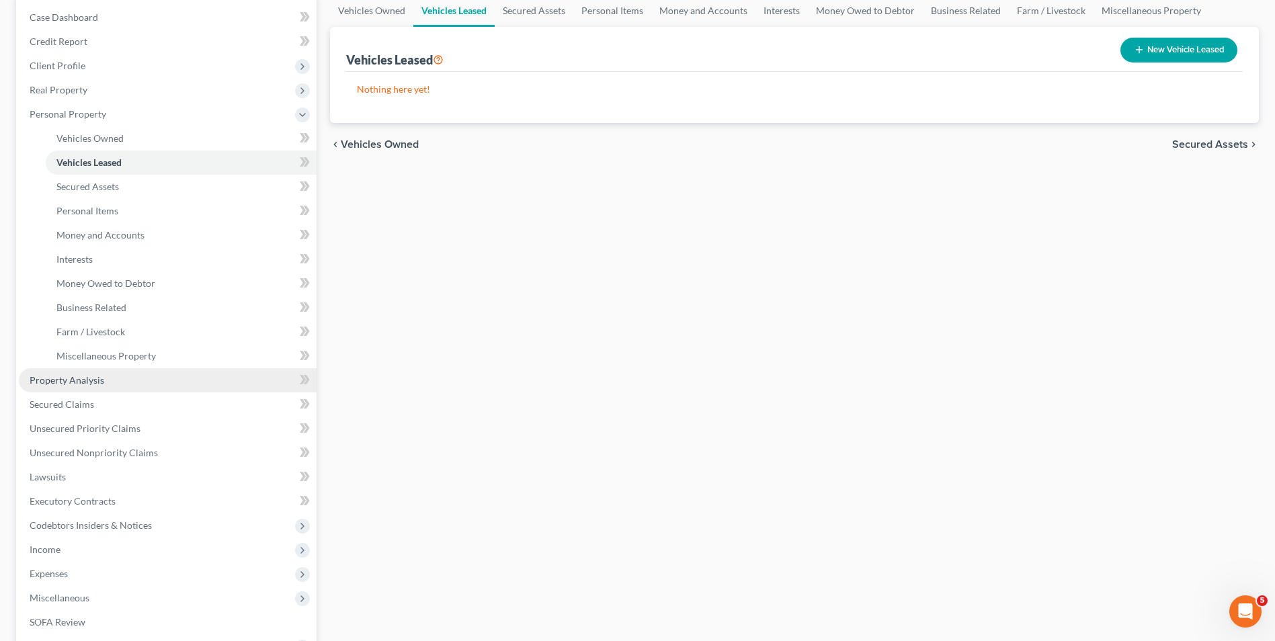
click at [134, 375] on link "Property Analysis" at bounding box center [168, 380] width 298 height 24
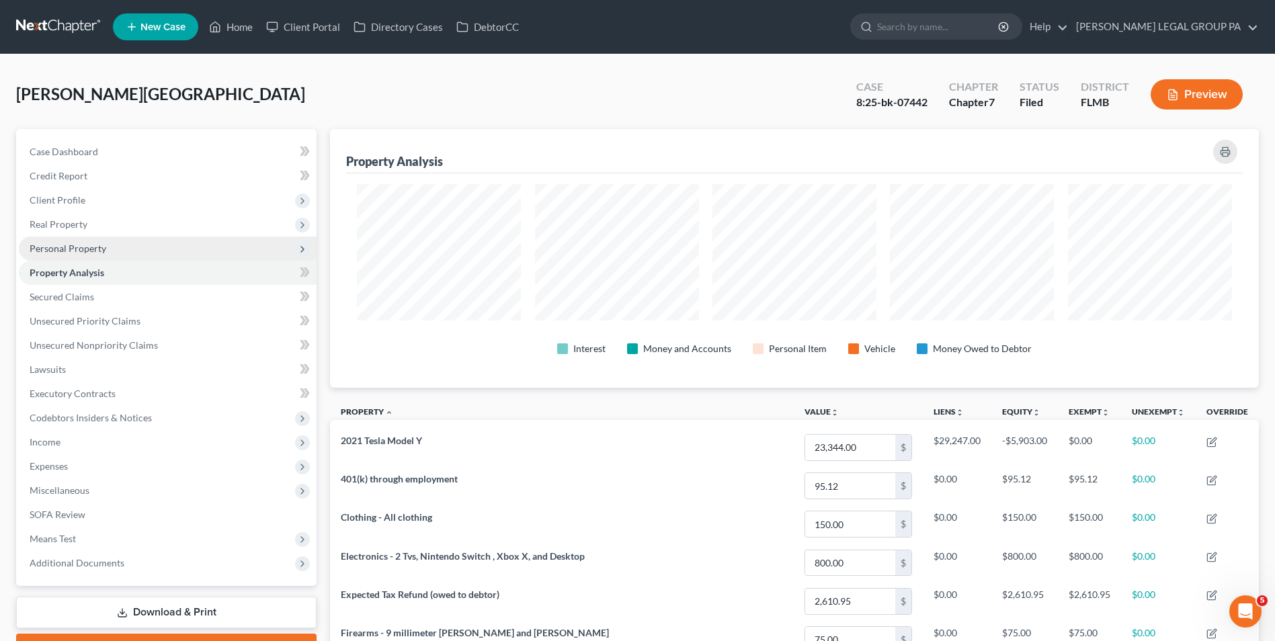
click at [92, 246] on span "Personal Property" at bounding box center [68, 248] width 77 height 11
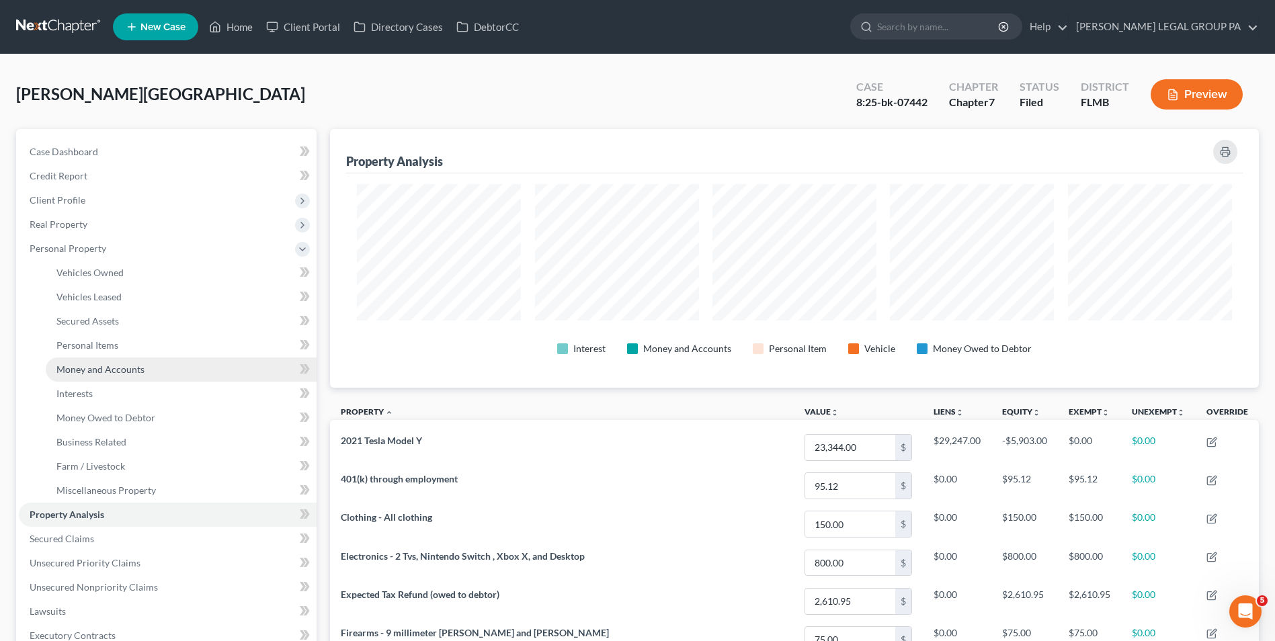
click at [108, 364] on span "Money and Accounts" at bounding box center [100, 369] width 88 height 11
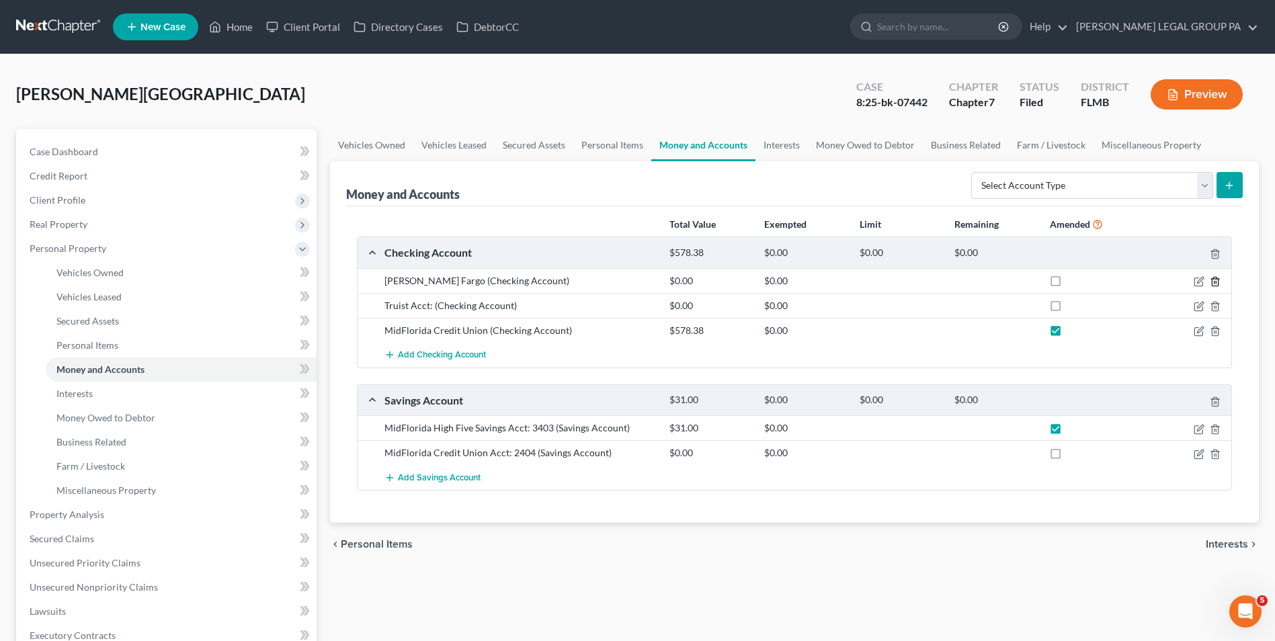
click at [1216, 282] on line "button" at bounding box center [1216, 283] width 0 height 3
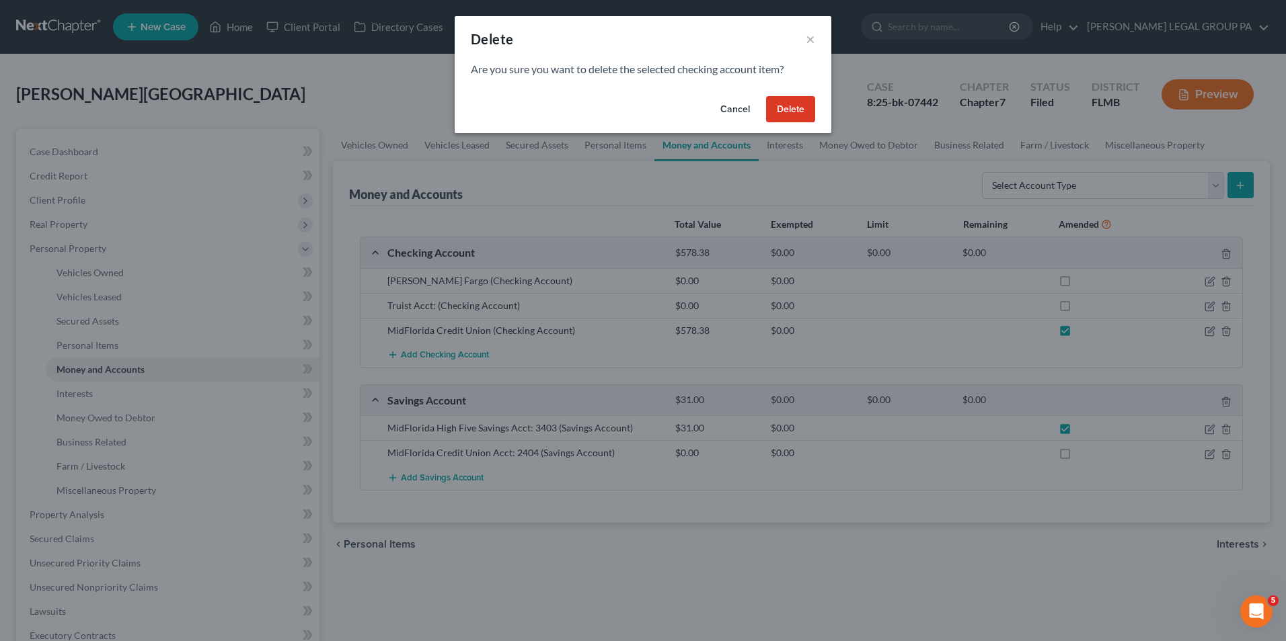
click at [739, 111] on button "Cancel" at bounding box center [734, 109] width 51 height 27
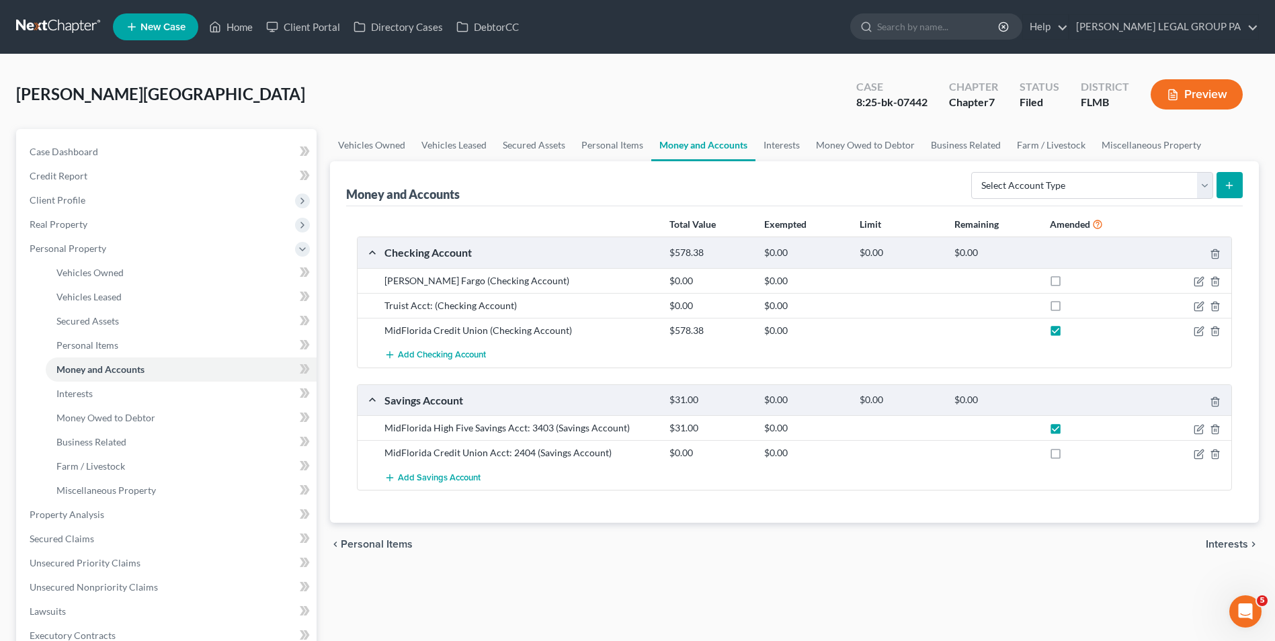
click at [1068, 284] on label at bounding box center [1068, 284] width 0 height 0
click at [1074, 282] on input "checkbox" at bounding box center [1078, 278] width 9 height 9
checkbox input "true"
click at [1198, 304] on icon "button" at bounding box center [1199, 306] width 11 height 11
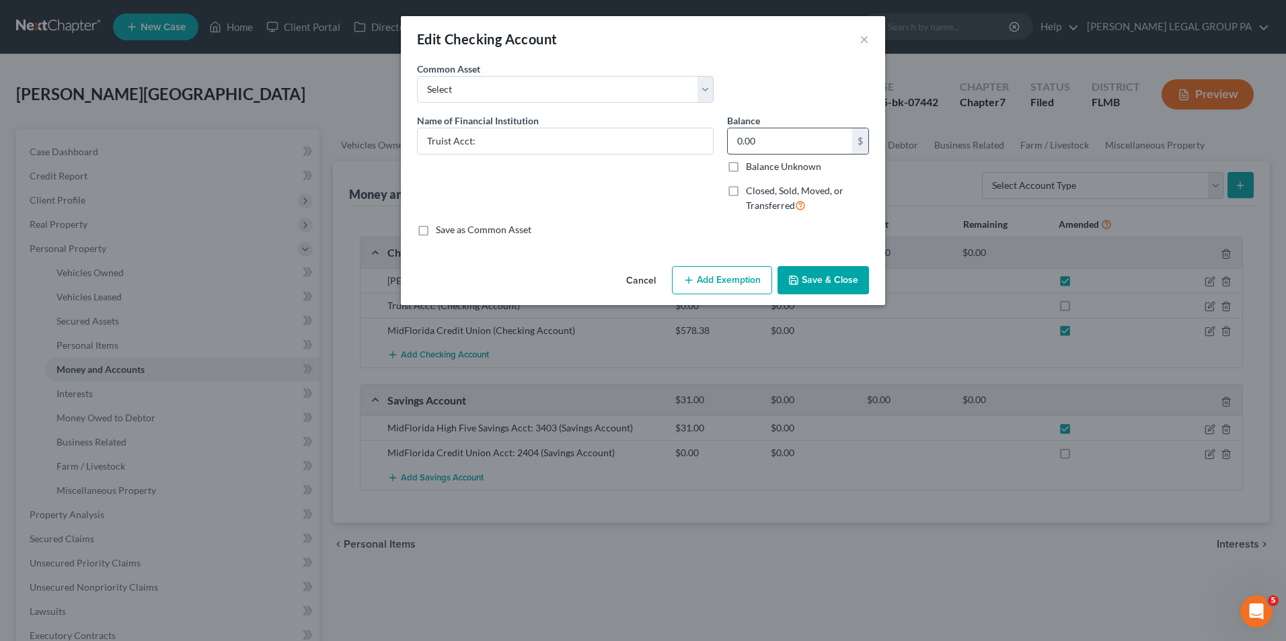
click at [779, 143] on input "0.00" at bounding box center [789, 141] width 124 height 26
click at [574, 141] on input "Truist Acct:" at bounding box center [565, 141] width 295 height 26
type input "Truist Acct:2055"
click at [775, 143] on input "0.00" at bounding box center [789, 141] width 124 height 26
type input "50.00"
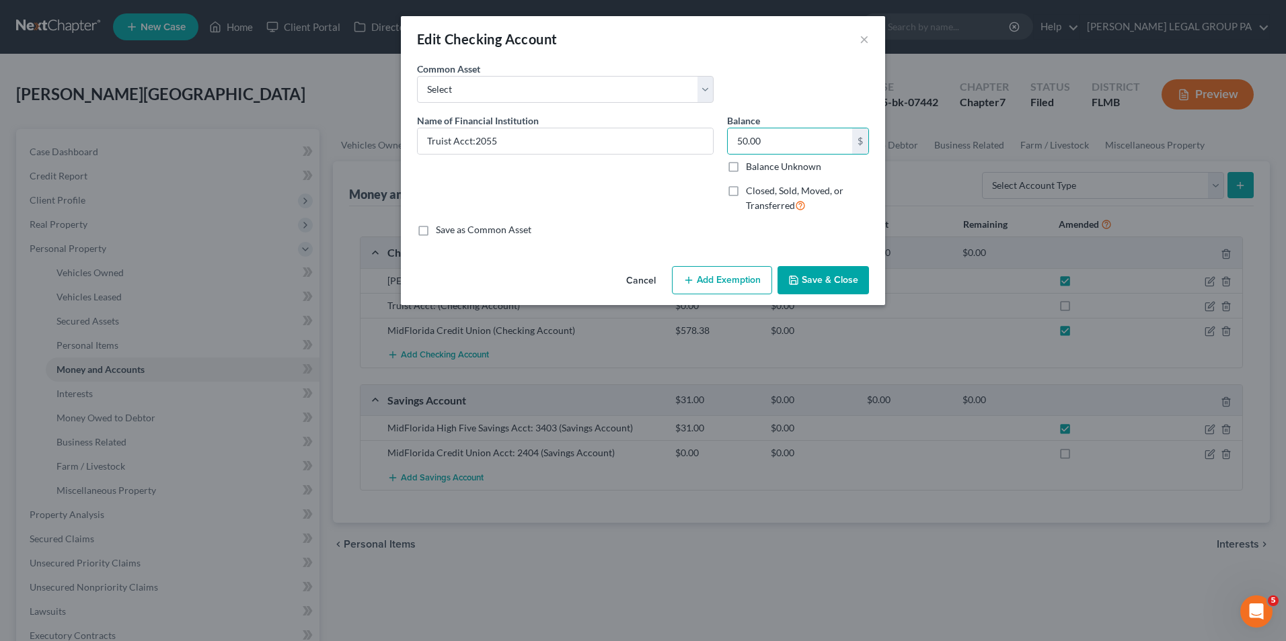
click at [830, 266] on button "Save & Close" at bounding box center [822, 280] width 91 height 28
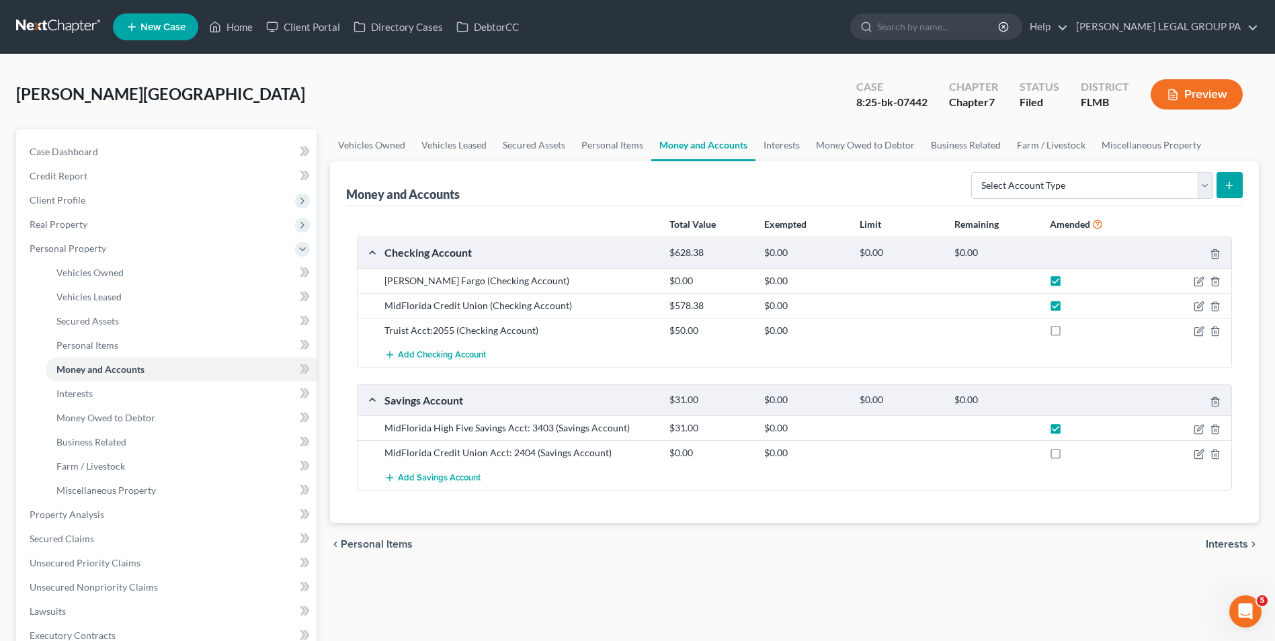
click at [1068, 334] on label at bounding box center [1068, 334] width 0 height 0
click at [1074, 329] on input "checkbox" at bounding box center [1078, 328] width 9 height 9
checkbox input "true"
click at [1068, 457] on label at bounding box center [1068, 457] width 0 height 0
click at [1074, 455] on input "checkbox" at bounding box center [1078, 450] width 9 height 9
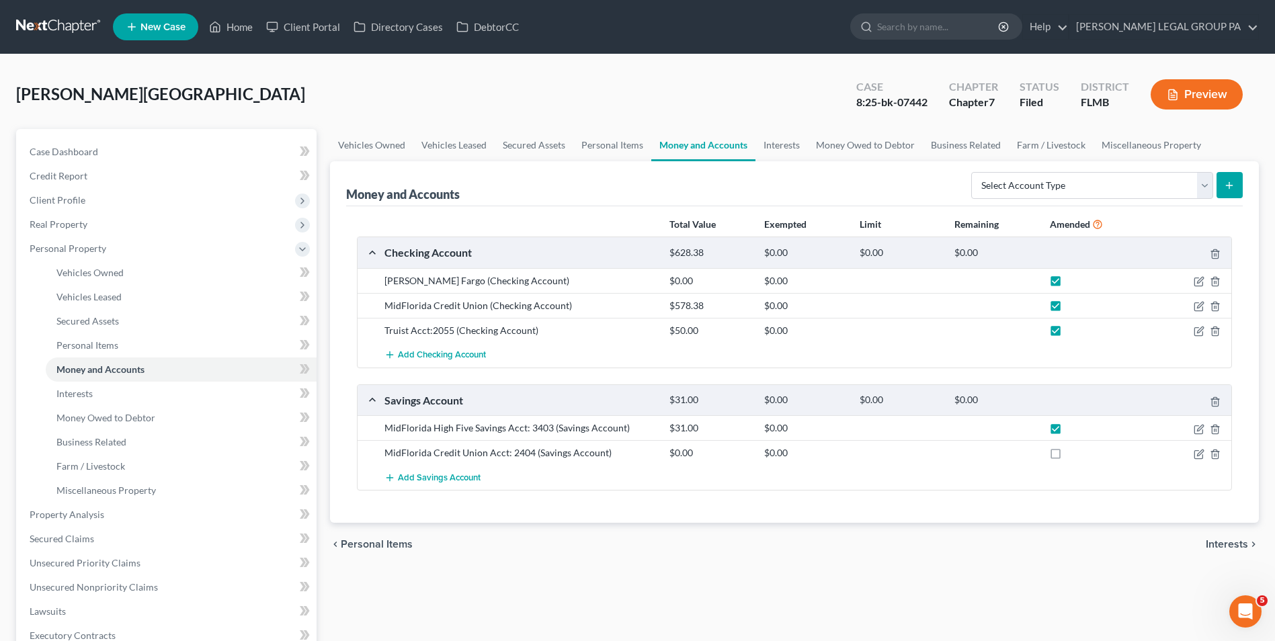
checkbox input "true"
click at [976, 539] on div "chevron_left Personal Items Interests chevron_right" at bounding box center [794, 544] width 929 height 43
